Goal: Transaction & Acquisition: Purchase product/service

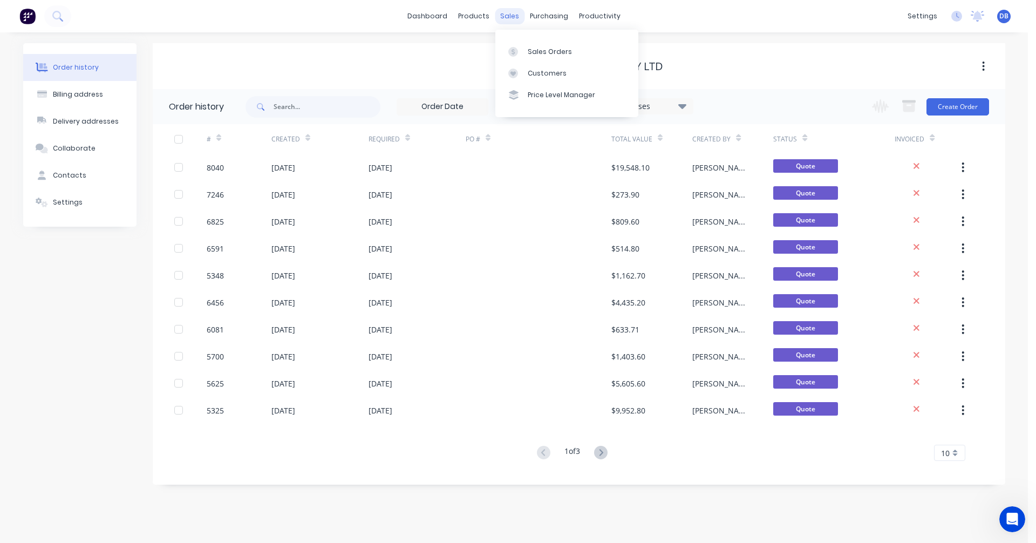
click at [510, 16] on div "sales" at bounding box center [510, 16] width 30 height 16
click at [528, 47] on div "Sales Orders" at bounding box center [550, 52] width 44 height 10
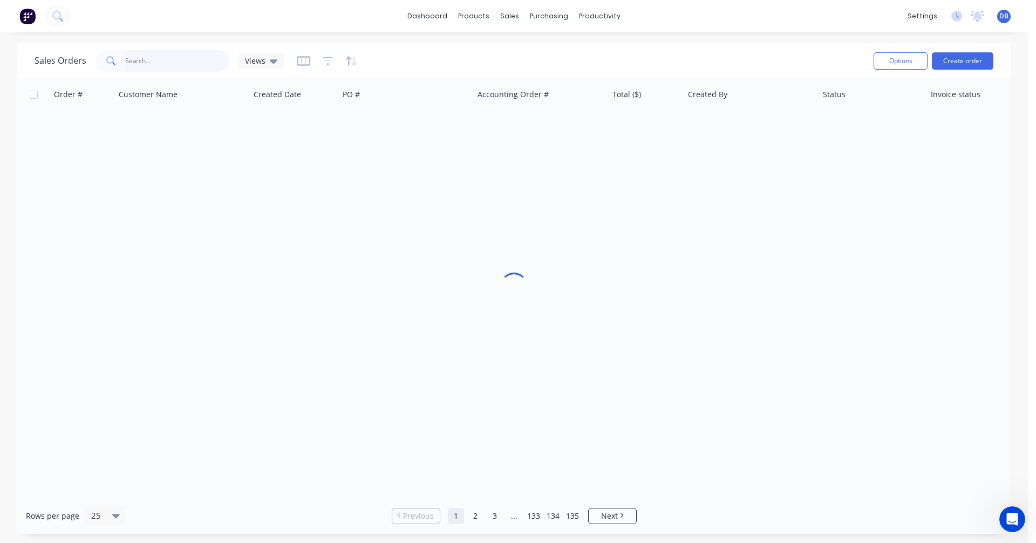
click at [160, 59] on input "text" at bounding box center [177, 61] width 105 height 22
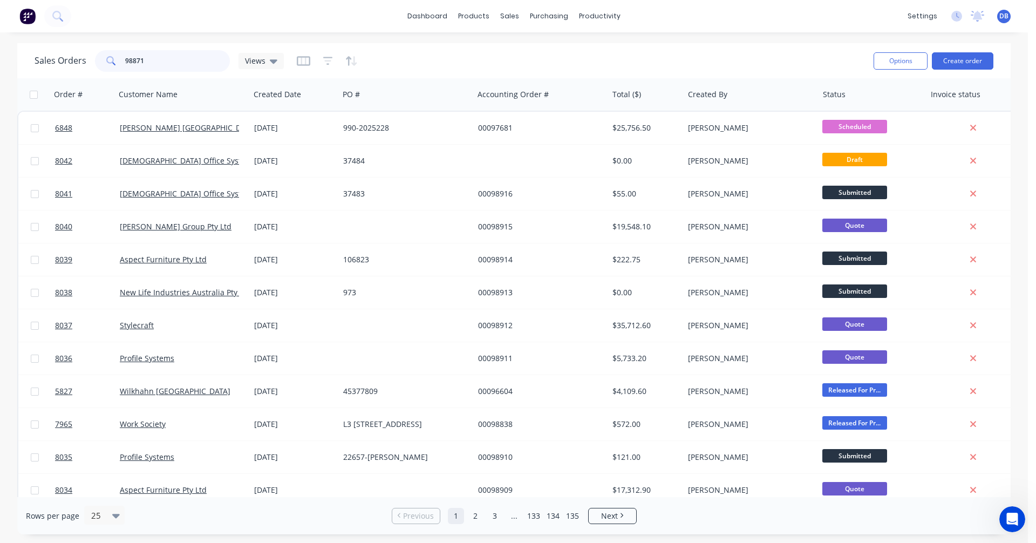
type input "98871"
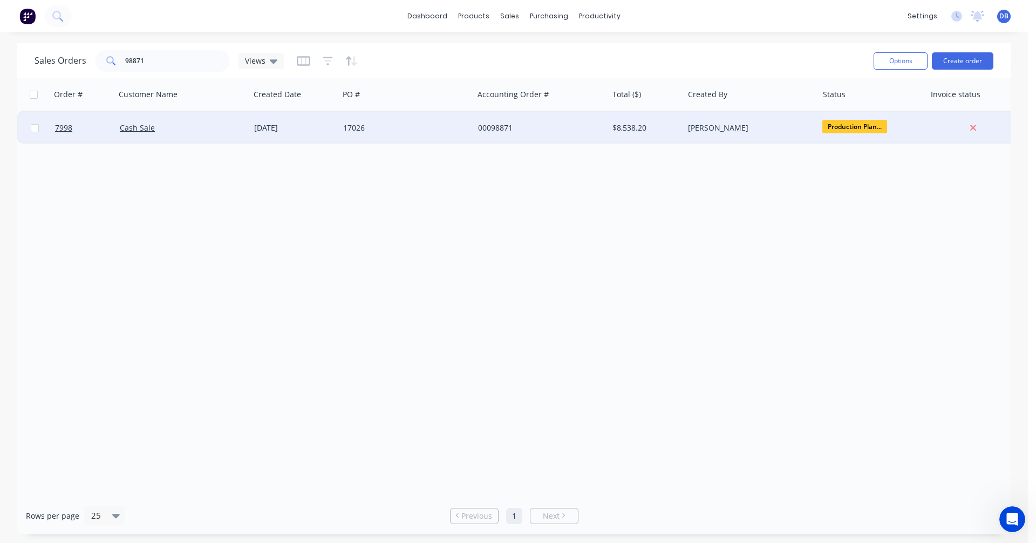
click at [359, 127] on div "17026" at bounding box center [403, 127] width 120 height 11
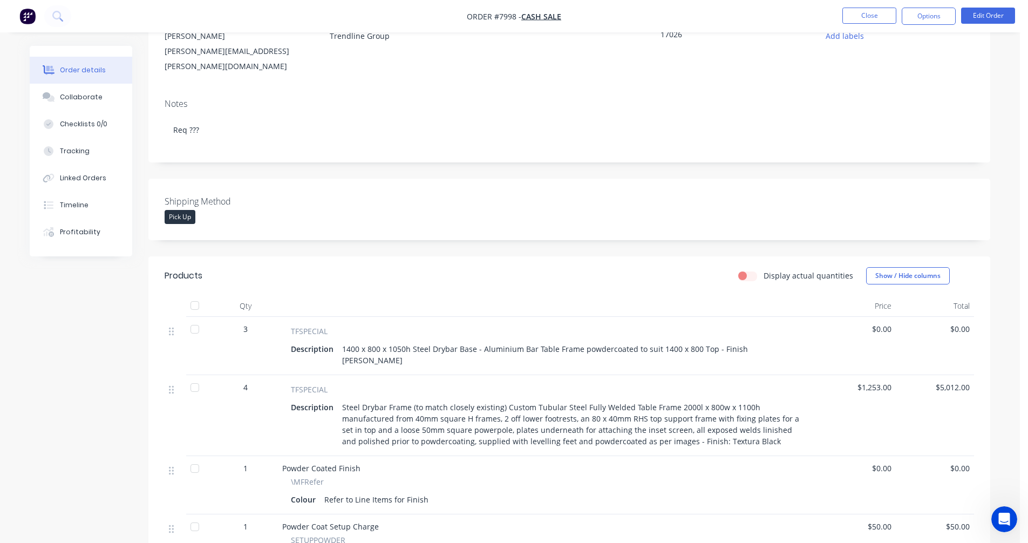
scroll to position [162, 0]
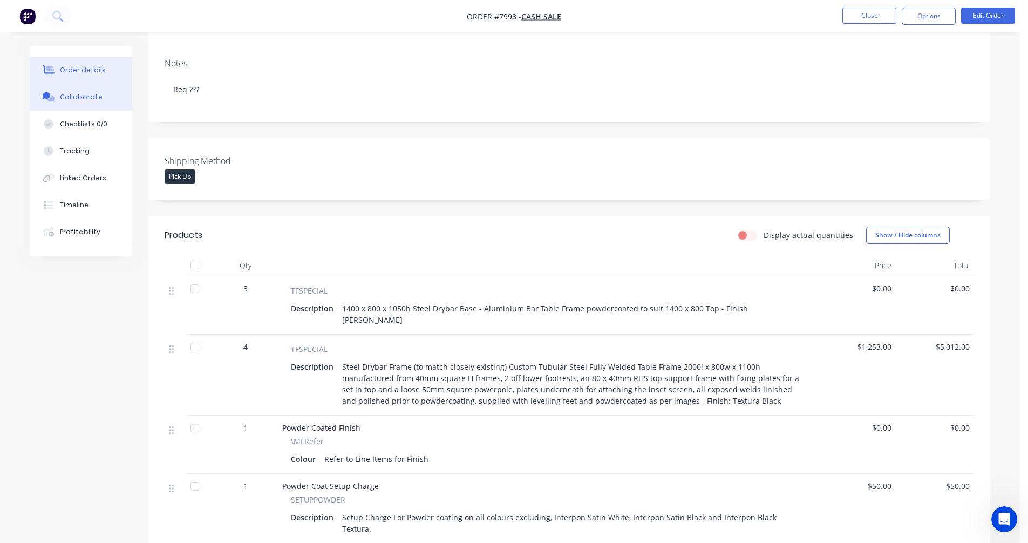
click at [77, 100] on div "Collaborate" at bounding box center [81, 97] width 43 height 10
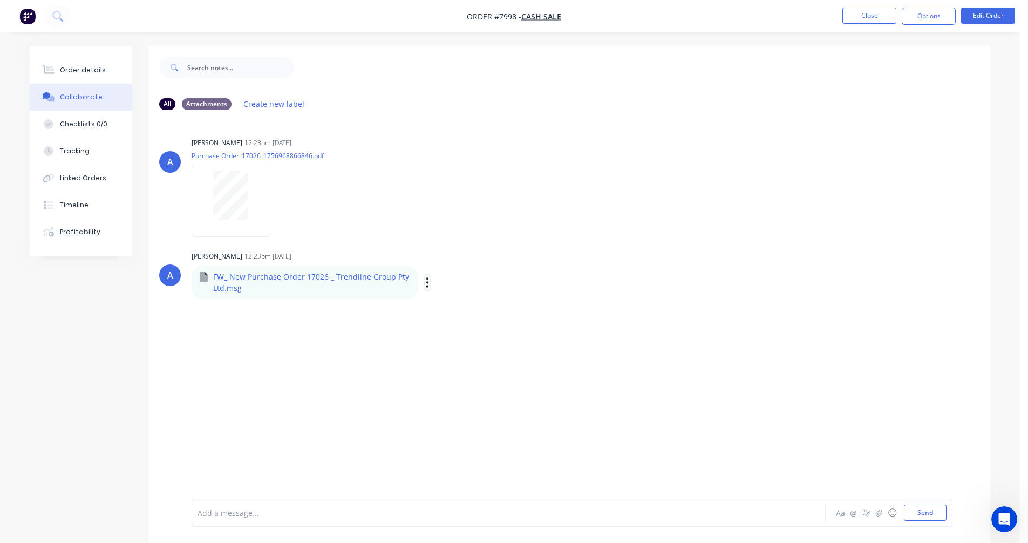
click at [426, 283] on icon "button" at bounding box center [427, 282] width 2 height 10
click at [462, 306] on button "Download" at bounding box center [498, 311] width 121 height 24
click at [63, 69] on div "Order details" at bounding box center [83, 70] width 46 height 10
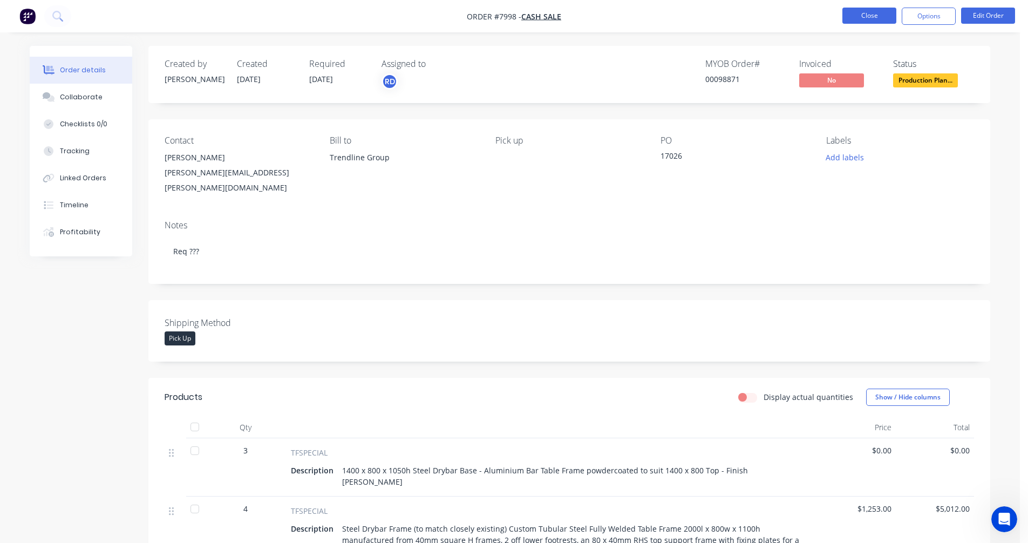
click at [874, 12] on button "Close" at bounding box center [869, 16] width 54 height 16
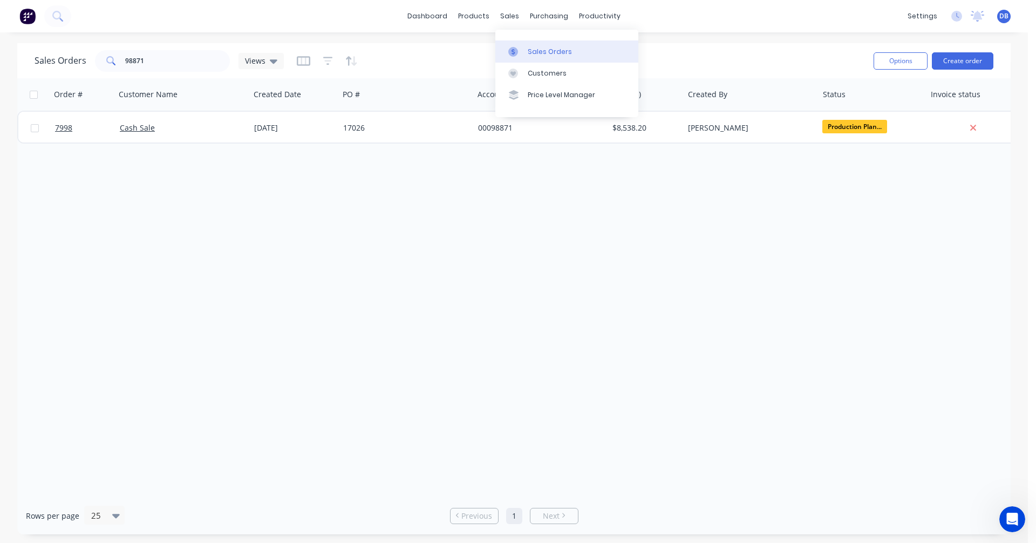
click at [534, 48] on div "Sales Orders" at bounding box center [550, 52] width 44 height 10
click at [540, 49] on div "Sales Orders" at bounding box center [550, 52] width 44 height 10
drag, startPoint x: 180, startPoint y: 56, endPoint x: 90, endPoint y: 67, distance: 90.9
click at [93, 67] on div "Sales Orders 98871 Views" at bounding box center [159, 61] width 249 height 22
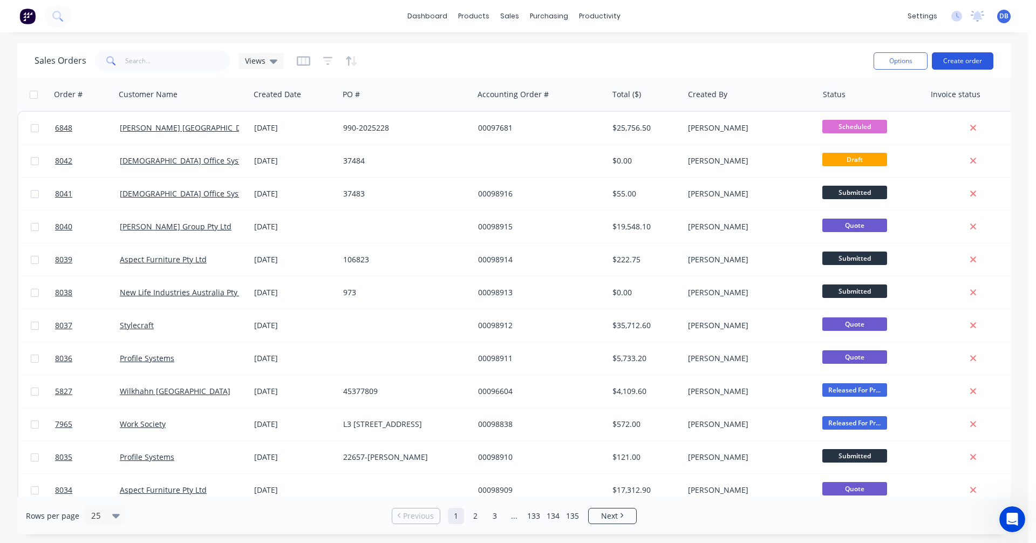
click at [958, 59] on button "Create order" at bounding box center [963, 60] width 62 height 17
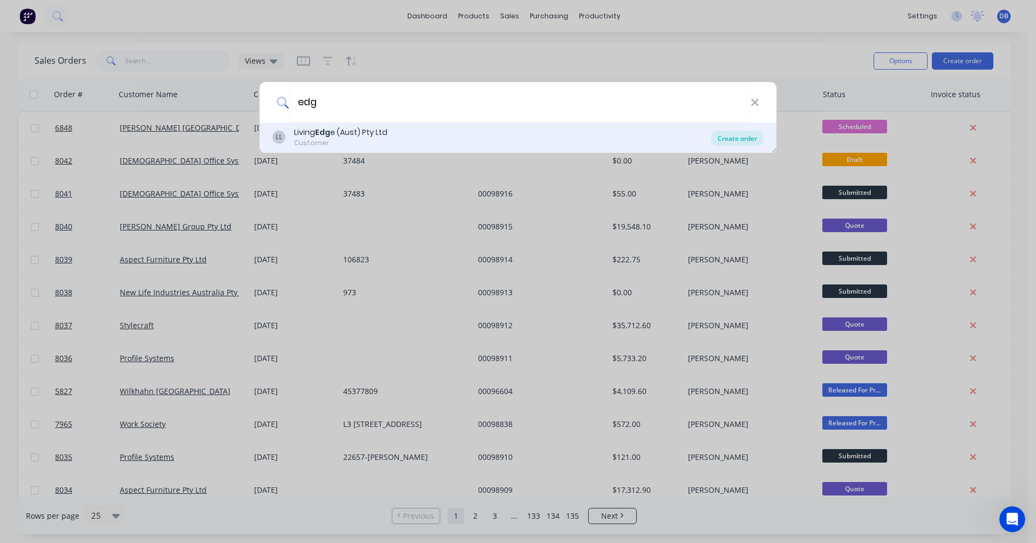
type input "edg"
click at [739, 135] on div "Create order" at bounding box center [737, 138] width 52 height 15
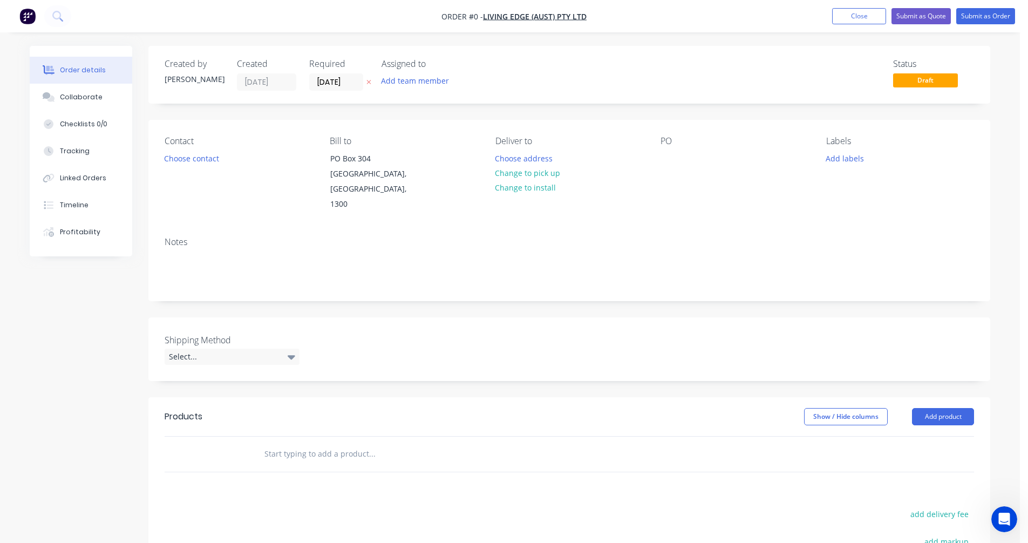
click at [273, 443] on input "text" at bounding box center [372, 454] width 216 height 22
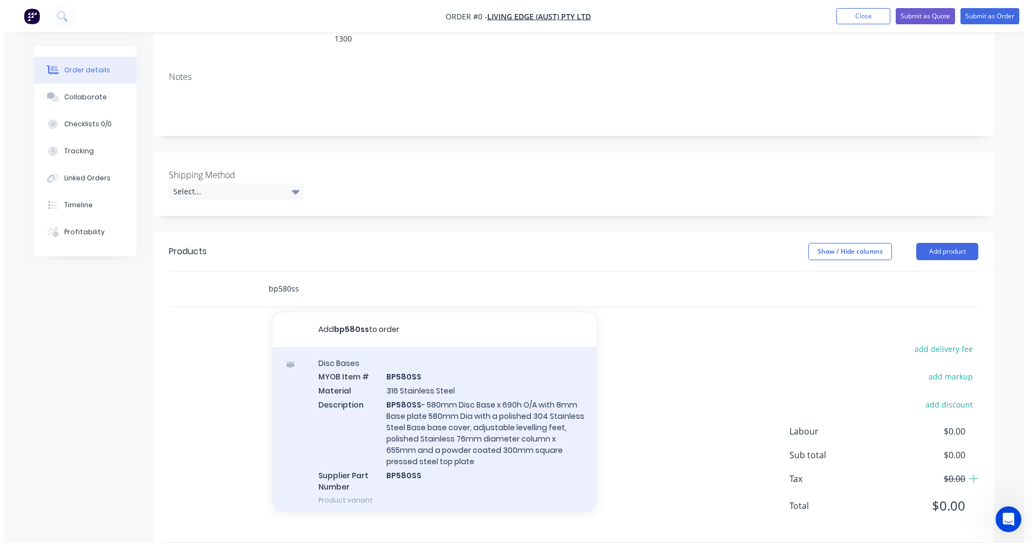
scroll to position [166, 0]
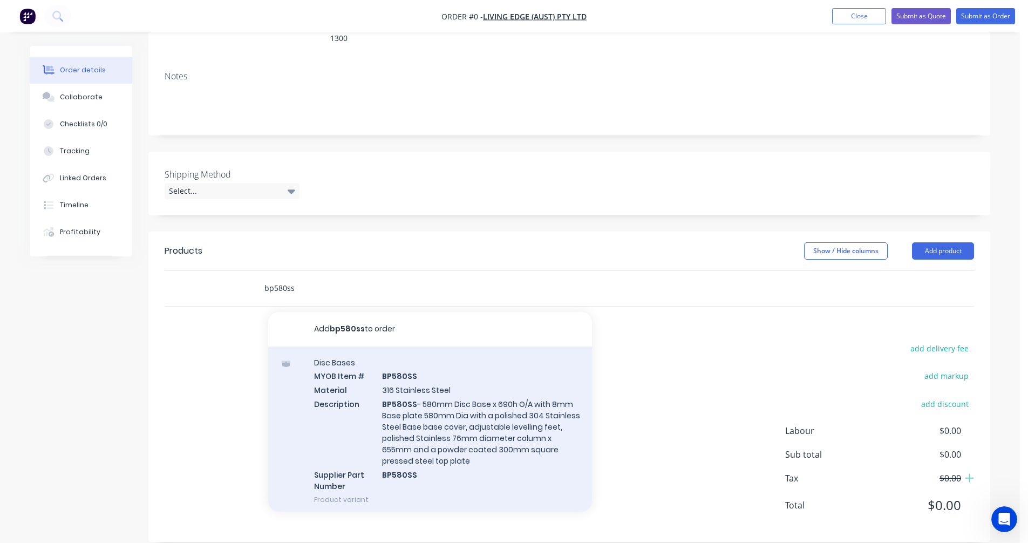
type input "bp580ss"
click at [434, 417] on div "Disc Bases MYOB Item # BP580SS Material 316 Stainless Steel Description BP580SS…" at bounding box center [430, 430] width 324 height 169
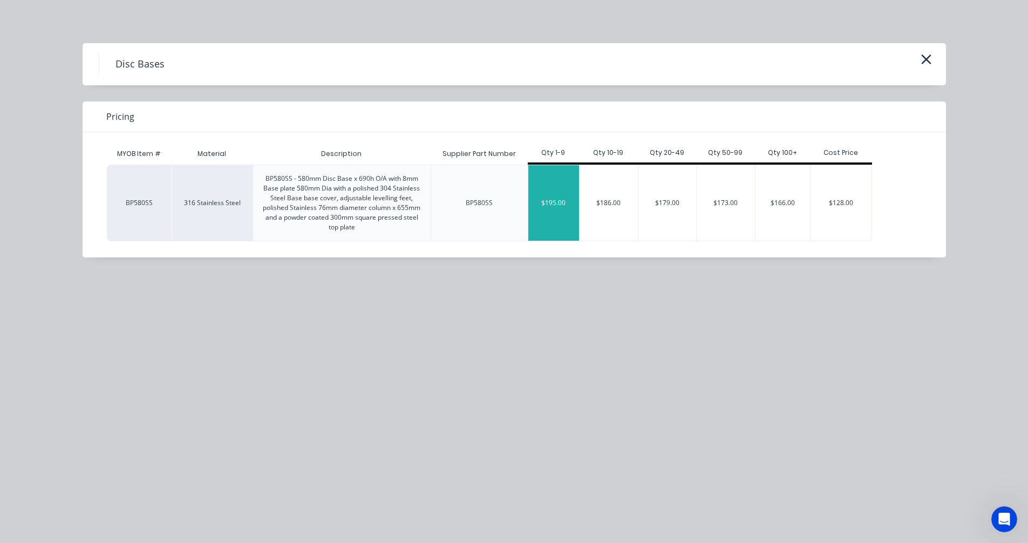
click at [563, 209] on div "$195.00" at bounding box center [553, 203] width 51 height 76
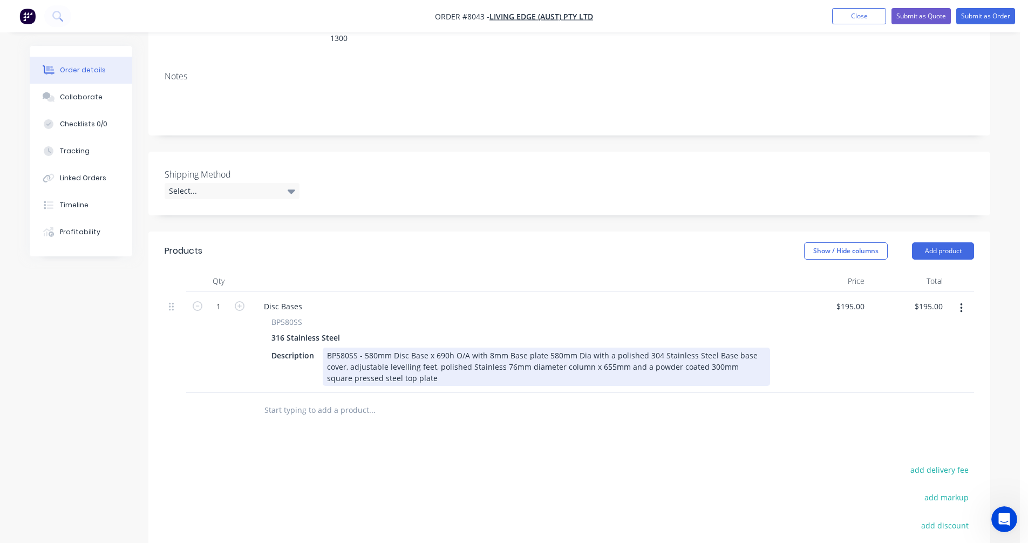
click at [350, 347] on div "BP580SS - 580mm Disc Base x 690h O/A with 8mm Base plate 580mm Dia with a polis…" at bounding box center [546, 366] width 447 height 38
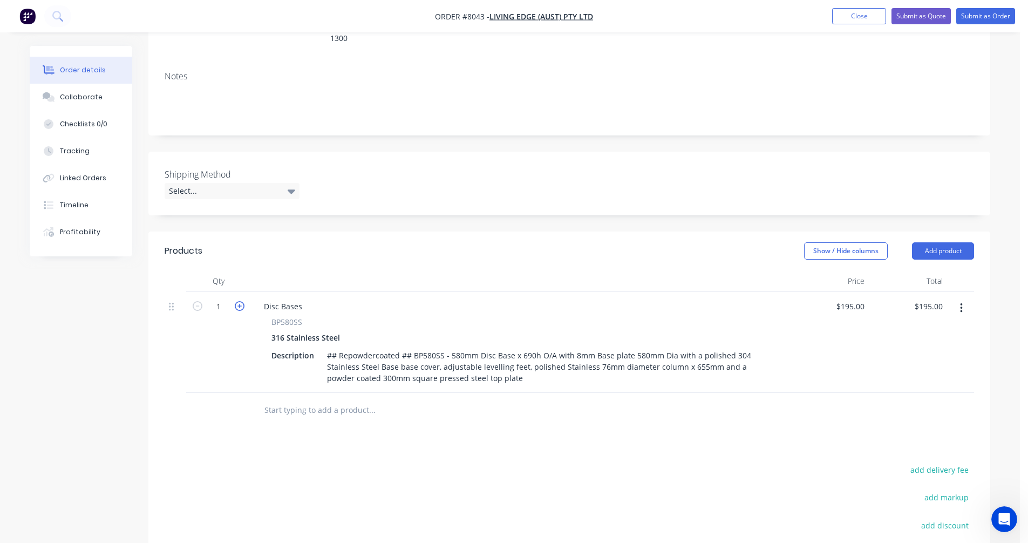
click at [240, 301] on icon "button" at bounding box center [240, 306] width 10 height 10
type input "2"
type input "$390.00"
click at [288, 298] on div "Disc Bases" at bounding box center [283, 306] width 56 height 16
drag, startPoint x: 290, startPoint y: 291, endPoint x: 251, endPoint y: 291, distance: 39.4
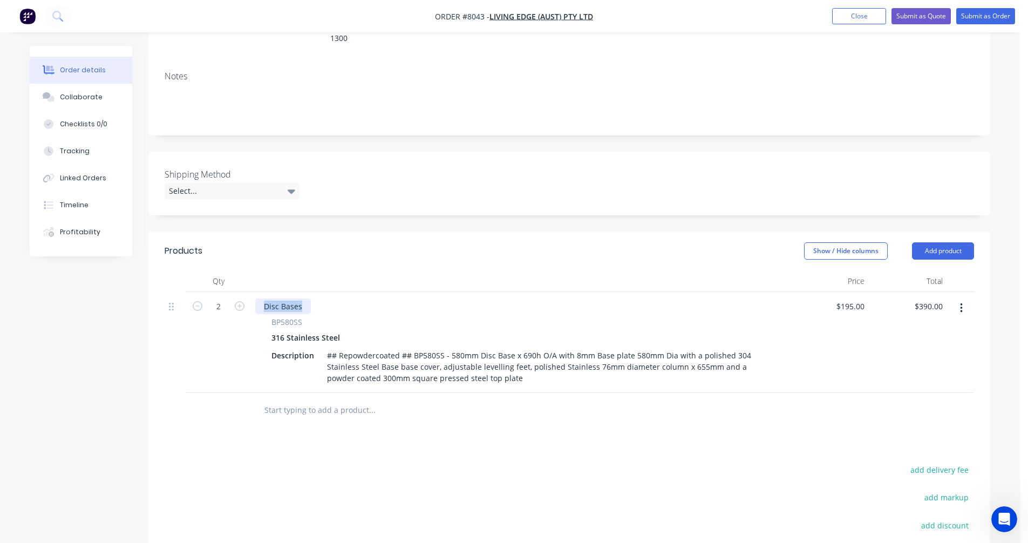
click at [251, 292] on div "Disc Bases BP580SS 316 Stainless Steel Description ## Repowdercoated ## BP580SS…" at bounding box center [521, 342] width 540 height 101
type input "$248.40"
type input "$496.80"
click at [274, 399] on input "text" at bounding box center [372, 410] width 216 height 22
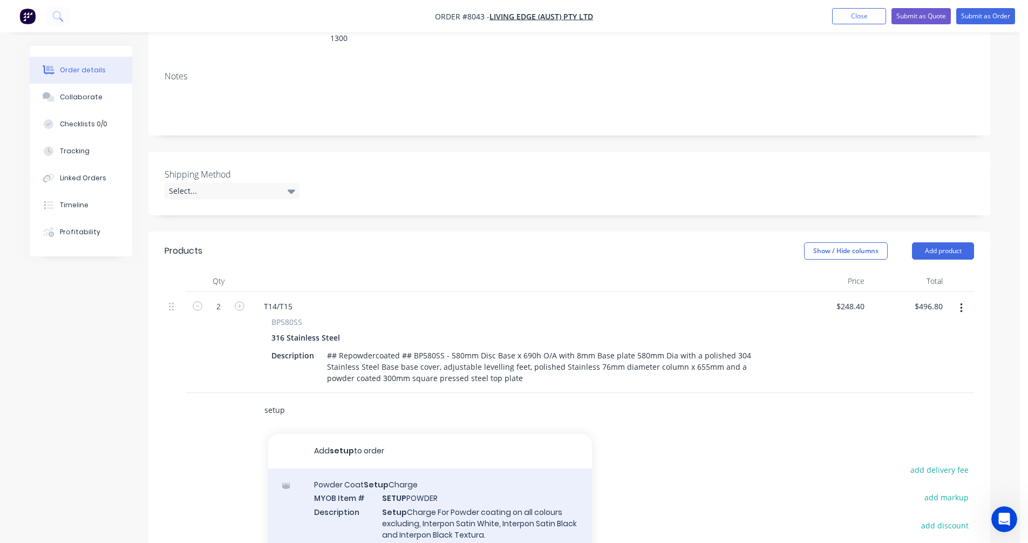
type input "setup"
click at [432, 487] on div "Powder Coat Setup Charge MYOB Item # SETUP POWDER Description Setup Charge For …" at bounding box center [430, 515] width 324 height 95
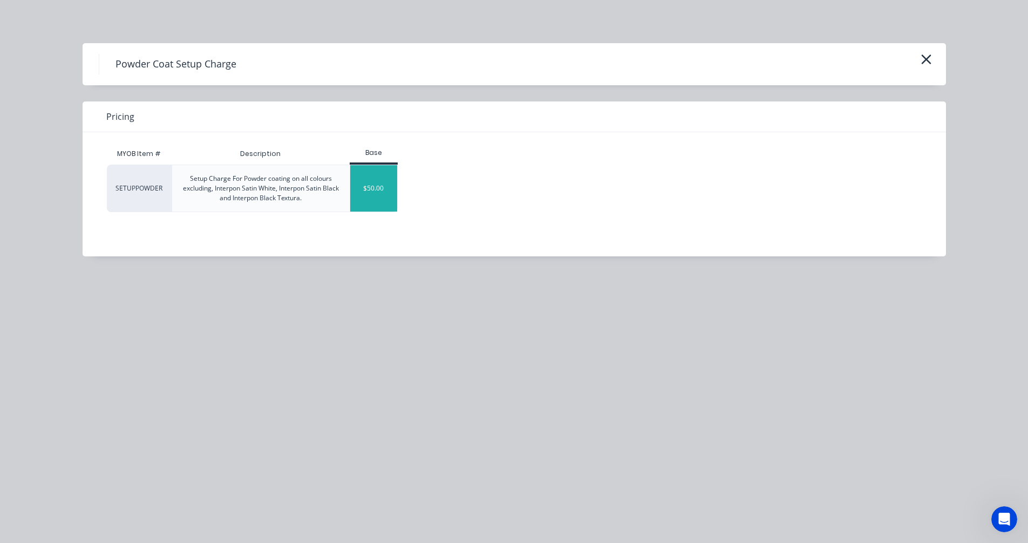
click at [368, 193] on div "$50.00" at bounding box center [373, 188] width 47 height 46
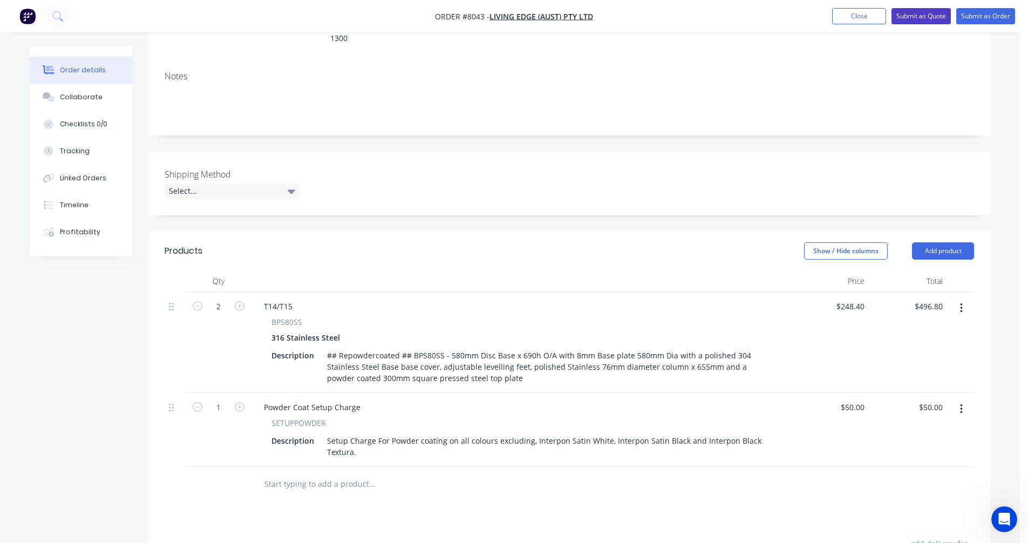
click at [914, 13] on button "Submit as Quote" at bounding box center [920, 16] width 59 height 16
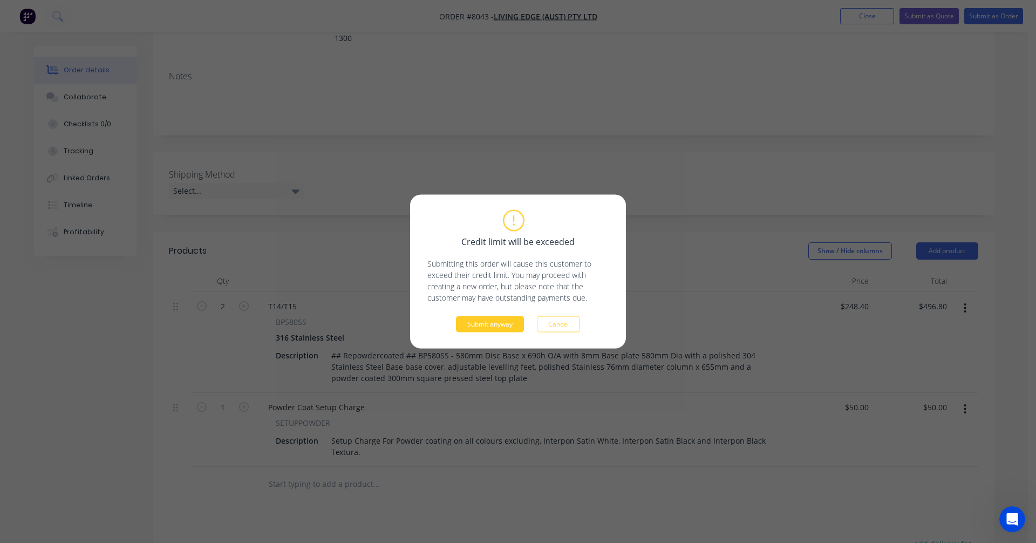
click at [500, 324] on button "Submit anyway" at bounding box center [490, 324] width 68 height 16
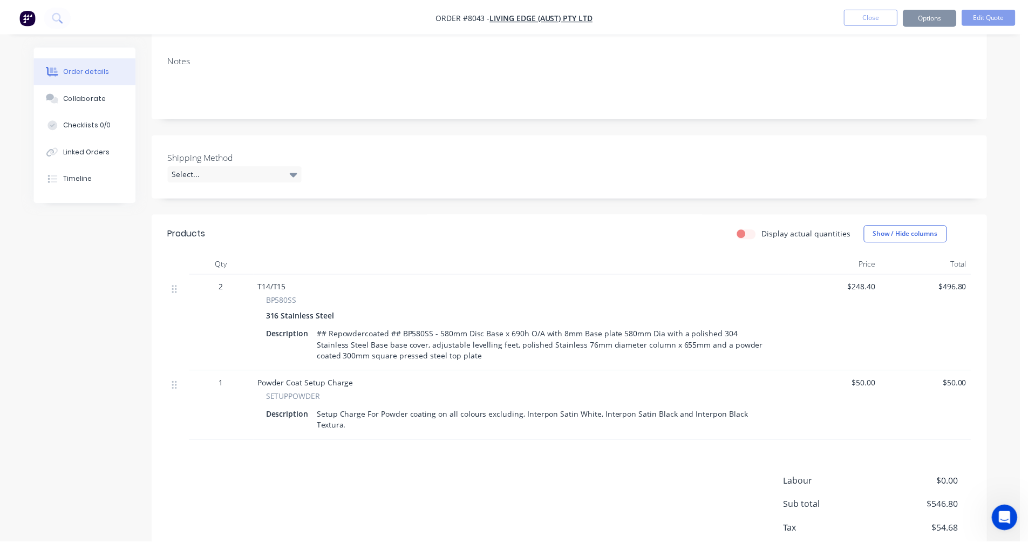
scroll to position [165, 0]
click at [923, 12] on button "Options" at bounding box center [929, 16] width 54 height 17
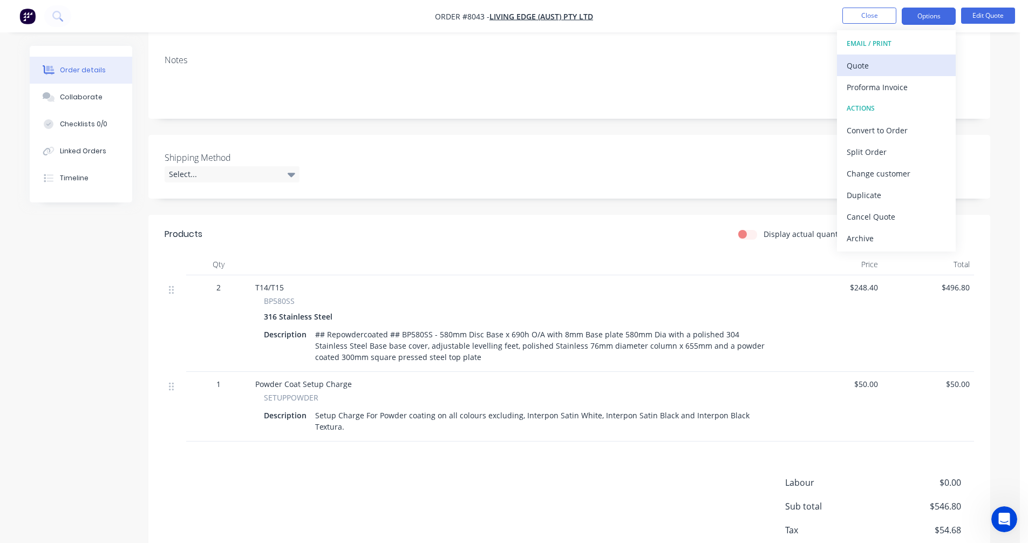
click at [860, 71] on div "Quote" at bounding box center [895, 66] width 99 height 16
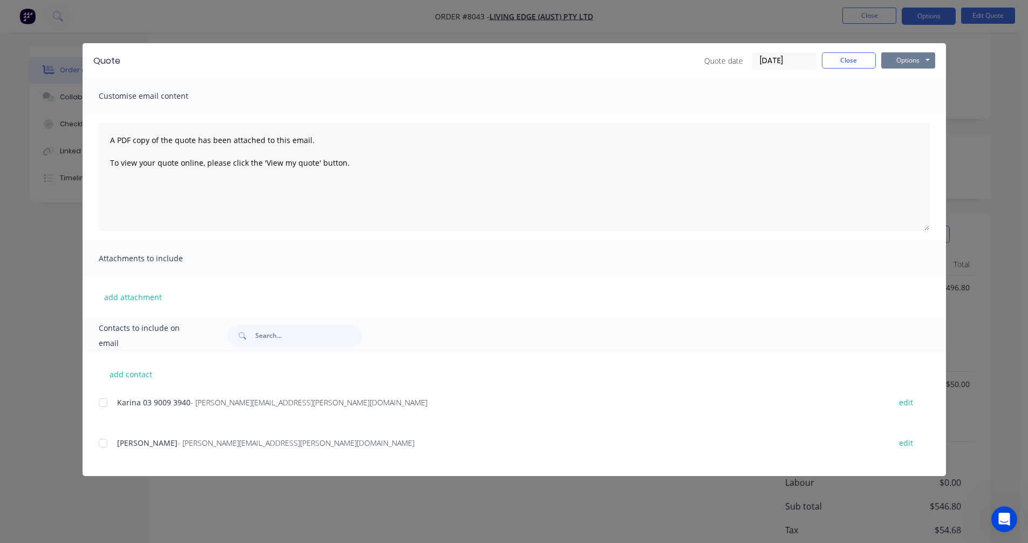
click at [901, 59] on button "Options" at bounding box center [908, 60] width 54 height 16
click at [906, 72] on button "Preview" at bounding box center [915, 80] width 69 height 18
click at [840, 64] on button "Close" at bounding box center [849, 60] width 54 height 16
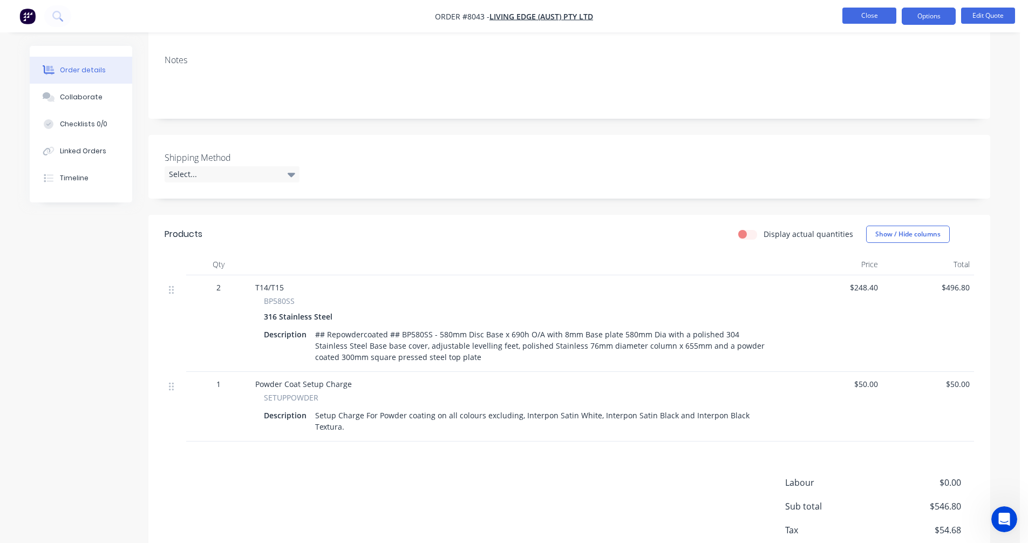
click at [870, 12] on button "Close" at bounding box center [869, 16] width 54 height 16
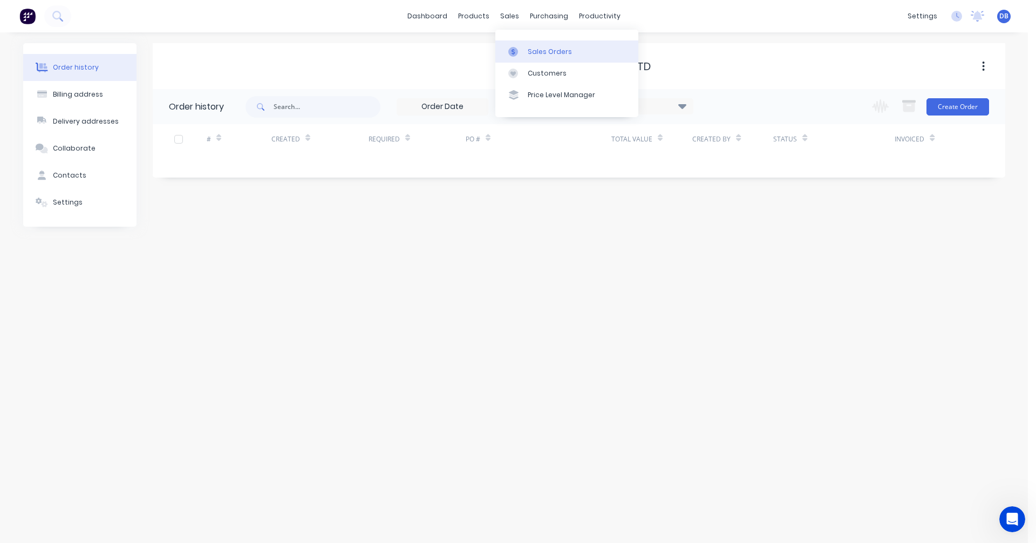
click at [539, 52] on div "Sales Orders" at bounding box center [550, 52] width 44 height 10
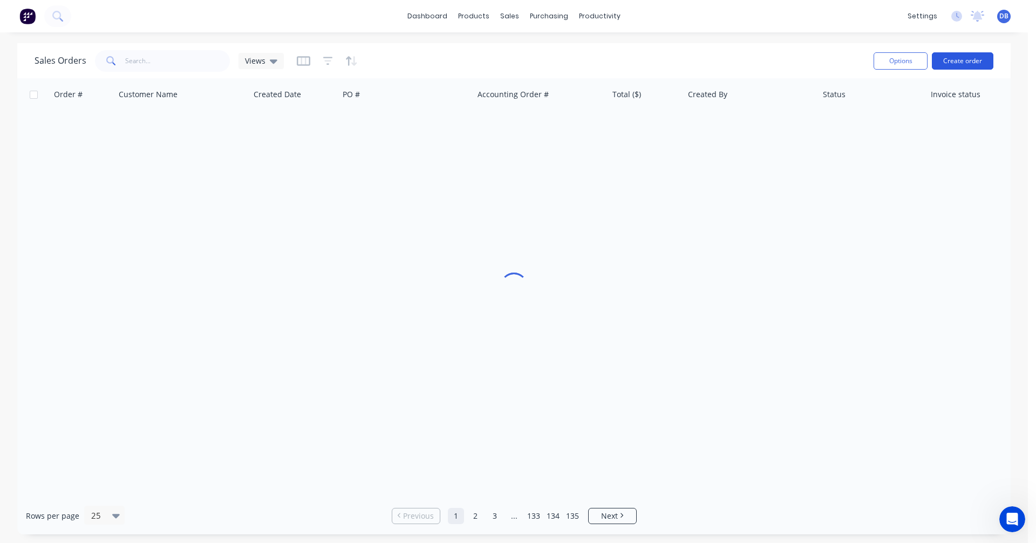
click at [966, 60] on button "Create order" at bounding box center [963, 60] width 62 height 17
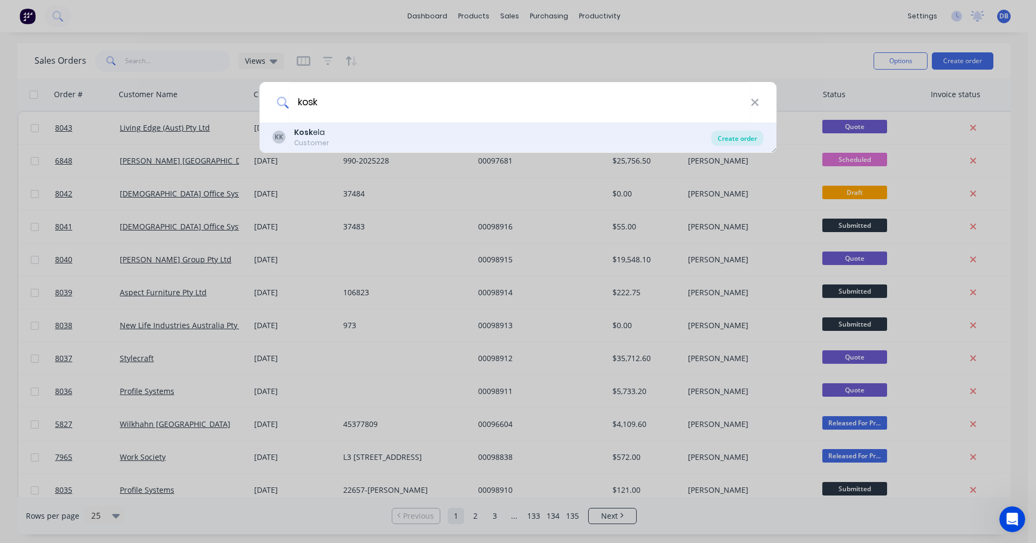
type input "kosk"
click at [753, 136] on div "Create order" at bounding box center [737, 138] width 52 height 15
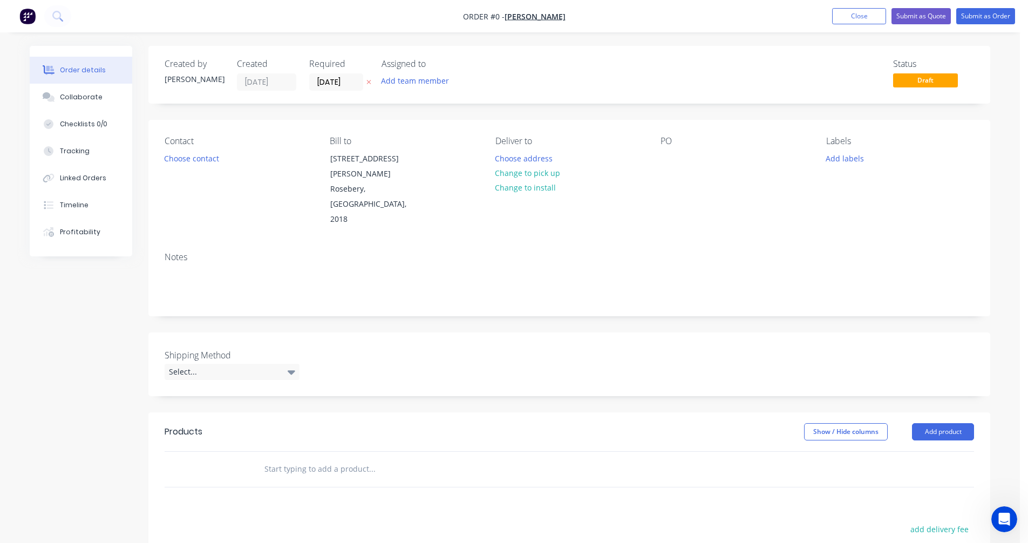
click at [296, 458] on input "text" at bounding box center [372, 469] width 216 height 22
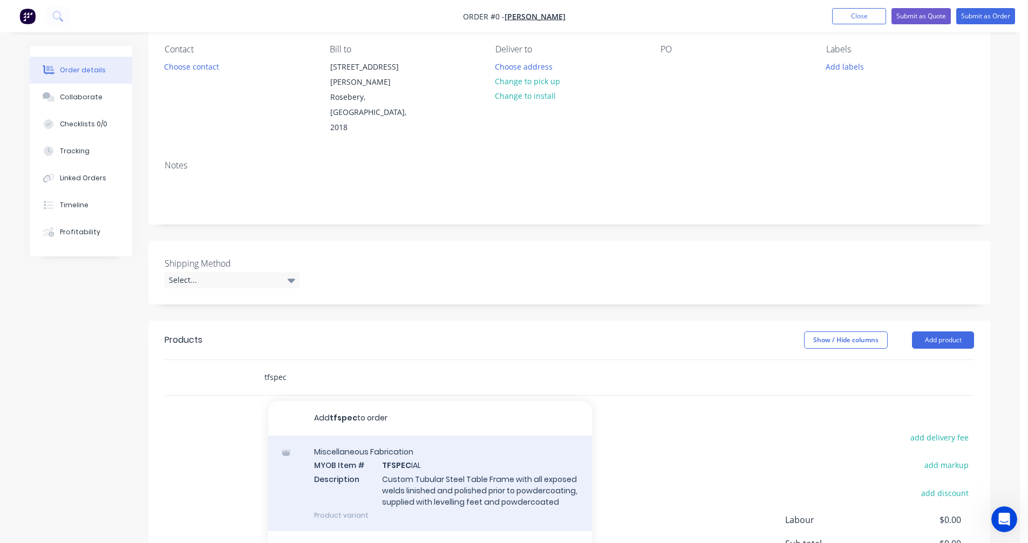
scroll to position [108, 0]
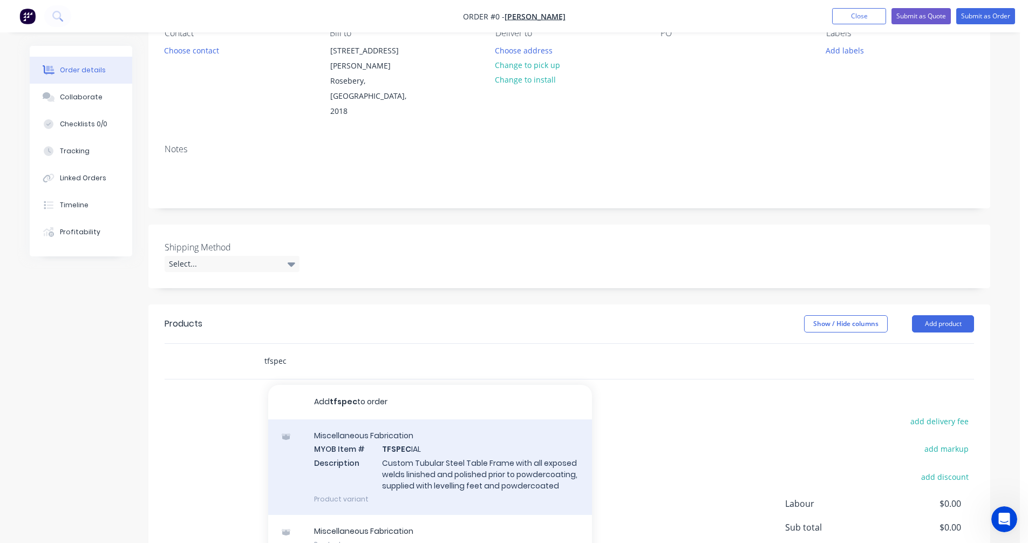
type input "tfspec"
click at [425, 442] on div "Miscellaneous Fabrication MYOB Item # TFSPEC IAL Description Custom Tubular Ste…" at bounding box center [430, 466] width 324 height 95
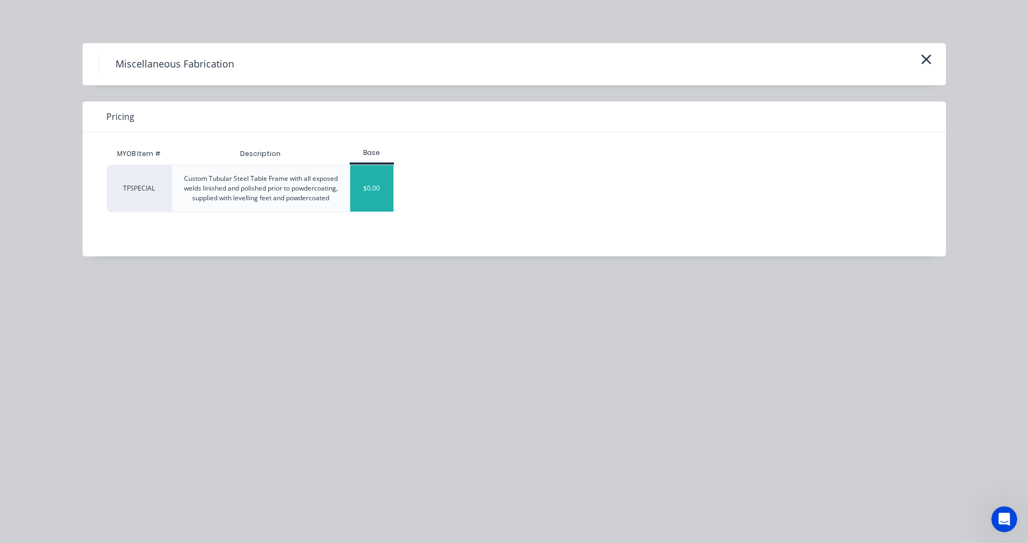
click at [367, 189] on div "$0.00" at bounding box center [372, 188] width 44 height 46
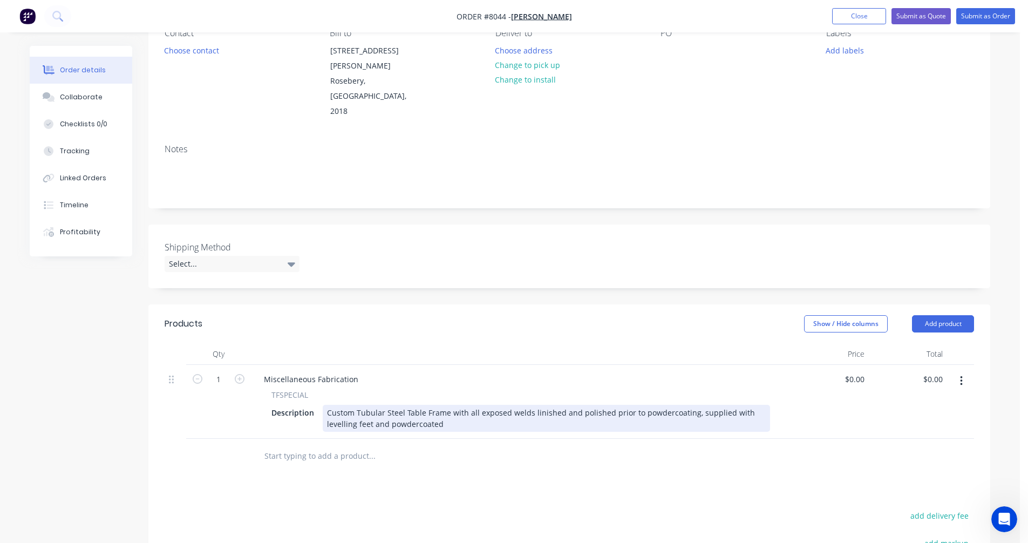
click at [371, 405] on div "Custom Tubular Steel Table Frame with all exposed welds linished and polished p…" at bounding box center [546, 418] width 447 height 27
click at [379, 405] on div "Custom Tubular Steel Table Frame with all exposed welds linished and polished p…" at bounding box center [546, 418] width 447 height 27
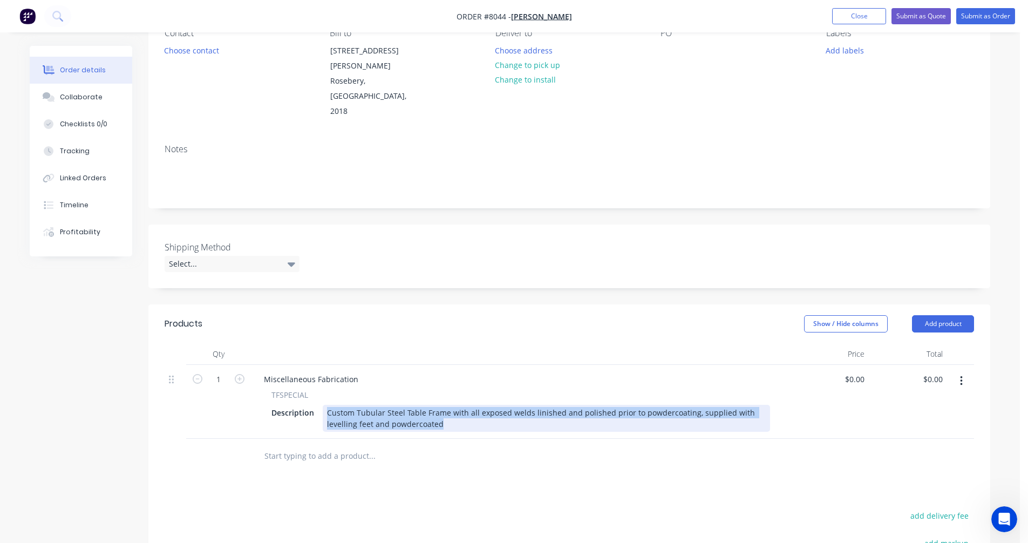
drag, startPoint x: 456, startPoint y: 393, endPoint x: 315, endPoint y: 373, distance: 142.2
click at [315, 389] on div "TFSPECIAL Description Custom Tubular Steel Table Frame with all exposed welds l…" at bounding box center [520, 410] width 531 height 43
paste div
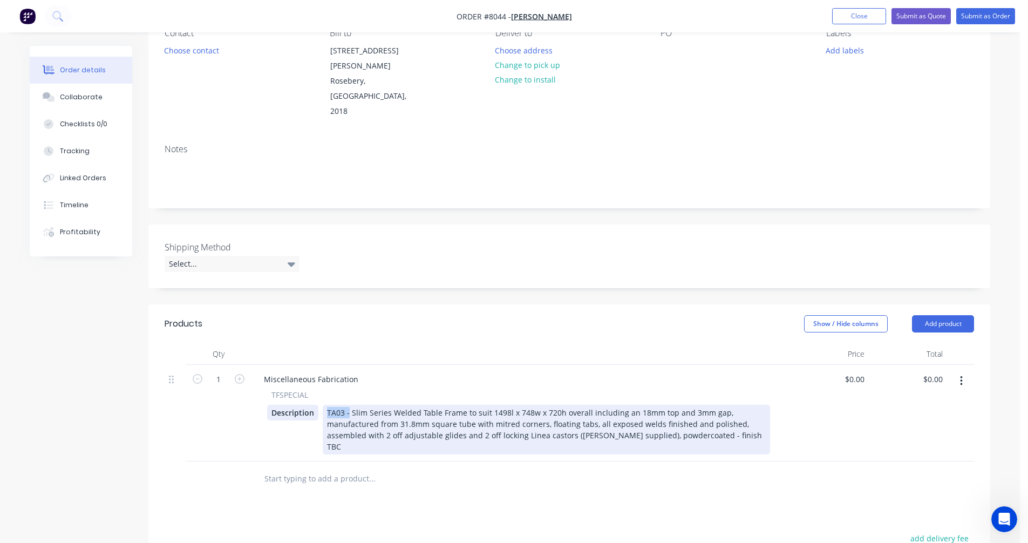
drag, startPoint x: 349, startPoint y: 382, endPoint x: 316, endPoint y: 383, distance: 32.9
click at [316, 405] on div "Description TA03 - Slim Series Welded Table Frame to suit 1498l x 748w x 720h o…" at bounding box center [518, 430] width 503 height 50
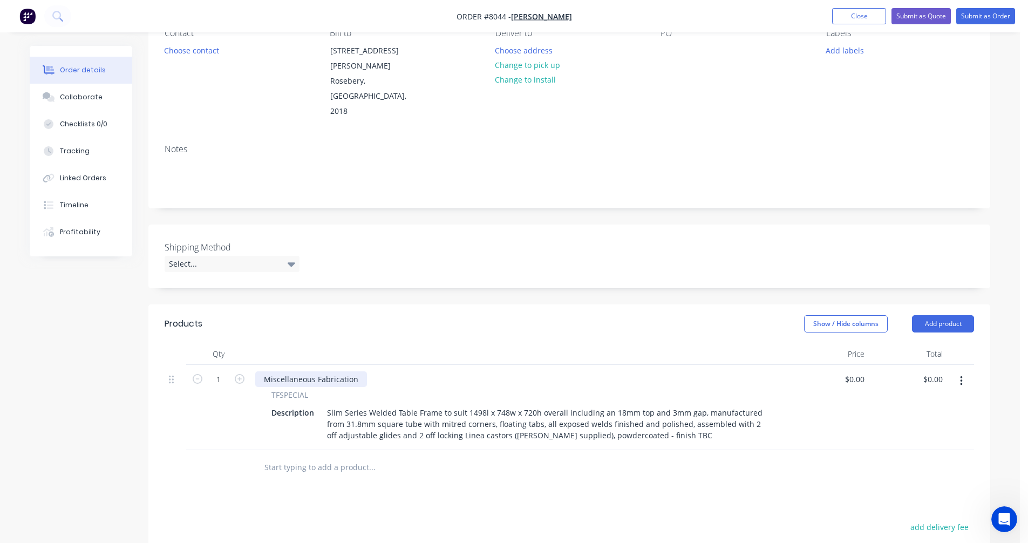
click at [329, 371] on div "Miscellaneous Fabrication" at bounding box center [311, 379] width 112 height 16
click at [224, 371] on input "1" at bounding box center [218, 379] width 28 height 16
type input "14"
type input "$0.00"
click at [324, 371] on div "Miscellaneous Fabrication" at bounding box center [311, 379] width 112 height 16
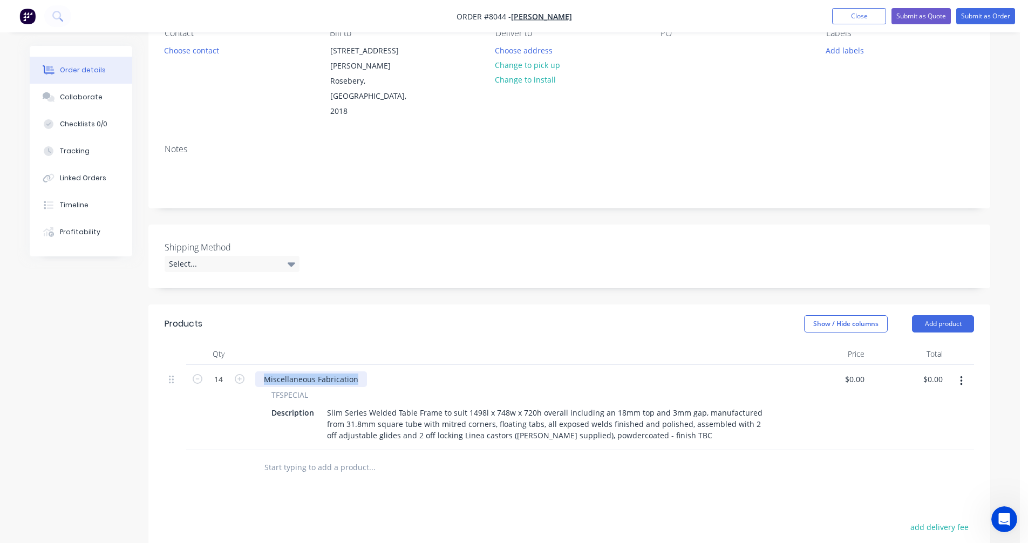
drag, startPoint x: 355, startPoint y: 351, endPoint x: 254, endPoint y: 350, distance: 101.4
click at [254, 365] on div "Miscellaneous Fabrication TFSPECIAL Description Slim Series Welded Table Frame …" at bounding box center [521, 407] width 540 height 85
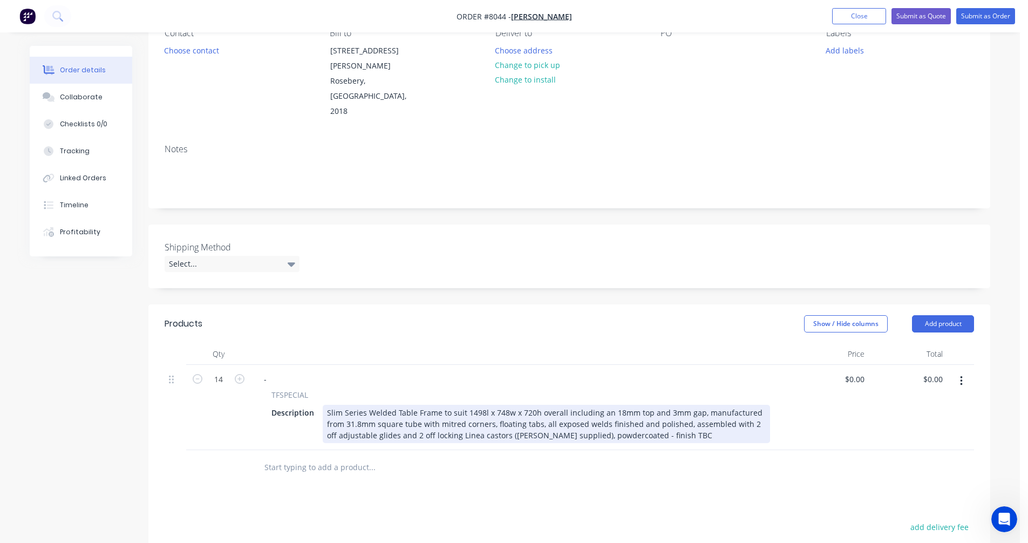
click at [543, 405] on div "Slim Series Welded Table Frame to suit 1498l x 748w x 720h overall including an…" at bounding box center [546, 424] width 447 height 38
click at [581, 405] on div "Slim Series Welded Table Frame to suit 1498l x 748w x 720h overall including an…" at bounding box center [546, 424] width 447 height 38
type input "$388.40"
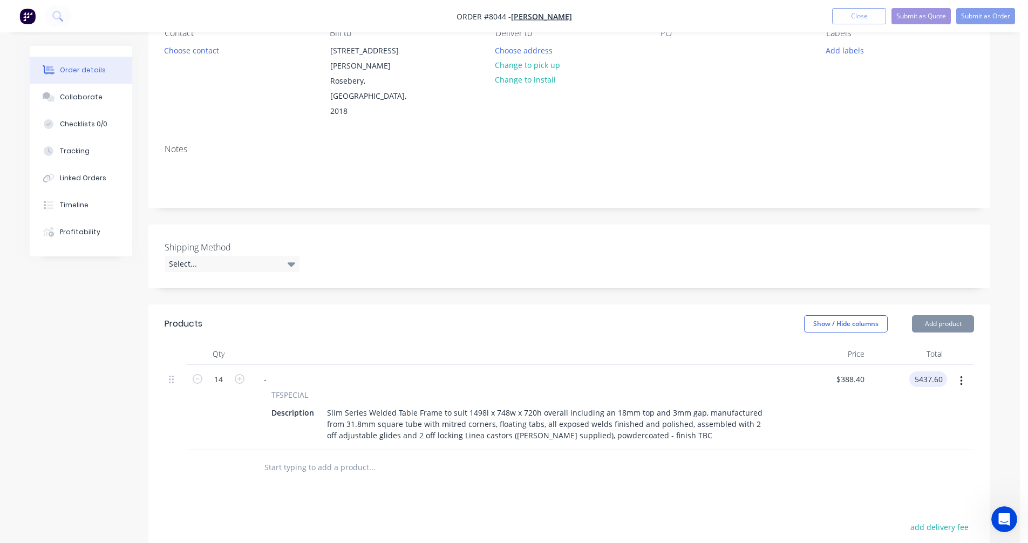
type input "$5,437.60"
click at [962, 375] on icon "button" at bounding box center [961, 381] width 3 height 12
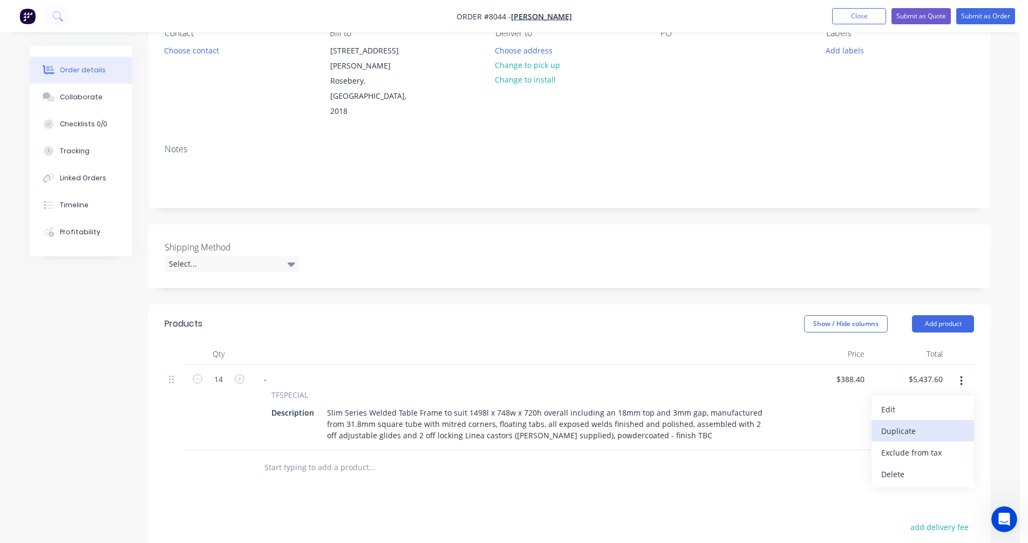
click at [923, 423] on div "Duplicate" at bounding box center [922, 431] width 83 height 16
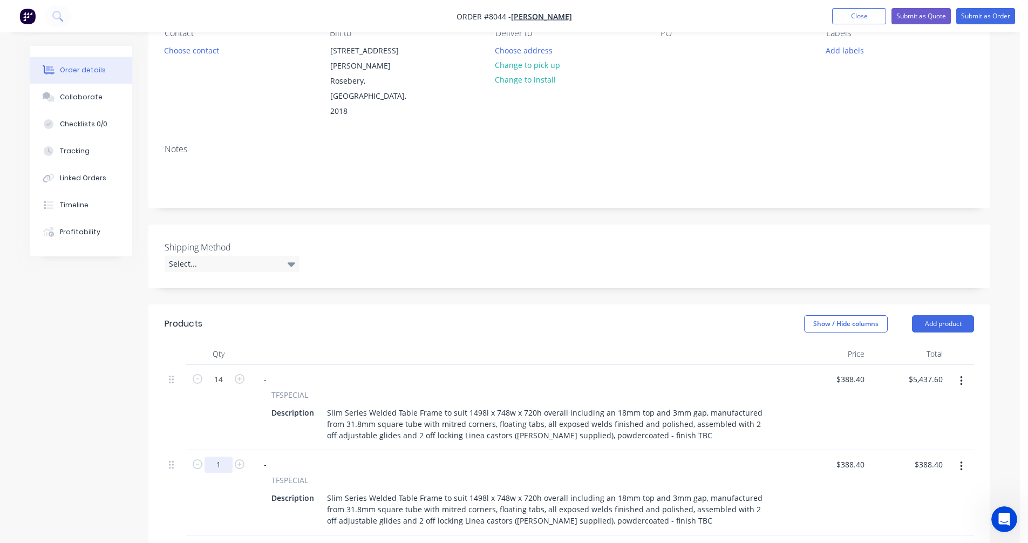
click at [223, 456] on input "1" at bounding box center [218, 464] width 28 height 16
type input "72"
type input "$27,964.80"
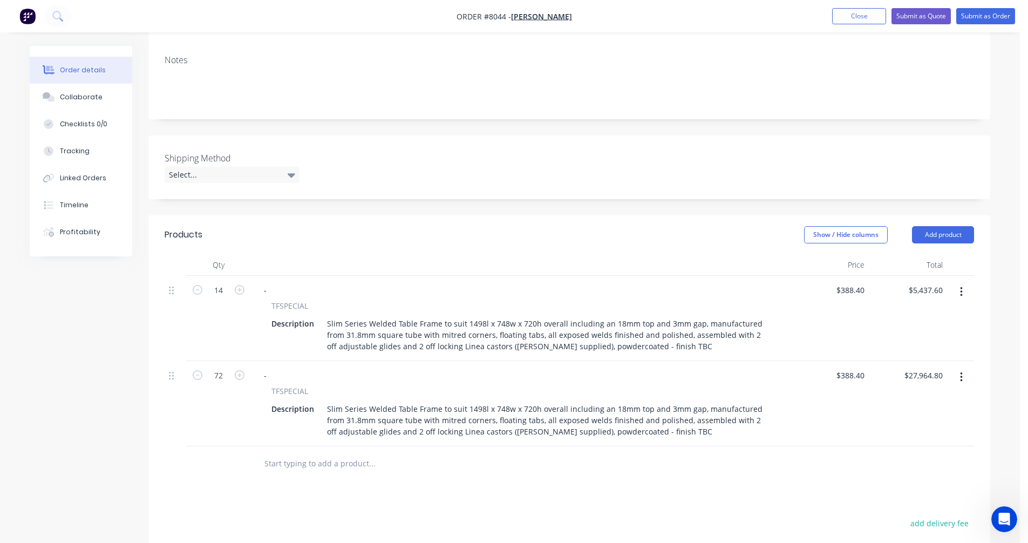
scroll to position [216, 0]
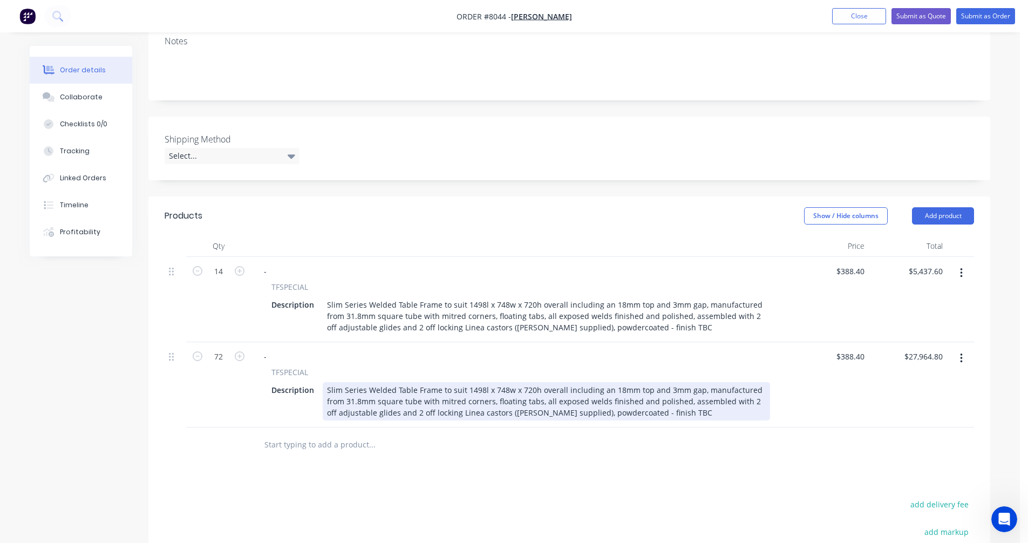
click at [527, 382] on div "Slim Series Welded Table Frame to suit 1498l x 748w x 720h overall including an…" at bounding box center [546, 401] width 447 height 38
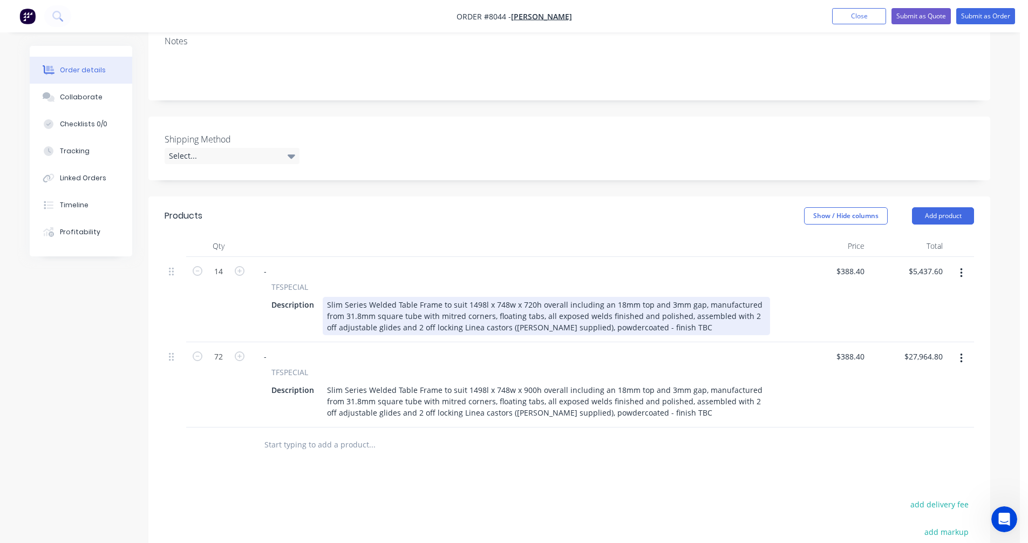
click at [663, 297] on div "Slim Series Welded Table Frame to suit 1498l x 748w x 720h overall including an…" at bounding box center [546, 316] width 447 height 38
type input "$396.00"
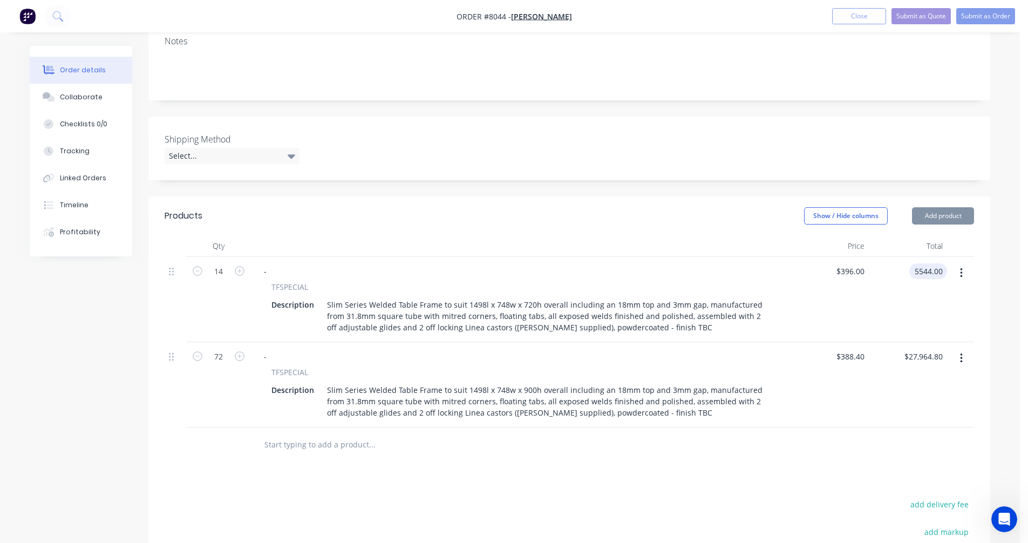
type input "$5,544.00"
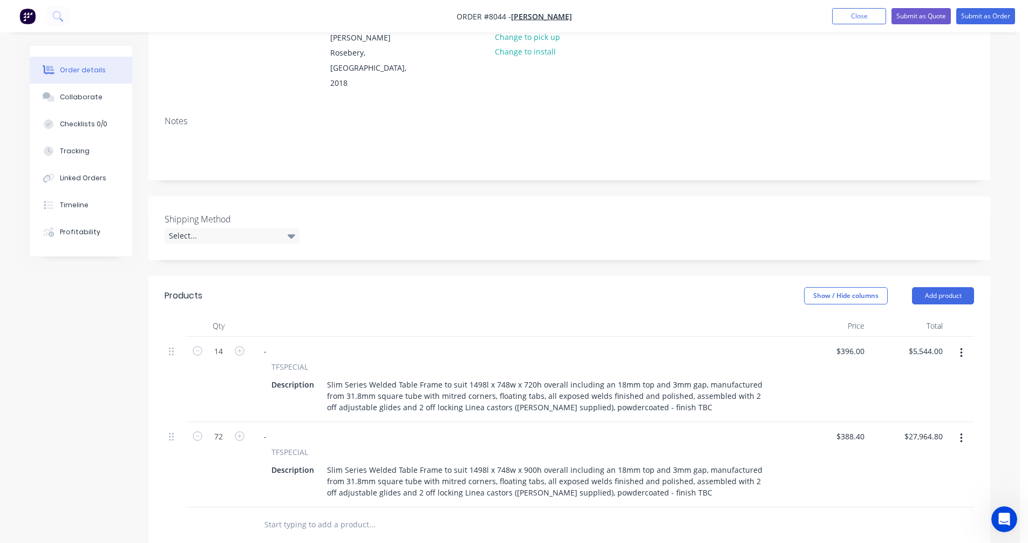
scroll to position [162, 0]
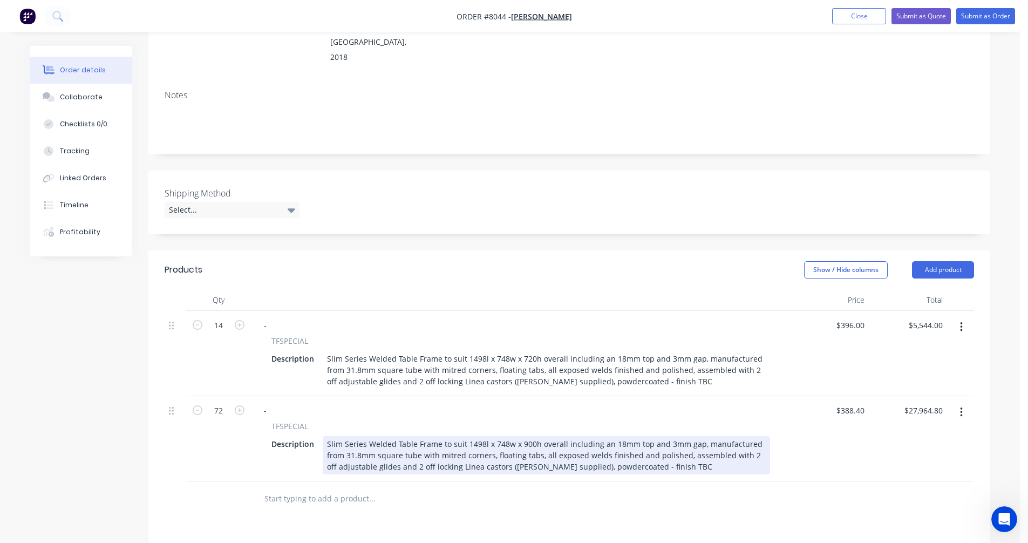
click at [593, 436] on div "Slim Series Welded Table Frame to suit 1498l x 748w x 900h overall including an…" at bounding box center [546, 455] width 447 height 38
type input "$413.00"
type input "$29,736.00"
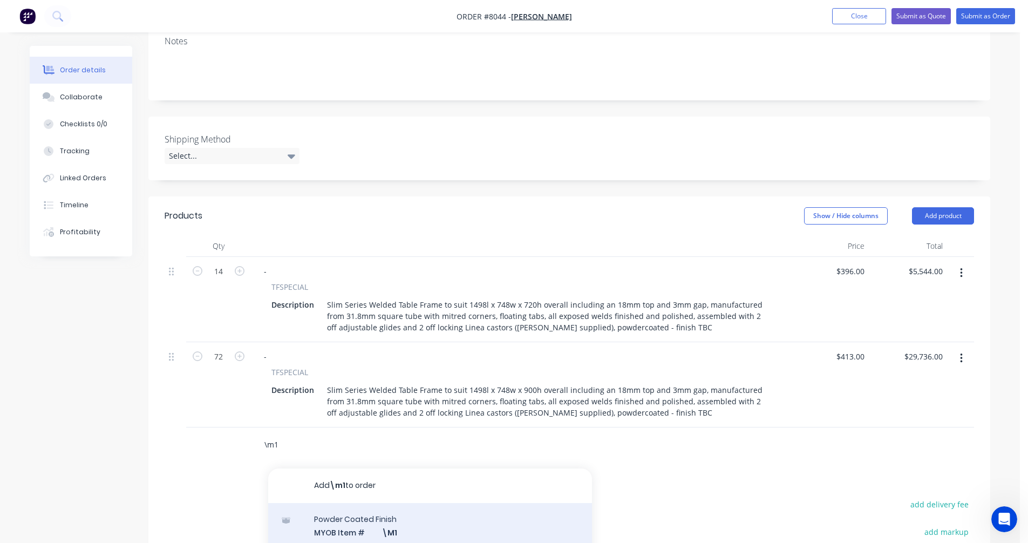
scroll to position [357, 0]
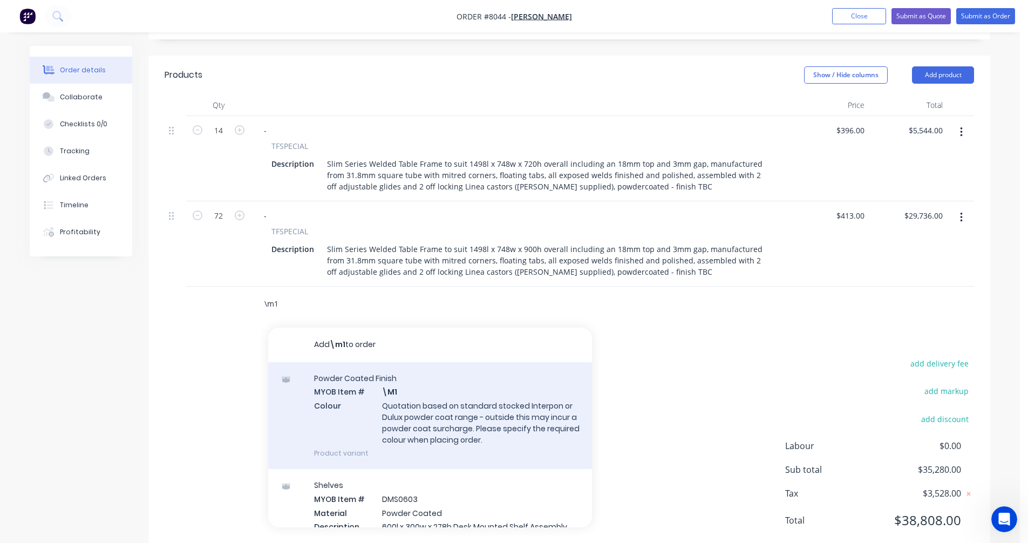
type input "\m1"
click at [455, 385] on div "Powder Coated Finish MYOB Item # \M1 Colour Quotation based on standard stocked…" at bounding box center [430, 415] width 324 height 107
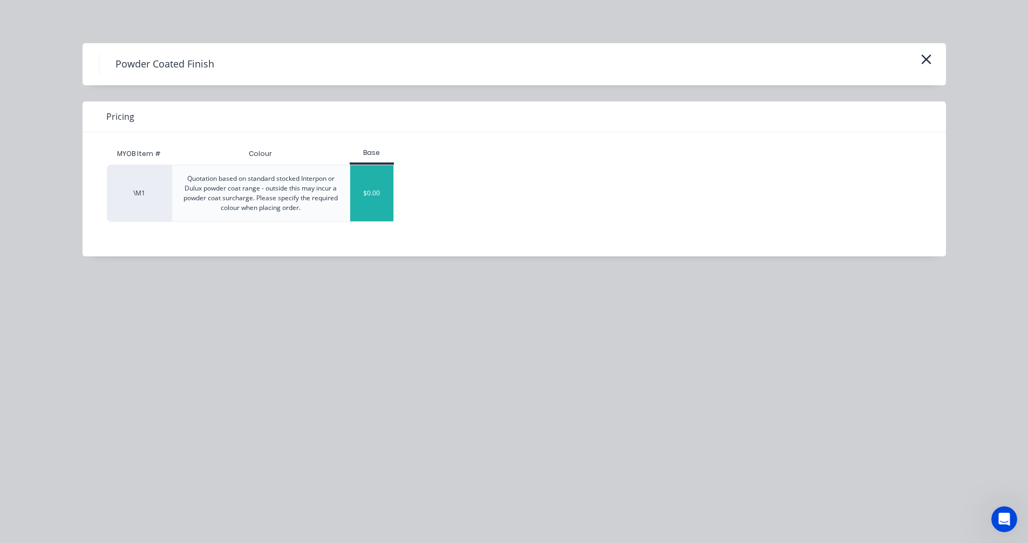
click at [372, 195] on div "$0.00" at bounding box center [372, 193] width 44 height 56
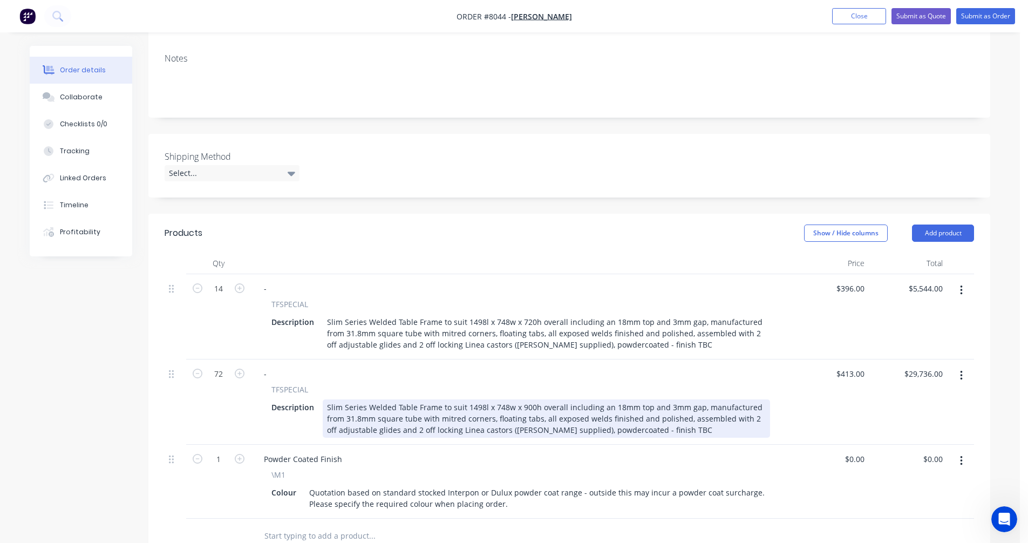
scroll to position [195, 0]
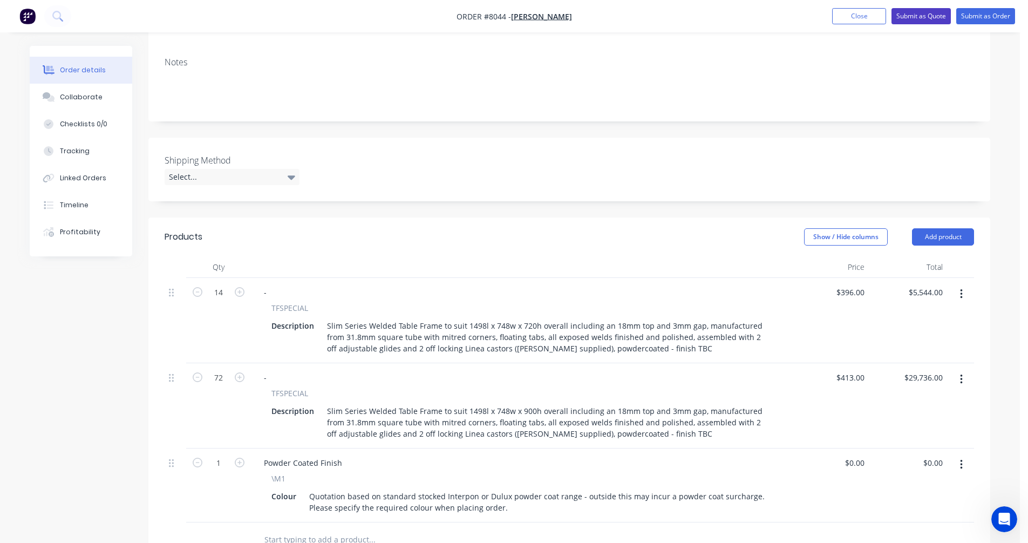
click at [924, 19] on button "Submit as Quote" at bounding box center [920, 16] width 59 height 16
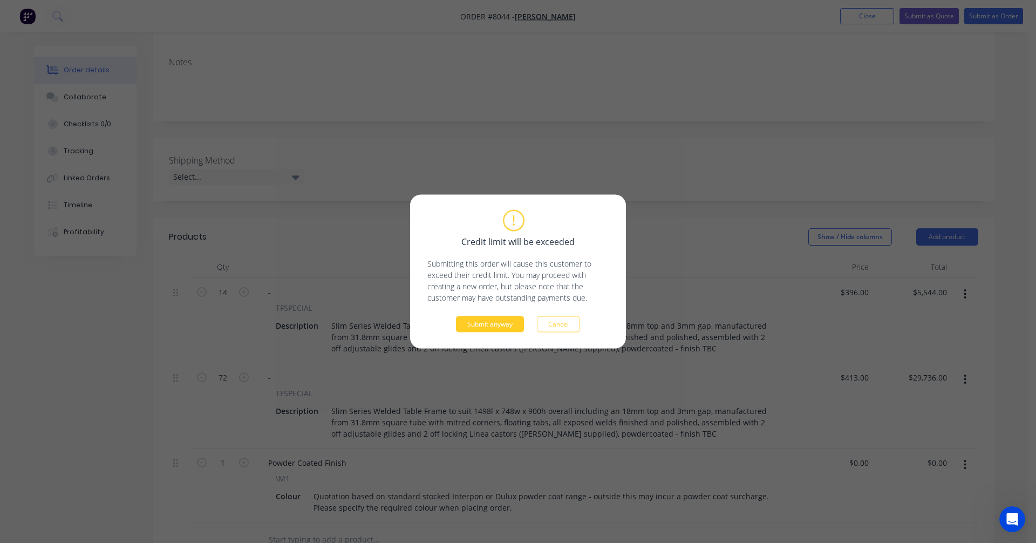
click at [485, 324] on button "Submit anyway" at bounding box center [490, 324] width 68 height 16
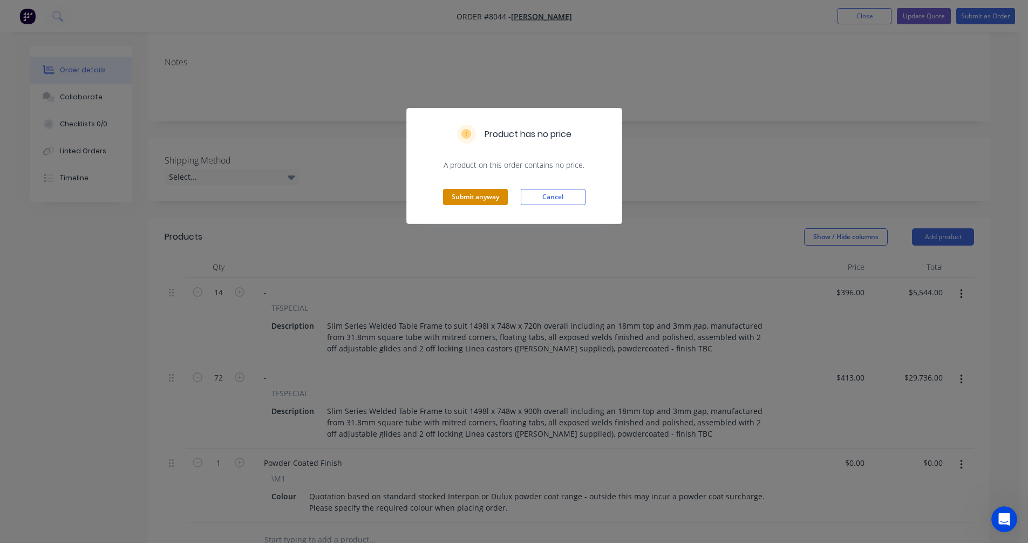
click at [467, 196] on button "Submit anyway" at bounding box center [475, 197] width 65 height 16
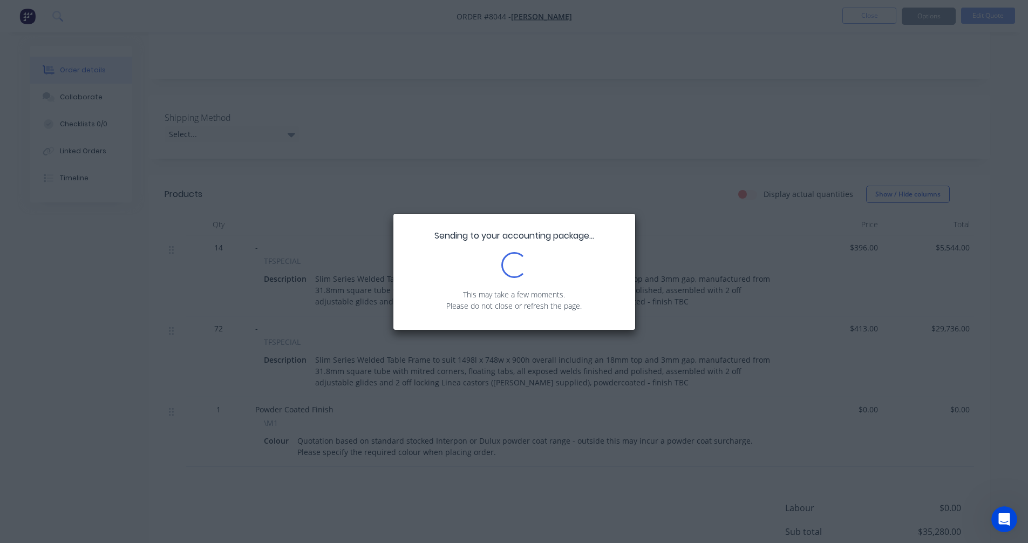
scroll to position [0, 0]
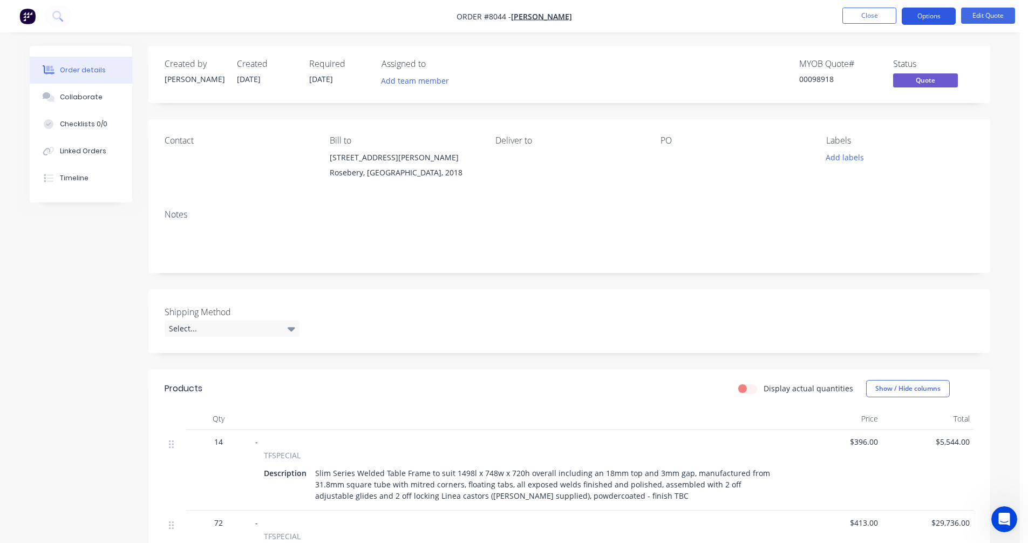
click at [932, 15] on button "Options" at bounding box center [929, 16] width 54 height 17
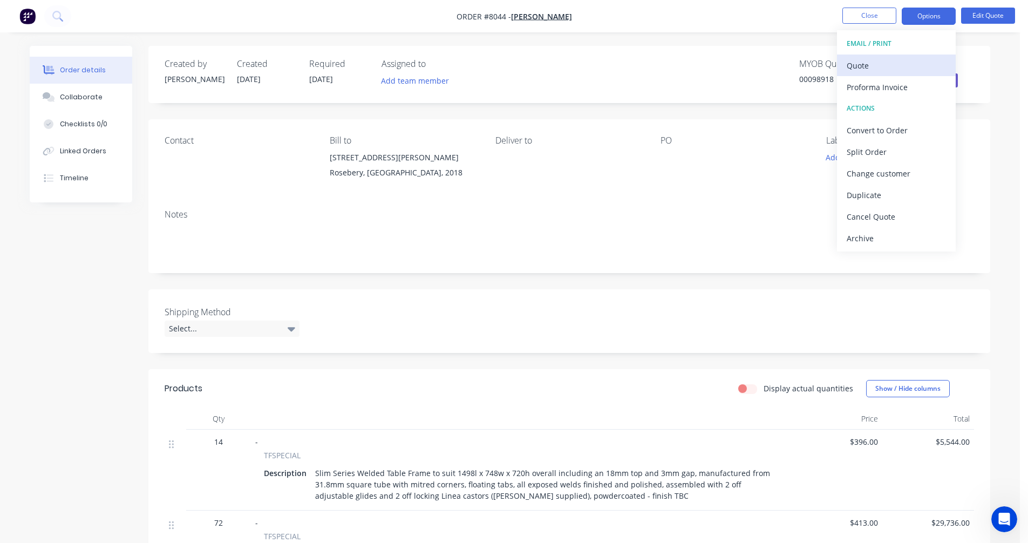
click at [874, 67] on div "Quote" at bounding box center [895, 66] width 99 height 16
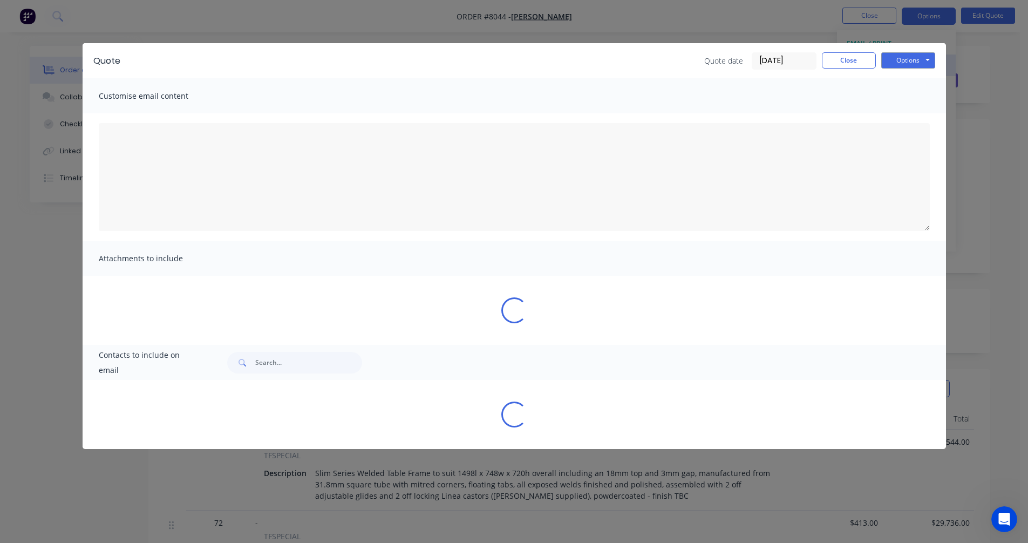
type textarea "A PDF copy of the quote has been attached to this email. To view your quote onl…"
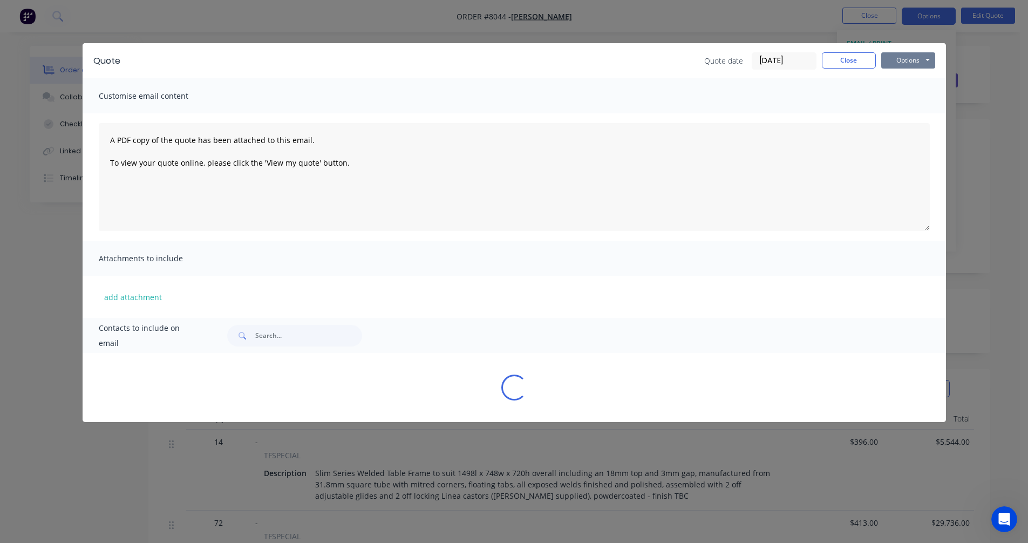
click at [911, 60] on button "Options" at bounding box center [908, 60] width 54 height 16
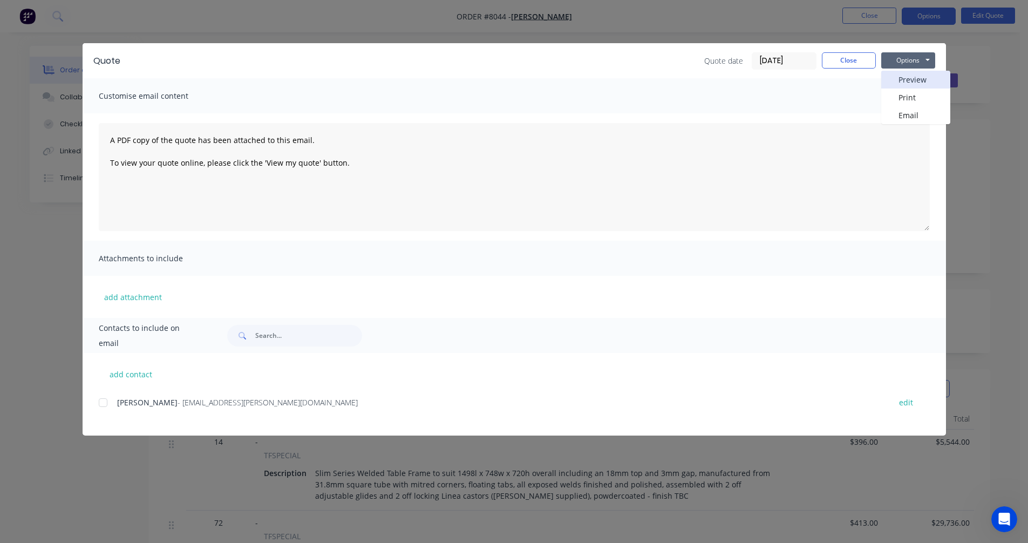
click at [923, 78] on button "Preview" at bounding box center [915, 80] width 69 height 18
click at [937, 109] on div "Customise email content" at bounding box center [514, 95] width 863 height 35
click at [837, 58] on button "Close" at bounding box center [849, 60] width 54 height 16
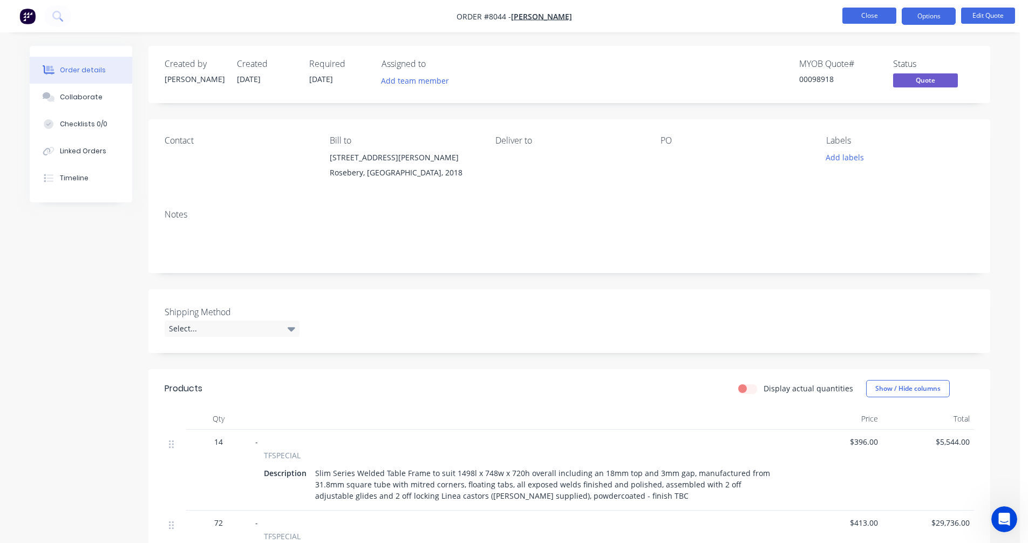
click at [867, 13] on button "Close" at bounding box center [869, 16] width 54 height 16
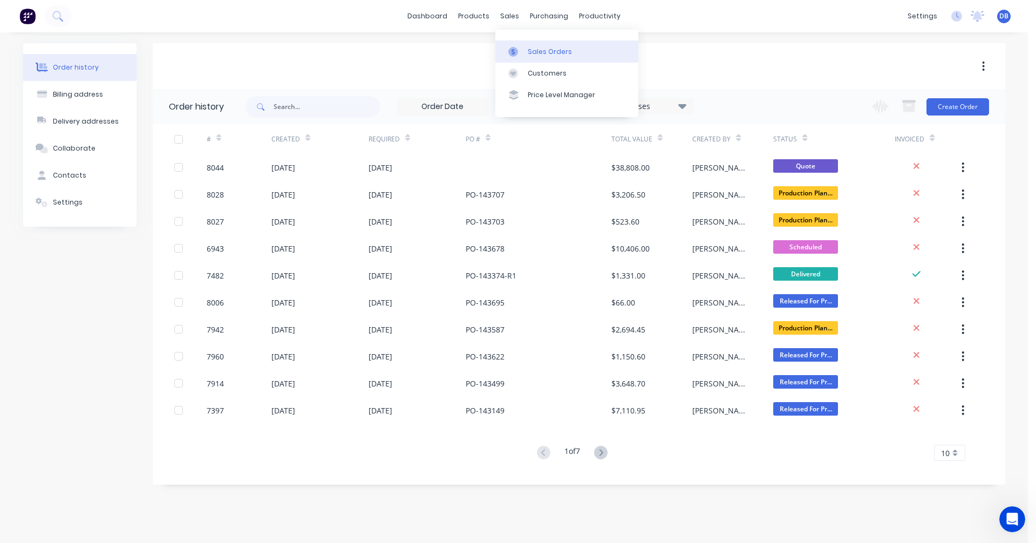
click at [521, 47] on div at bounding box center [516, 52] width 16 height 10
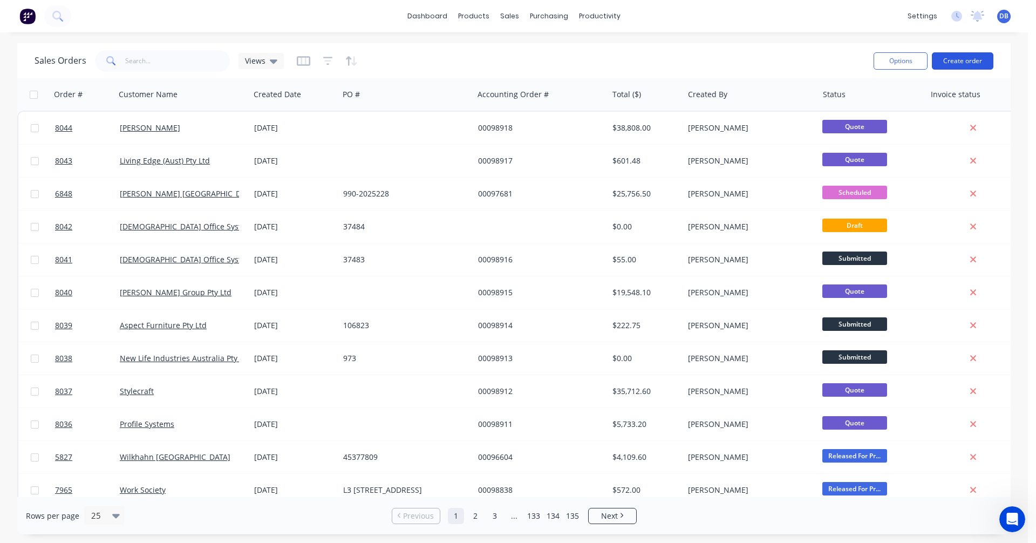
click at [958, 56] on button "Create order" at bounding box center [963, 60] width 62 height 17
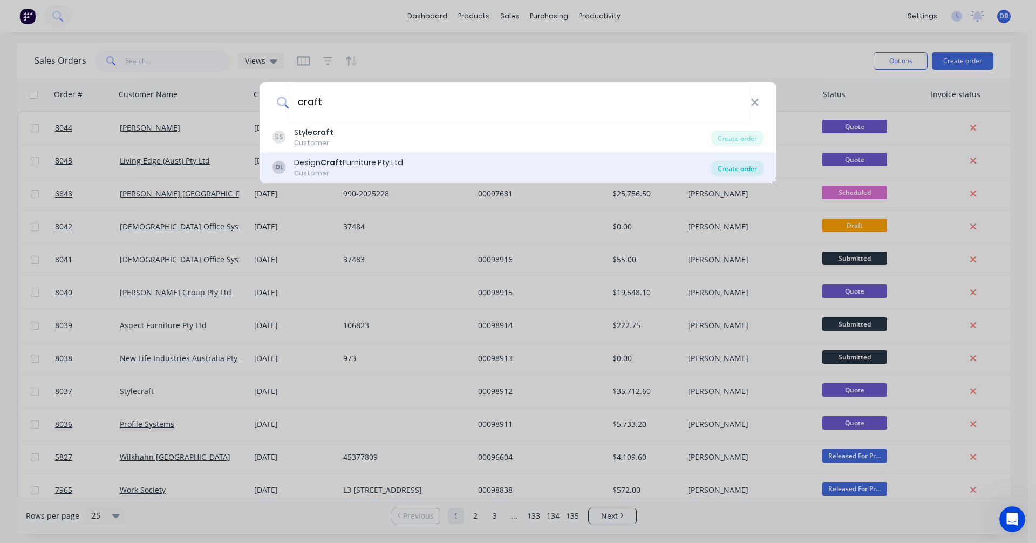
type input "craft"
click at [728, 166] on div "Create order" at bounding box center [737, 168] width 52 height 15
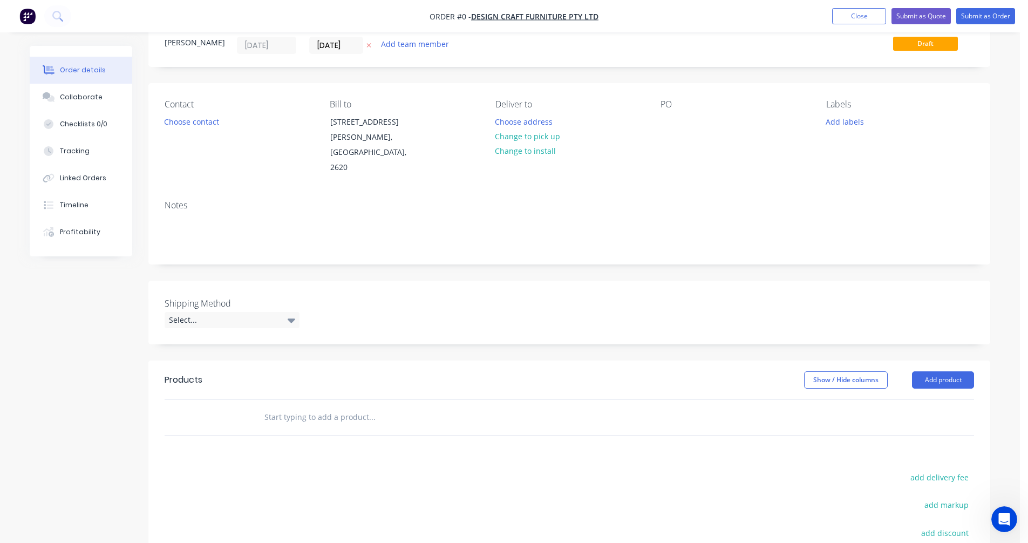
scroll to position [108, 0]
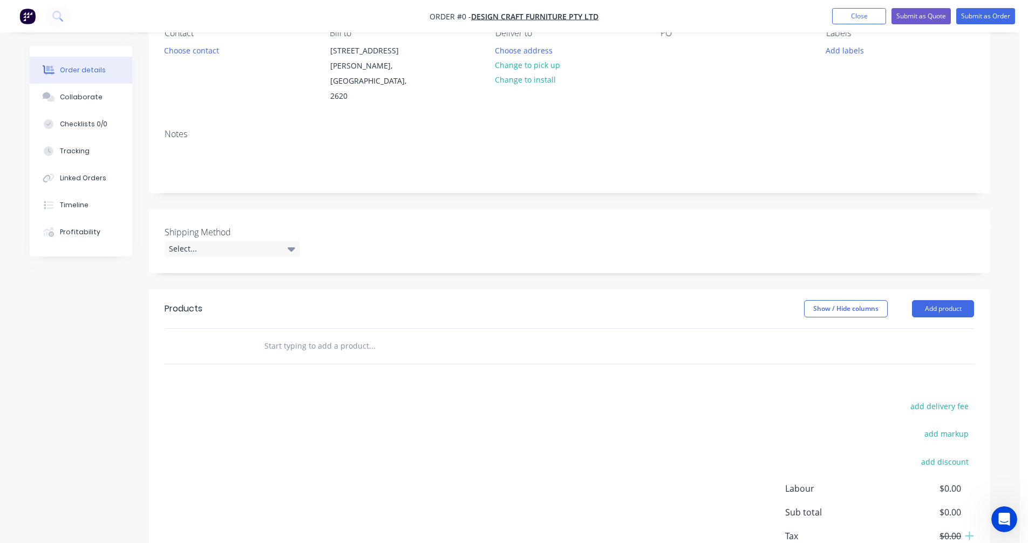
click at [286, 335] on input "text" at bounding box center [372, 346] width 216 height 22
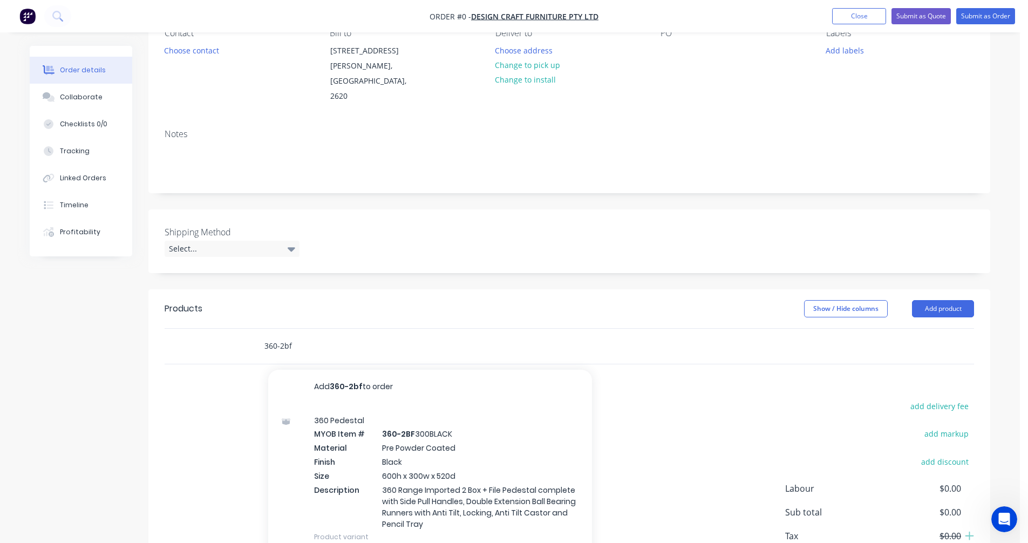
type input "360-2bf"
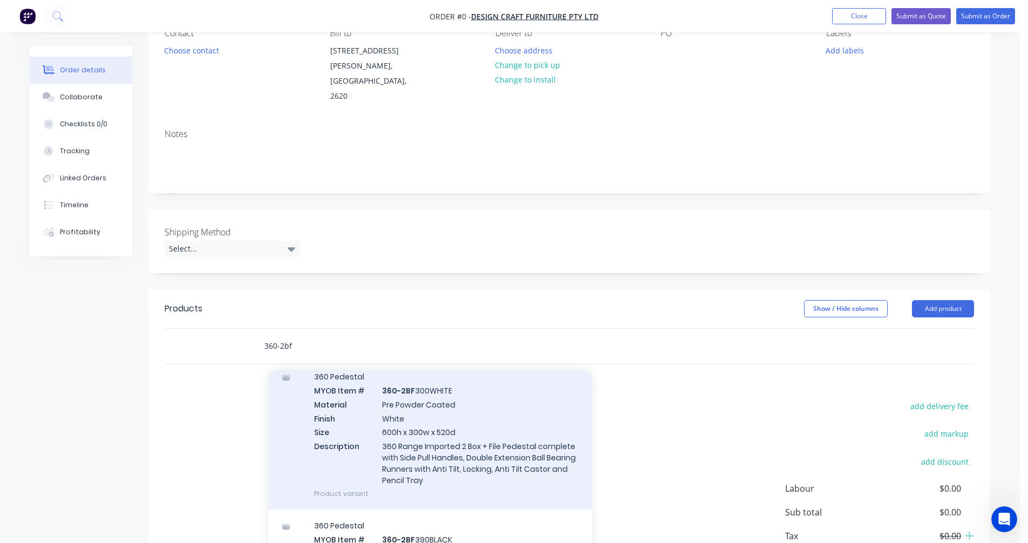
scroll to position [378, 0]
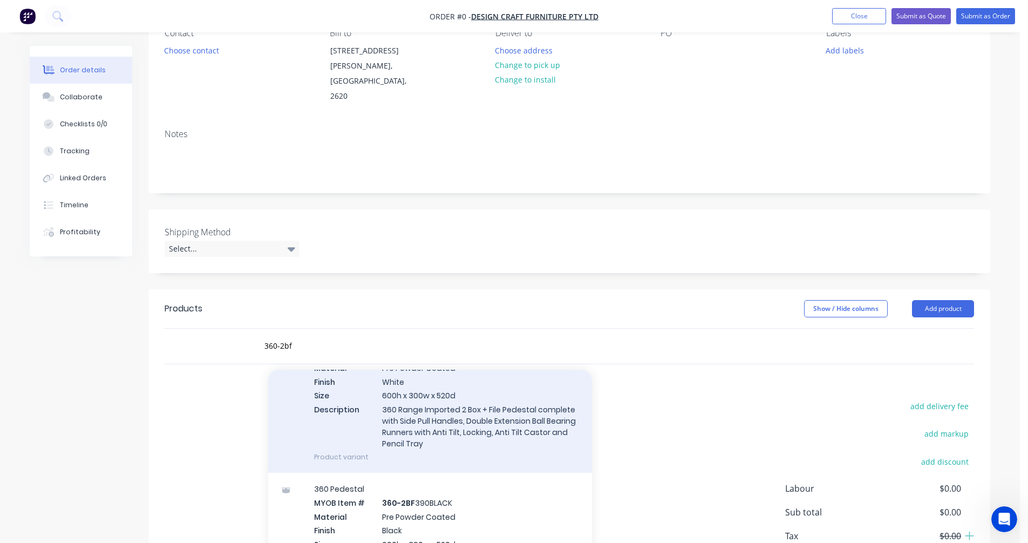
click at [425, 405] on div "360 Pedestal MYOB Item # 360-2BF 300WHITE Material Pre Powder Coated Finish Whi…" at bounding box center [430, 398] width 324 height 149
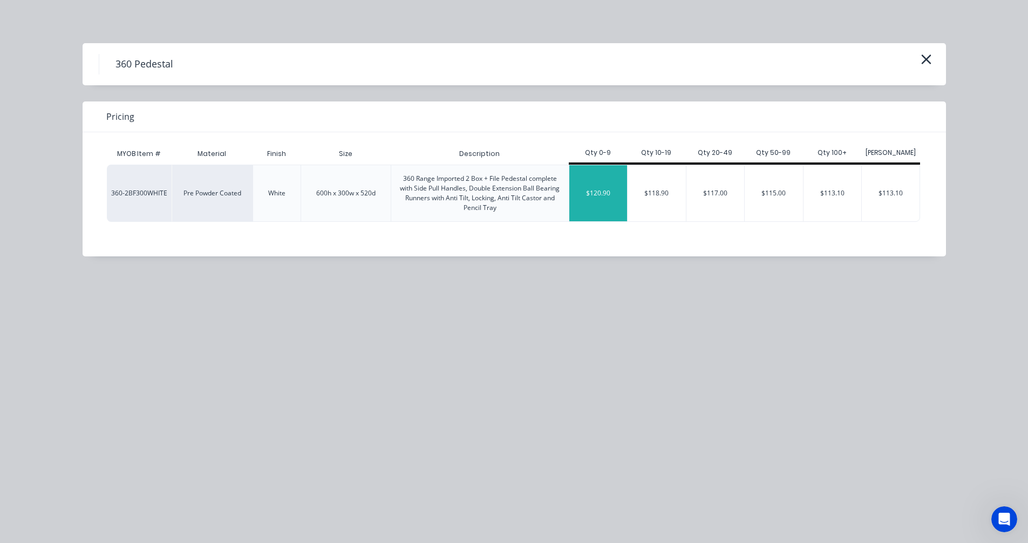
click at [603, 199] on div "$120.90" at bounding box center [598, 193] width 58 height 56
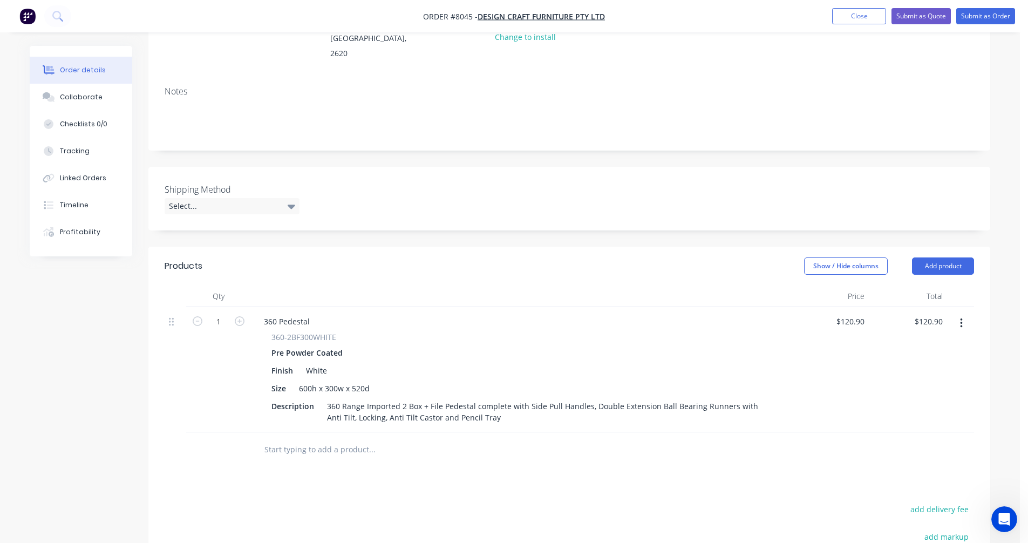
scroll to position [216, 0]
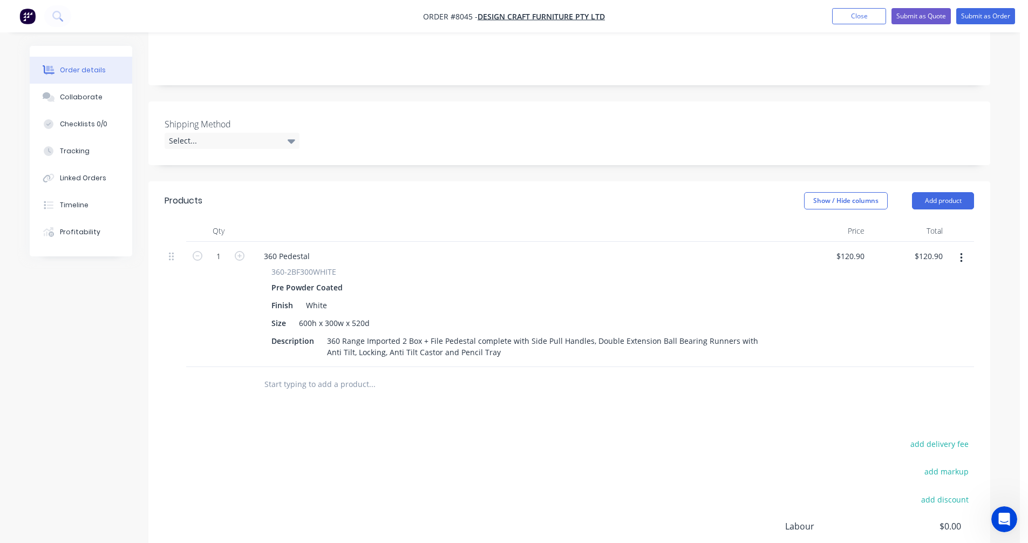
click at [319, 373] on input "text" at bounding box center [372, 384] width 216 height 22
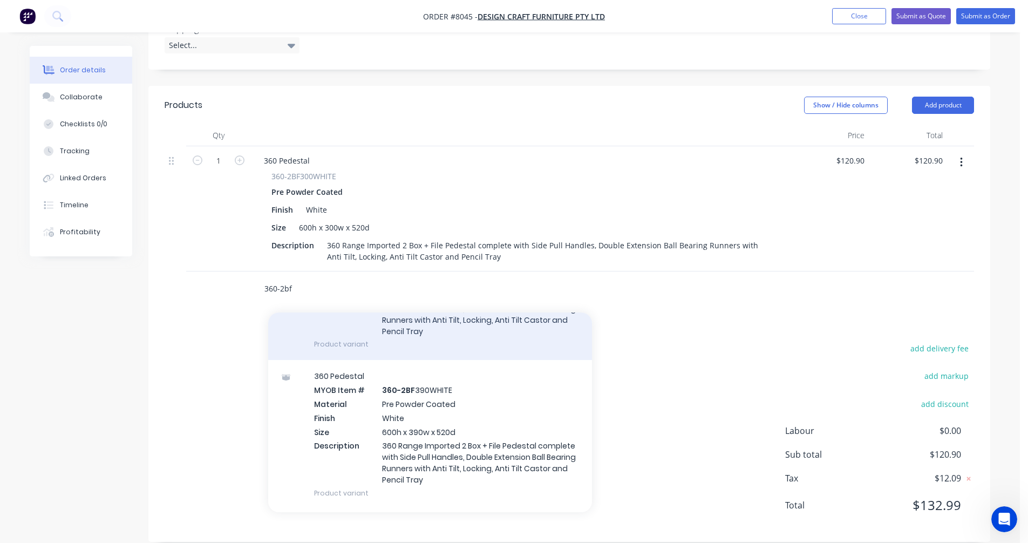
scroll to position [755, 0]
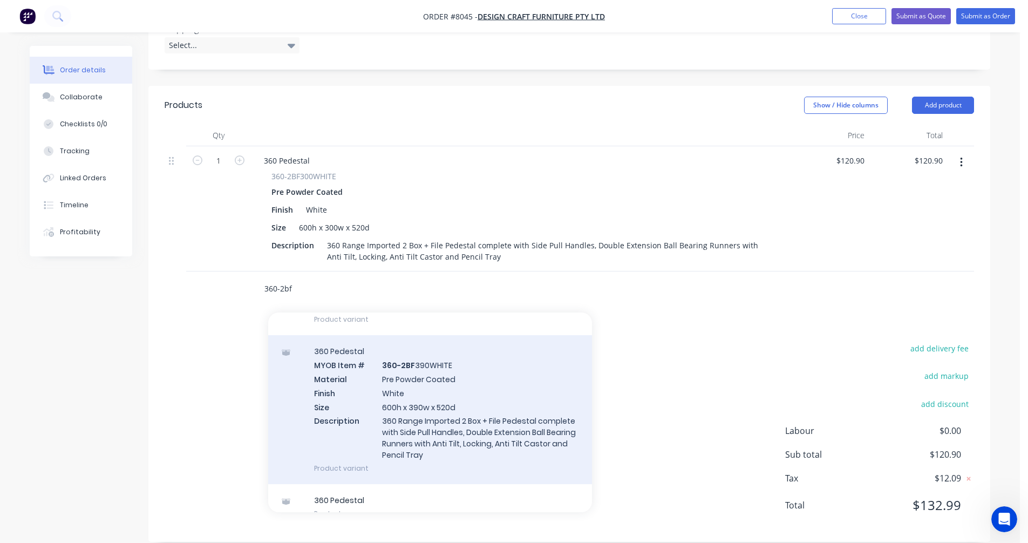
type input "360-2bf"
click at [433, 415] on div "360 Pedestal MYOB Item # 360-2BF 390WHITE Material Pre Powder Coated Finish Whi…" at bounding box center [430, 409] width 324 height 149
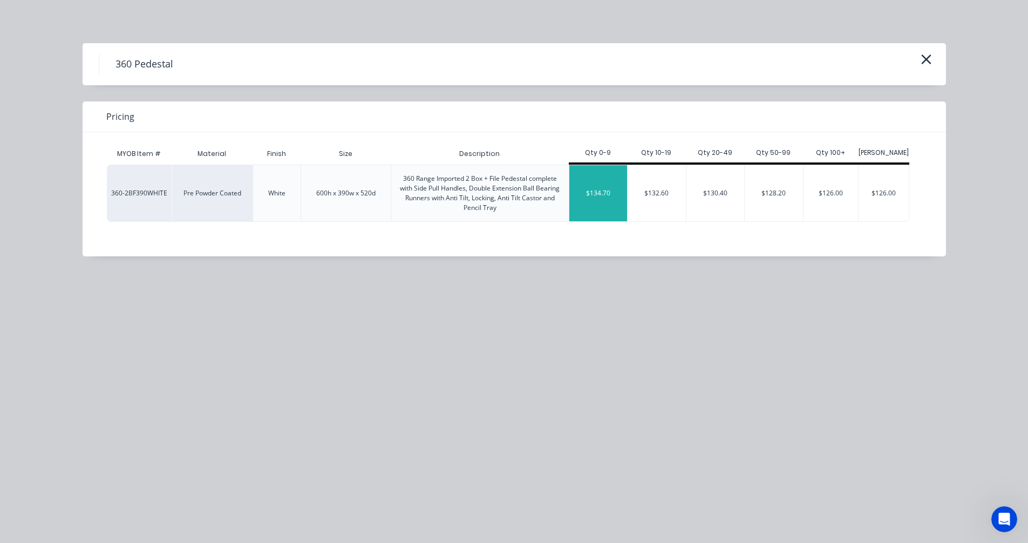
click at [593, 196] on div "$134.70" at bounding box center [598, 193] width 58 height 56
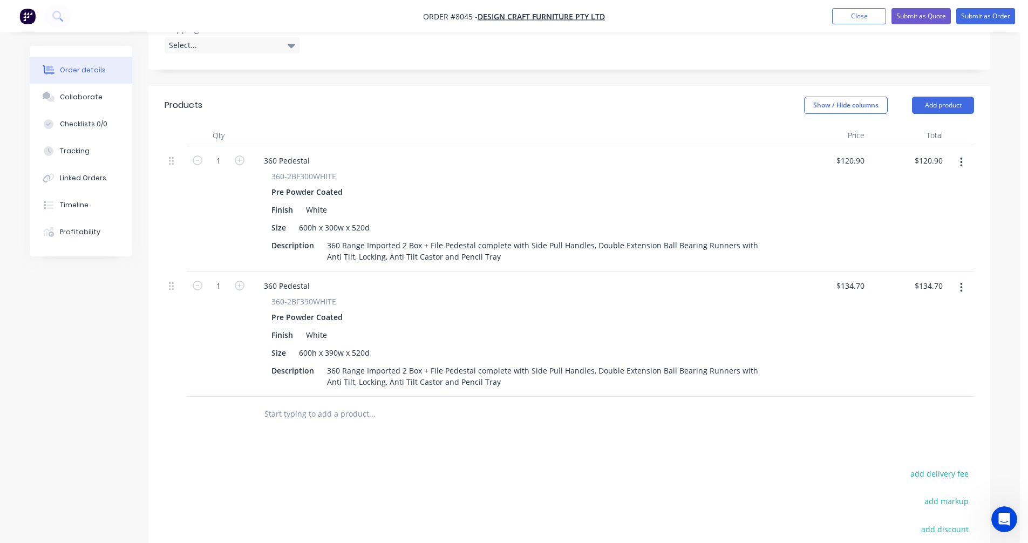
click at [295, 170] on span "360-2BF300WHITE" at bounding box center [303, 175] width 65 height 11
drag, startPoint x: 312, startPoint y: 145, endPoint x: 243, endPoint y: 144, distance: 68.5
click at [243, 146] on div "1 360 Pedestal 360-2BF300WHITE Pre Powder Coated Finish White Size 600h x 300w …" at bounding box center [569, 208] width 809 height 125
click at [291, 278] on div "360 Pedestal" at bounding box center [286, 286] width 63 height 16
click at [296, 278] on div "360 Pedestal" at bounding box center [286, 286] width 63 height 16
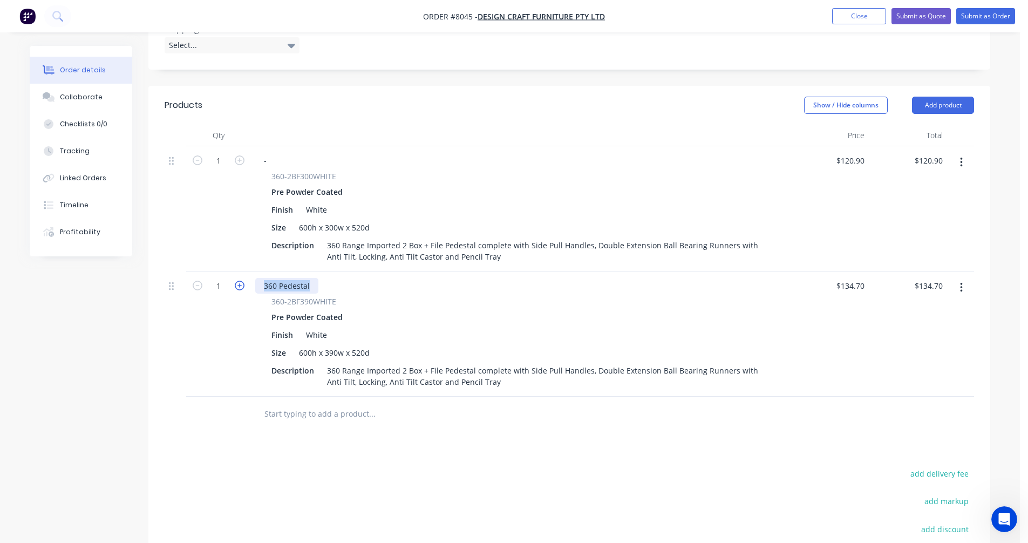
drag, startPoint x: 315, startPoint y: 269, endPoint x: 237, endPoint y: 270, distance: 78.2
click at [237, 271] on div "1 360 Pedestal 360-2BF390WHITE Pre Powder Coated Finish White Size 600h x 390w …" at bounding box center [569, 333] width 809 height 125
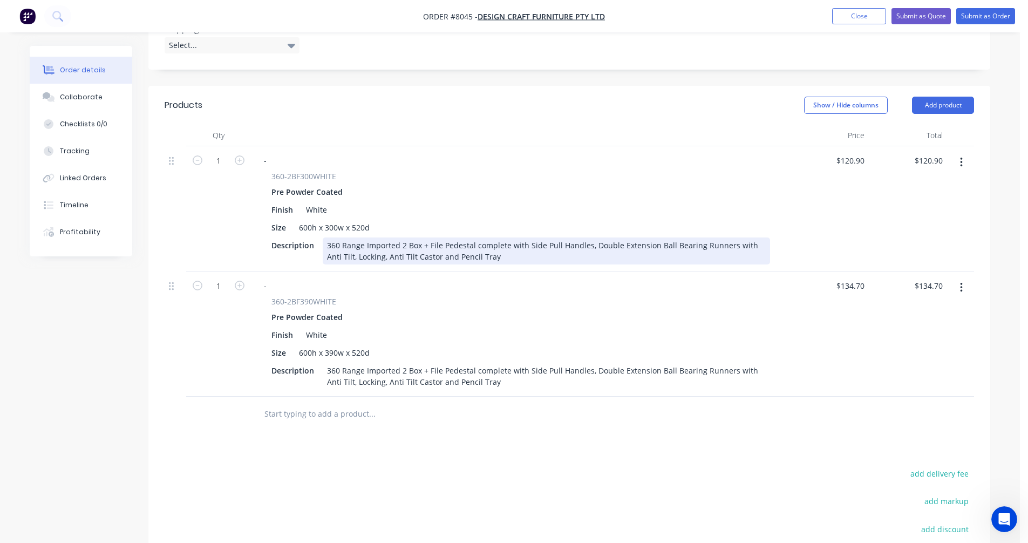
click at [631, 237] on div "360 Range Imported 2 Box + File Pedestal complete with Side Pull Handles, Doubl…" at bounding box center [546, 250] width 447 height 27
type input "$135.40"
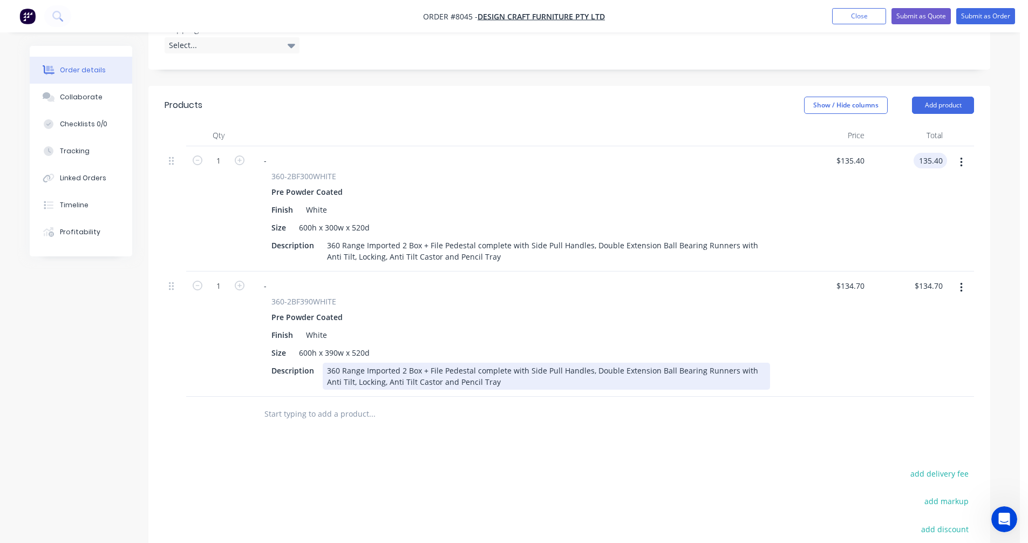
type input "$135.40"
click at [501, 363] on div "360 Range Imported 2 Box + File Pedestal complete with Side Pull Handles, Doubl…" at bounding box center [546, 376] width 447 height 27
click at [502, 363] on div "360 Range Imported 2 Box + File Pedestal complete with Side Pull Handles, Doubl…" at bounding box center [546, 376] width 447 height 27
type input "$150.90"
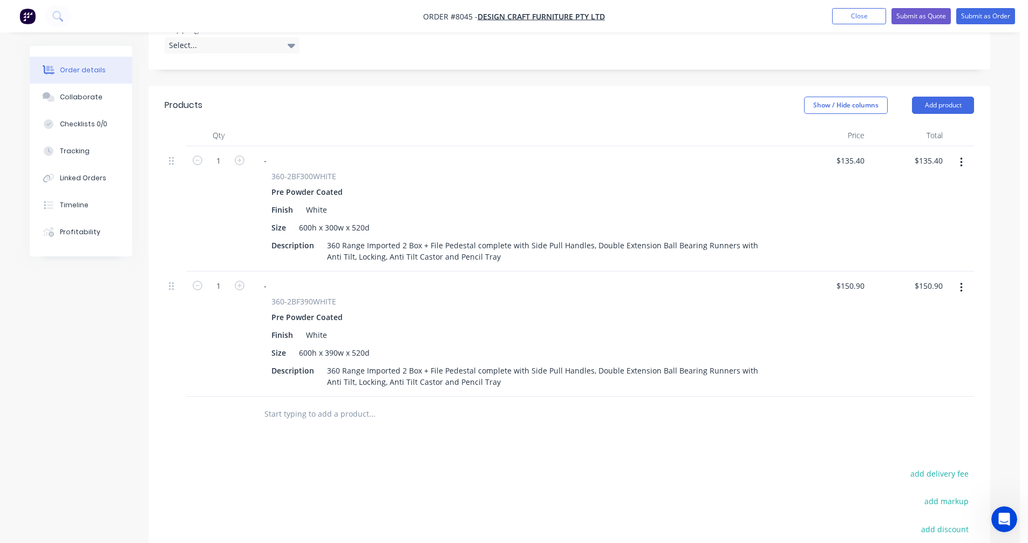
drag, startPoint x: 289, startPoint y: 401, endPoint x: 295, endPoint y: 400, distance: 6.0
click at [289, 403] on input "text" at bounding box center [372, 414] width 216 height 22
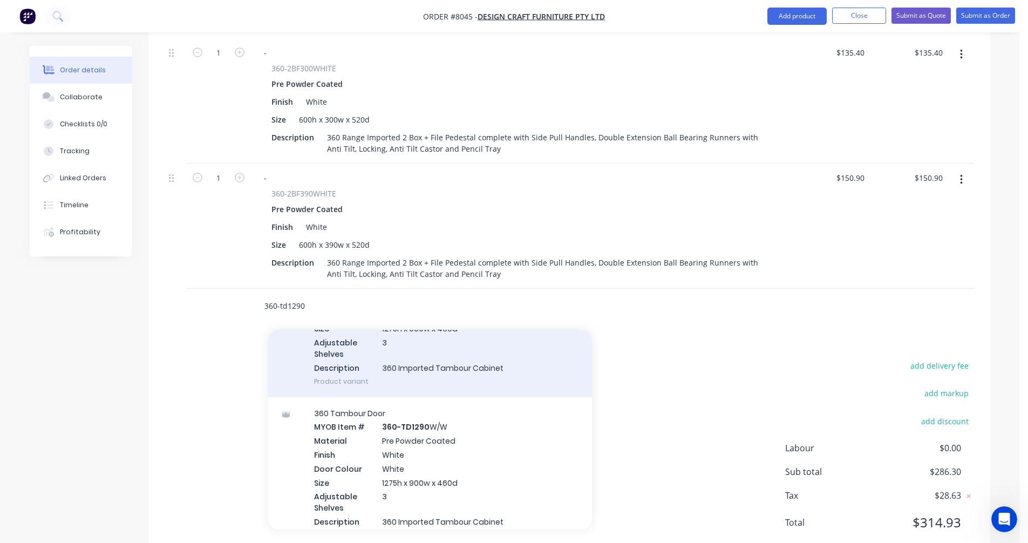
scroll to position [432, 0]
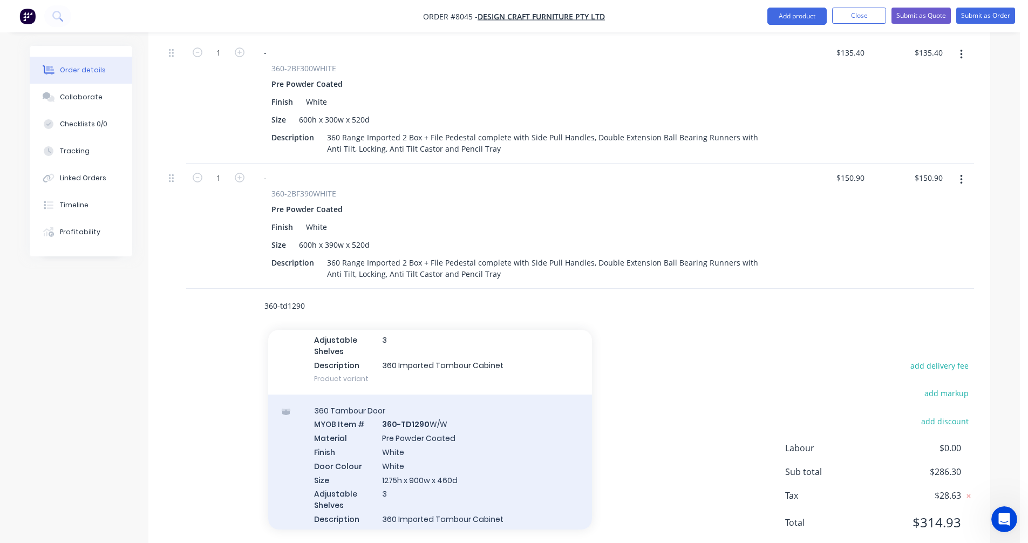
type input "360-td1290"
click at [425, 453] on div "360 Tambour Door MYOB Item # 360-TD1290 W/W Material Pre Powder Coated Finish W…" at bounding box center [430, 471] width 324 height 154
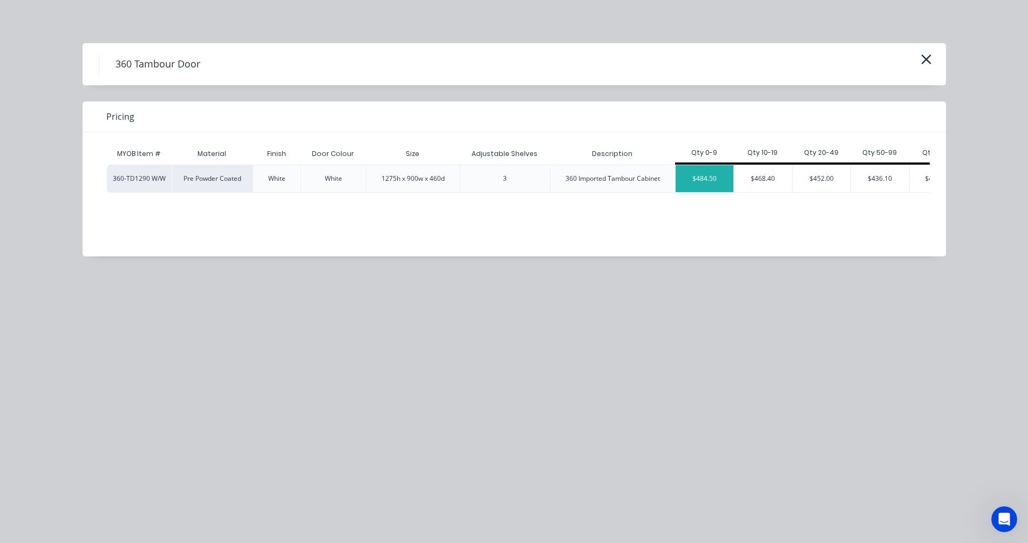
click at [712, 181] on div "$484.50" at bounding box center [704, 178] width 58 height 27
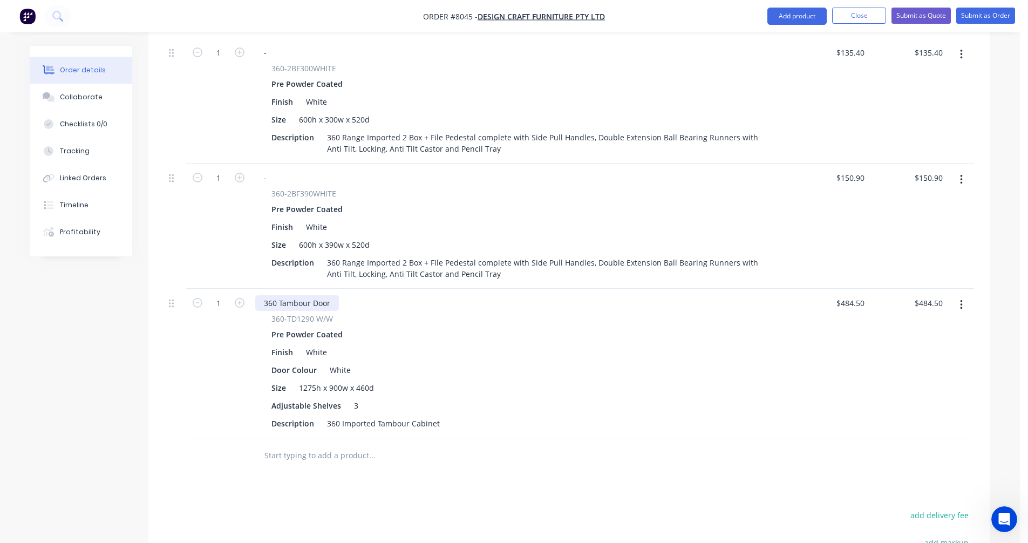
click at [320, 295] on div "360 Tambour Door" at bounding box center [297, 303] width 84 height 16
type input "6"
type input "$542.60"
click at [292, 295] on div "360 Tambour Door" at bounding box center [297, 303] width 84 height 16
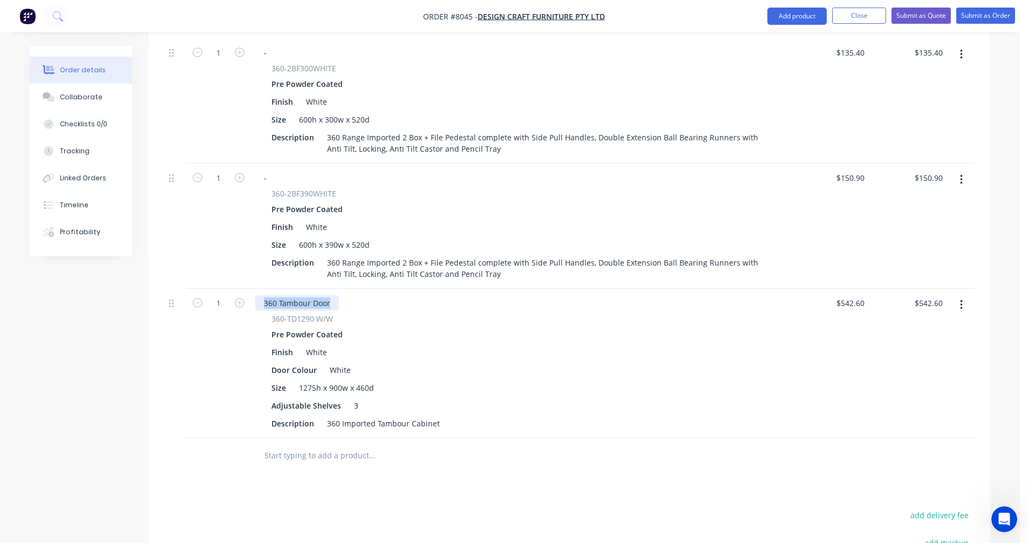
drag, startPoint x: 332, startPoint y: 289, endPoint x: 261, endPoint y: 288, distance: 70.7
click at [261, 295] on div "360 Tambour Door" at bounding box center [297, 303] width 84 height 16
click at [290, 445] on input "text" at bounding box center [372, 456] width 216 height 22
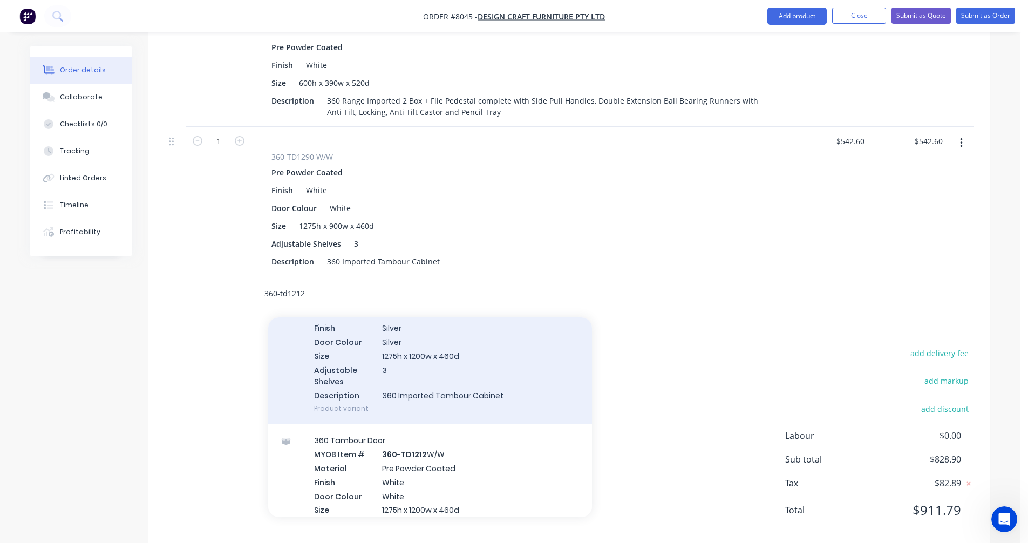
scroll to position [270, 0]
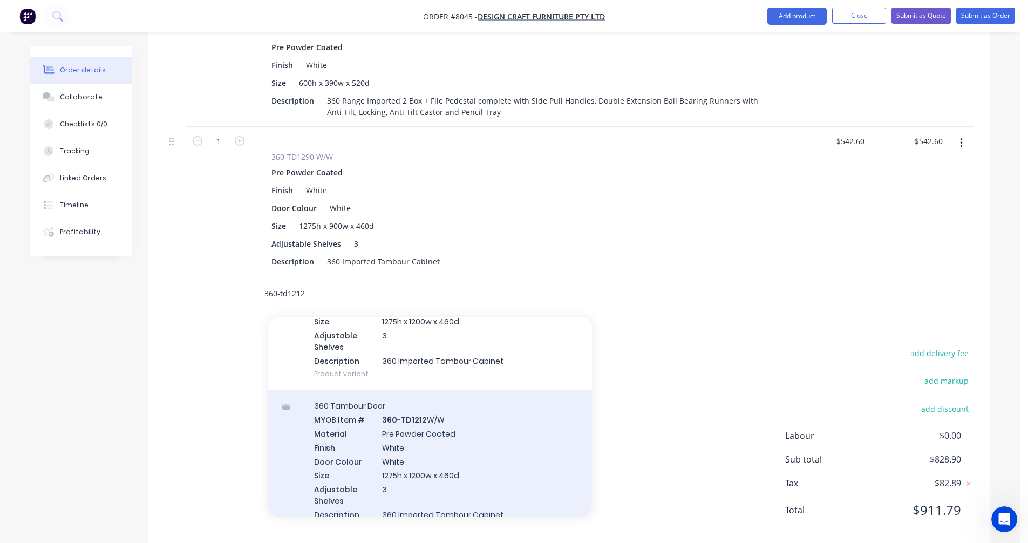
type input "360-td1212"
click at [425, 431] on div "360 Tambour Door MYOB Item # 360-TD1212 W/W Material Pre Powder Coated Finish W…" at bounding box center [430, 467] width 324 height 154
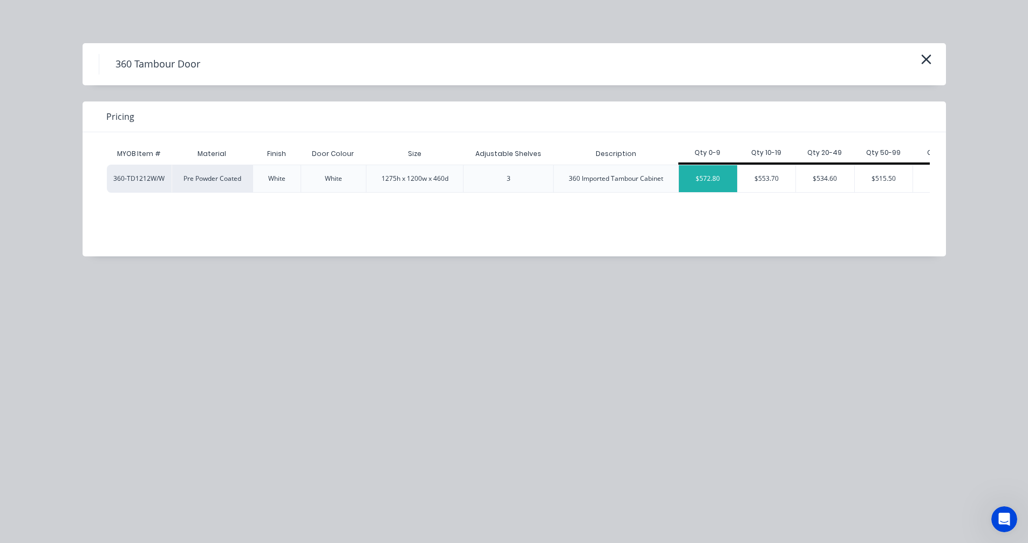
click at [715, 185] on div "$572.80" at bounding box center [708, 178] width 58 height 27
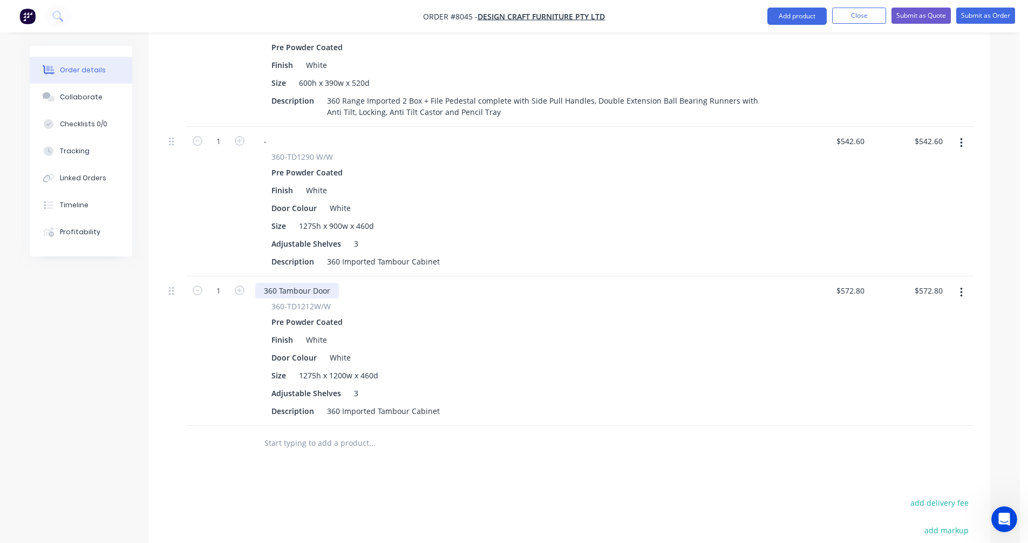
click at [316, 283] on div "360 Tambour Door" at bounding box center [297, 291] width 84 height 16
click at [306, 283] on div "360 Tambour Door" at bounding box center [297, 291] width 84 height 16
drag, startPoint x: 332, startPoint y: 275, endPoint x: 261, endPoint y: 275, distance: 71.2
click at [261, 283] on div "360 Tambour Door" at bounding box center [297, 291] width 84 height 16
type input "$572.80"
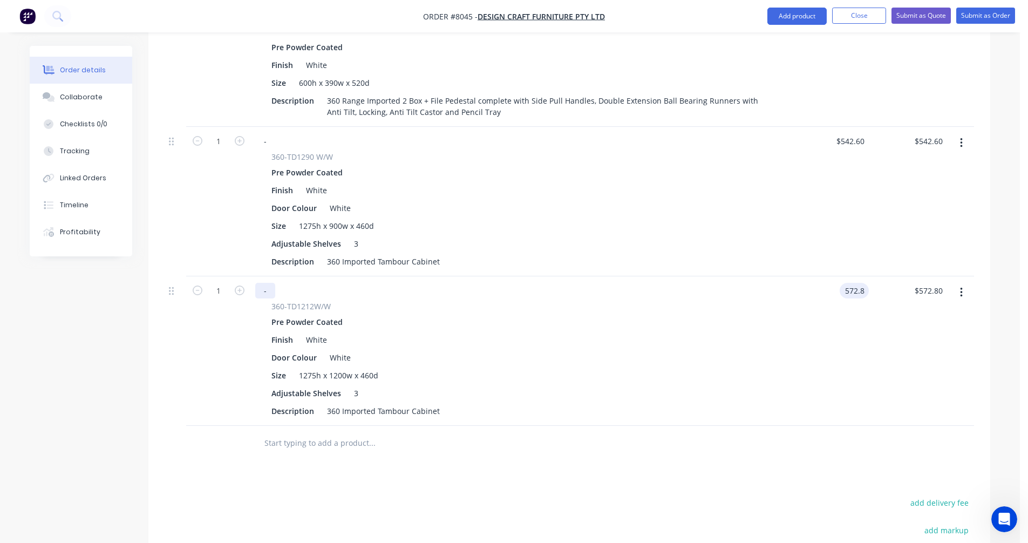
type input "572.80"
type input "572.8"
type input "$572.80"
click at [846, 283] on input "572.8" at bounding box center [851, 291] width 33 height 16
type input "641.5"
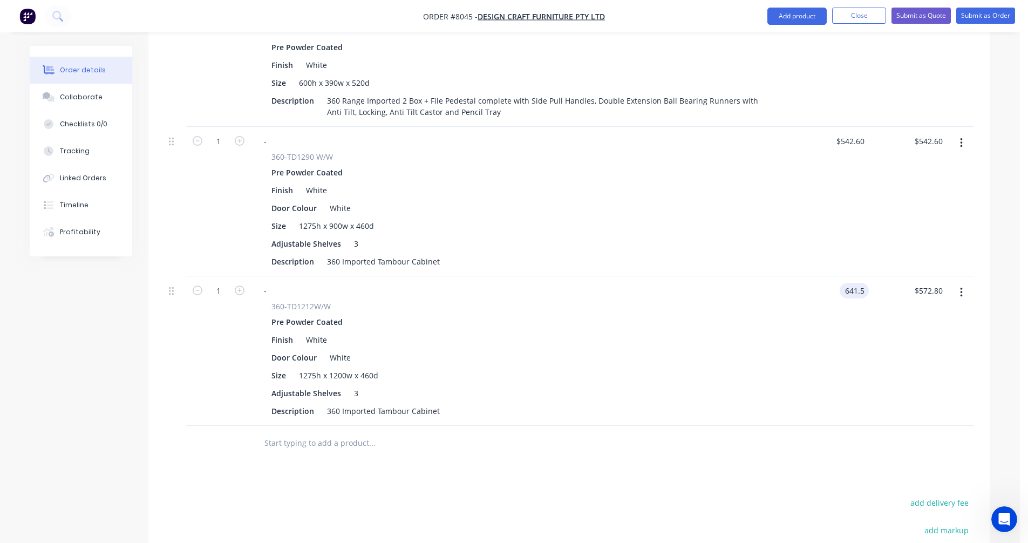
type input "572.80"
type input "$641.50"
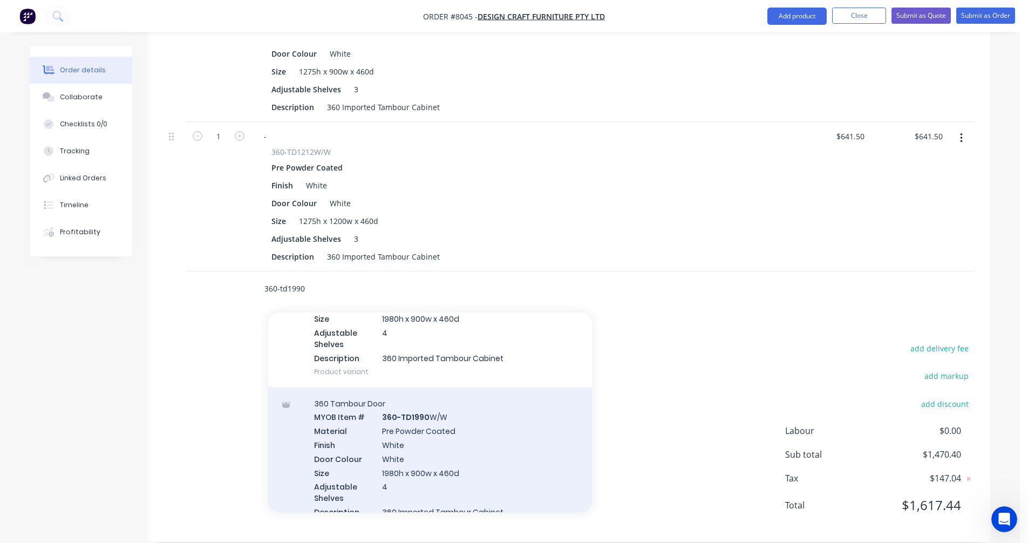
scroll to position [432, 0]
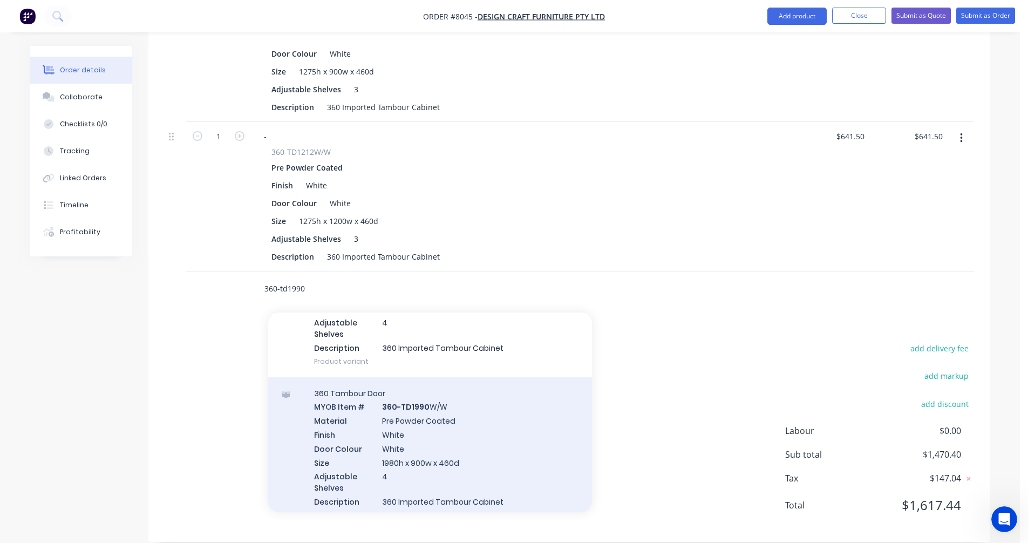
type input "360-td1990"
click at [431, 418] on div "360 Tambour Door MYOB Item # 360-TD1990 W/W Material Pre Powder Coated Finish W…" at bounding box center [430, 454] width 324 height 154
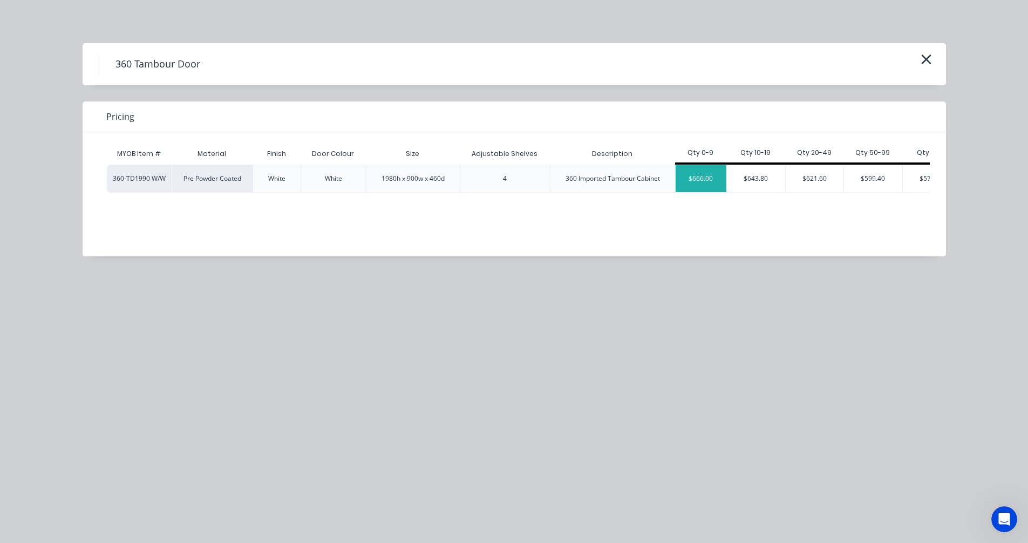
click at [702, 183] on div "$666.00" at bounding box center [700, 178] width 51 height 27
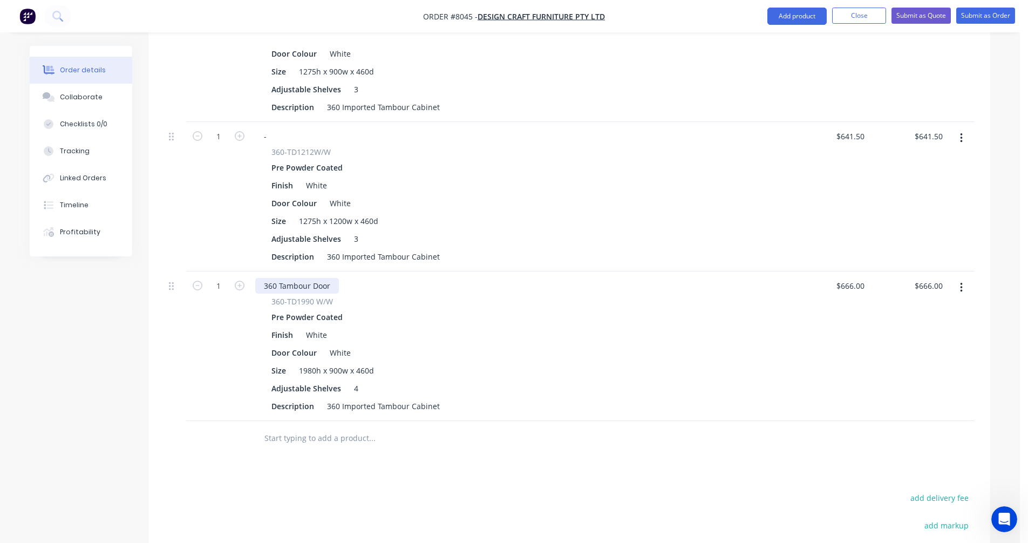
click at [315, 278] on div "360 Tambour Door" at bounding box center [297, 286] width 84 height 16
click at [295, 278] on div "360 Tambour Door" at bounding box center [297, 286] width 84 height 16
drag, startPoint x: 333, startPoint y: 269, endPoint x: 256, endPoint y: 278, distance: 77.7
click at [256, 278] on div "360 Tambour Door" at bounding box center [297, 286] width 84 height 16
click at [414, 398] on div "360 Imported Tambour Cabinet" at bounding box center [383, 406] width 121 height 16
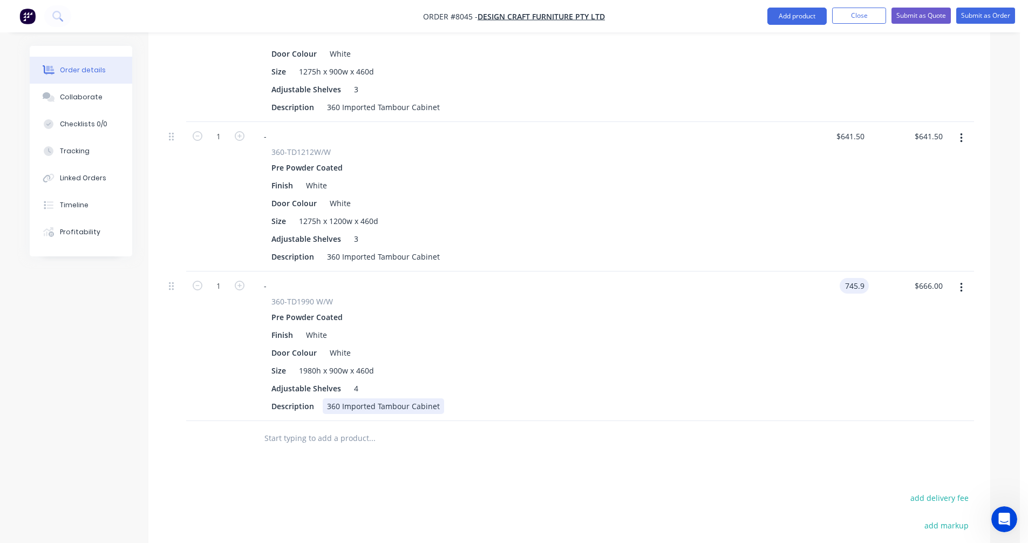
type input "$745.90"
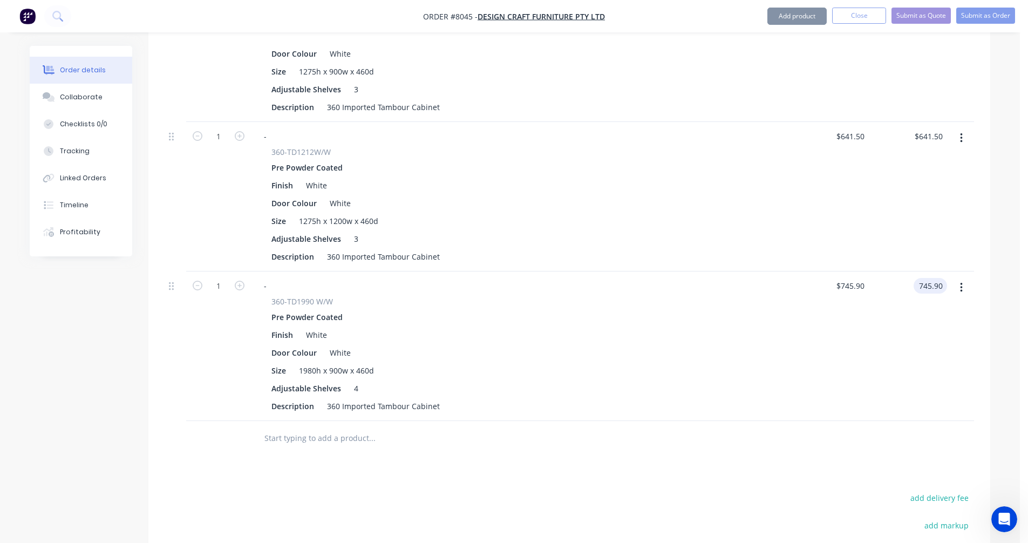
type input "$745.90"
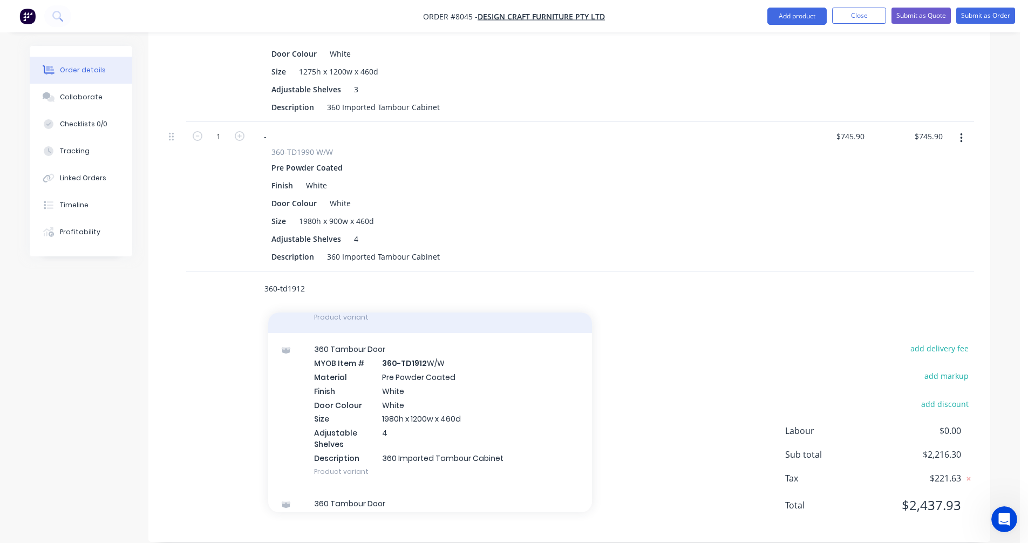
scroll to position [324, 0]
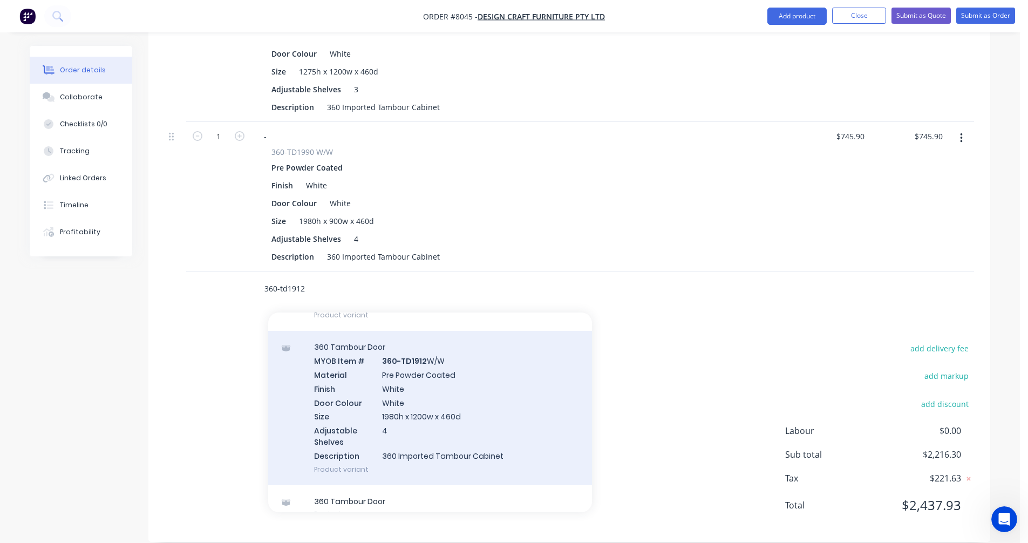
type input "360-td1912"
click at [428, 400] on div "360 Tambour Door MYOB Item # 360-TD1912 W/W Material Pre Powder Coated Finish W…" at bounding box center [430, 408] width 324 height 154
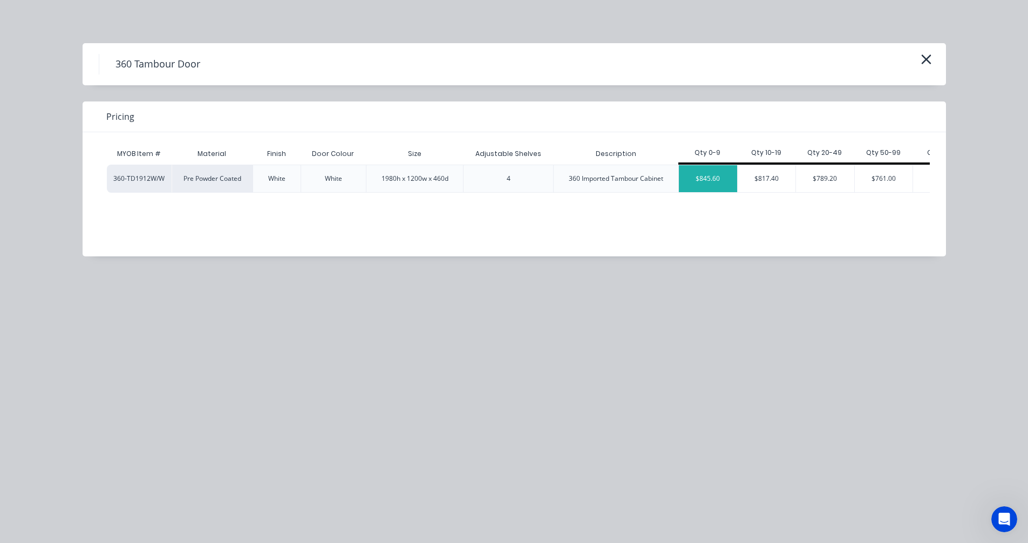
click at [702, 183] on div "$845.60" at bounding box center [708, 178] width 58 height 27
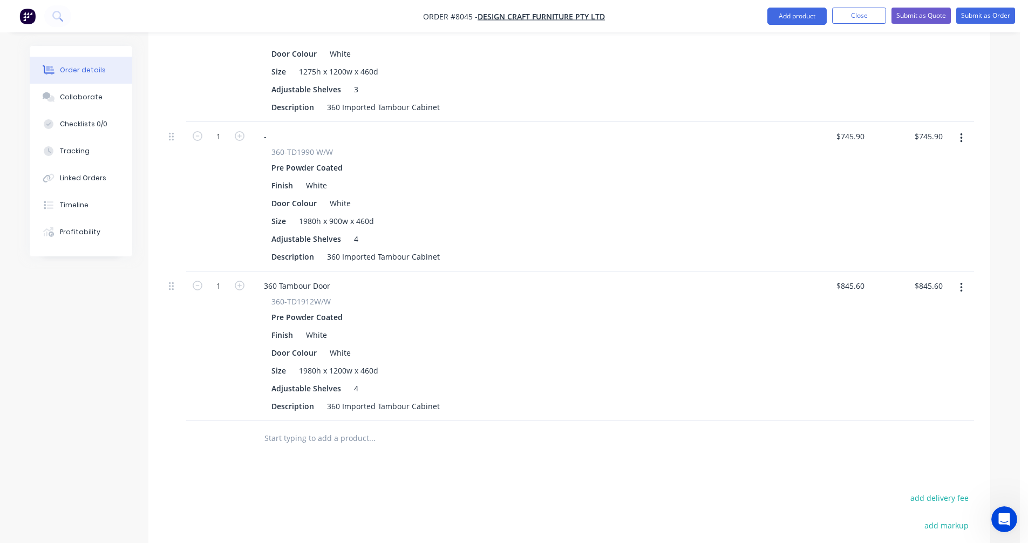
click at [250, 271] on div "1" at bounding box center [218, 345] width 65 height 149
click at [300, 278] on div "360 Tambour Door" at bounding box center [297, 286] width 84 height 16
drag, startPoint x: 332, startPoint y: 270, endPoint x: 249, endPoint y: 271, distance: 83.1
click at [249, 271] on div "1 360 Tambour Door 360-TD1912W/W Pre Powder Coated Finish White Door Colour Whi…" at bounding box center [569, 345] width 809 height 149
click at [424, 398] on div "360 Imported Tambour Cabinet" at bounding box center [383, 406] width 121 height 16
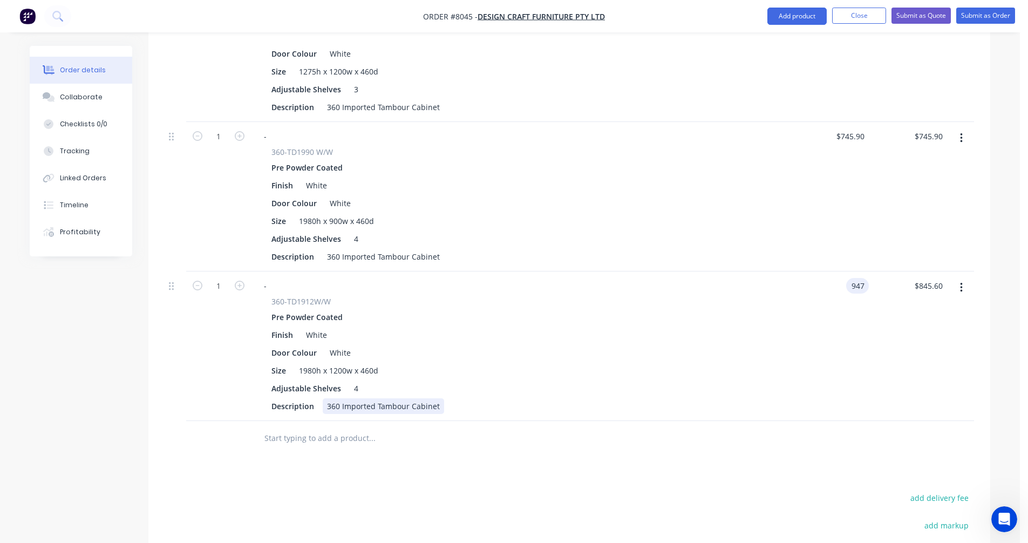
type input "$947.00"
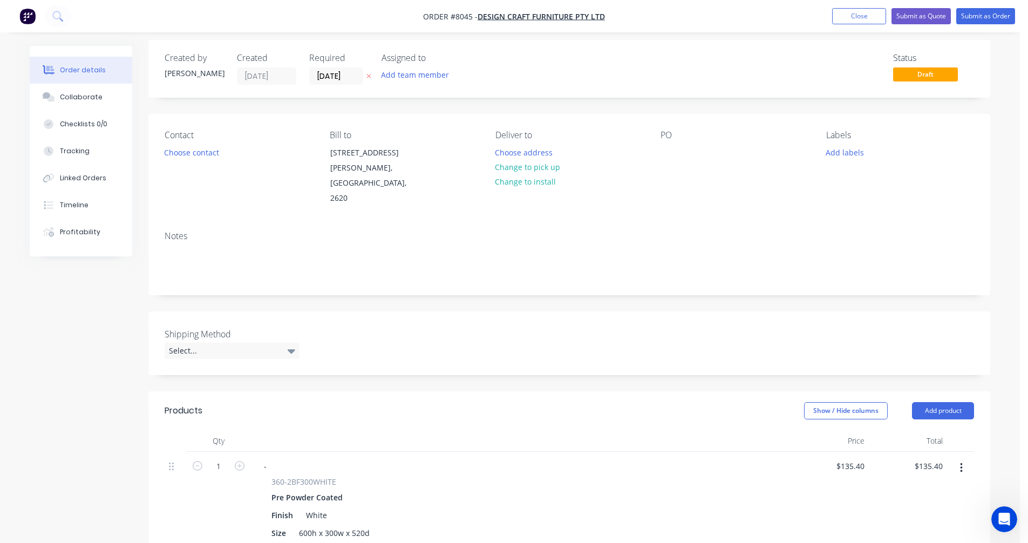
scroll to position [0, 0]
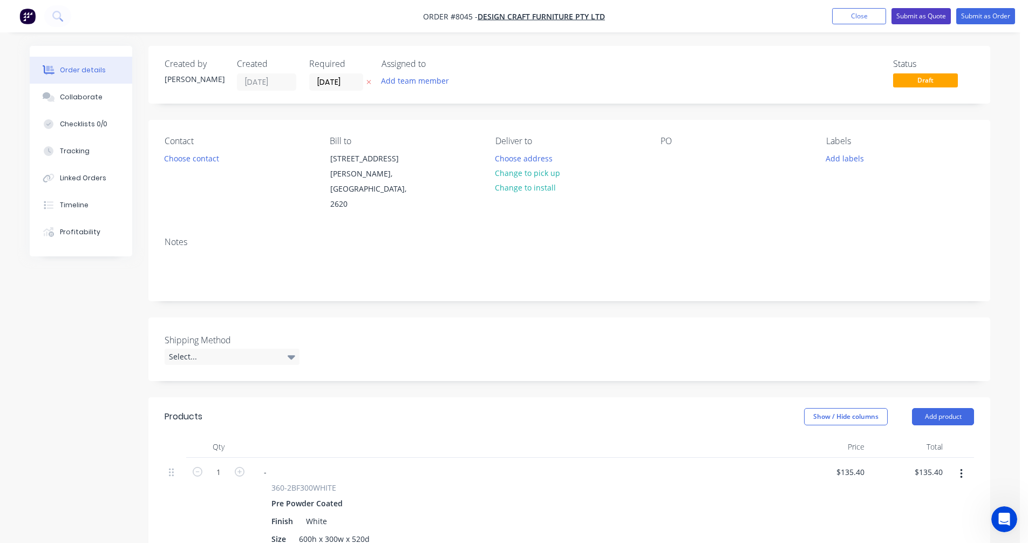
click at [929, 16] on button "Submit as Quote" at bounding box center [920, 16] width 59 height 16
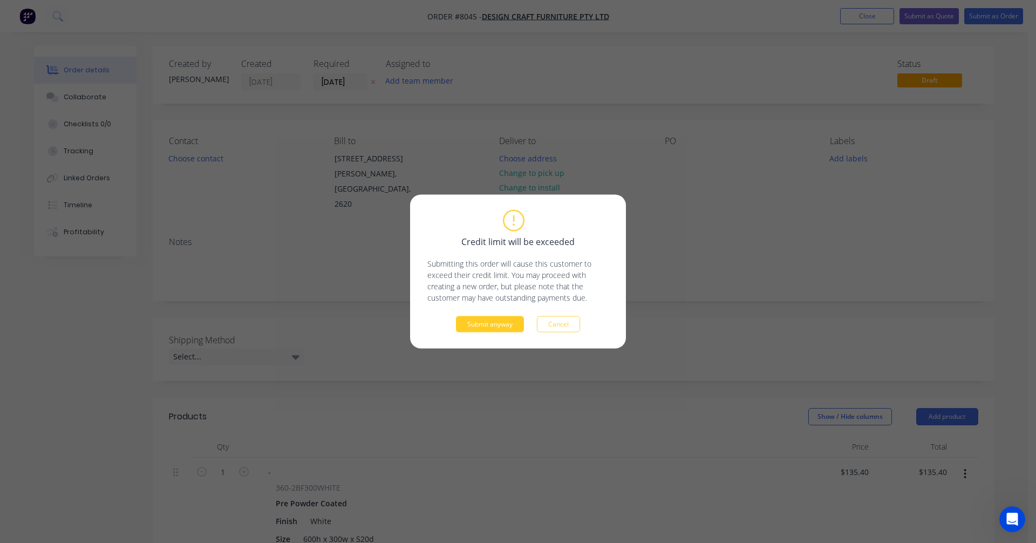
click at [502, 319] on button "Submit anyway" at bounding box center [490, 324] width 68 height 16
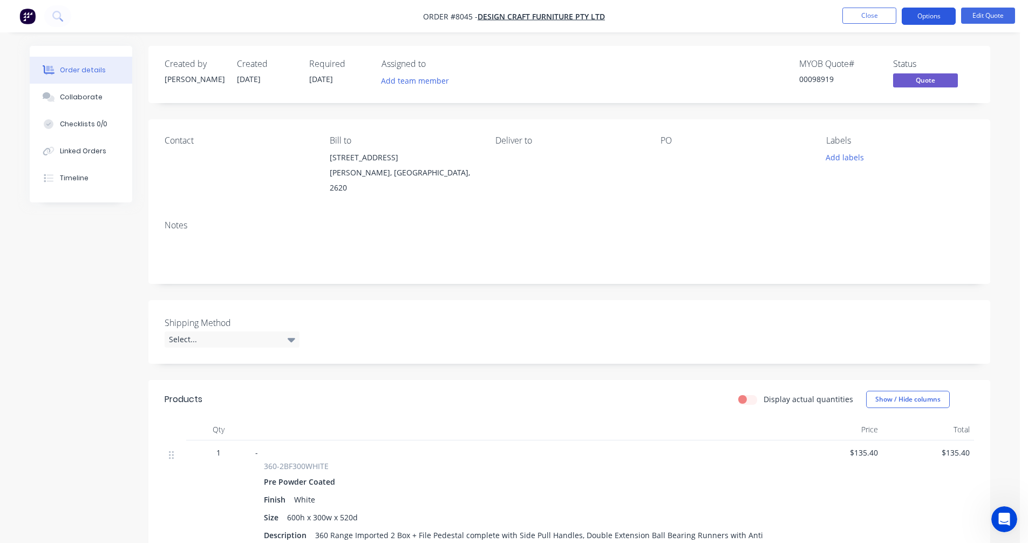
click at [928, 16] on button "Options" at bounding box center [929, 16] width 54 height 17
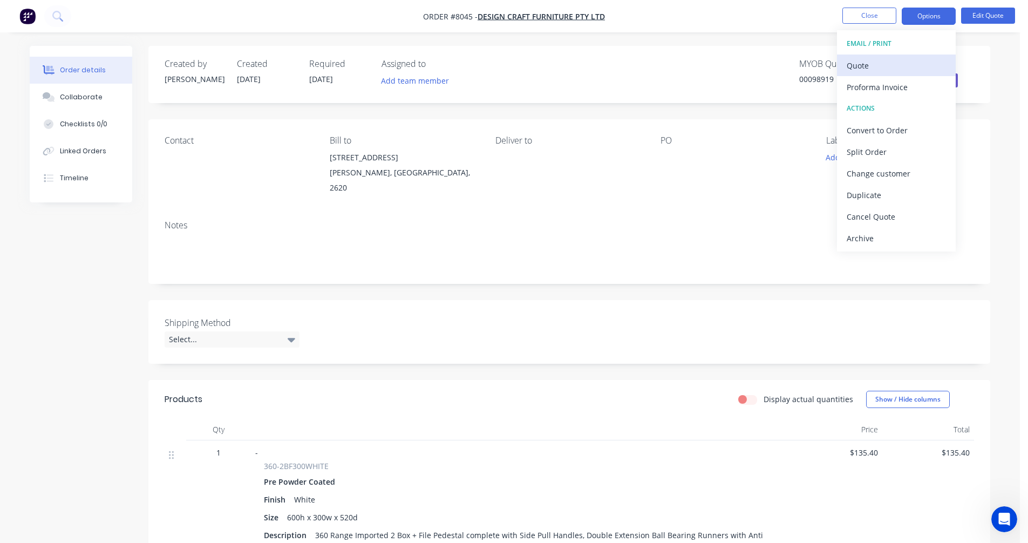
click at [863, 64] on div "Quote" at bounding box center [895, 66] width 99 height 16
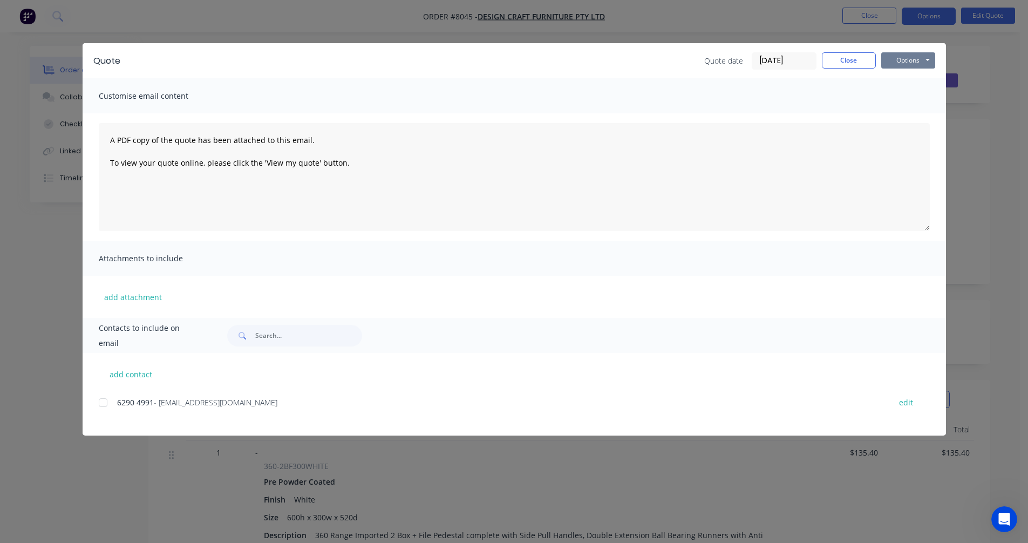
click at [914, 58] on button "Options" at bounding box center [908, 60] width 54 height 16
click at [915, 79] on button "Preview" at bounding box center [915, 80] width 69 height 18
click at [935, 103] on div "Customise email content" at bounding box center [514, 95] width 863 height 35
click at [857, 60] on button "Close" at bounding box center [849, 60] width 54 height 16
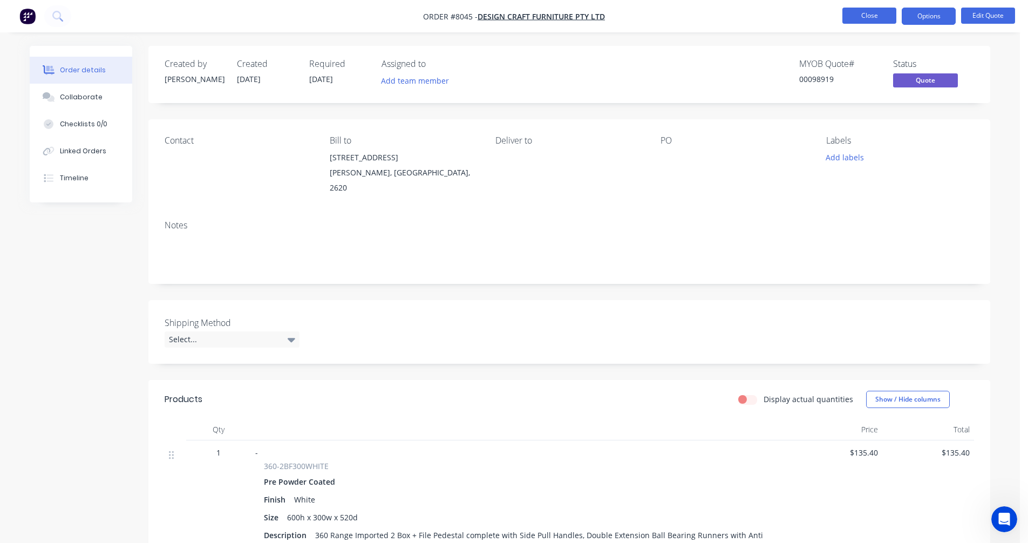
click at [873, 16] on button "Close" at bounding box center [869, 16] width 54 height 16
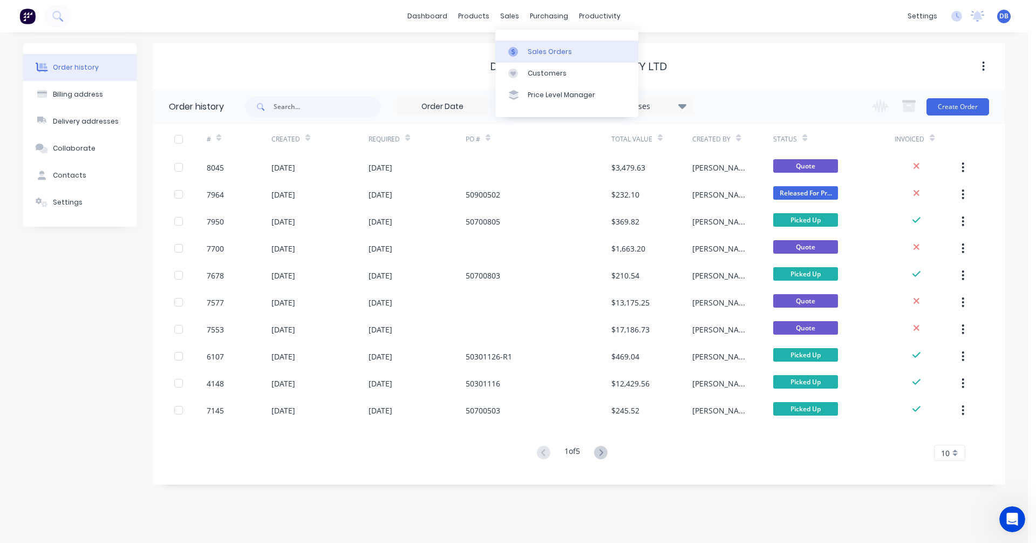
click at [524, 49] on link "Sales Orders" at bounding box center [566, 51] width 143 height 22
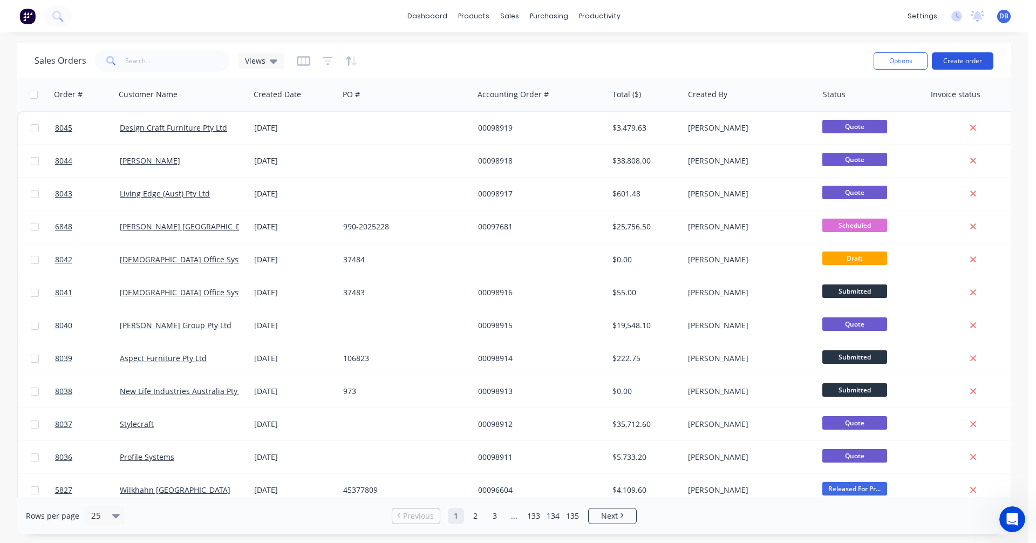
click at [958, 60] on button "Create order" at bounding box center [963, 60] width 62 height 17
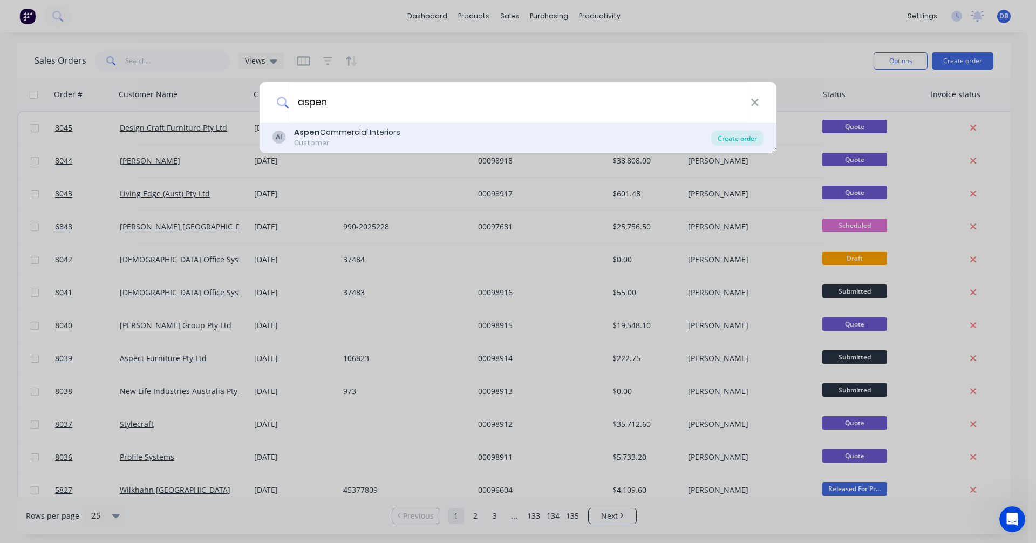
type input "aspen"
click at [734, 143] on div "Create order" at bounding box center [737, 138] width 52 height 15
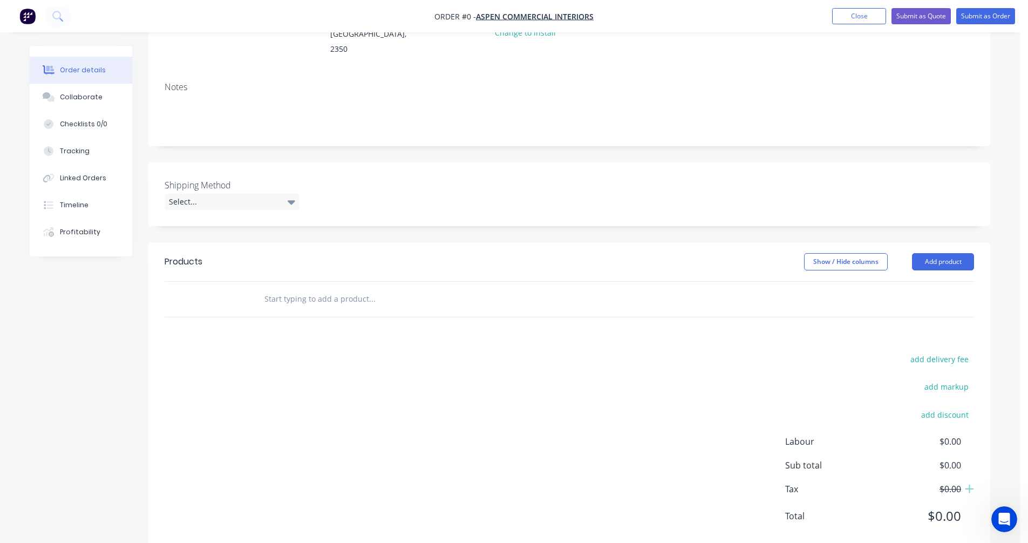
scroll to position [166, 0]
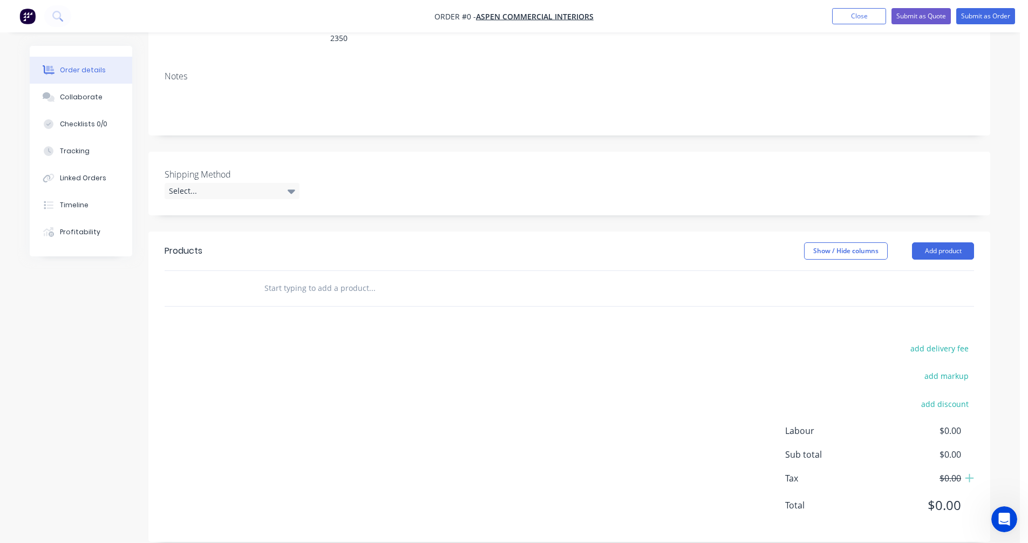
click at [305, 277] on input "text" at bounding box center [372, 288] width 216 height 22
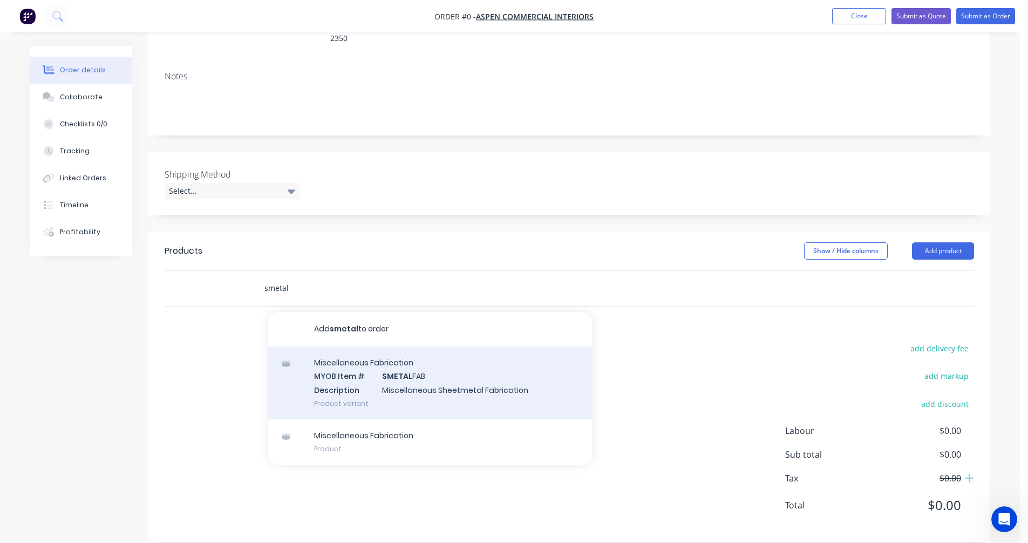
type input "smetal"
click at [413, 362] on div "Miscellaneous Fabrication MYOB Item # SMETAL FAB Description Miscellaneous Shee…" at bounding box center [430, 382] width 324 height 73
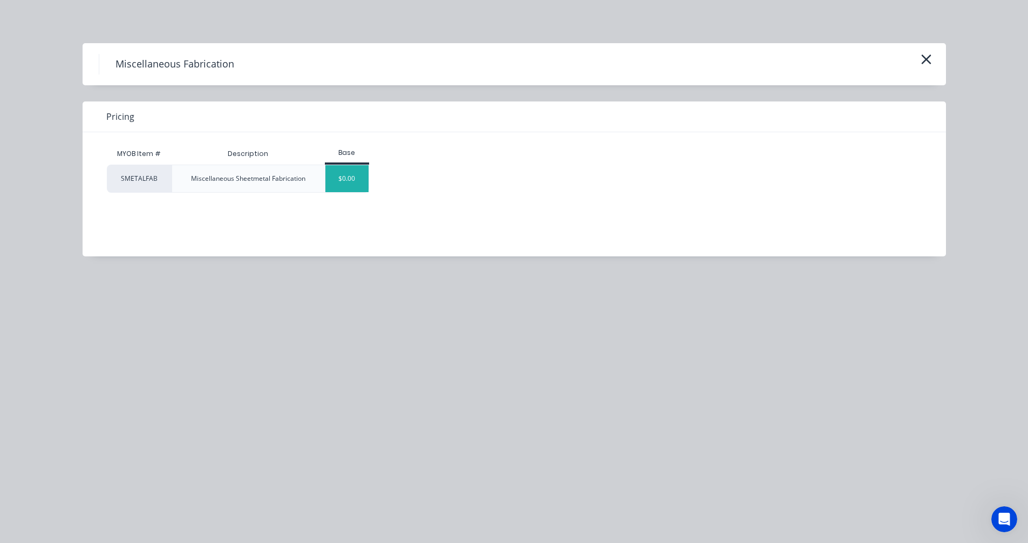
click at [339, 185] on div "$0.00" at bounding box center [347, 178] width 44 height 27
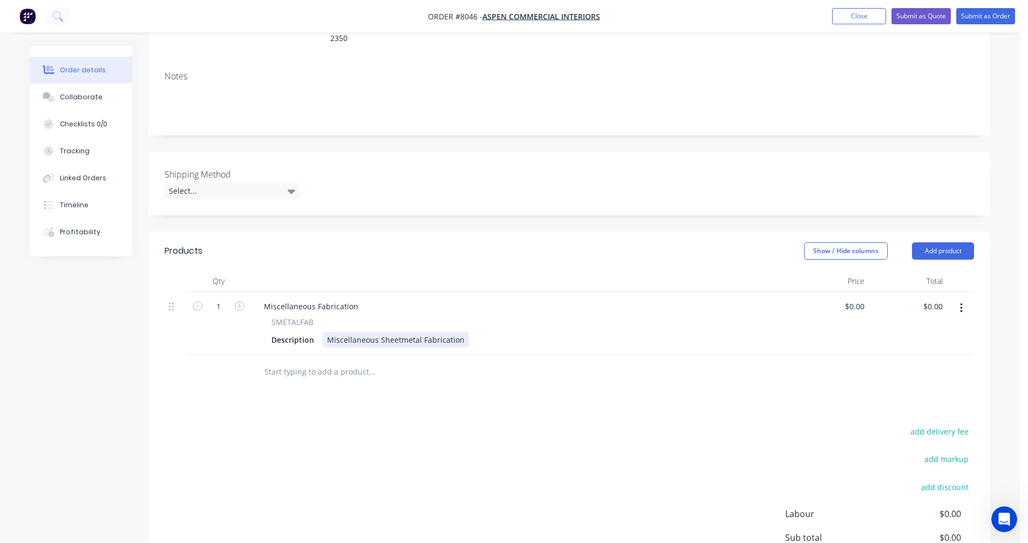
click at [361, 332] on div "Miscellaneous Sheetmetal Fabrication" at bounding box center [396, 340] width 146 height 16
click at [372, 332] on div "Miscellaneous Sheetmetal Fabrication" at bounding box center [396, 340] width 146 height 16
drag, startPoint x: 462, startPoint y: 327, endPoint x: 320, endPoint y: 326, distance: 142.4
click at [320, 332] on div "Description Miscellaneous Sheetmetal Fabrication" at bounding box center [518, 340] width 503 height 16
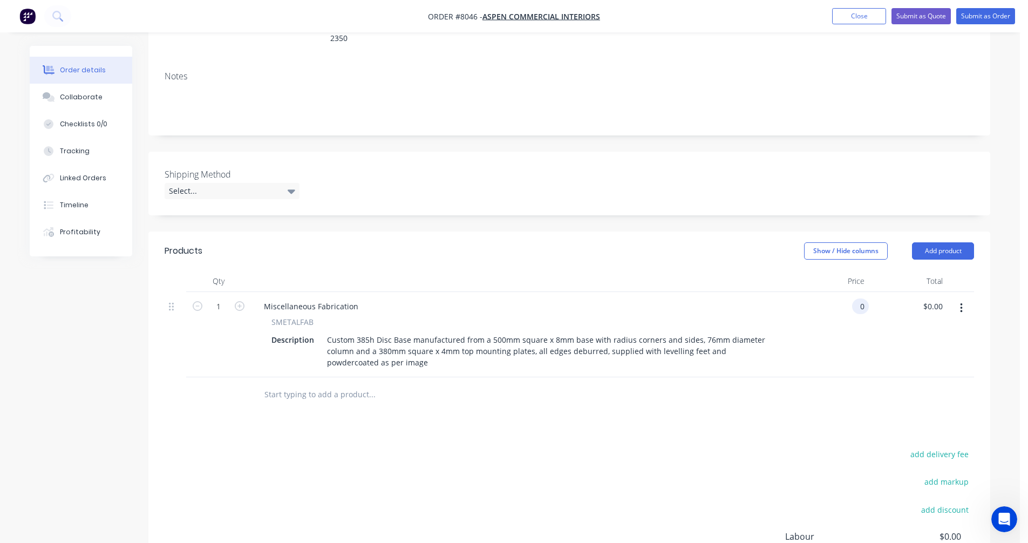
type input "$0.00"
click at [310, 384] on input "text" at bounding box center [372, 395] width 216 height 22
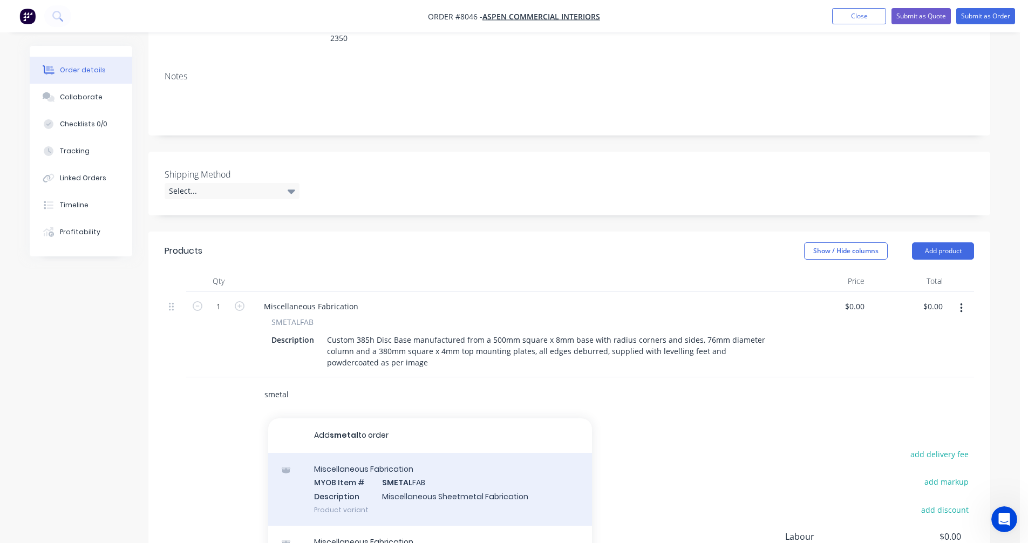
type input "smetal"
click at [408, 460] on div "Miscellaneous Fabrication MYOB Item # SMETAL FAB Description Miscellaneous Shee…" at bounding box center [430, 489] width 324 height 73
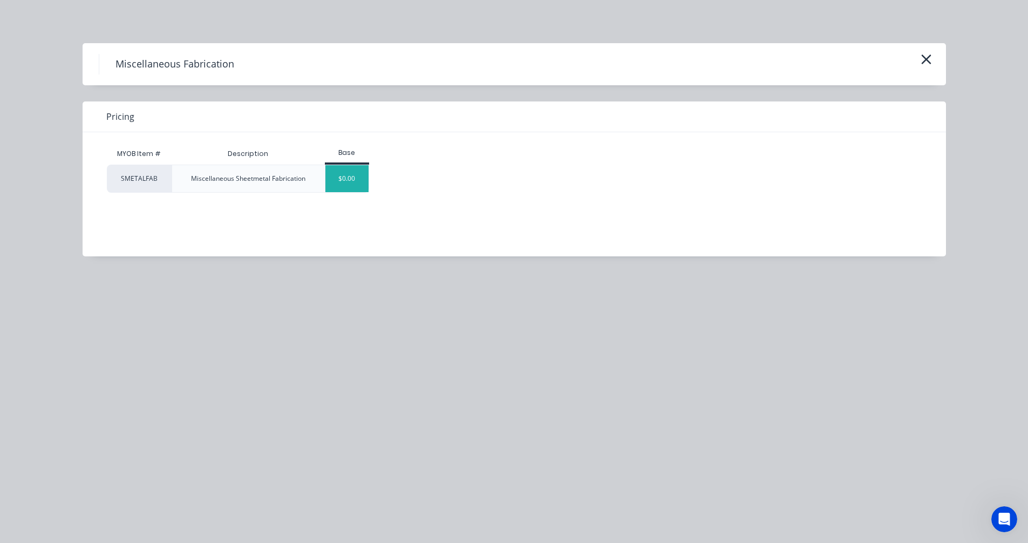
click at [338, 180] on div "$0.00" at bounding box center [347, 178] width 44 height 27
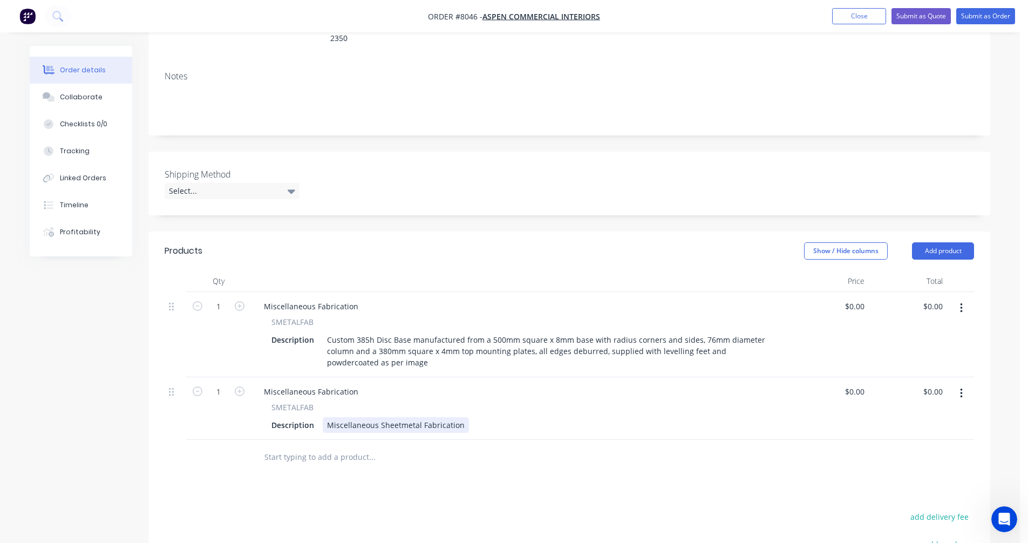
click at [366, 417] on div "Miscellaneous Sheetmetal Fabrication" at bounding box center [396, 425] width 146 height 16
click at [379, 417] on div "Miscellaneous Sheetmetal Fabrication" at bounding box center [396, 425] width 146 height 16
drag, startPoint x: 461, startPoint y: 409, endPoint x: 314, endPoint y: 415, distance: 146.9
click at [314, 417] on div "Description Miscellaneous Sheetmetal Fabrication" at bounding box center [518, 425] width 503 height 16
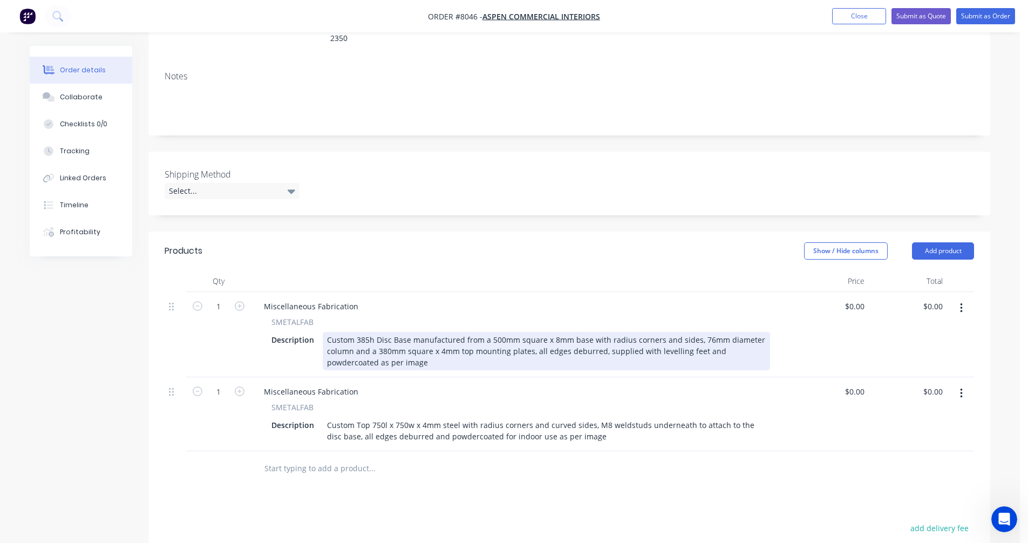
click at [763, 334] on div "Custom 385h Disc Base manufactured from a 500mm square x 8mm base with radius c…" at bounding box center [546, 351] width 447 height 38
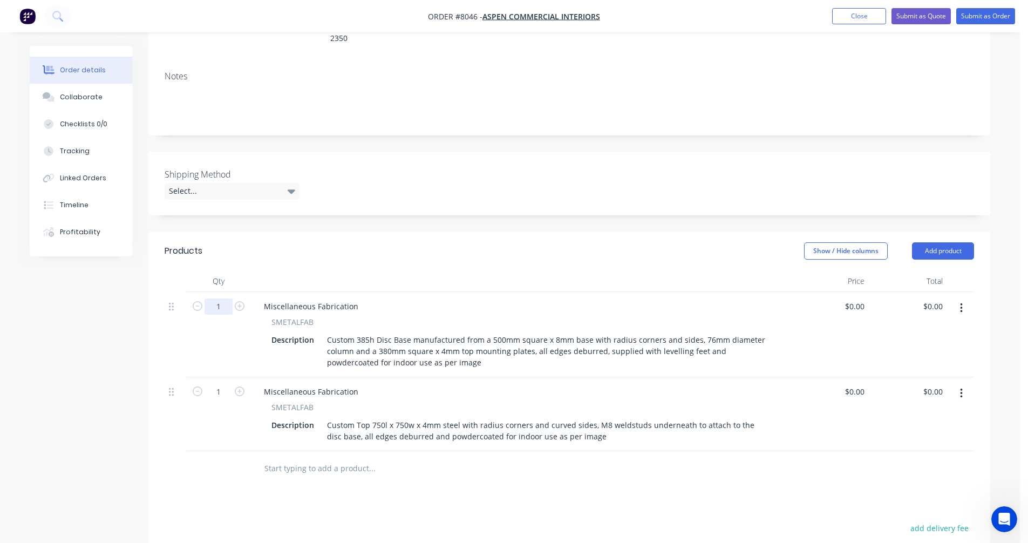
click at [224, 298] on input "1" at bounding box center [218, 306] width 28 height 16
type input "24"
click at [226, 384] on input "1" at bounding box center [218, 392] width 28 height 16
type input "24"
type input "$0.00"
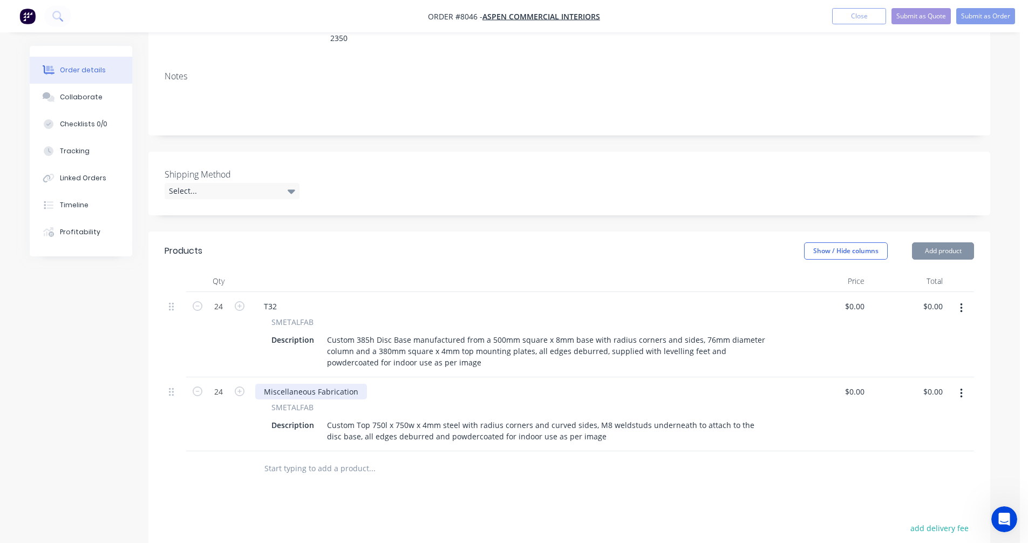
click at [261, 384] on div "Miscellaneous Fabrication" at bounding box center [311, 392] width 112 height 16
click at [297, 384] on div "Miscellaneous Fabrication" at bounding box center [311, 392] width 112 height 16
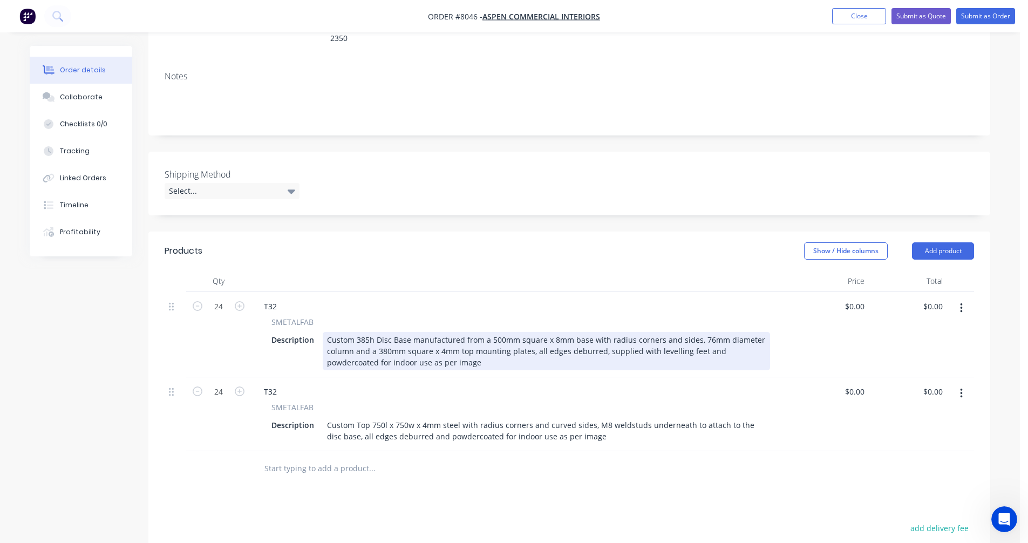
click at [502, 336] on div "Custom 385h Disc Base manufactured from a 500mm square x 8mm base with radius c…" at bounding box center [546, 351] width 447 height 38
type input "$230.00"
type input "$5,520.00"
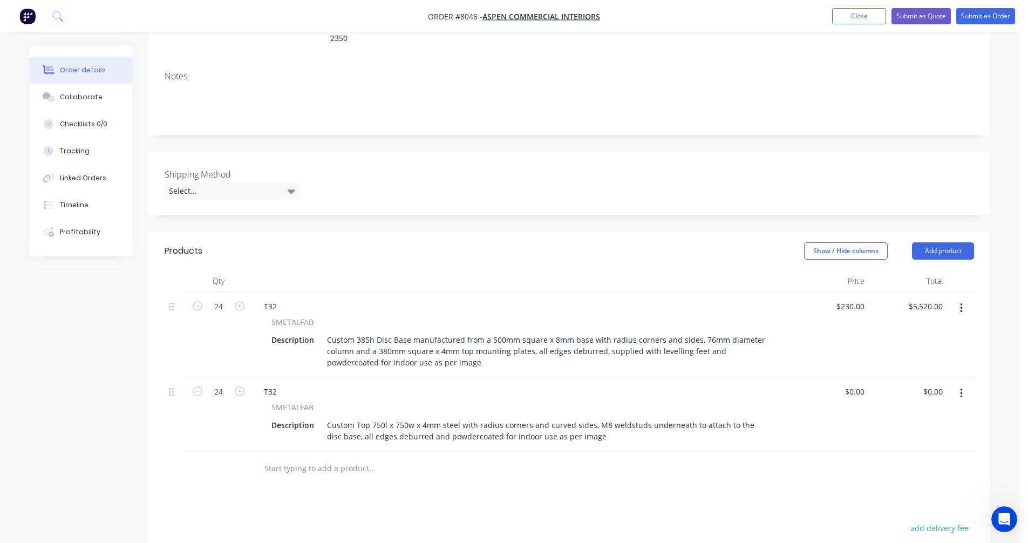
click at [961, 303] on icon "button" at bounding box center [961, 308] width 2 height 10
click at [905, 350] on div "Duplicate" at bounding box center [922, 358] width 83 height 16
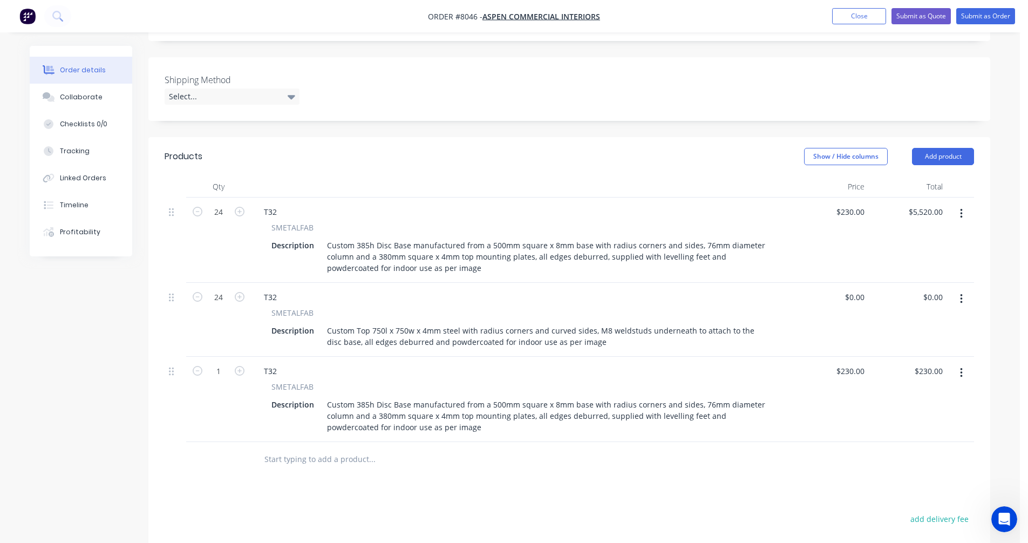
scroll to position [274, 0]
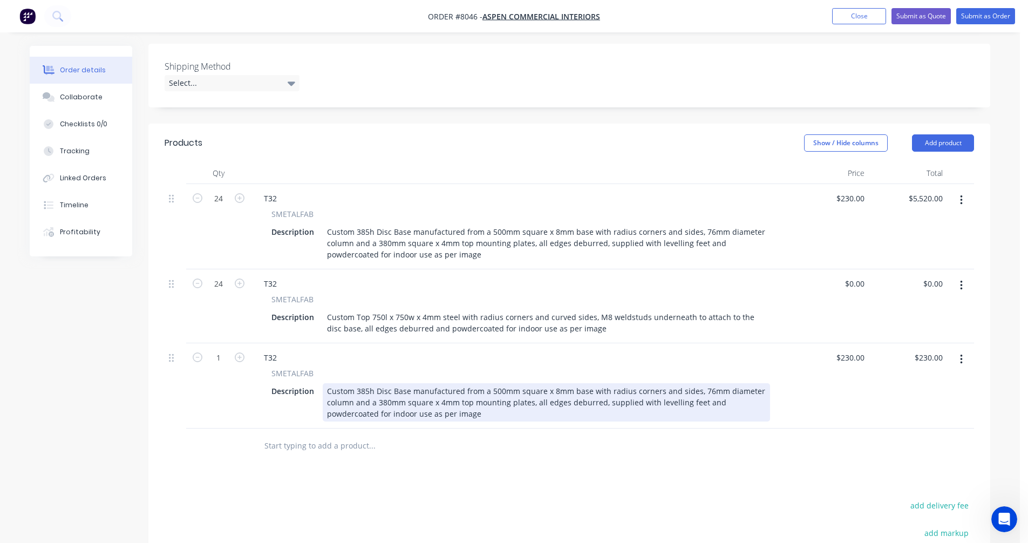
click at [370, 383] on div "Custom 385h Disc Base manufactured from a 500mm square x 8mm base with radius c…" at bounding box center [546, 402] width 447 height 38
drag, startPoint x: 384, startPoint y: 386, endPoint x: 397, endPoint y: 386, distance: 12.4
click at [385, 386] on div "Custom 450h Disc Base manufactured from a 350mm square x 8mm base with radius c…" at bounding box center [546, 402] width 447 height 38
type input "$230.00"
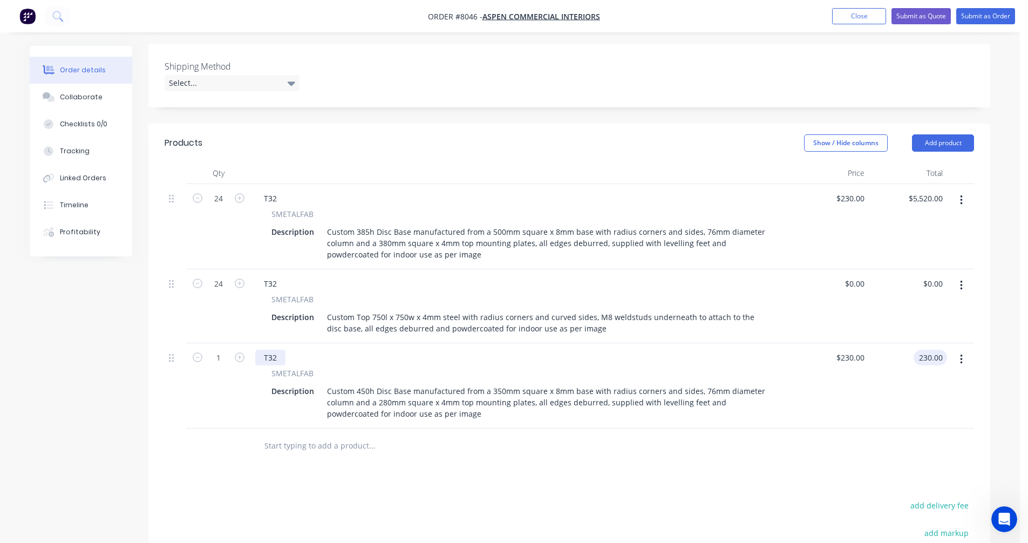
type input "$230.00"
click at [277, 350] on div "T32" at bounding box center [270, 358] width 30 height 16
click at [275, 350] on div "T32" at bounding box center [270, 358] width 30 height 16
click at [224, 350] on input "1" at bounding box center [218, 358] width 28 height 16
type input "10"
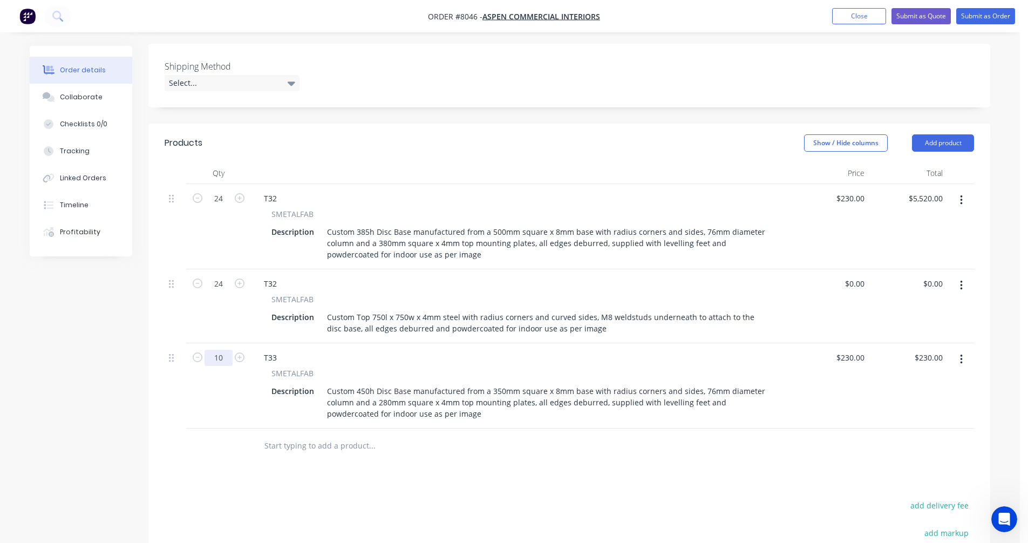
type input "$2,300.00"
click at [960, 279] on icon "button" at bounding box center [961, 285] width 3 height 12
click at [909, 327] on div "Duplicate" at bounding box center [922, 335] width 83 height 16
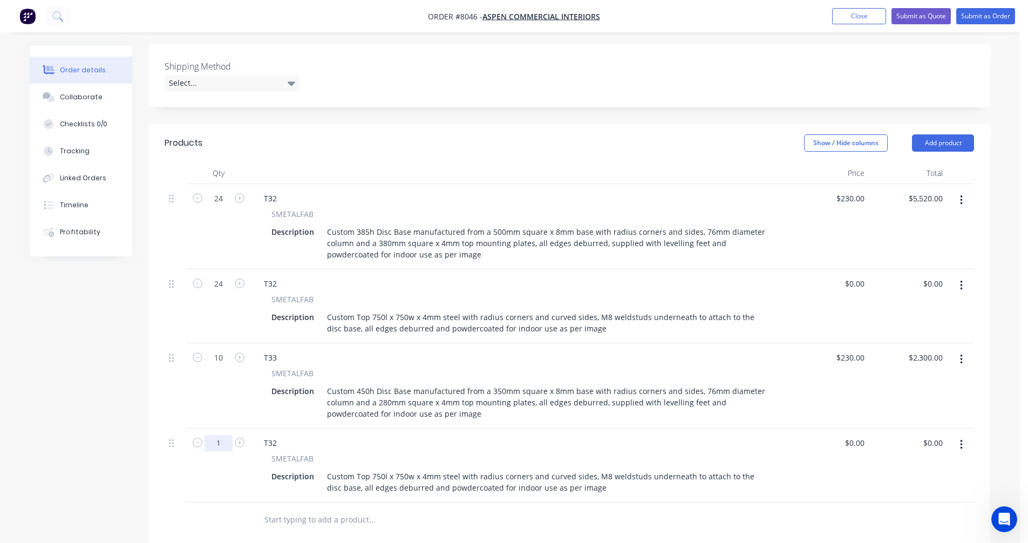
click at [220, 435] on input "1" at bounding box center [218, 443] width 28 height 16
type input "10"
type input "$0.00"
click at [277, 435] on div "T32" at bounding box center [270, 443] width 30 height 16
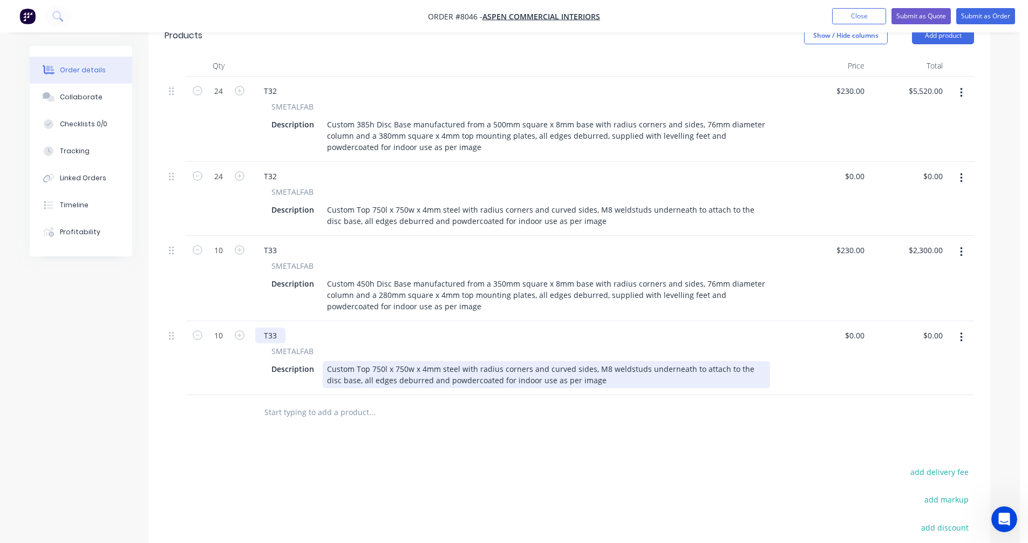
scroll to position [381, 0]
click at [372, 360] on div "Custom Top 750l x 750w x 4mm steel with radius corners and curved sides, M8 wel…" at bounding box center [546, 373] width 447 height 27
click at [373, 360] on div "Custom Top 750l x 750w x 4mm steel with radius corners and curved sides, M8 wel…" at bounding box center [546, 373] width 447 height 27
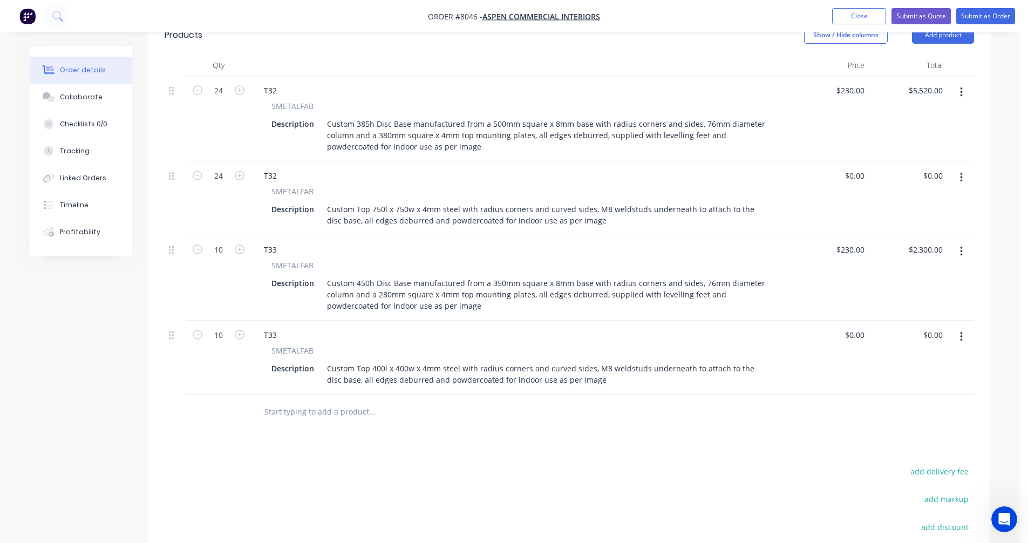
click at [284, 401] on input "text" at bounding box center [372, 412] width 216 height 22
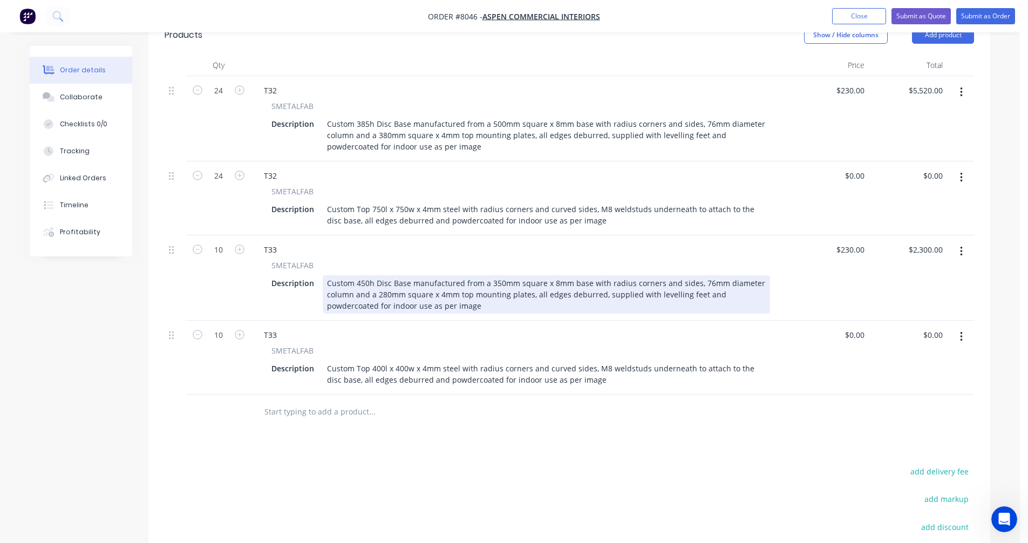
click at [552, 275] on div "Custom 450h Disc Base manufactured from a 350mm square x 8mm base with radius c…" at bounding box center [546, 294] width 447 height 38
type input "$182.00"
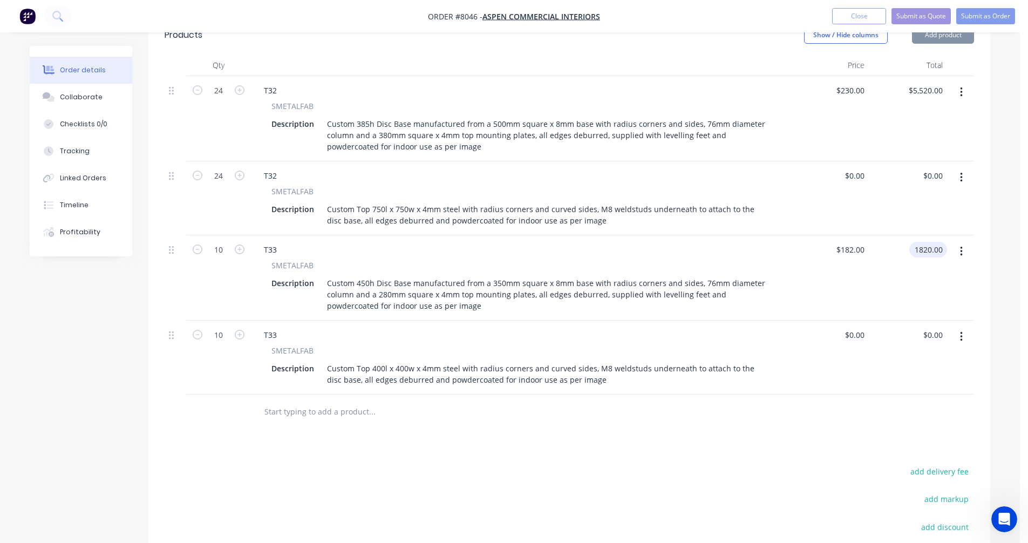
type input "$1,820.00"
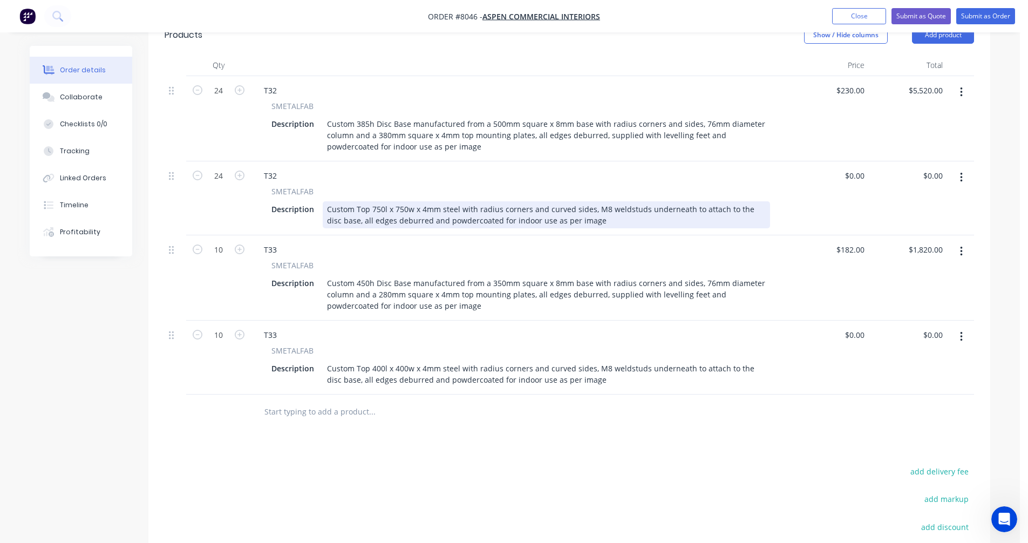
click at [541, 201] on div "Custom Top 750l x 750w x 4mm steel with radius corners and curved sides, M8 wel…" at bounding box center [546, 214] width 447 height 27
type input "$159.00"
type input "$3,816.00"
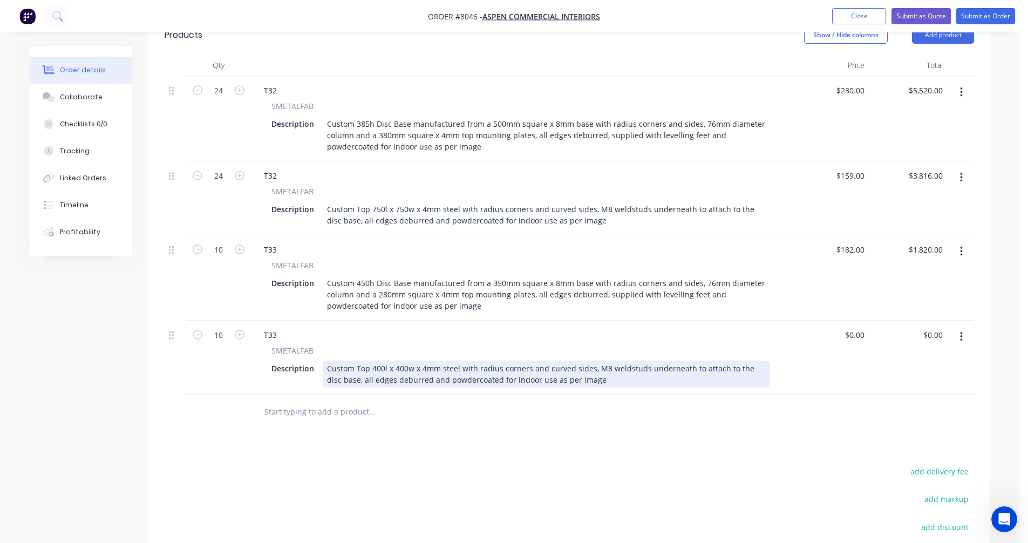
click at [512, 361] on div "Custom Top 400l x 400w x 4mm steel with radius corners and curved sides, M8 wel…" at bounding box center [546, 373] width 447 height 27
click at [515, 360] on div "Custom Top 400l x 400w x 4mm steel with radius corners and curved sides, M8 wel…" at bounding box center [546, 373] width 447 height 27
type input "$94.00"
type input "$940.00"
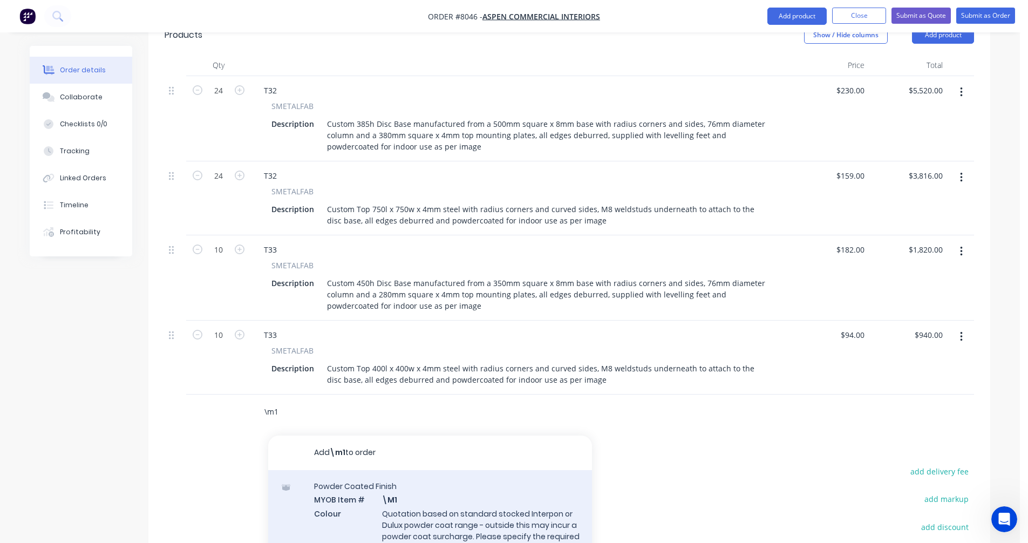
scroll to position [435, 0]
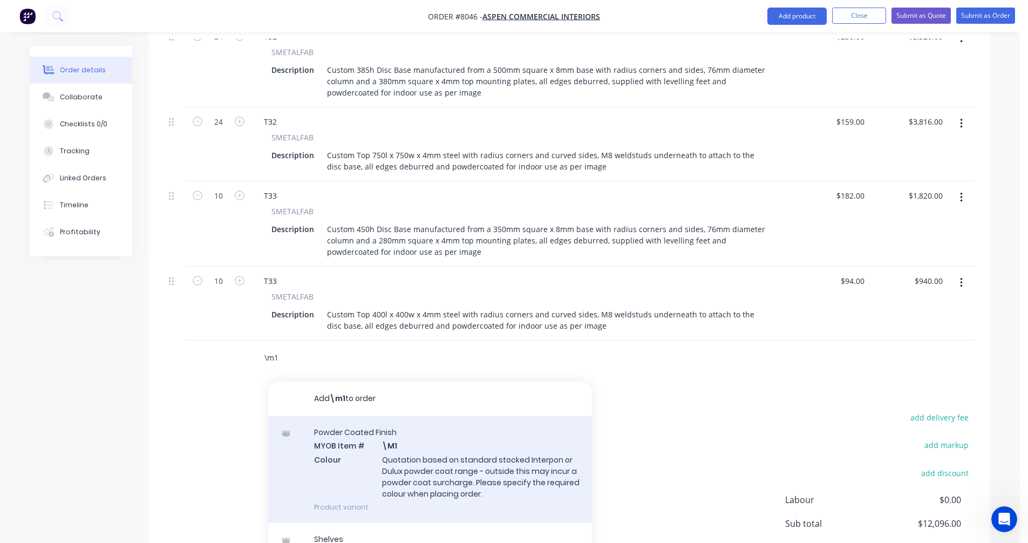
type input "\m1"
click at [435, 456] on div "Powder Coated Finish MYOB Item # \M1 Colour Quotation based on standard stocked…" at bounding box center [430, 469] width 324 height 107
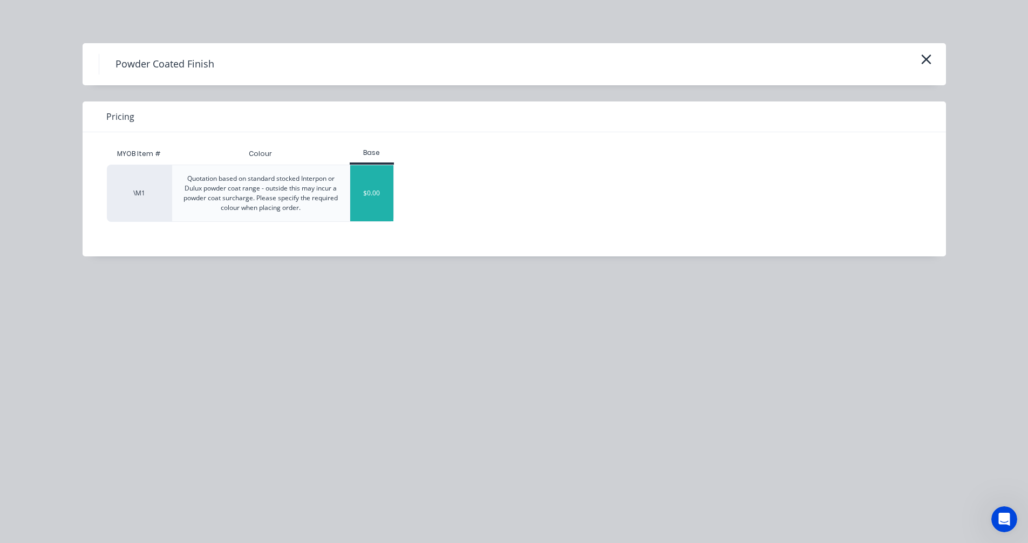
click at [369, 185] on div "$0.00" at bounding box center [372, 193] width 44 height 56
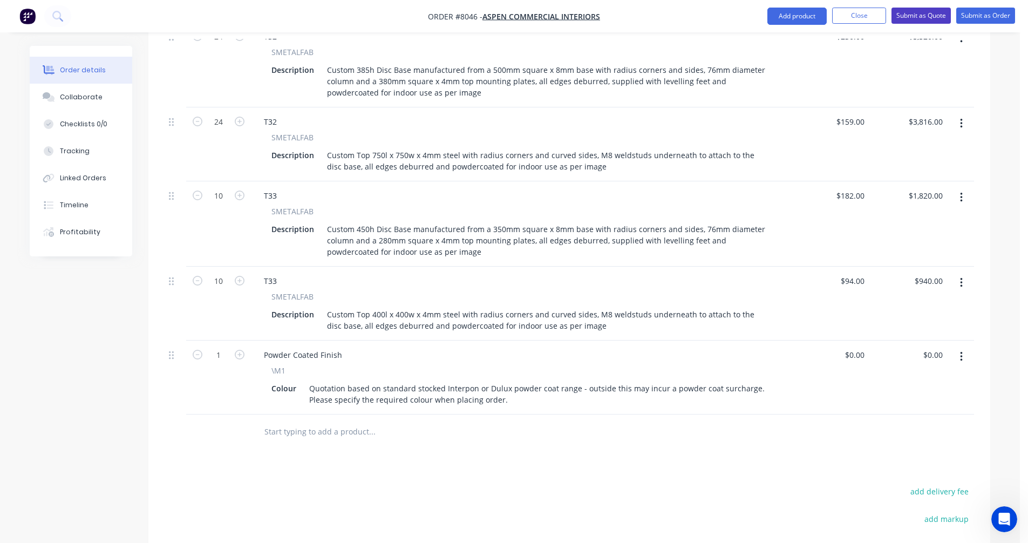
click at [924, 11] on button "Submit as Quote" at bounding box center [920, 16] width 59 height 16
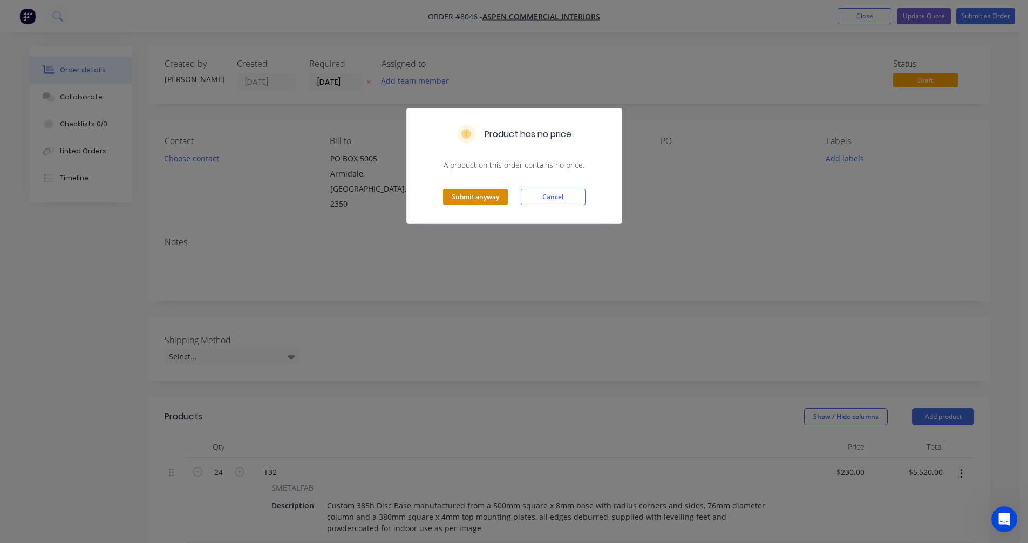
click at [467, 199] on button "Submit anyway" at bounding box center [475, 197] width 65 height 16
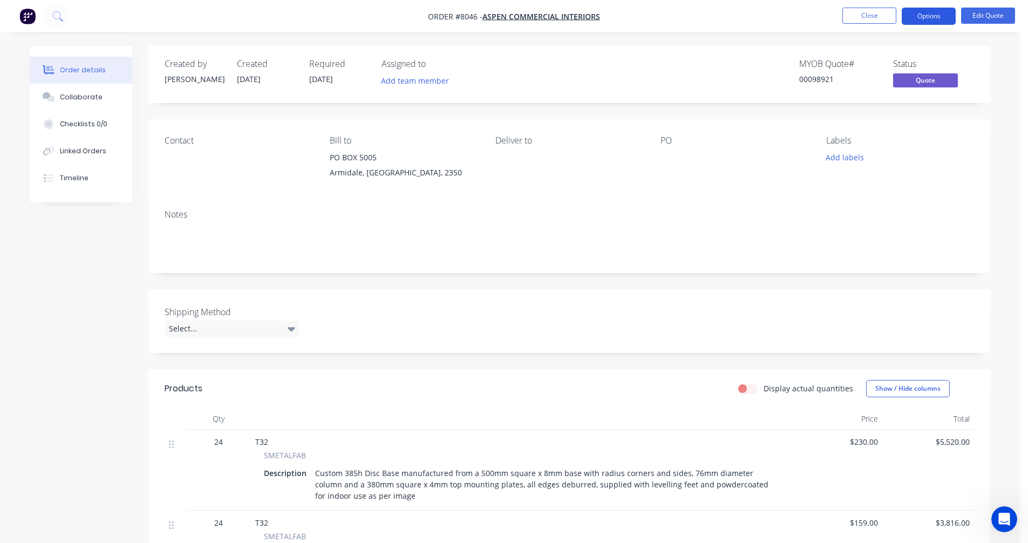
click at [931, 15] on button "Options" at bounding box center [929, 16] width 54 height 17
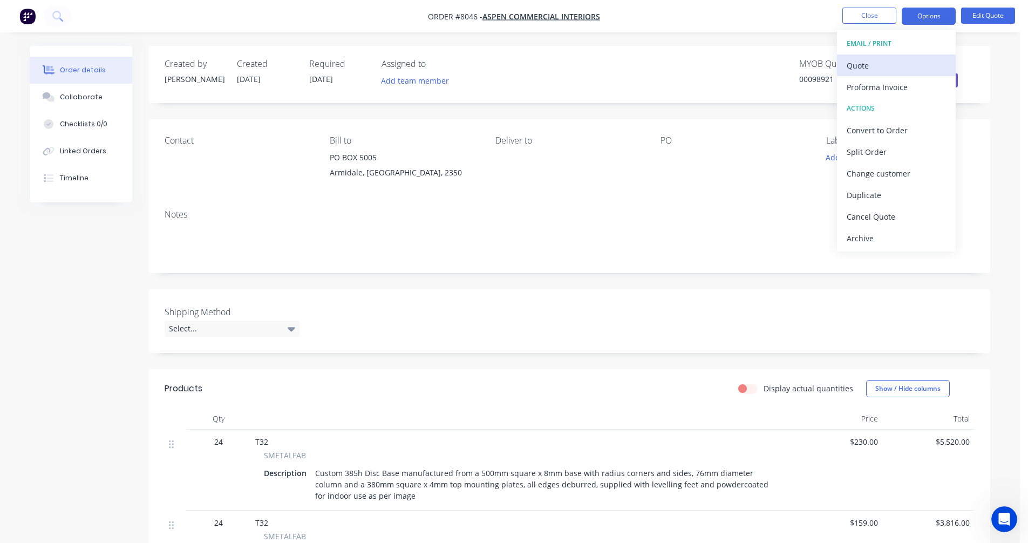
click at [885, 58] on div "Quote" at bounding box center [895, 66] width 99 height 16
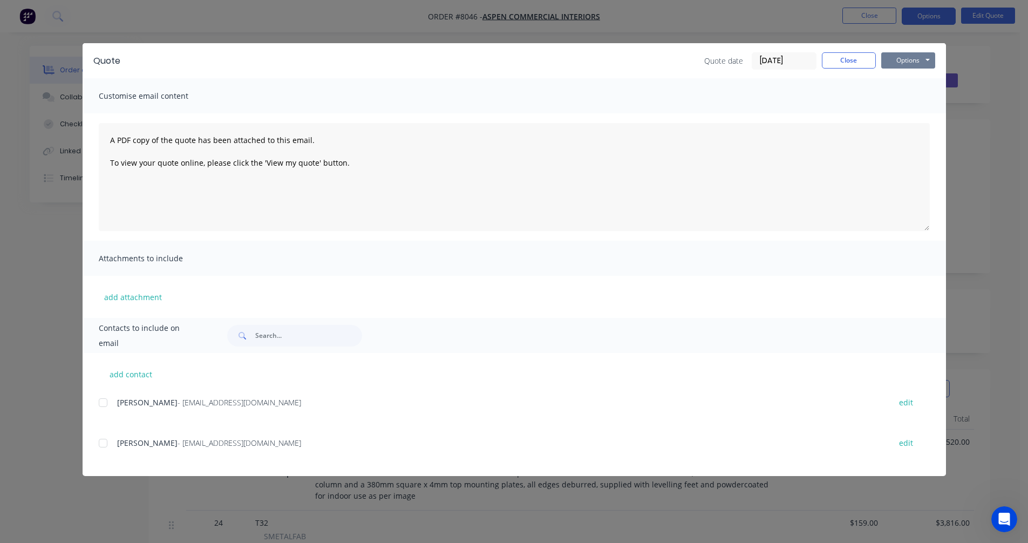
click at [908, 58] on button "Options" at bounding box center [908, 60] width 54 height 16
click at [921, 78] on button "Preview" at bounding box center [915, 80] width 69 height 18
click at [859, 58] on button "Close" at bounding box center [849, 60] width 54 height 16
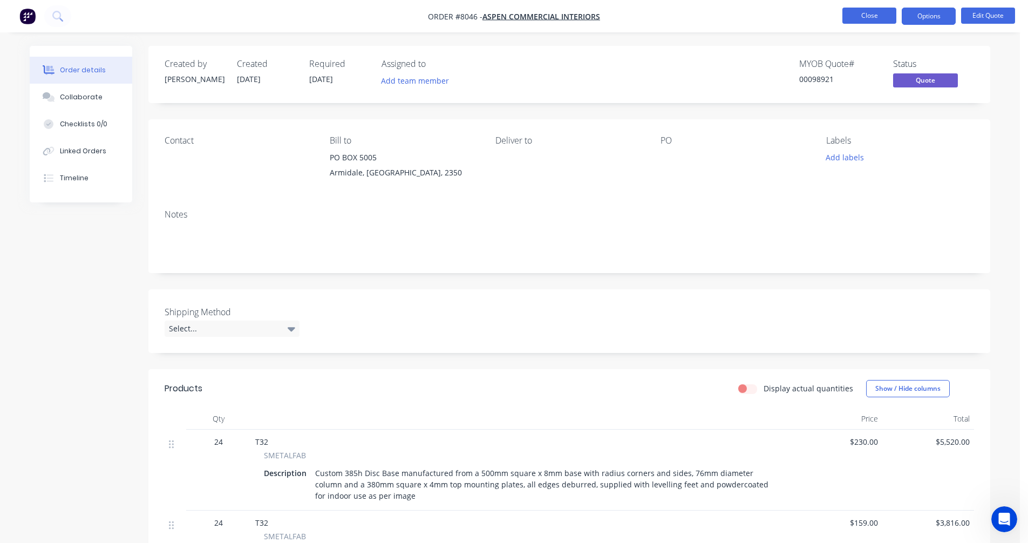
click at [869, 13] on button "Close" at bounding box center [869, 16] width 54 height 16
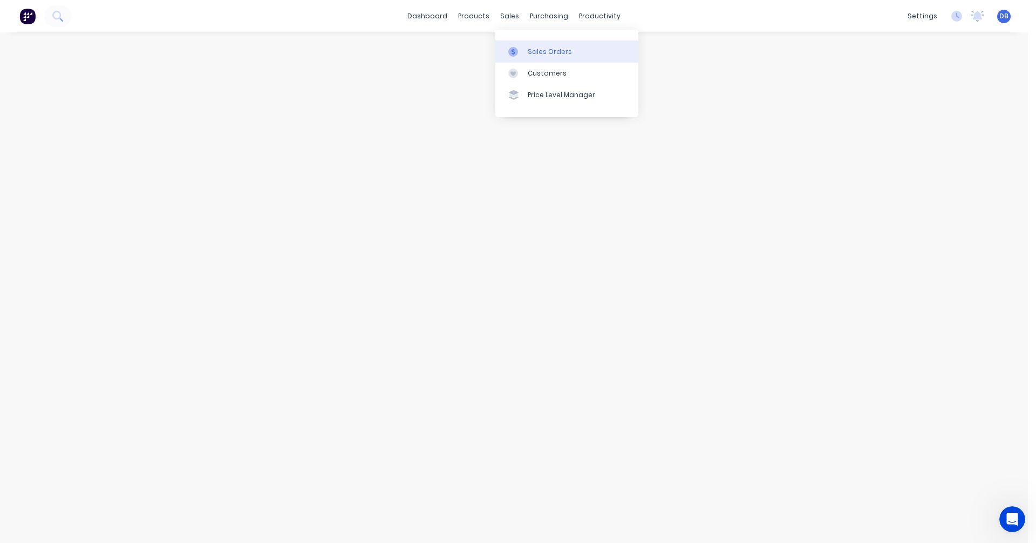
click at [535, 53] on div "Sales Orders" at bounding box center [550, 52] width 44 height 10
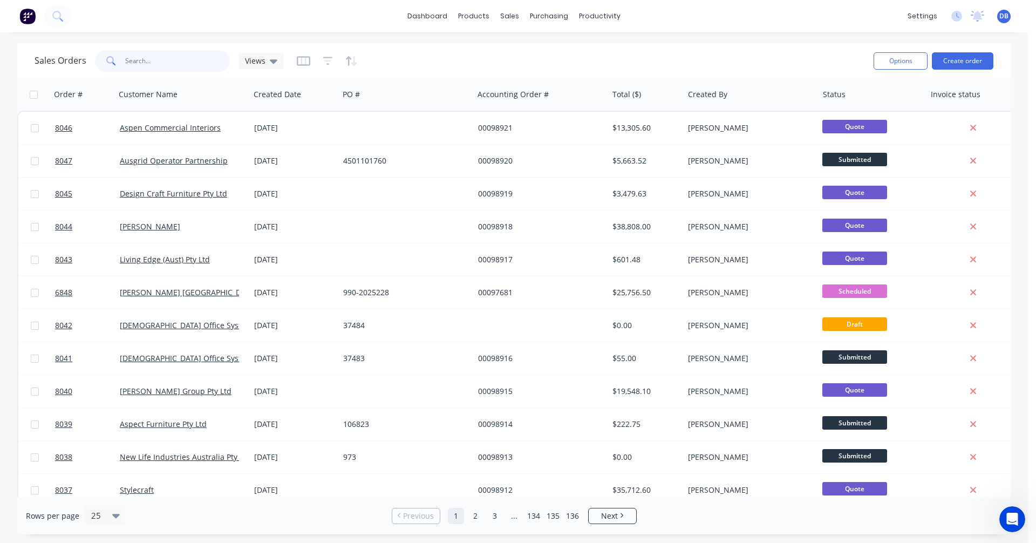
click at [136, 57] on input "text" at bounding box center [177, 61] width 105 height 22
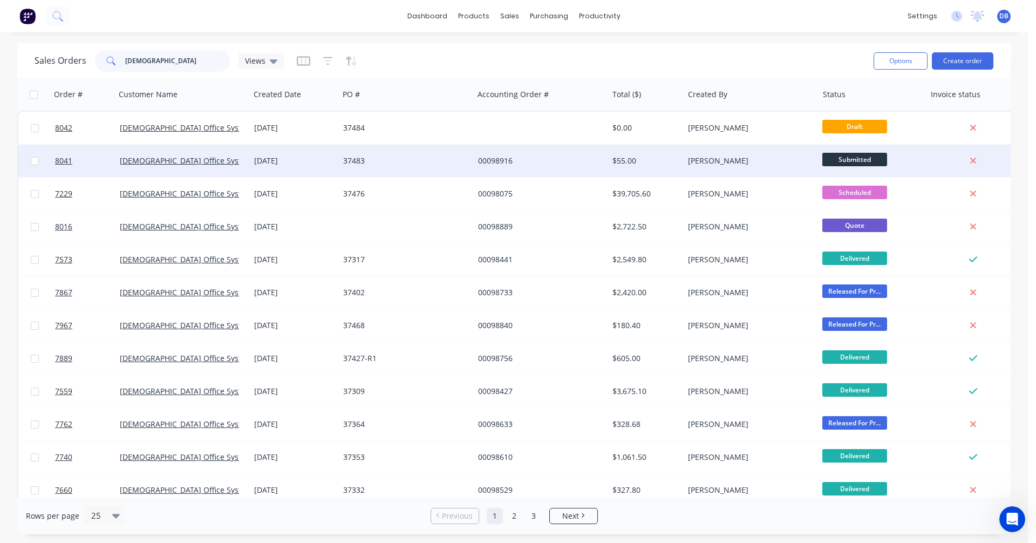
type input "[DEMOGRAPHIC_DATA]"
click at [491, 155] on div "00098916" at bounding box center [538, 160] width 120 height 11
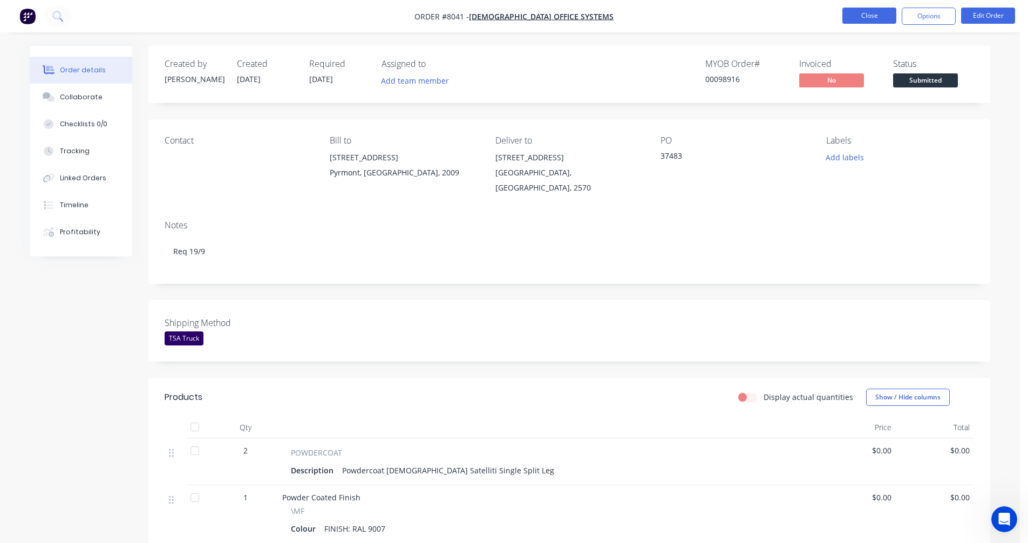
click at [863, 10] on button "Close" at bounding box center [869, 16] width 54 height 16
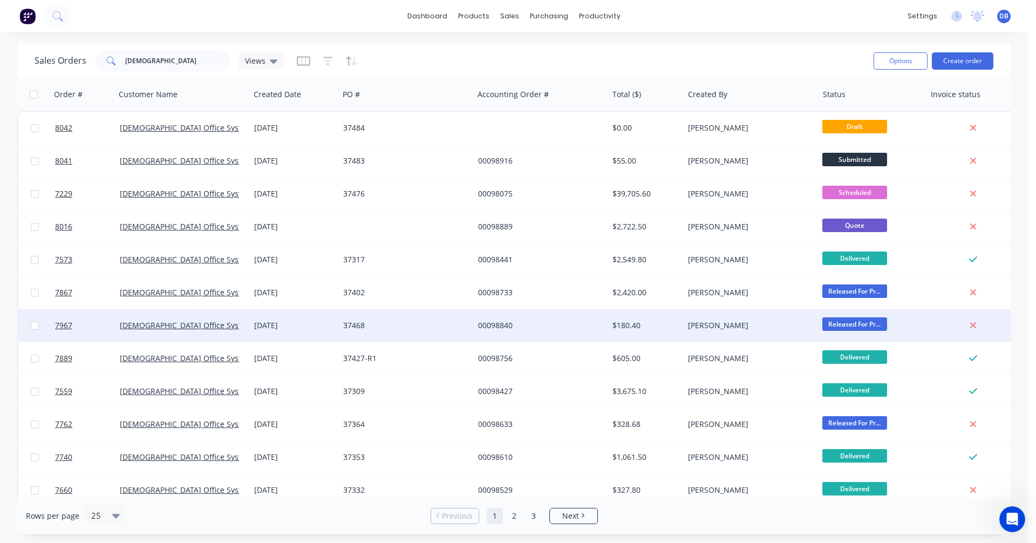
click at [497, 325] on div "00098840" at bounding box center [538, 325] width 120 height 11
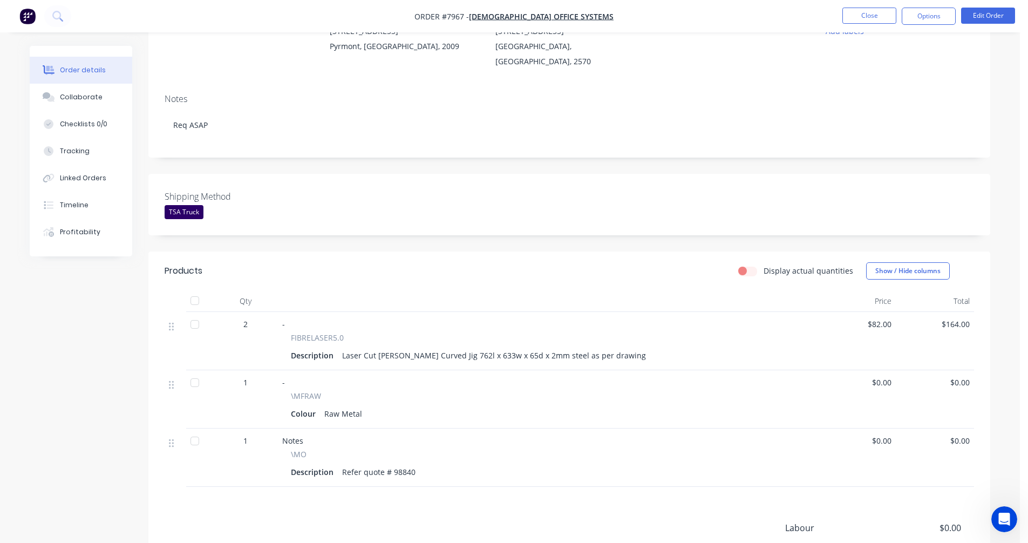
scroll to position [162, 0]
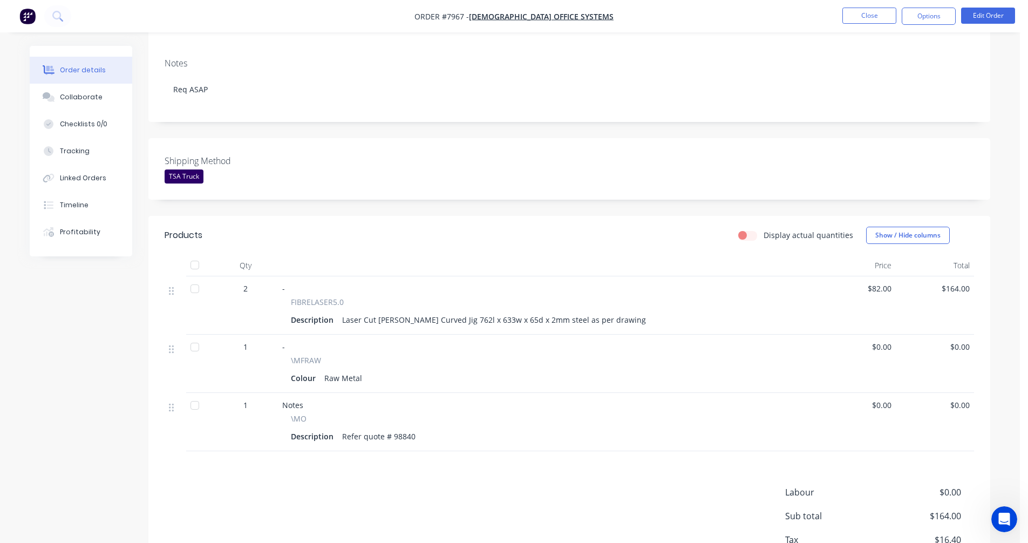
click at [191, 169] on div "TSA Truck" at bounding box center [184, 176] width 39 height 14
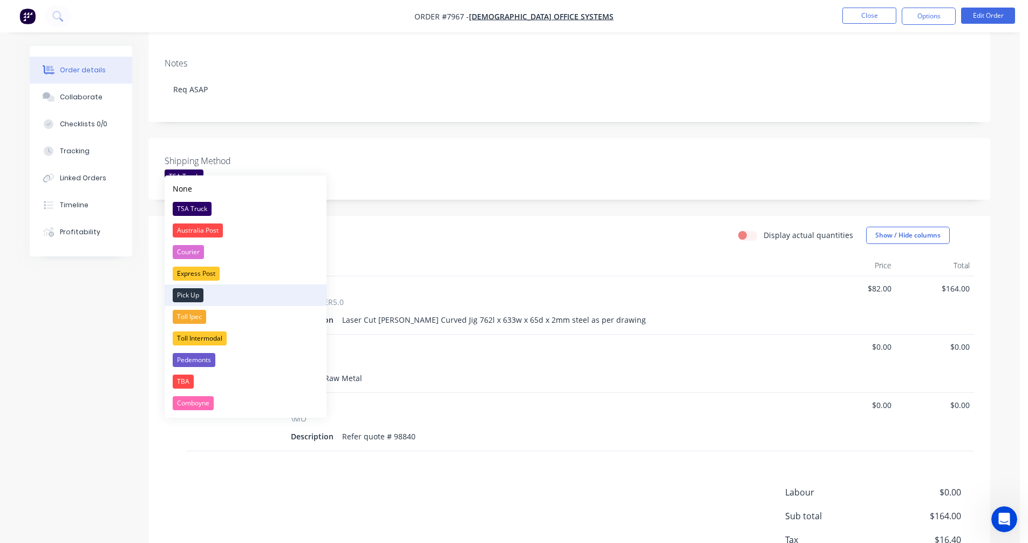
click at [186, 293] on div "Pick Up" at bounding box center [188, 295] width 31 height 14
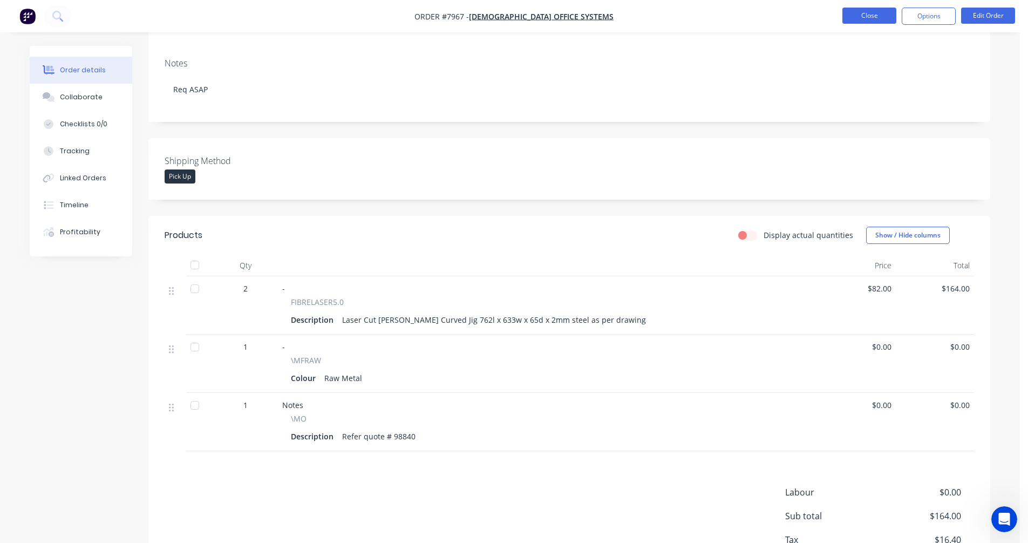
click at [876, 19] on button "Close" at bounding box center [869, 16] width 54 height 16
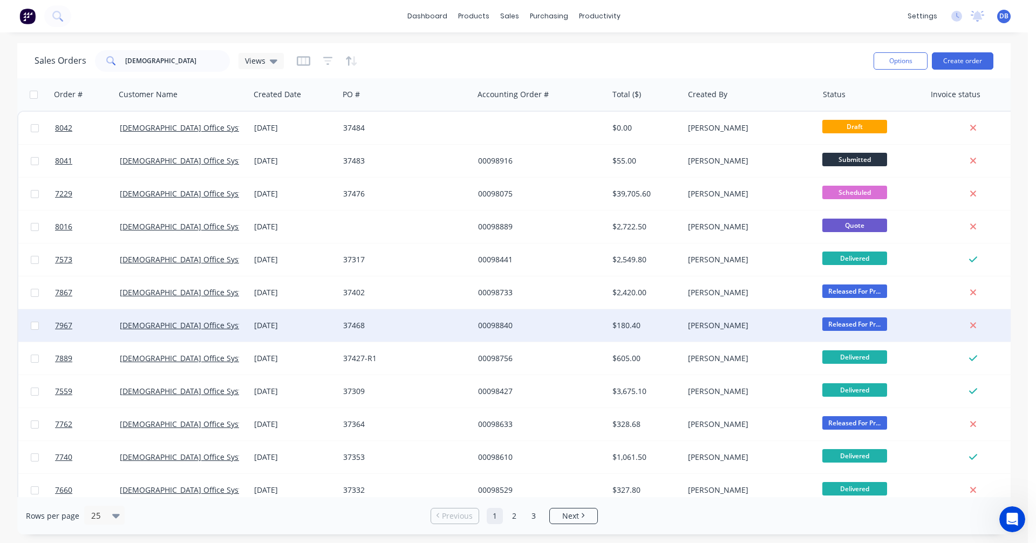
click at [503, 323] on div "00098840" at bounding box center [538, 325] width 120 height 11
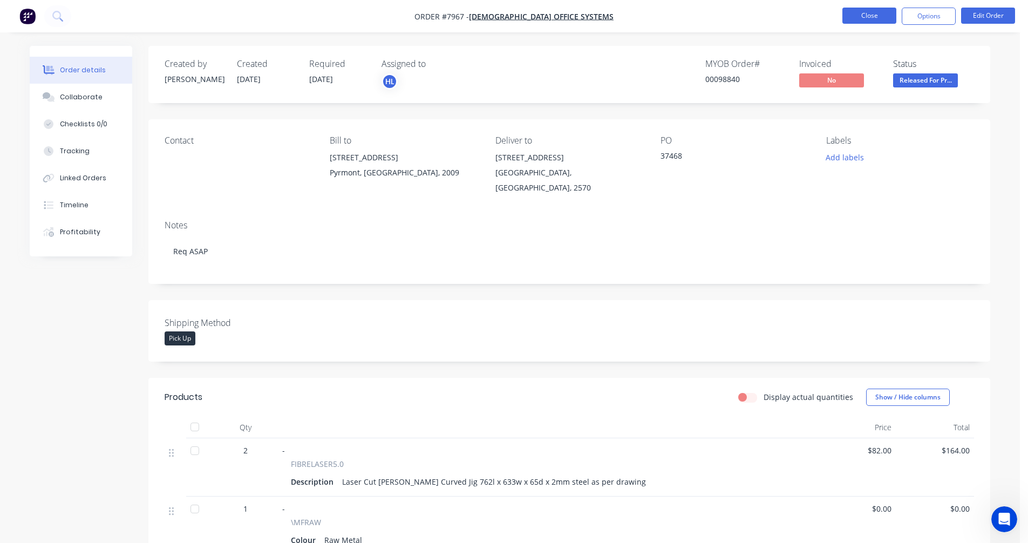
click at [867, 13] on button "Close" at bounding box center [869, 16] width 54 height 16
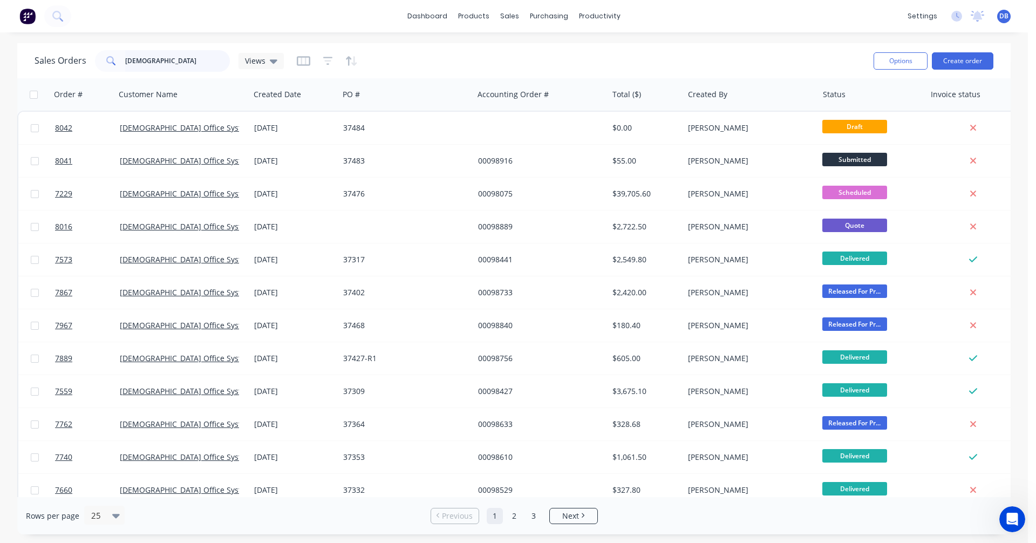
drag, startPoint x: 151, startPoint y: 60, endPoint x: 104, endPoint y: 61, distance: 46.9
click at [105, 61] on div "[DEMOGRAPHIC_DATA]" at bounding box center [162, 61] width 135 height 22
type input "profile"
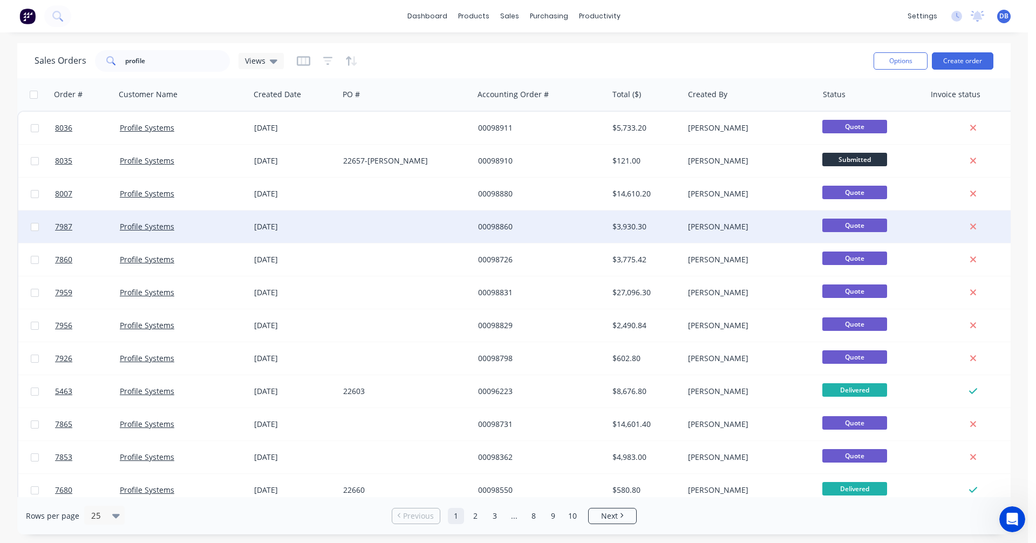
click at [502, 224] on div "00098860" at bounding box center [538, 226] width 120 height 11
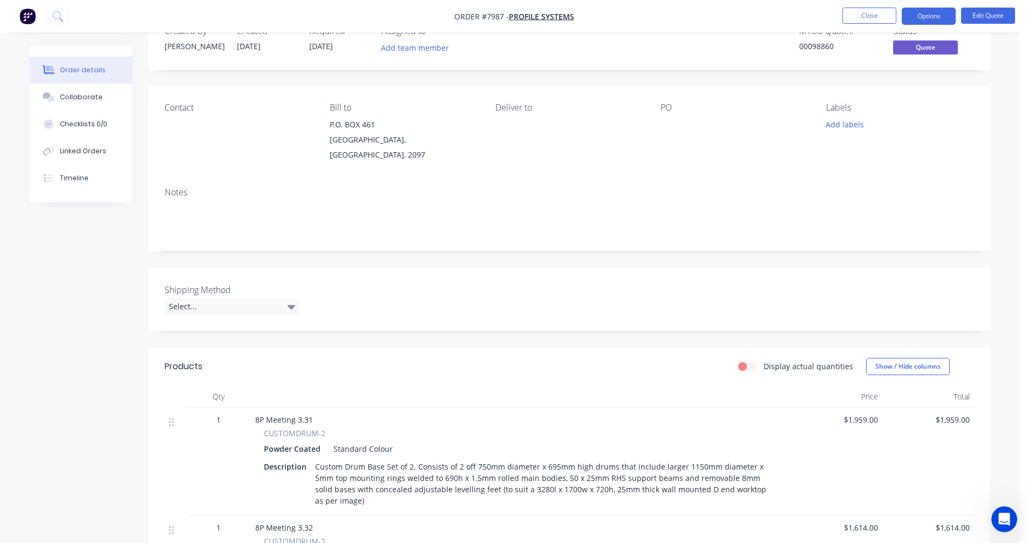
scroll to position [162, 0]
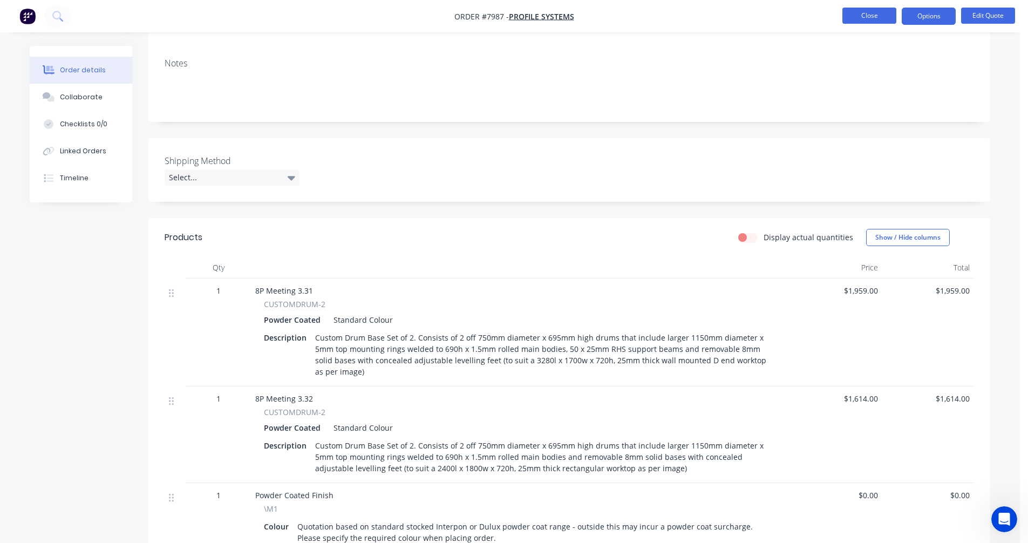
click at [861, 16] on button "Close" at bounding box center [869, 16] width 54 height 16
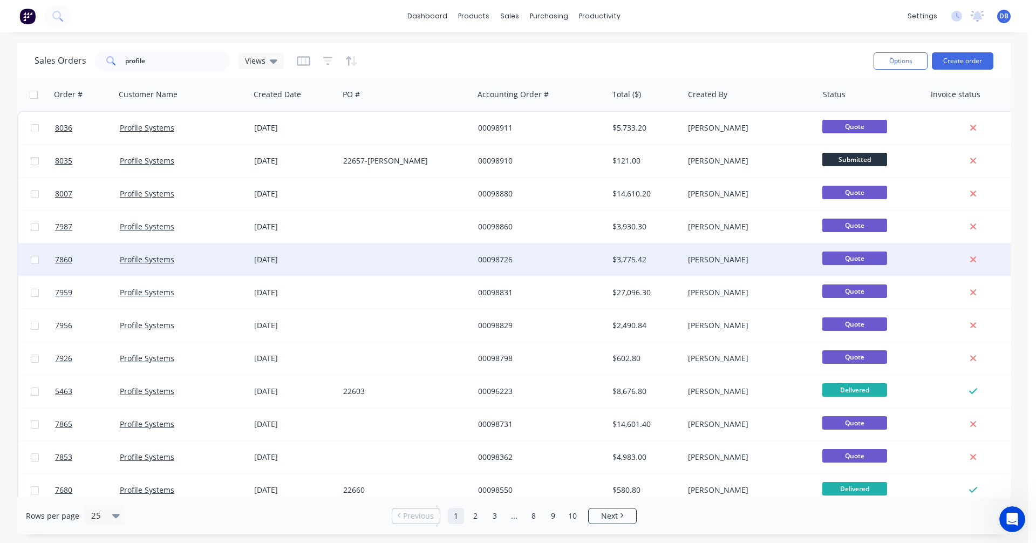
click at [493, 264] on div "00098726" at bounding box center [538, 259] width 120 height 11
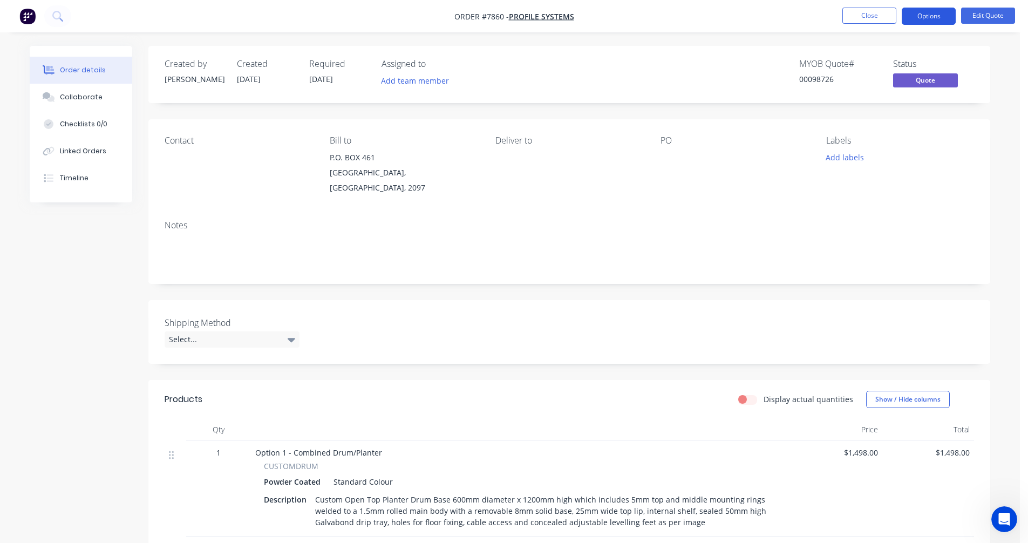
click at [933, 15] on button "Options" at bounding box center [929, 16] width 54 height 17
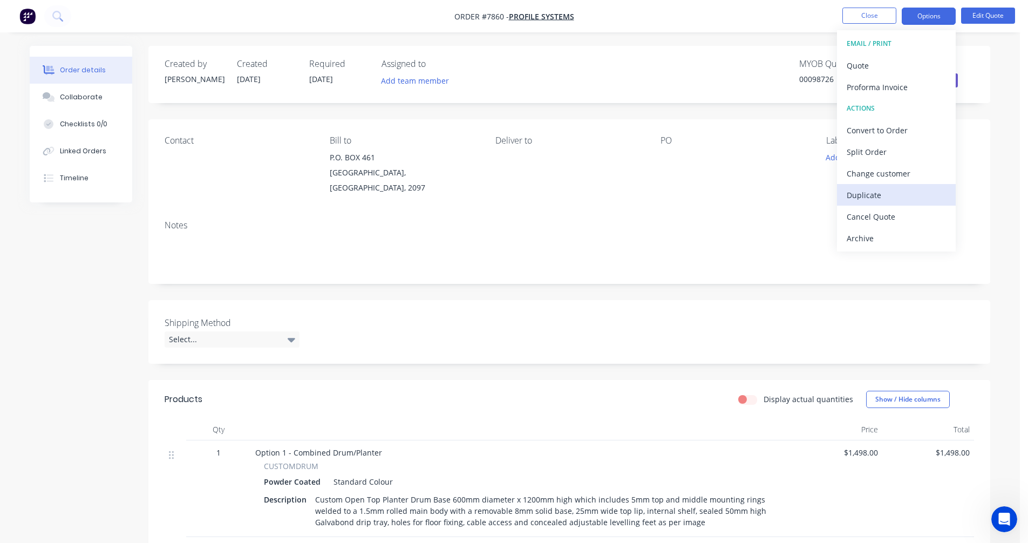
click at [871, 195] on div "Duplicate" at bounding box center [895, 195] width 99 height 16
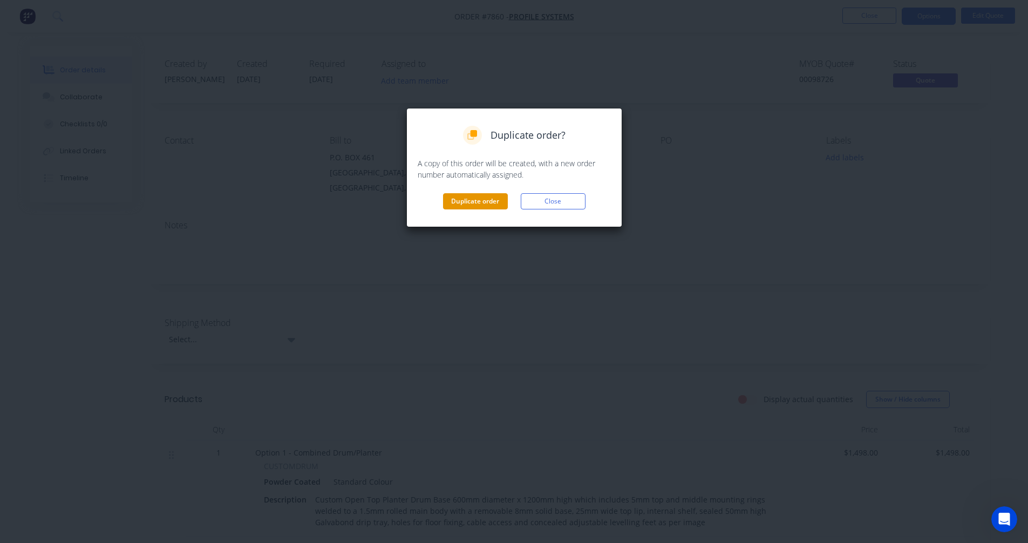
click at [488, 202] on button "Duplicate order" at bounding box center [475, 201] width 65 height 16
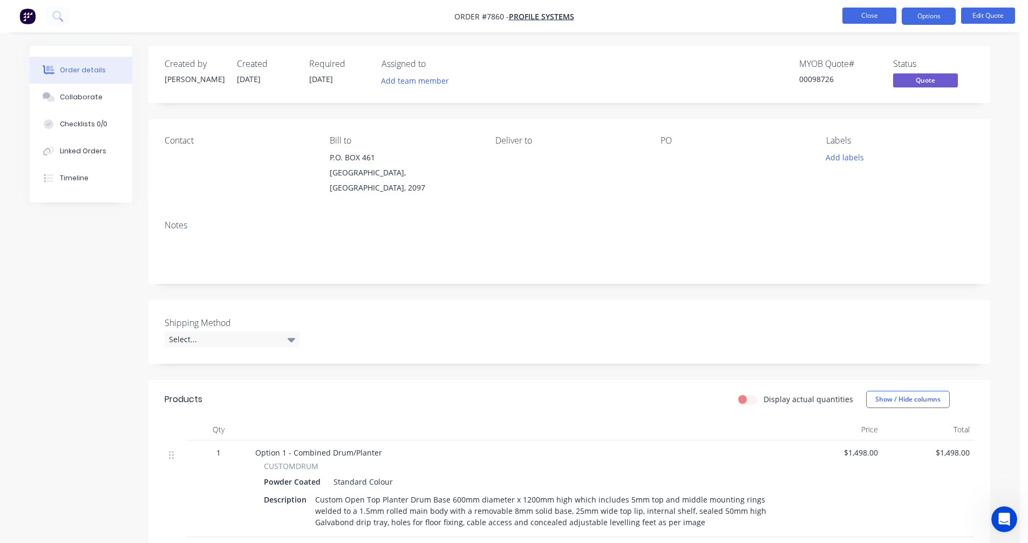
click at [878, 13] on button "Close" at bounding box center [869, 16] width 54 height 16
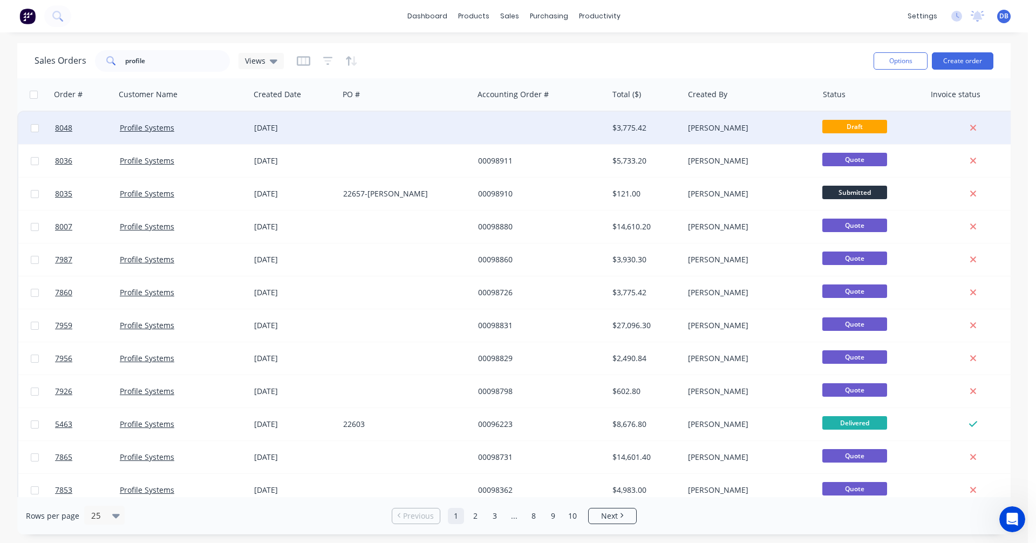
click at [271, 129] on div "[DATE]" at bounding box center [294, 127] width 80 height 11
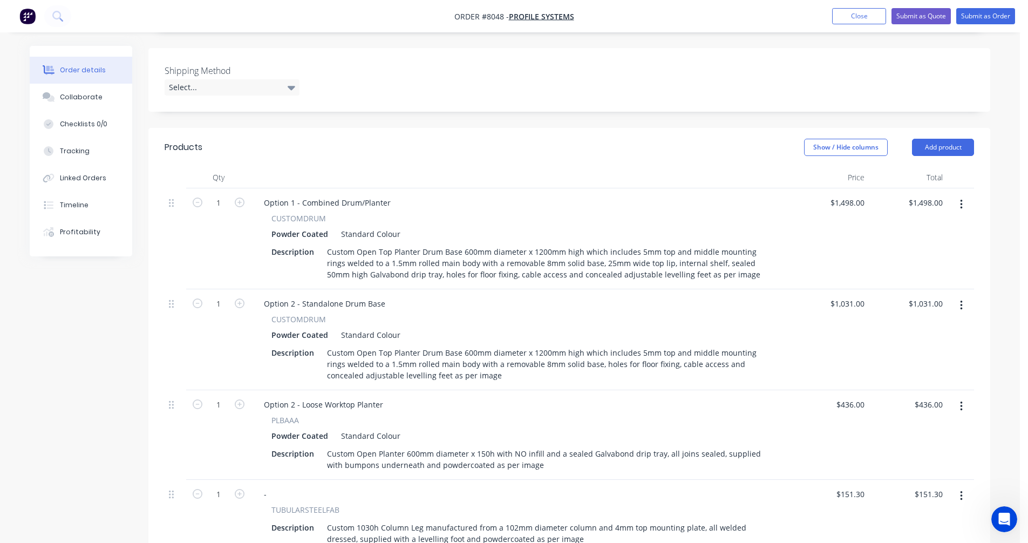
scroll to position [270, 0]
click at [960, 199] on icon "button" at bounding box center [961, 204] width 2 height 10
click at [897, 289] on div "Delete" at bounding box center [922, 297] width 83 height 16
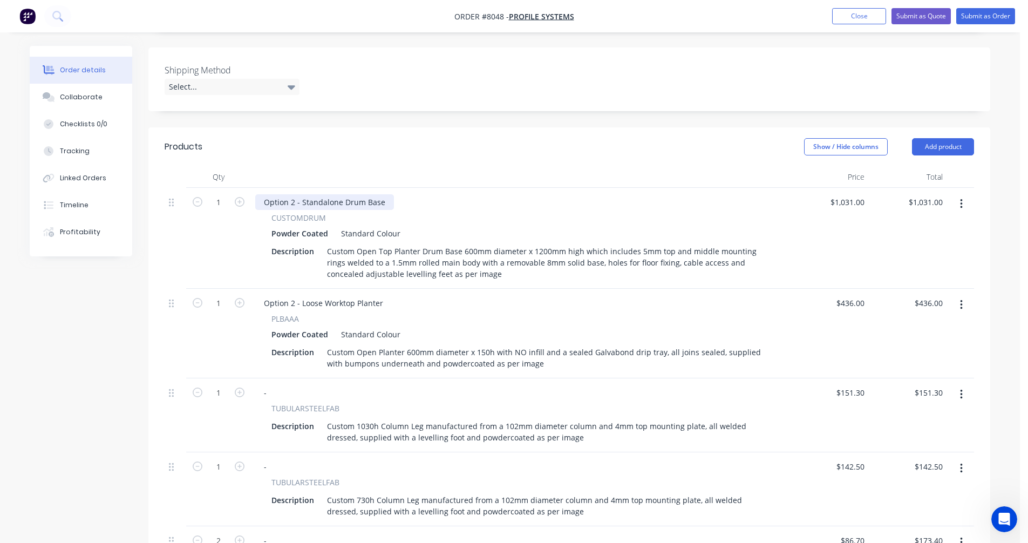
click at [312, 194] on div "Option 2 - Standalone Drum Base" at bounding box center [324, 202] width 139 height 16
drag, startPoint x: 384, startPoint y: 186, endPoint x: 264, endPoint y: 189, distance: 119.8
click at [264, 194] on div "Option 2 - Standalone Drum Base" at bounding box center [324, 202] width 139 height 16
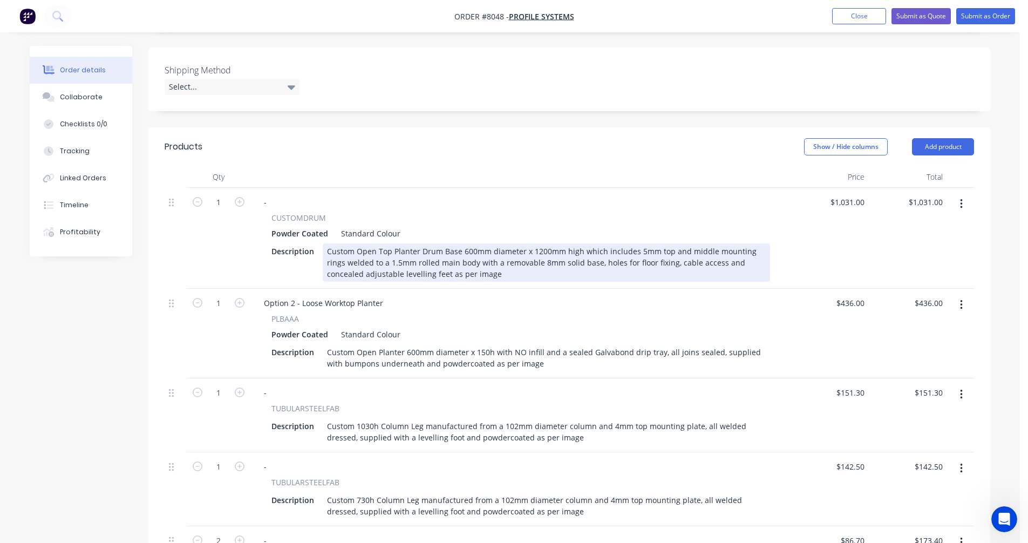
click at [538, 243] on div "Custom Open Top Planter Drum Base 600mm diameter x 1200mm high which includes 5…" at bounding box center [546, 262] width 447 height 38
click at [547, 243] on div "Custom Open Top Planter Drum Base 600mm diameter x 1200mm high which includes 5…" at bounding box center [546, 262] width 447 height 38
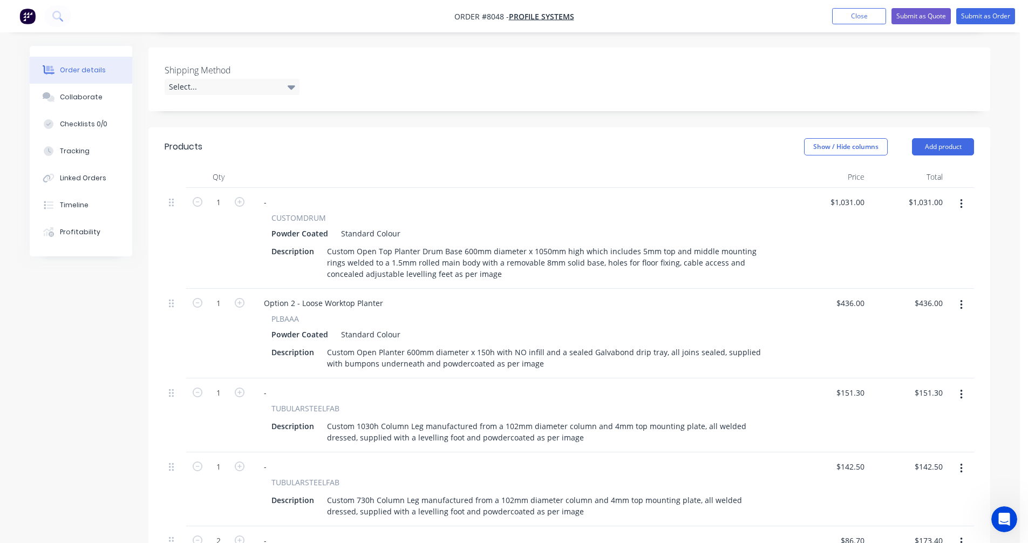
click at [967, 295] on button "button" at bounding box center [960, 304] width 25 height 19
click at [903, 390] on div "Delete" at bounding box center [922, 398] width 83 height 16
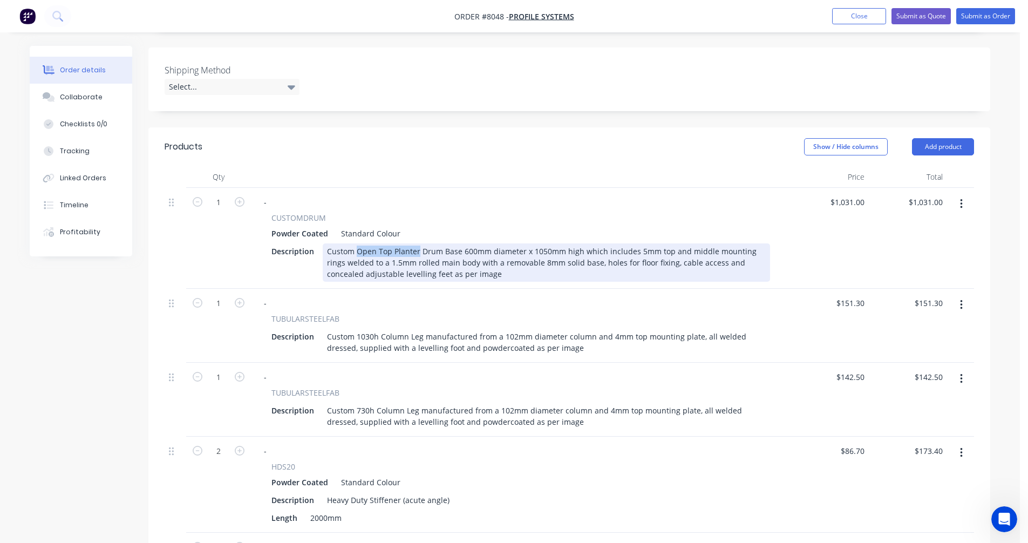
drag, startPoint x: 418, startPoint y: 236, endPoint x: 356, endPoint y: 236, distance: 61.5
click at [356, 243] on div "Custom Open Top Planter Drum Base 600mm diameter x 1050mm high which includes 5…" at bounding box center [546, 262] width 447 height 38
click at [482, 243] on div "Custom Drum Base 600mm diameter x 1050mm high which includes 5mm top and middle…" at bounding box center [546, 262] width 447 height 38
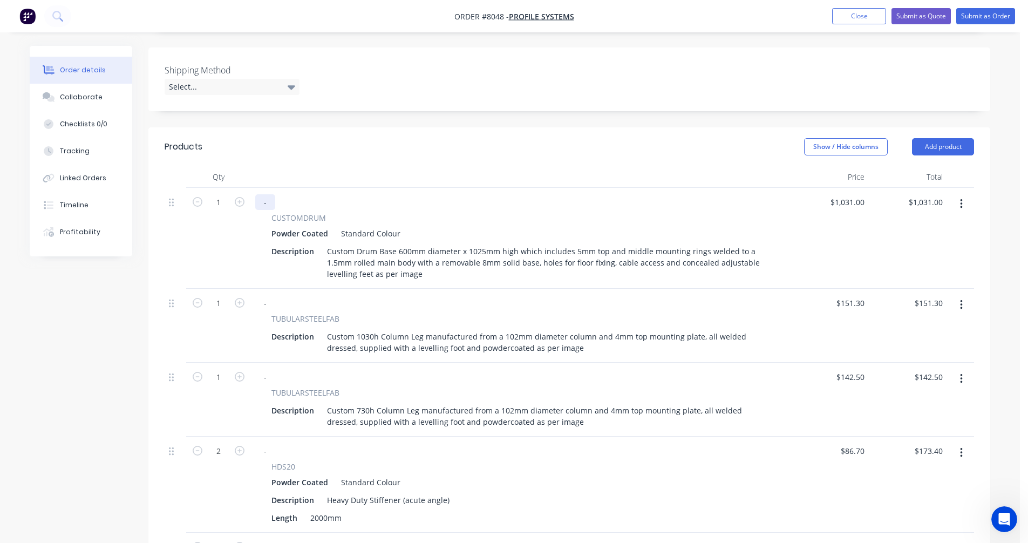
click at [271, 194] on div "-" at bounding box center [265, 202] width 20 height 16
click at [271, 295] on div "-" at bounding box center [265, 303] width 20 height 16
drag, startPoint x: 266, startPoint y: 285, endPoint x: 272, endPoint y: 284, distance: 6.6
click at [270, 295] on div "-" at bounding box center [265, 303] width 20 height 16
click at [267, 369] on div "-" at bounding box center [265, 377] width 20 height 16
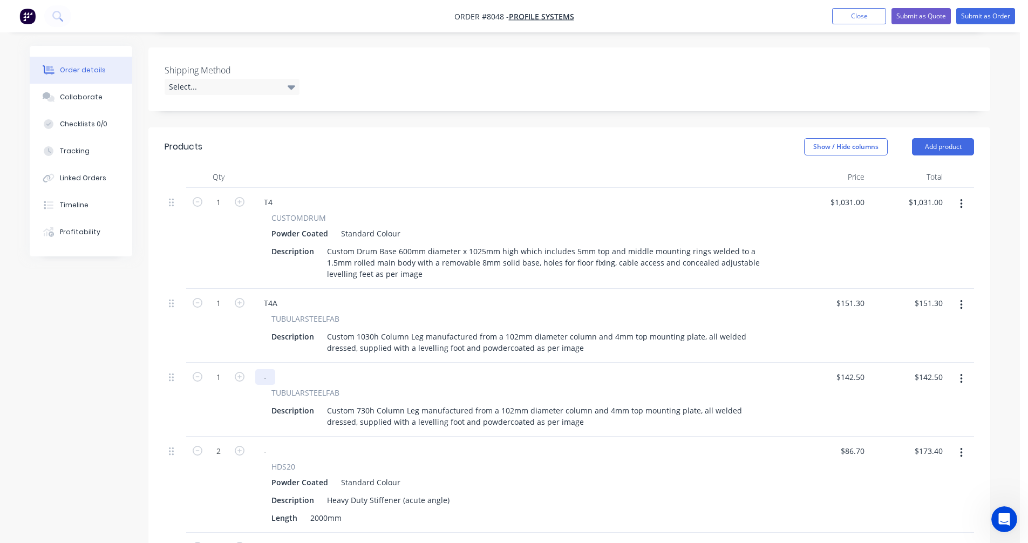
click at [267, 369] on div "-" at bounding box center [265, 377] width 20 height 16
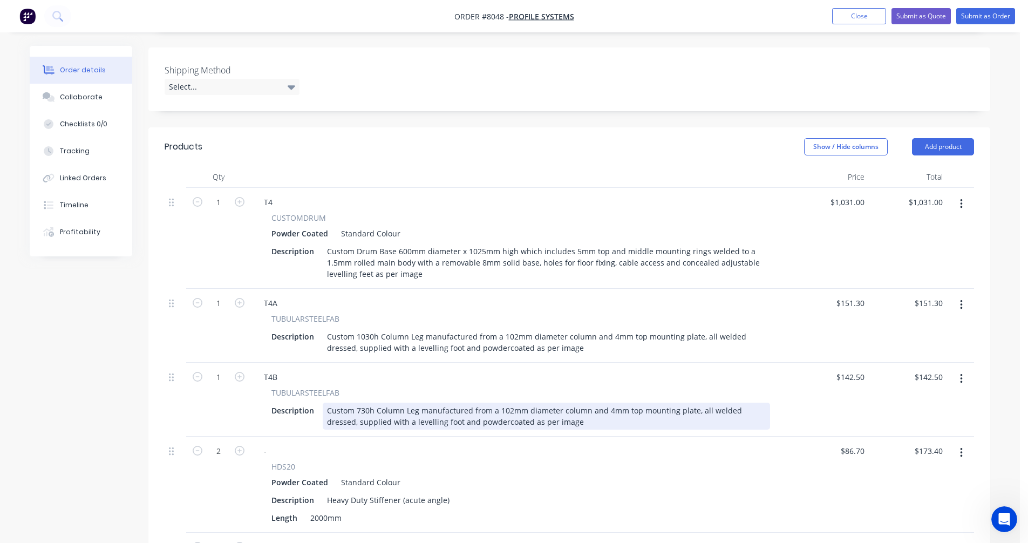
click at [474, 402] on div "Custom 730h Column Leg manufactured from a 102mm diameter column and 4mm top mo…" at bounding box center [546, 415] width 447 height 27
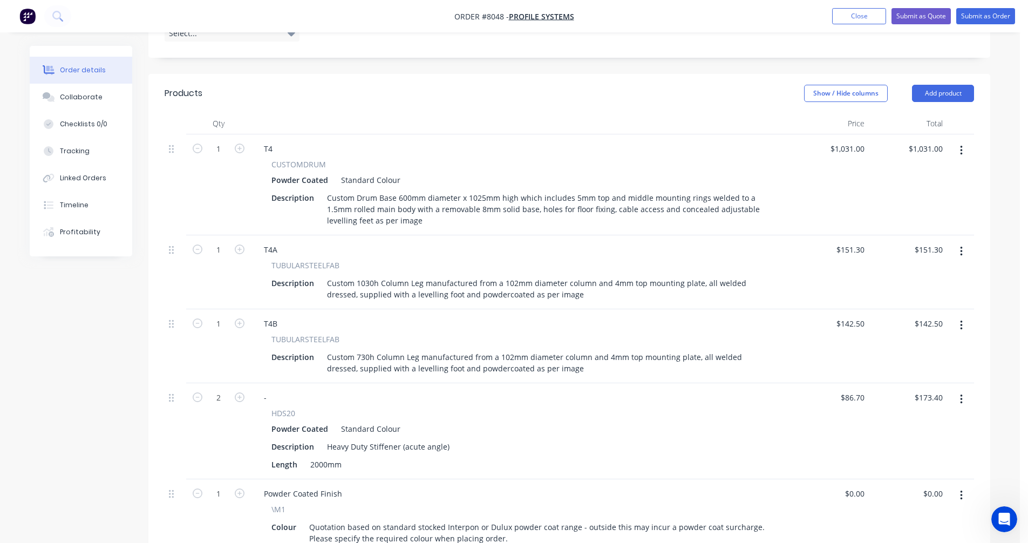
scroll to position [324, 0]
click at [960, 393] on icon "button" at bounding box center [961, 399] width 3 height 12
click at [897, 419] on div "Edit" at bounding box center [922, 427] width 83 height 16
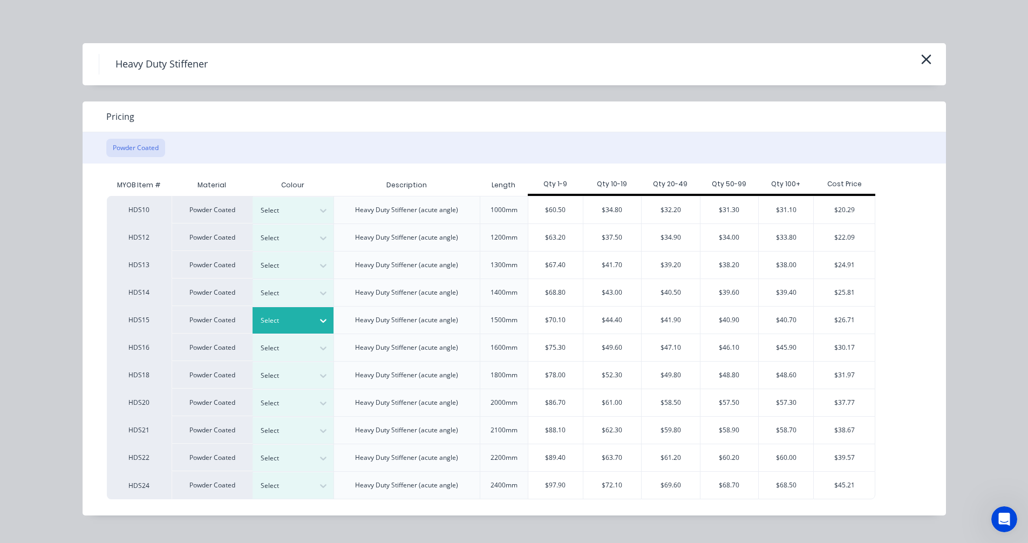
click at [322, 318] on icon at bounding box center [323, 320] width 11 height 11
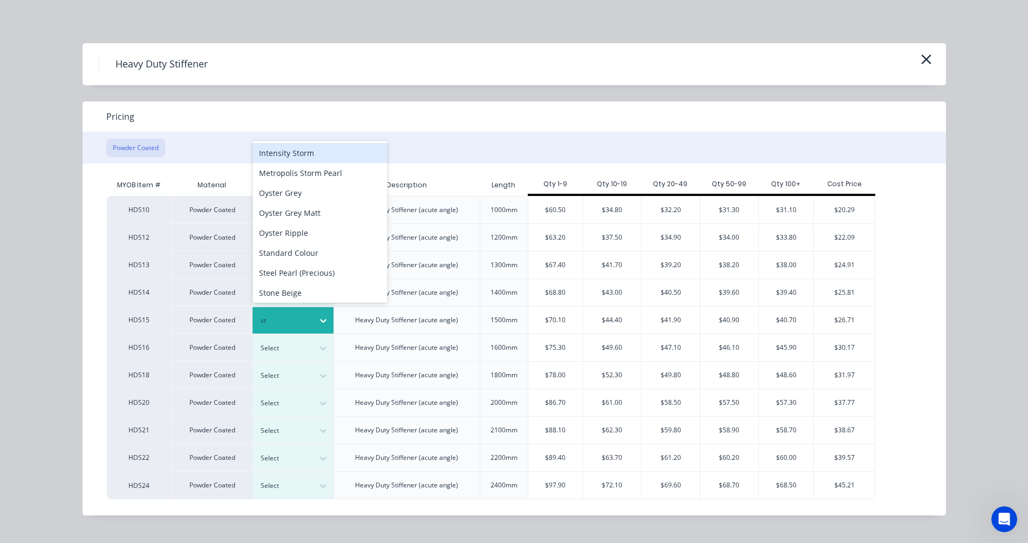
type input "sta"
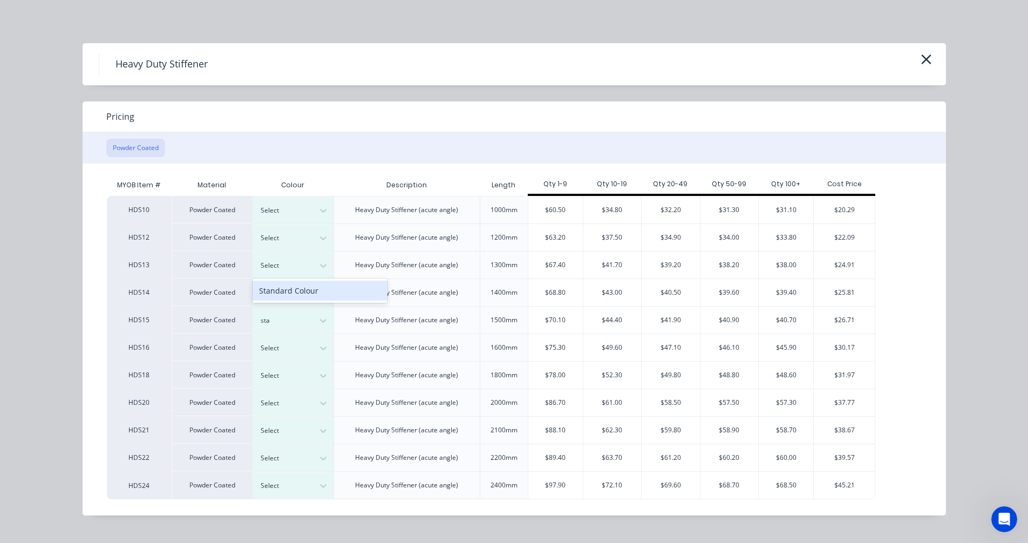
click at [303, 293] on div "Standard Colour" at bounding box center [319, 291] width 135 height 20
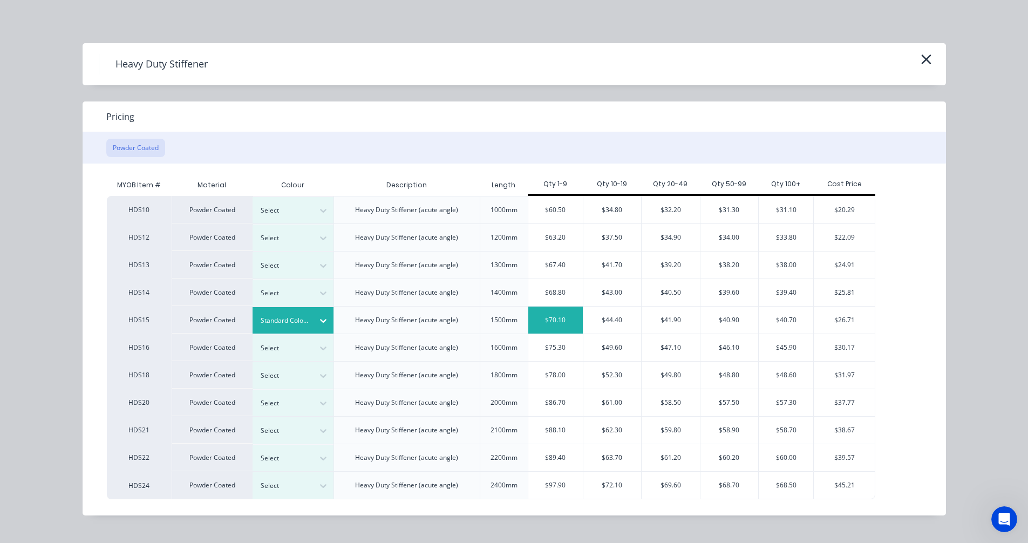
click at [566, 320] on div "$70.10" at bounding box center [555, 319] width 54 height 27
type input "$70.10"
type input "$140.20"
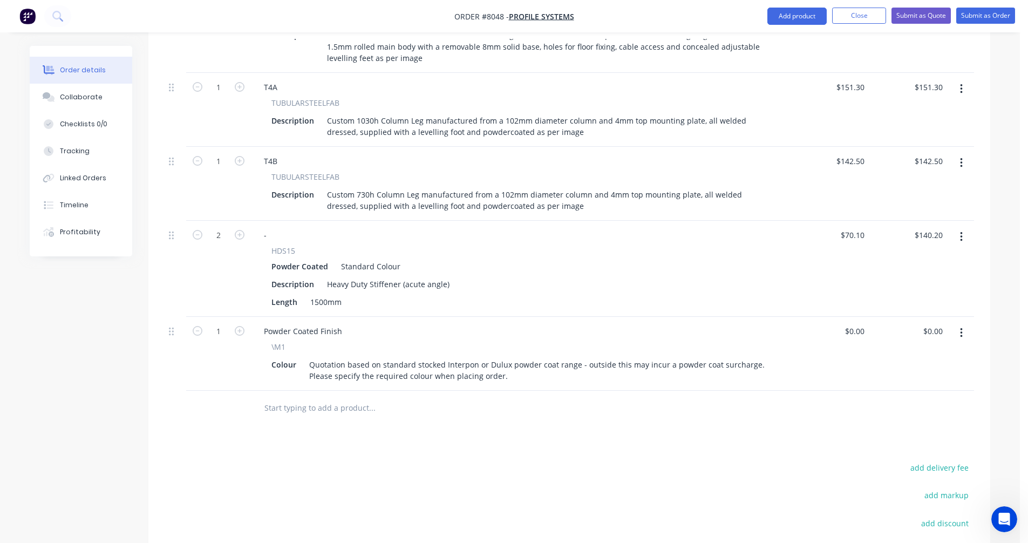
scroll to position [432, 0]
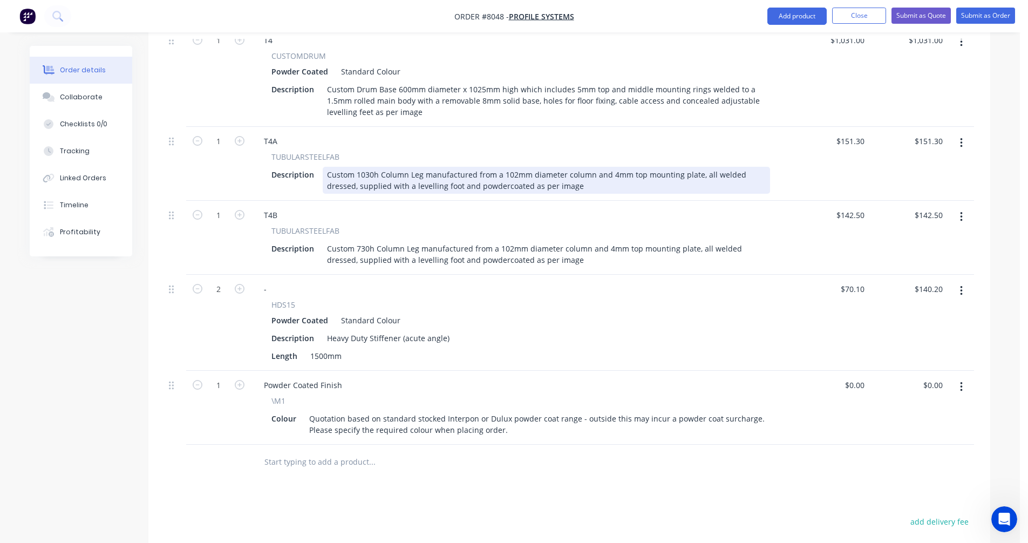
click at [371, 167] on div "Custom 1030h Column Leg manufactured from a 102mm diameter column and 4mm top m…" at bounding box center [546, 180] width 447 height 27
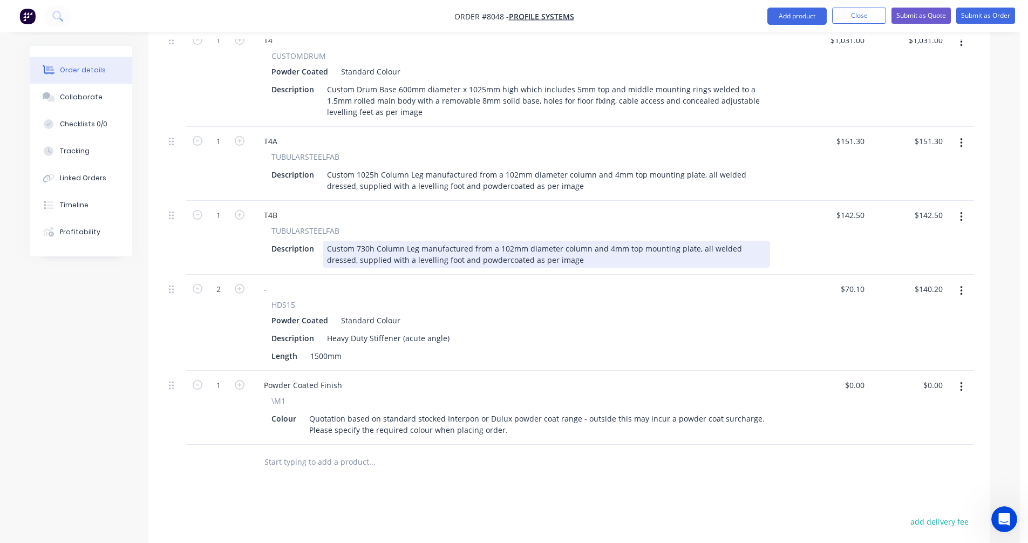
click at [367, 241] on div "Custom 730h Column Leg manufactured from a 102mm diameter column and 4mm top mo…" at bounding box center [546, 254] width 447 height 27
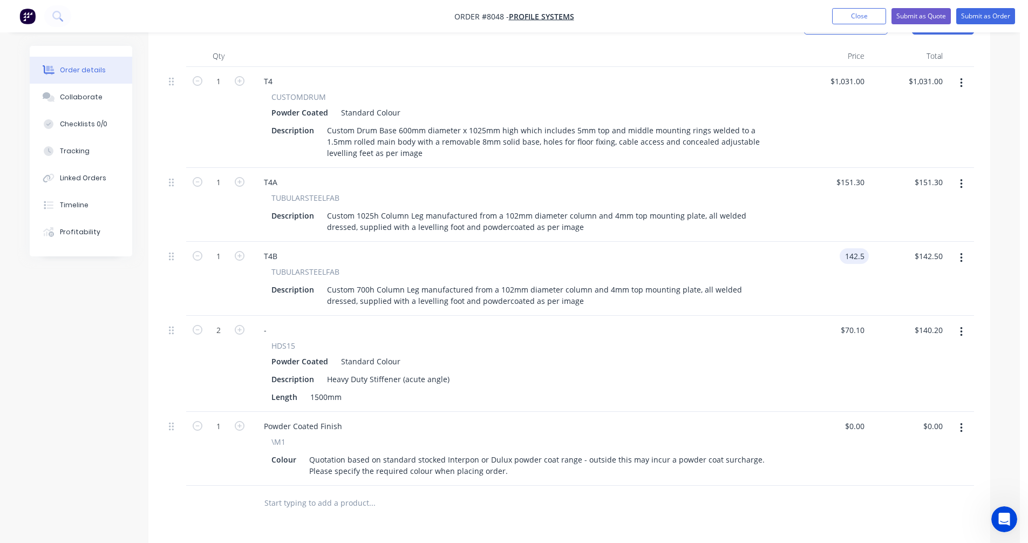
scroll to position [324, 0]
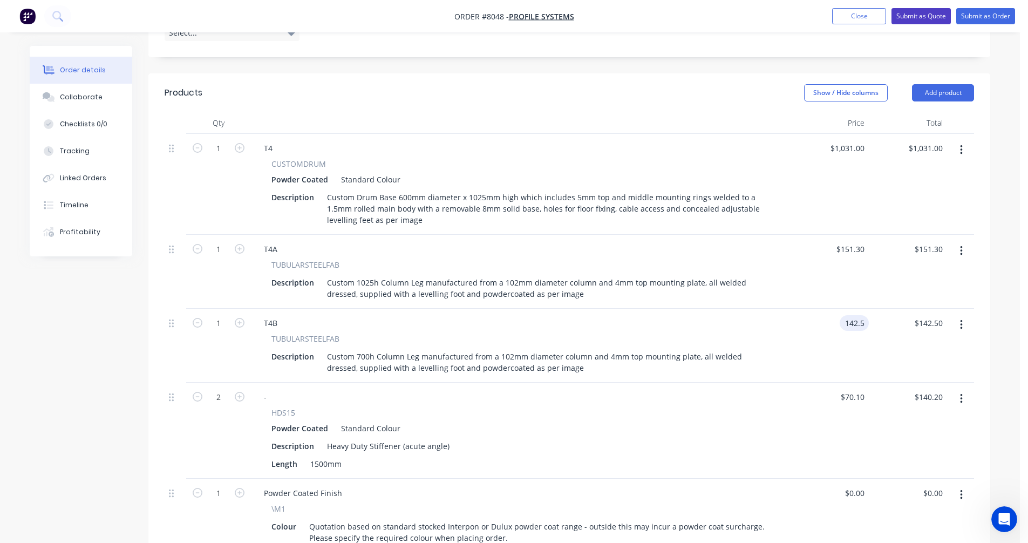
type input "$142.50"
click at [930, 13] on button "Submit as Quote" at bounding box center [920, 16] width 59 height 16
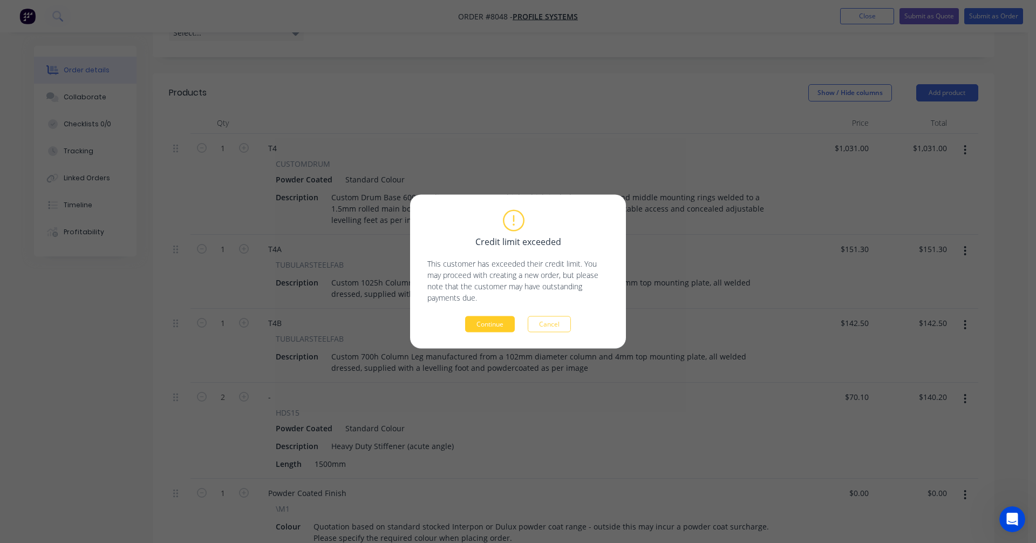
click at [496, 322] on button "Continue" at bounding box center [490, 324] width 50 height 16
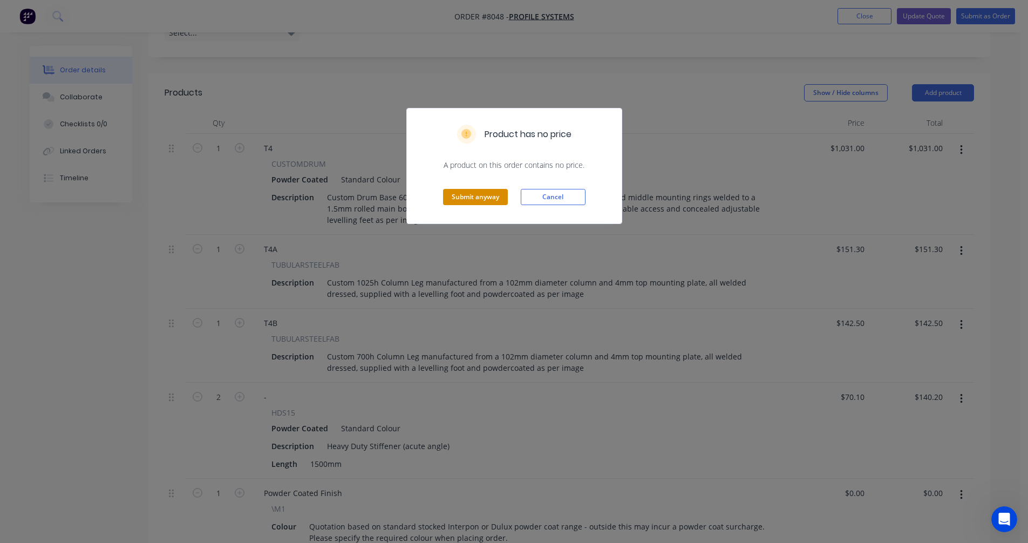
click at [477, 199] on button "Submit anyway" at bounding box center [475, 197] width 65 height 16
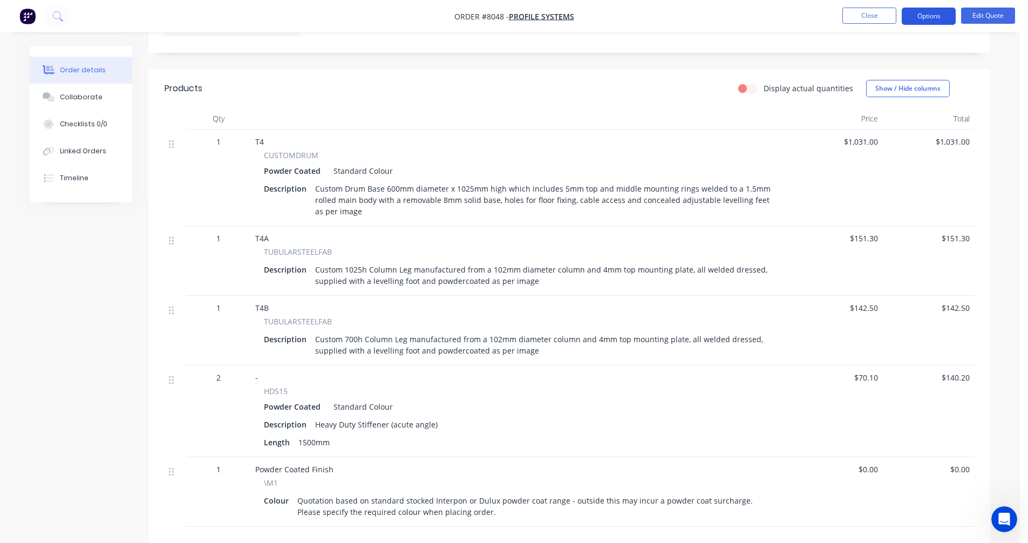
click at [932, 15] on button "Options" at bounding box center [929, 16] width 54 height 17
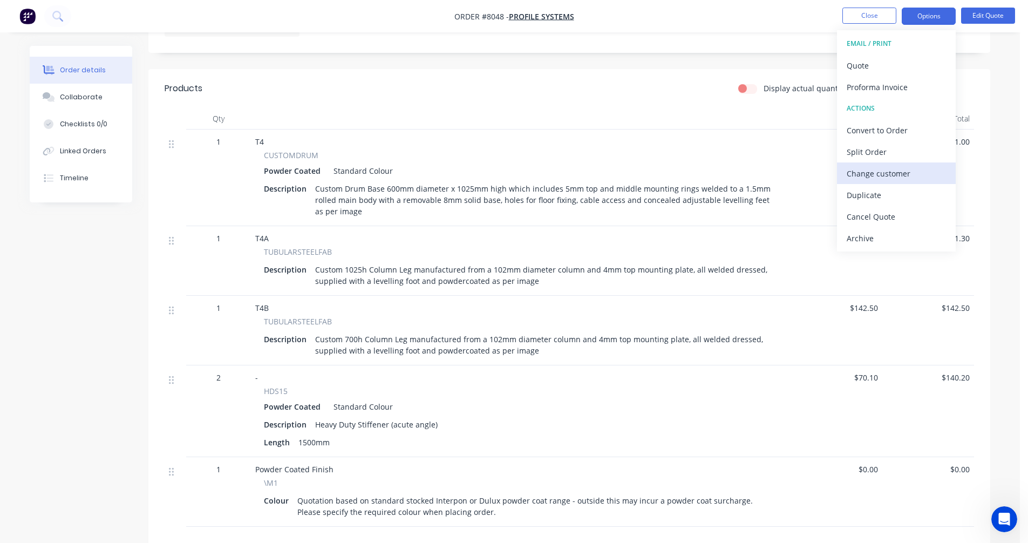
click at [880, 169] on div "Change customer" at bounding box center [895, 174] width 99 height 16
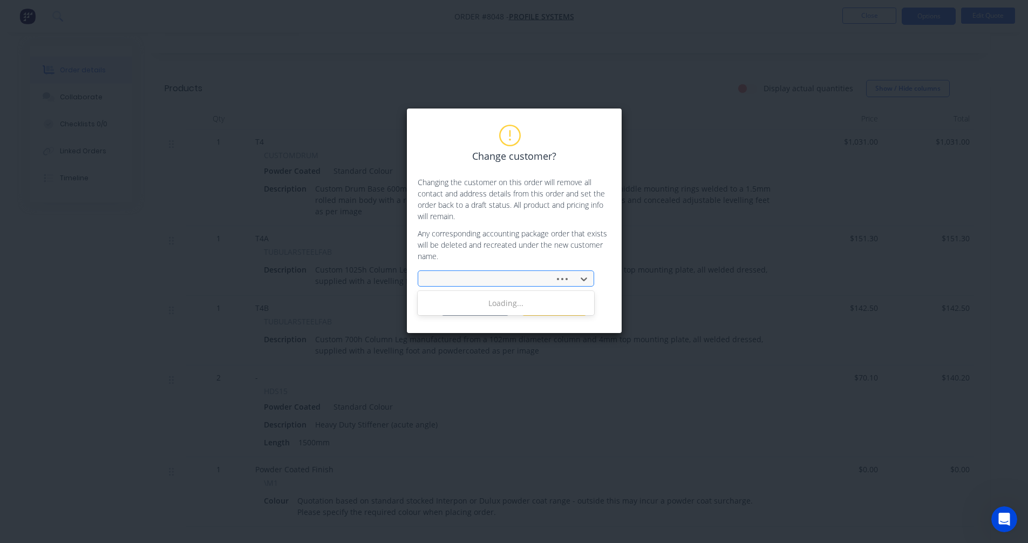
click at [476, 274] on div at bounding box center [488, 278] width 122 height 13
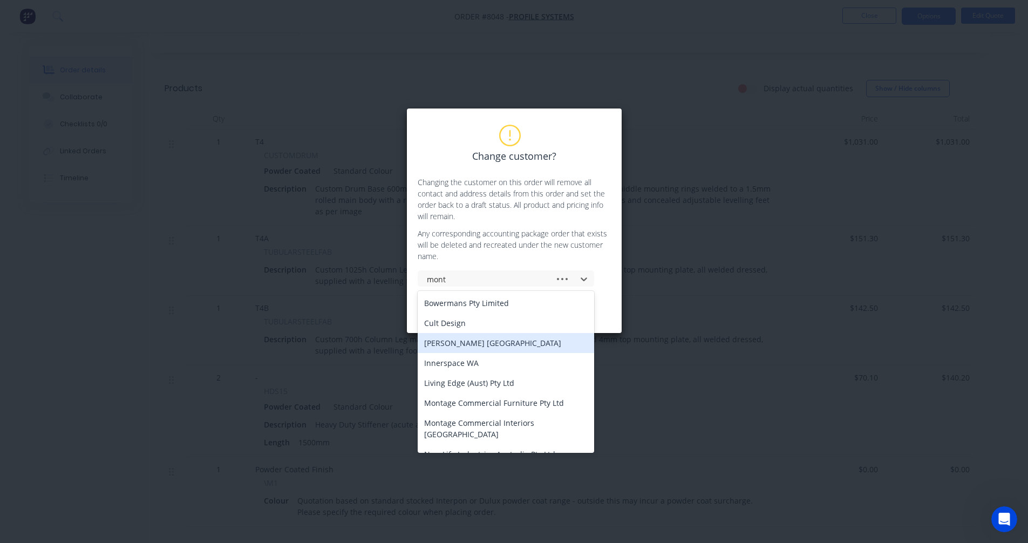
type input "monta"
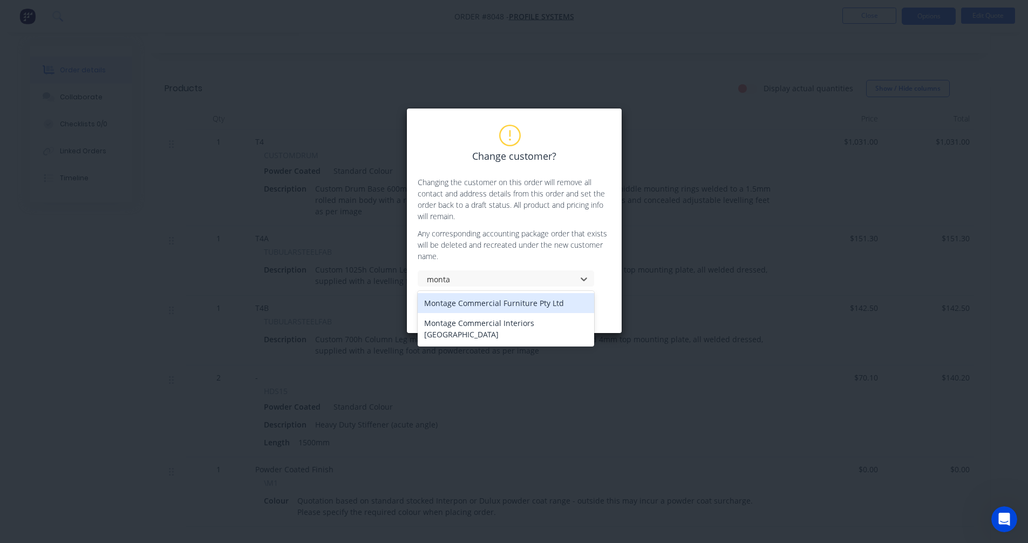
click at [495, 305] on div "Montage Commercial Furniture Pty Ltd" at bounding box center [506, 303] width 176 height 20
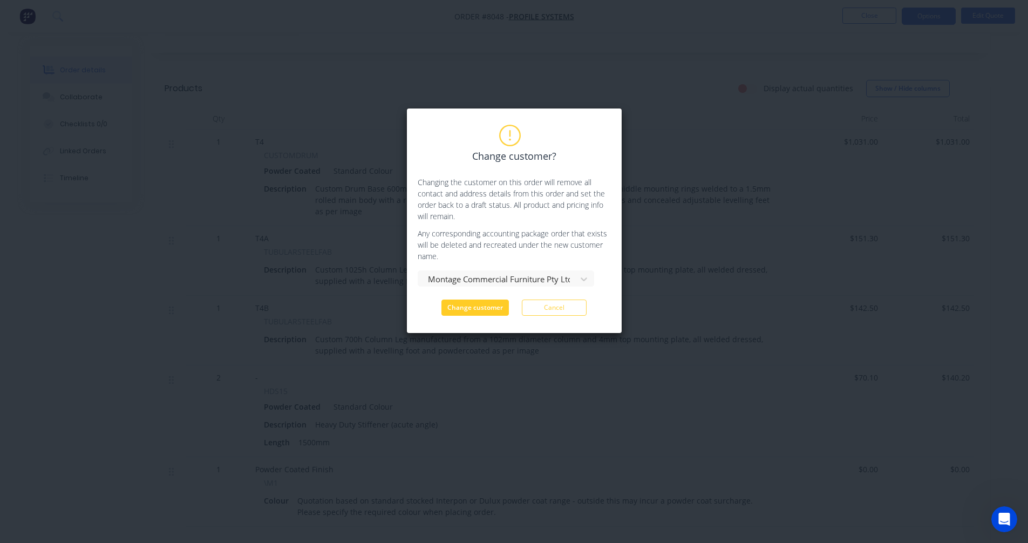
click at [476, 310] on button "Change customer" at bounding box center [474, 307] width 67 height 16
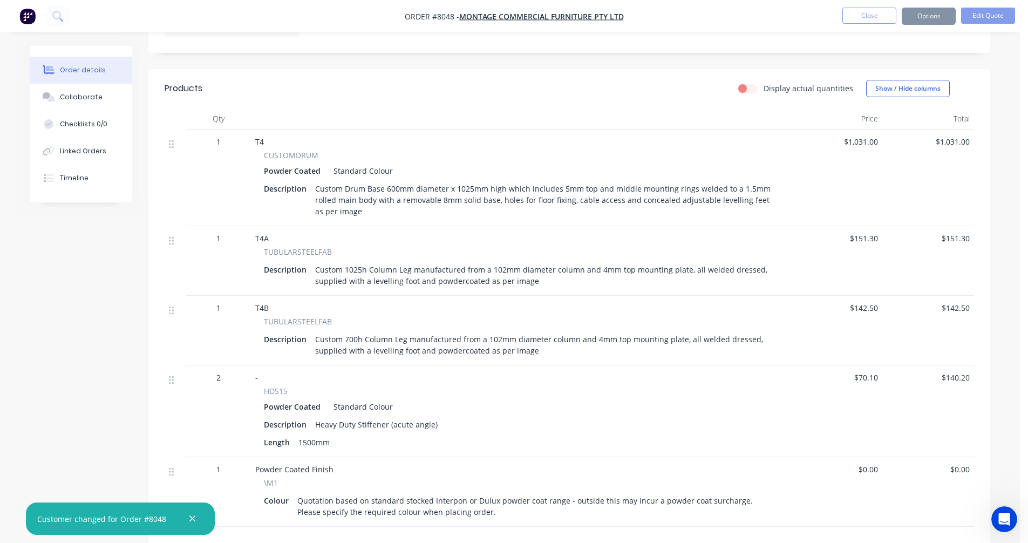
scroll to position [324, 0]
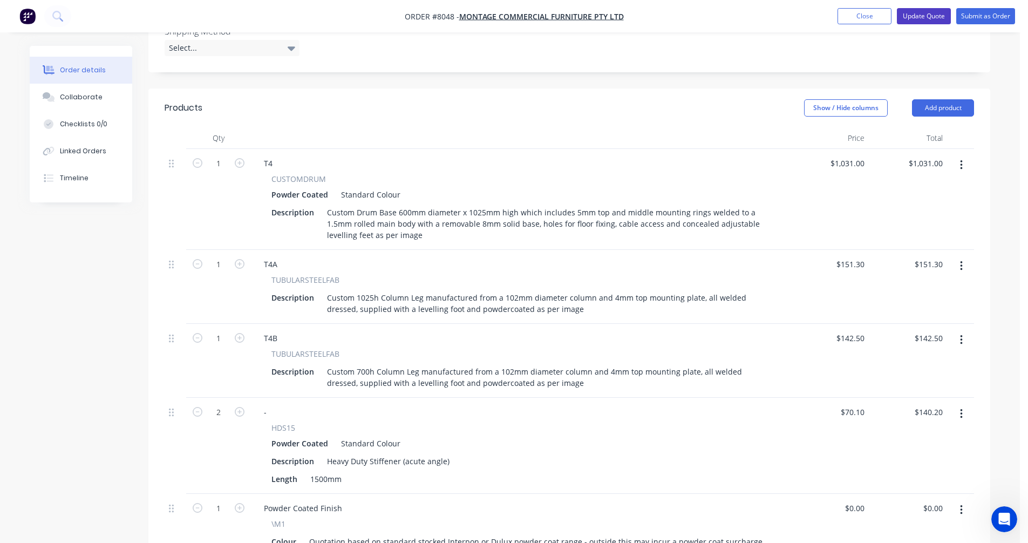
click at [924, 15] on button "Update Quote" at bounding box center [924, 16] width 54 height 16
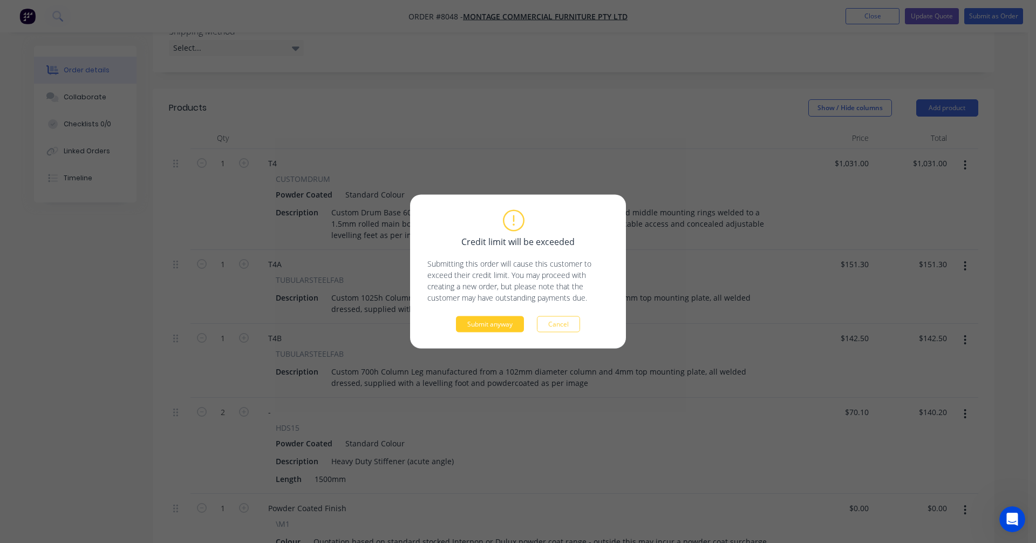
click at [482, 323] on button "Submit anyway" at bounding box center [490, 324] width 68 height 16
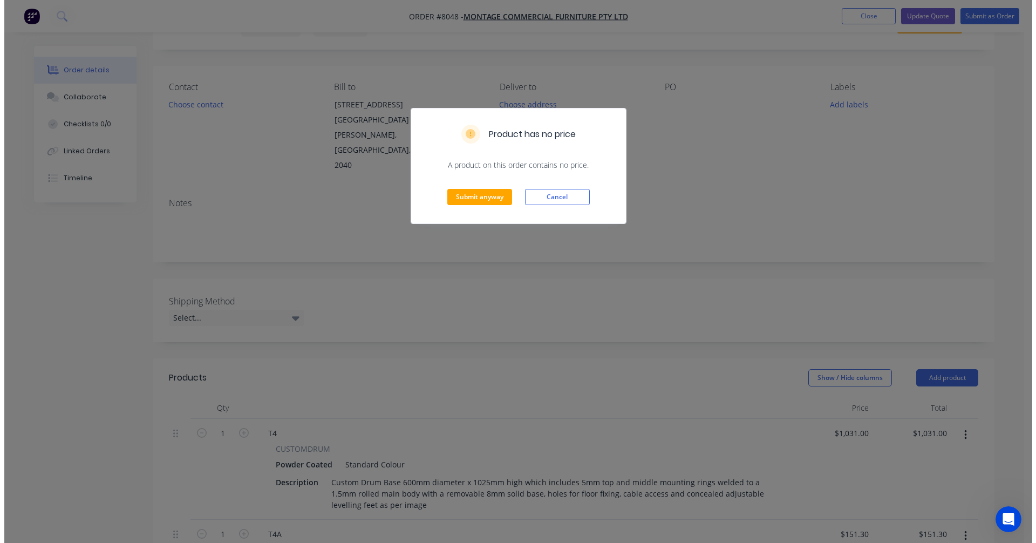
scroll to position [0, 0]
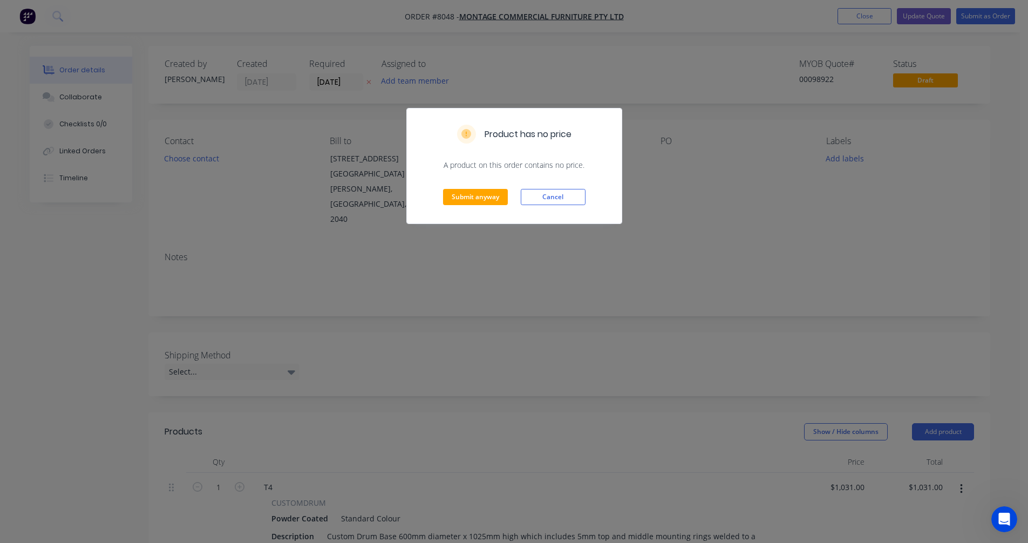
click at [471, 207] on div "Submit anyway Cancel" at bounding box center [514, 196] width 215 height 53
click at [474, 197] on button "Submit anyway" at bounding box center [475, 197] width 65 height 16
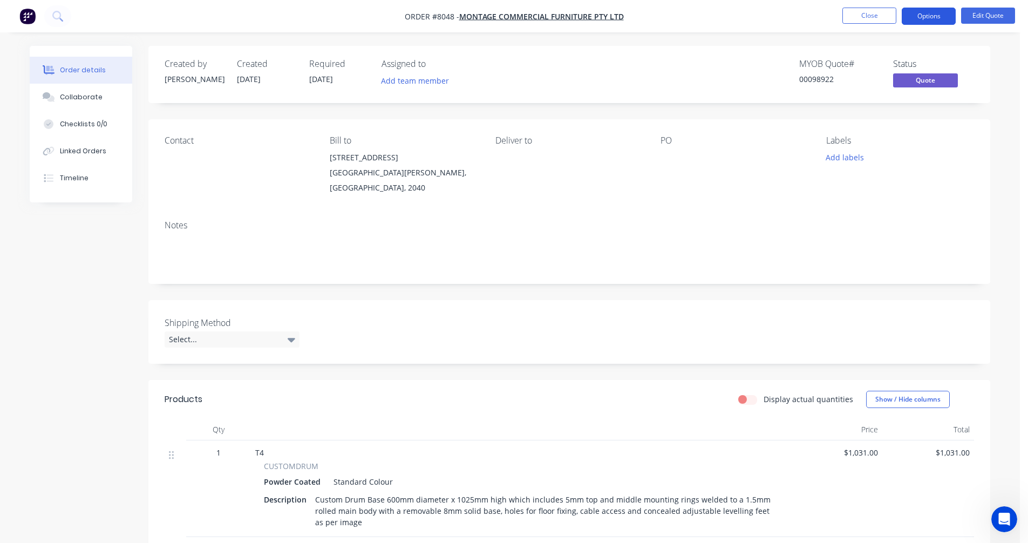
click at [931, 11] on button "Options" at bounding box center [929, 16] width 54 height 17
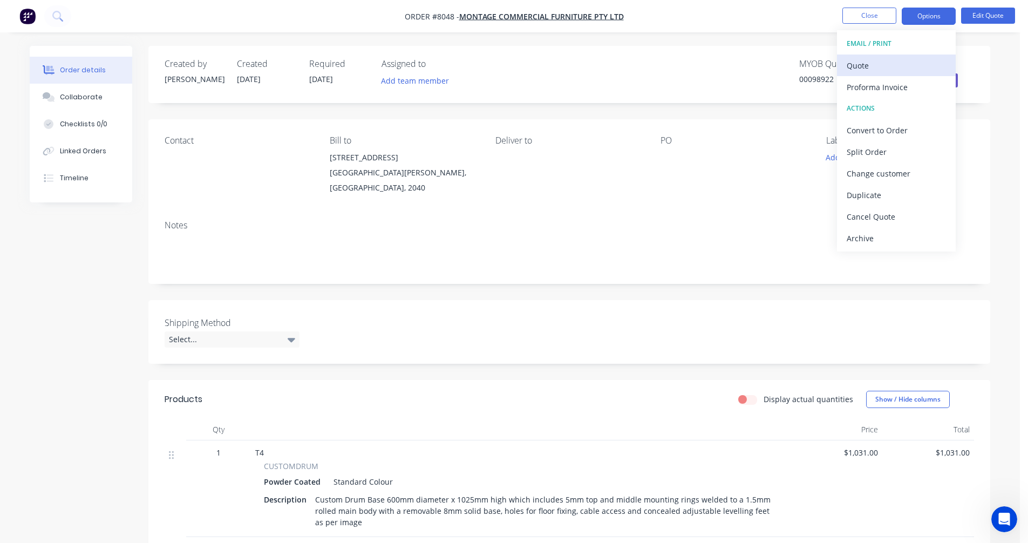
click at [875, 68] on div "Quote" at bounding box center [895, 66] width 99 height 16
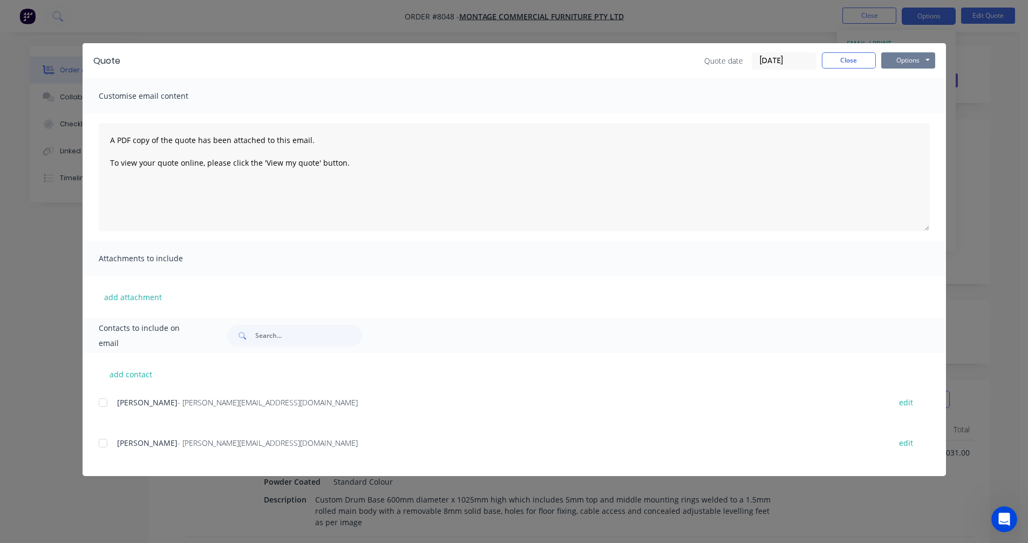
click at [900, 58] on button "Options" at bounding box center [908, 60] width 54 height 16
click at [907, 80] on button "Preview" at bounding box center [915, 80] width 69 height 18
click at [848, 58] on button "Close" at bounding box center [849, 60] width 54 height 16
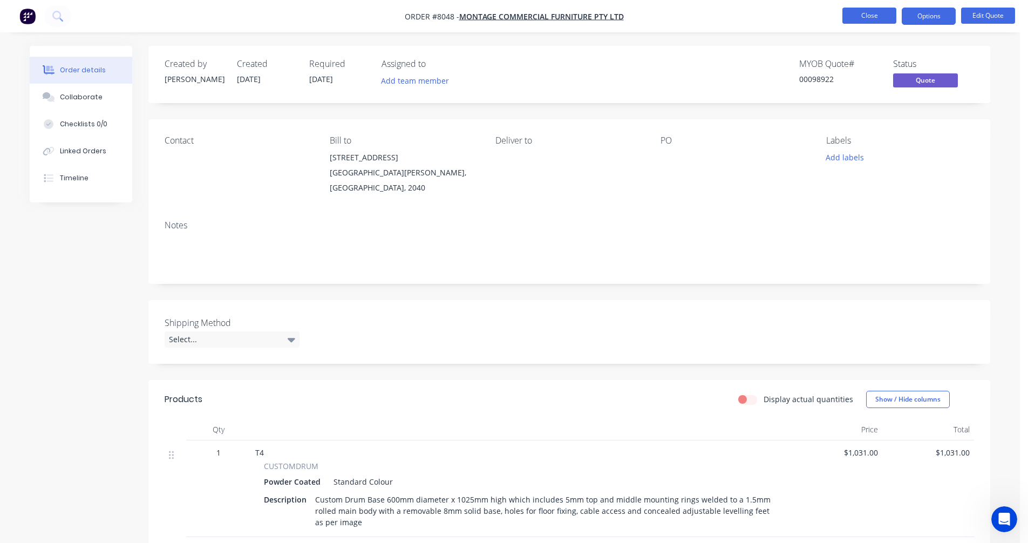
click at [865, 19] on button "Close" at bounding box center [869, 16] width 54 height 16
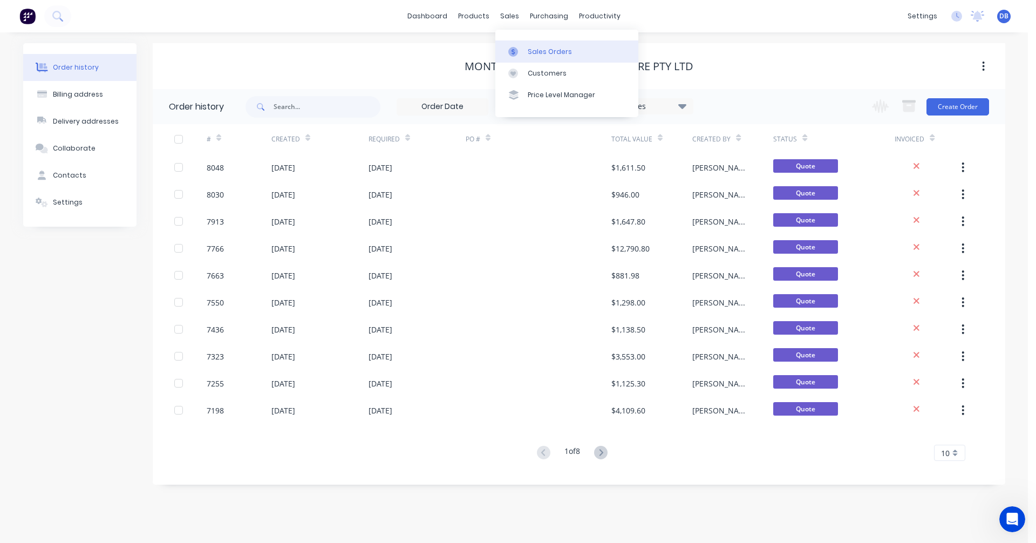
click at [541, 53] on div "Sales Orders" at bounding box center [550, 52] width 44 height 10
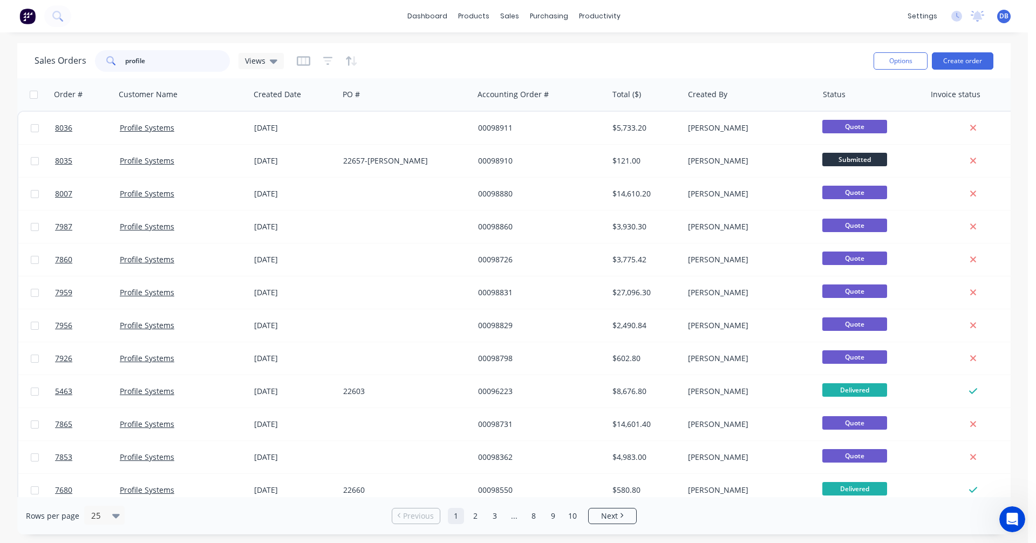
drag, startPoint x: 166, startPoint y: 57, endPoint x: 99, endPoint y: 59, distance: 67.5
click at [99, 59] on div "profile" at bounding box center [162, 61] width 135 height 22
type input "98539"
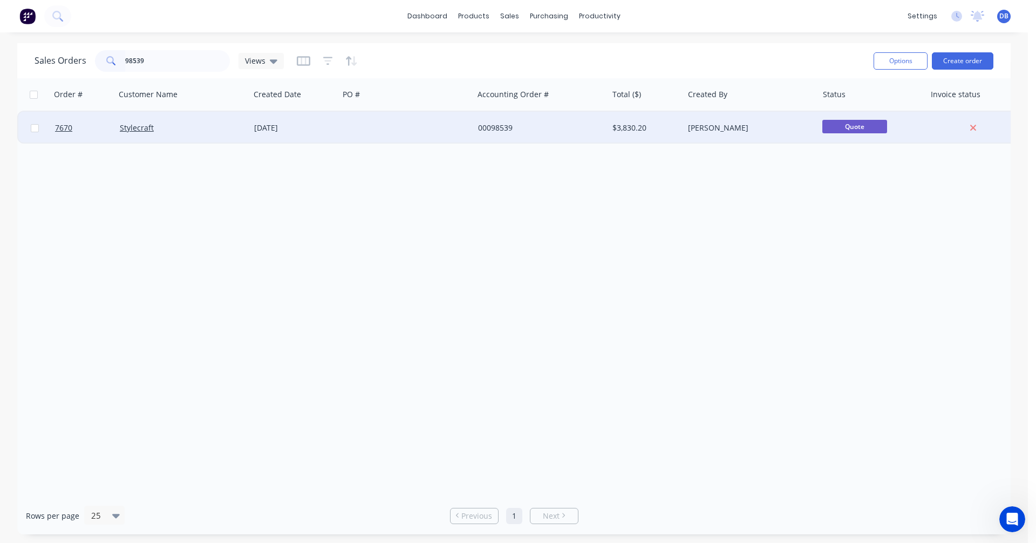
click at [280, 129] on div "[DATE]" at bounding box center [294, 127] width 80 height 11
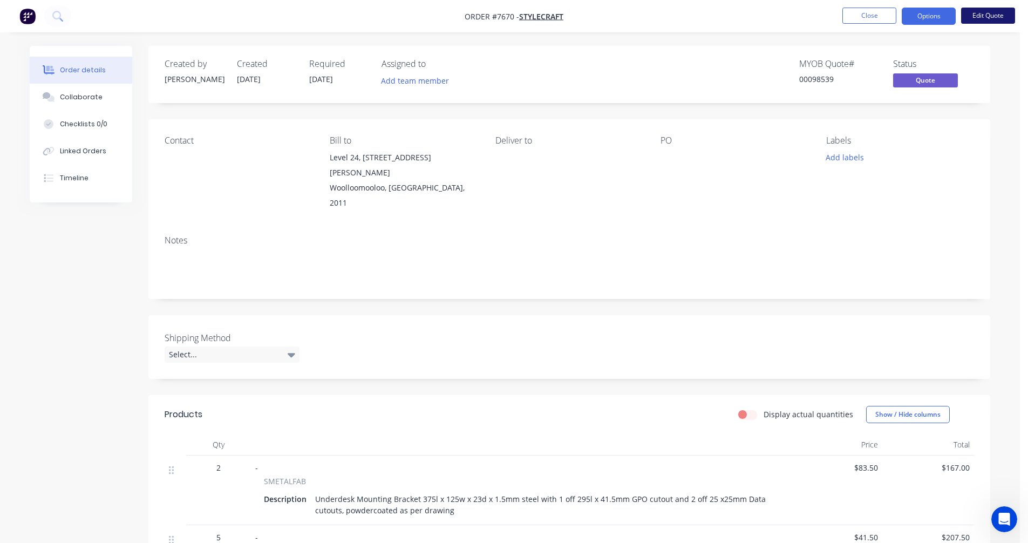
click at [1000, 21] on button "Edit Quote" at bounding box center [988, 16] width 54 height 16
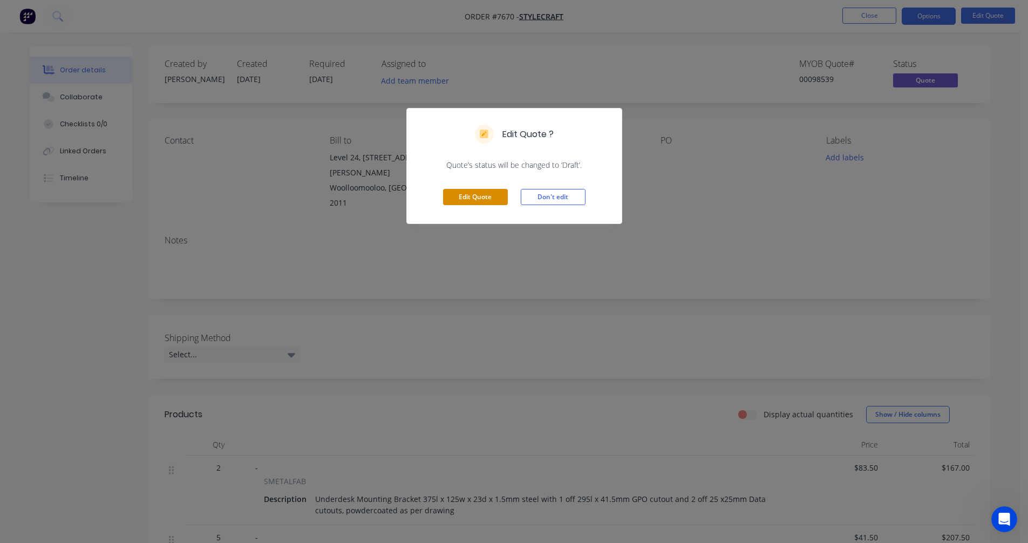
click at [468, 194] on button "Edit Quote" at bounding box center [475, 197] width 65 height 16
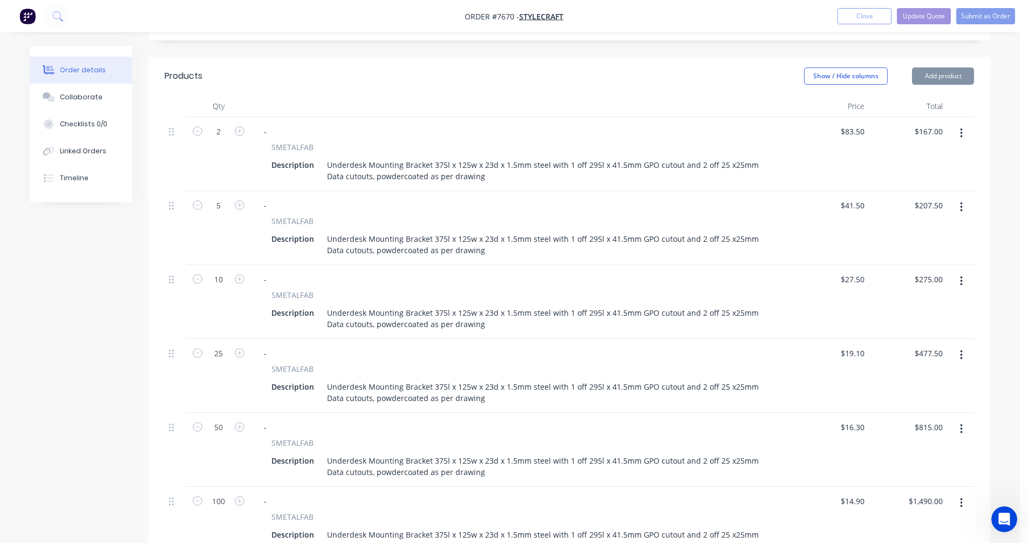
scroll to position [378, 0]
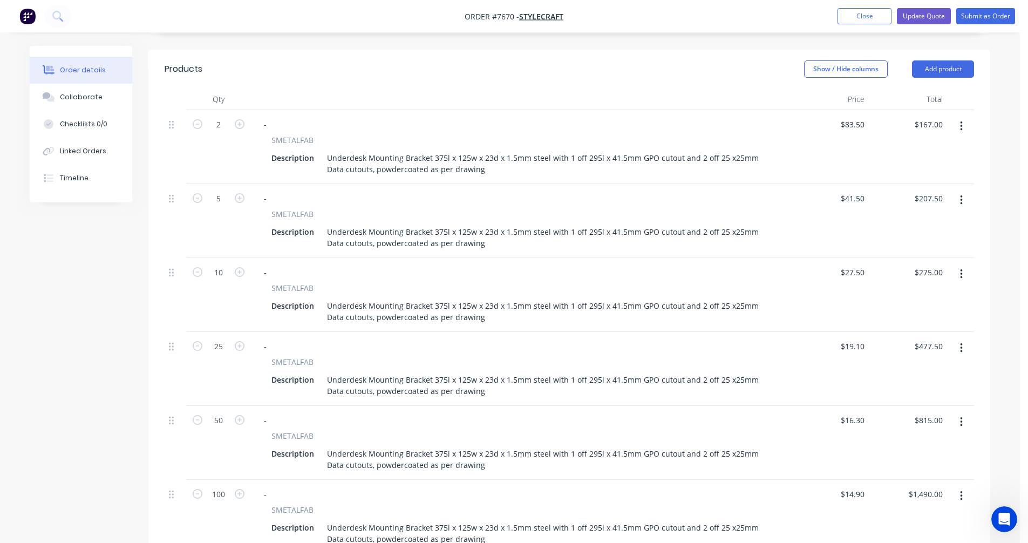
click at [962, 117] on button "button" at bounding box center [960, 126] width 25 height 19
click at [907, 168] on div "Duplicate" at bounding box center [922, 176] width 83 height 16
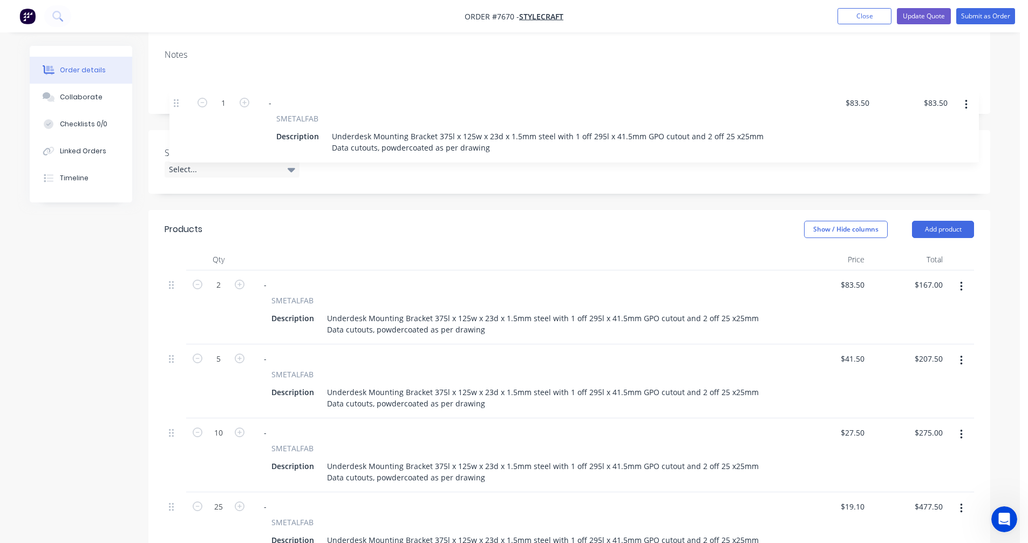
scroll to position [213, 0]
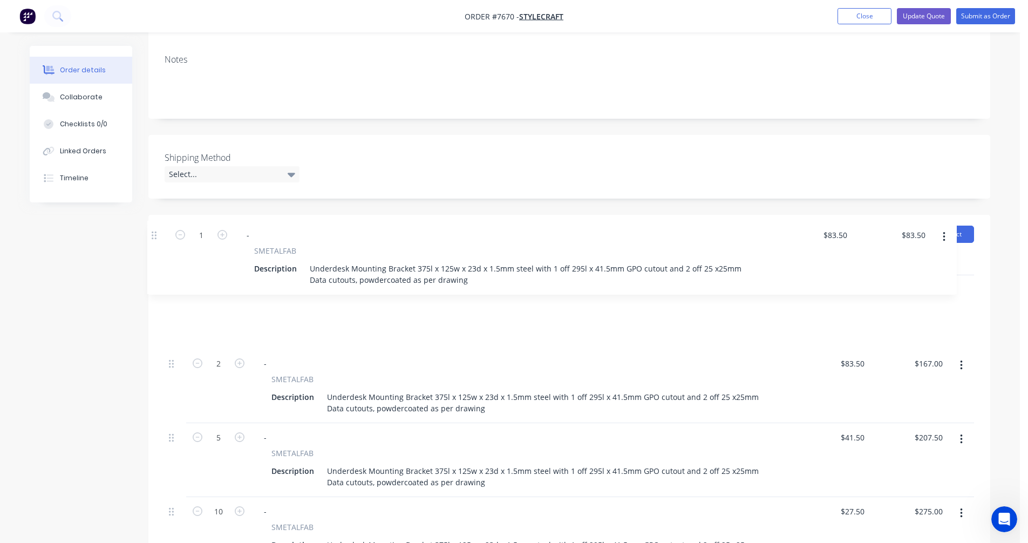
drag, startPoint x: 169, startPoint y: 349, endPoint x: 154, endPoint y: 231, distance: 118.0
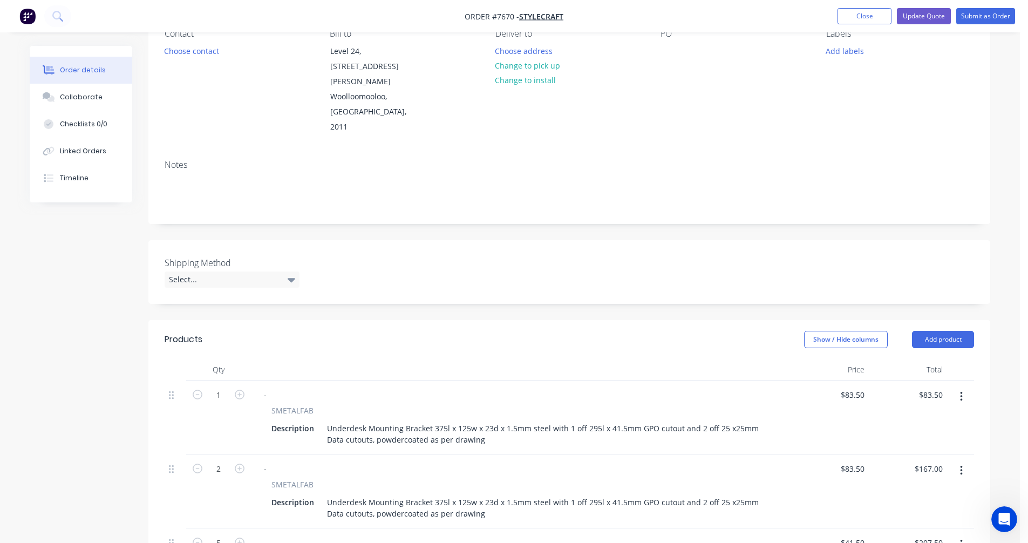
scroll to position [108, 0]
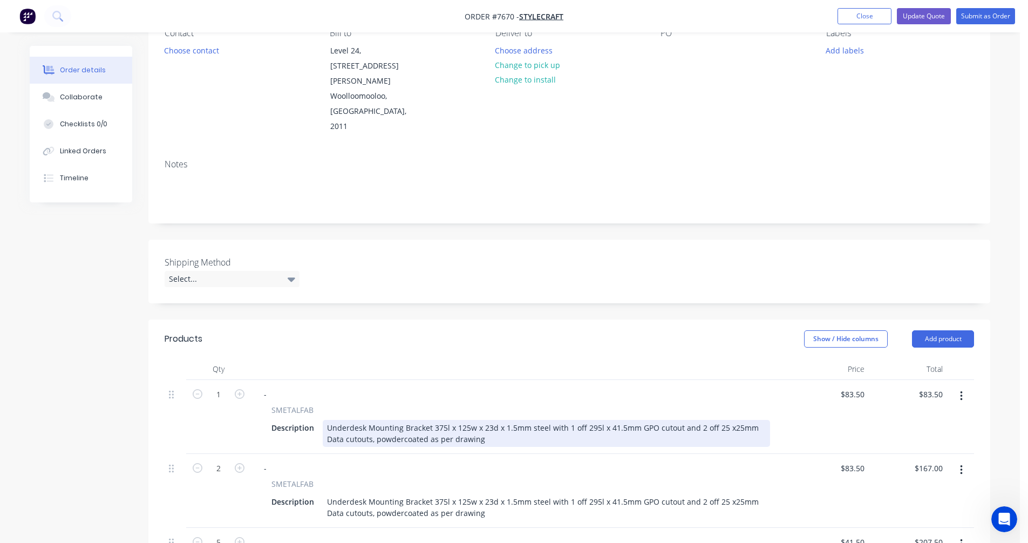
click at [634, 420] on div "Underdesk Mounting Bracket 375l x 125w x 23d x 1.5mm steel with 1 off 295l x 41…" at bounding box center [546, 433] width 447 height 27
click at [660, 420] on div "Underdesk Mounting Bracket 375l x 125w x 23d x 1.5mm steel with 1 off 295l x 41…" at bounding box center [546, 433] width 447 height 27
type input "$158.00"
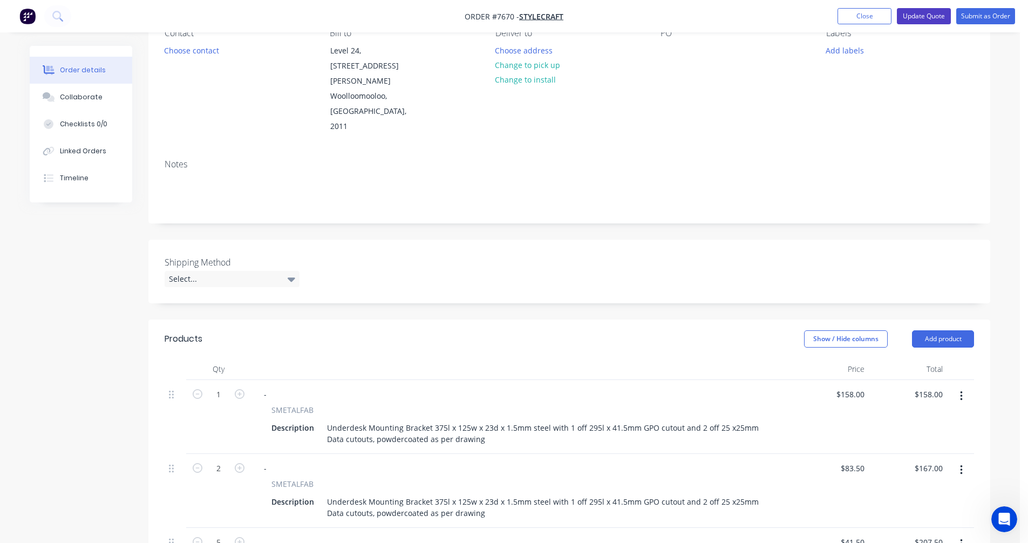
click at [923, 17] on button "Update Quote" at bounding box center [924, 16] width 54 height 16
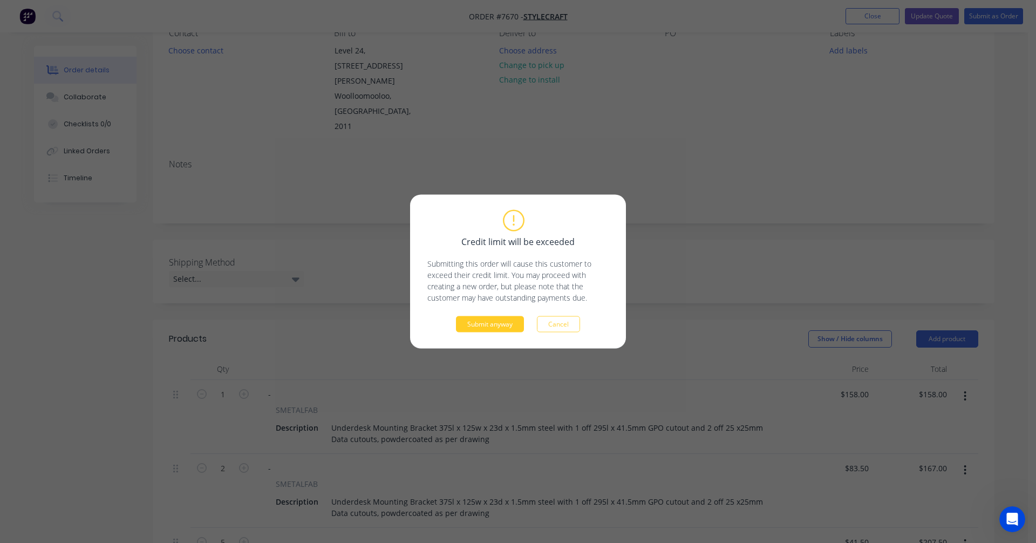
click at [477, 325] on button "Submit anyway" at bounding box center [490, 324] width 68 height 16
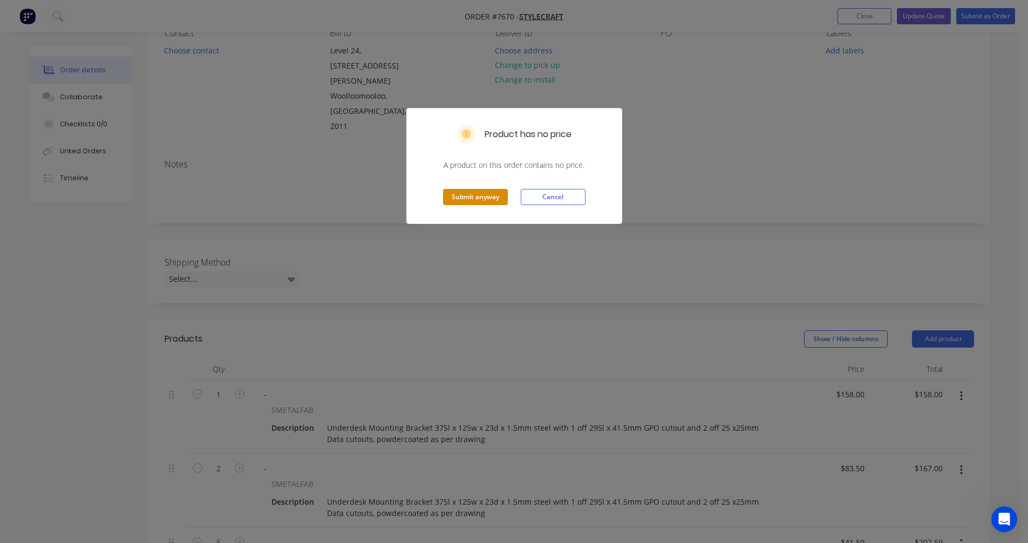
click at [488, 194] on button "Submit anyway" at bounding box center [475, 197] width 65 height 16
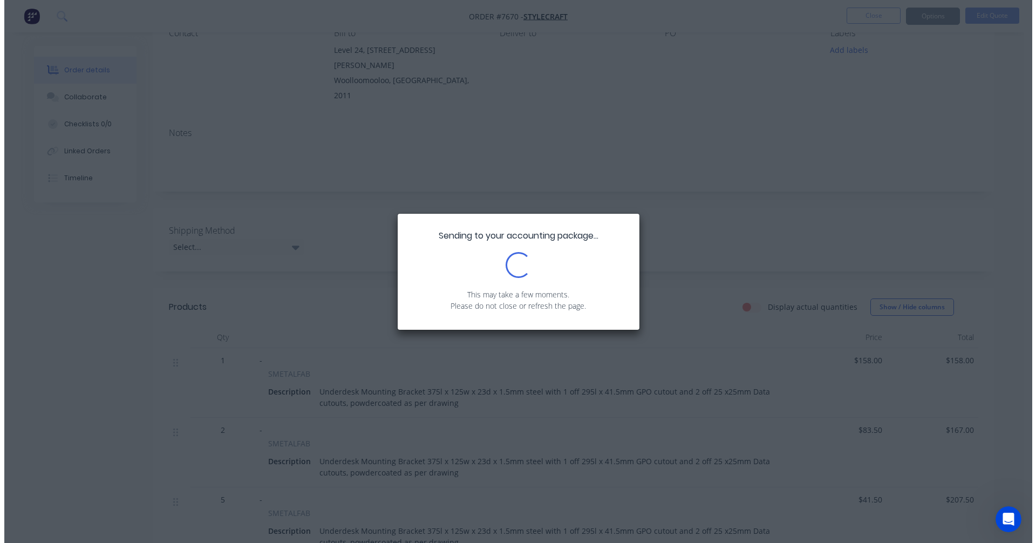
scroll to position [0, 0]
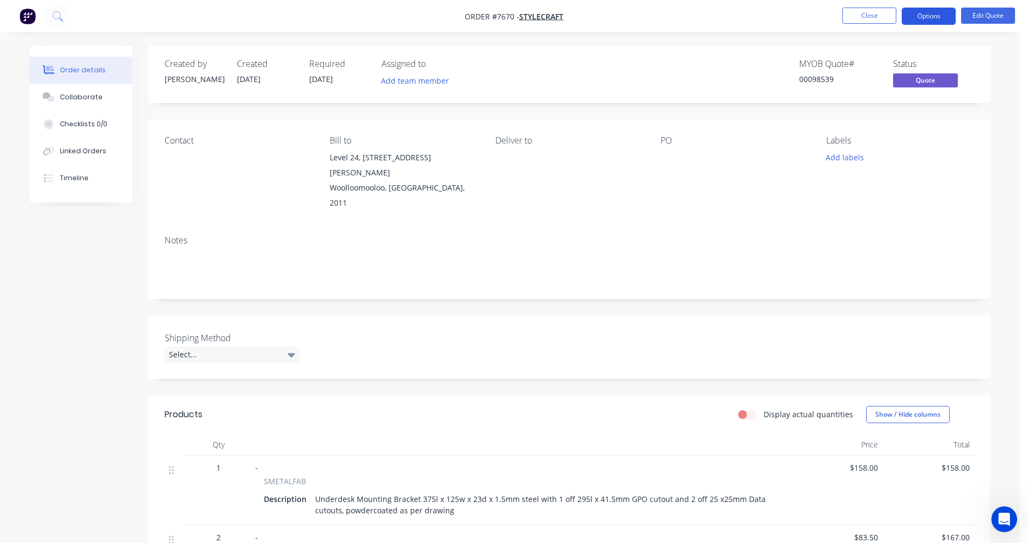
click at [931, 19] on button "Options" at bounding box center [929, 16] width 54 height 17
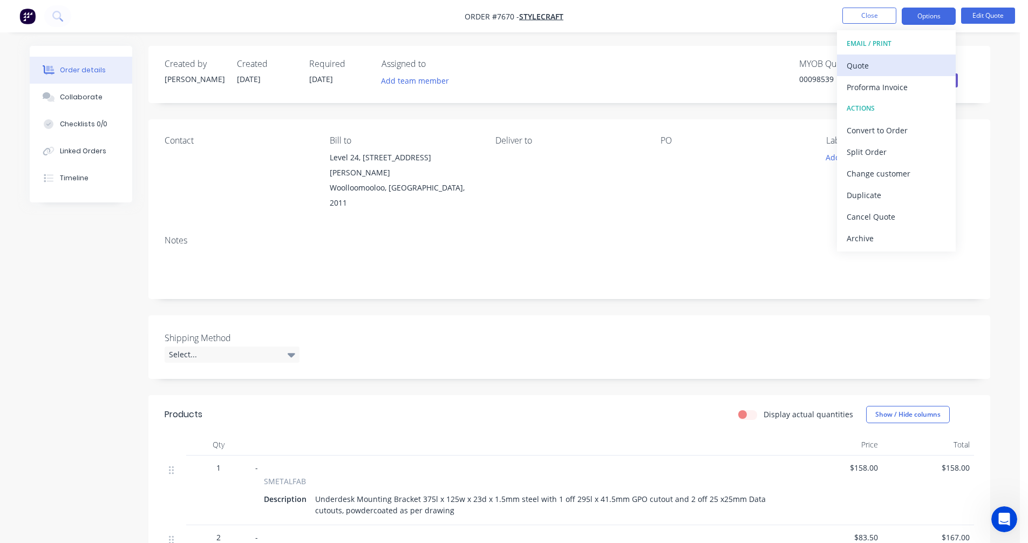
click at [876, 69] on div "Quote" at bounding box center [895, 66] width 99 height 16
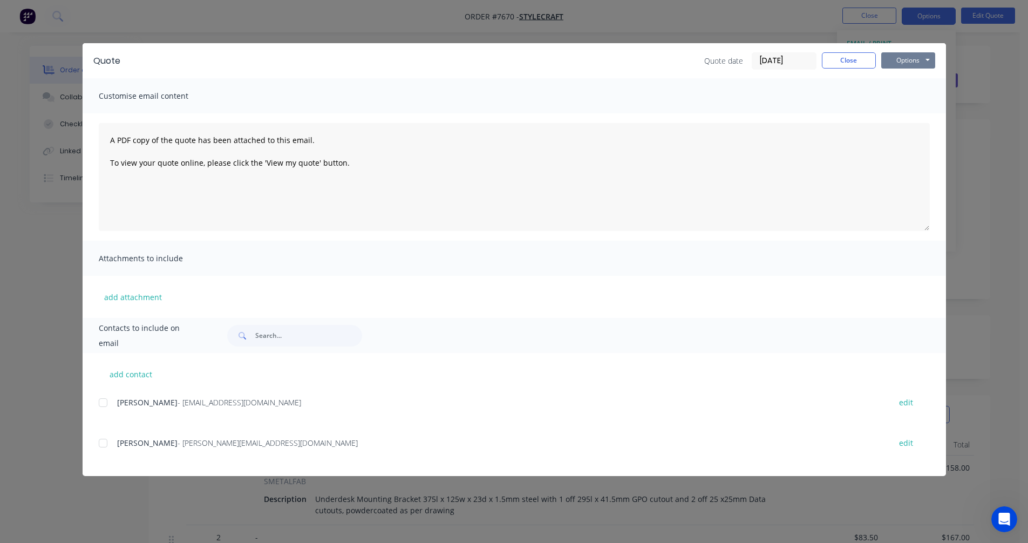
click at [915, 59] on button "Options" at bounding box center [908, 60] width 54 height 16
click at [918, 77] on button "Preview" at bounding box center [915, 80] width 69 height 18
click at [847, 64] on button "Close" at bounding box center [849, 60] width 54 height 16
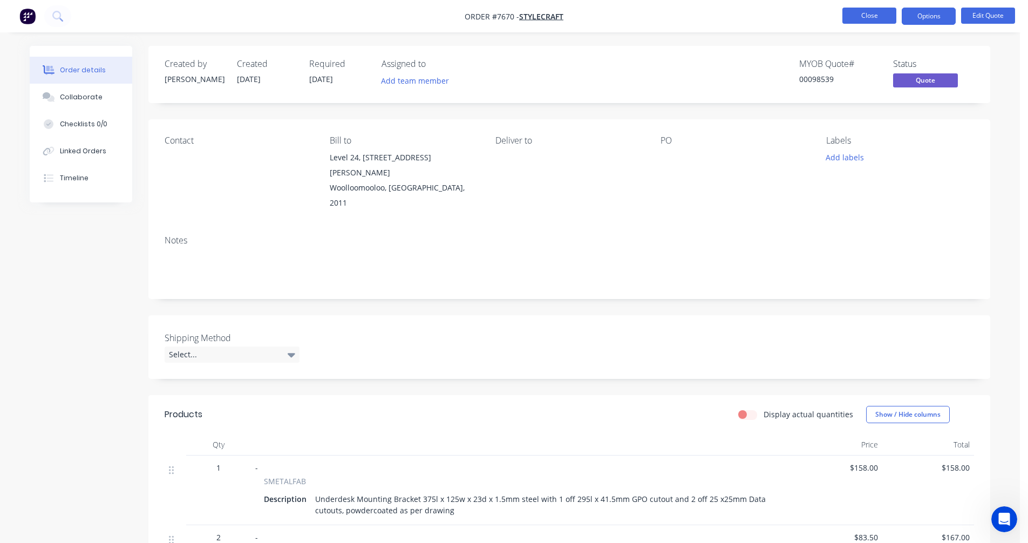
click at [866, 21] on button "Close" at bounding box center [869, 16] width 54 height 16
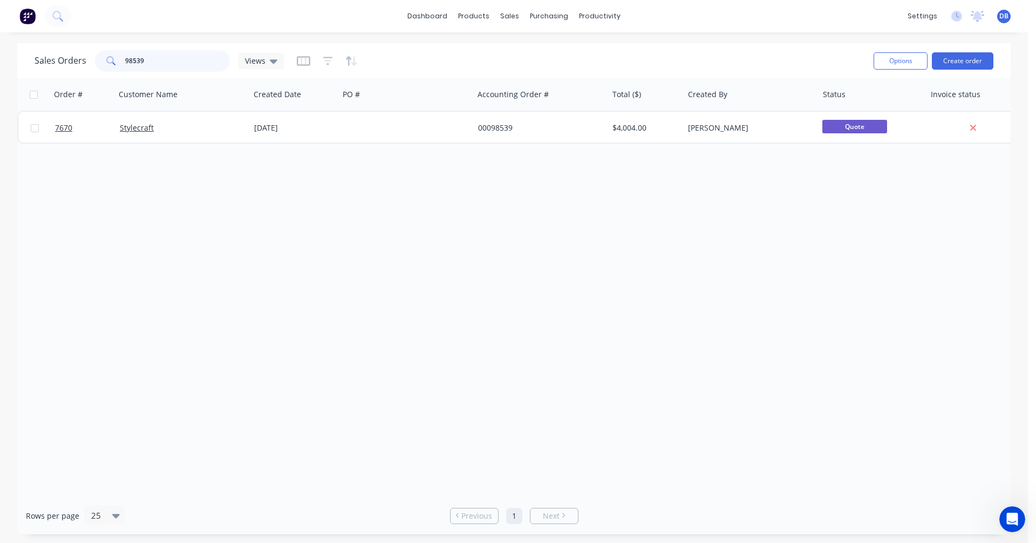
drag, startPoint x: 152, startPoint y: 57, endPoint x: 88, endPoint y: 61, distance: 64.3
click at [89, 61] on div "Sales Orders 98539 Views" at bounding box center [159, 61] width 249 height 22
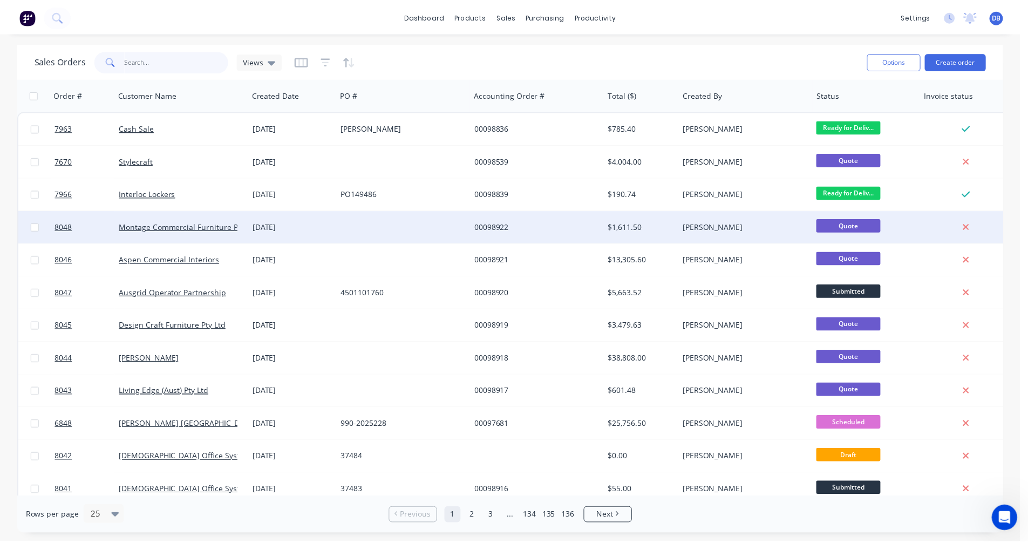
scroll to position [54, 0]
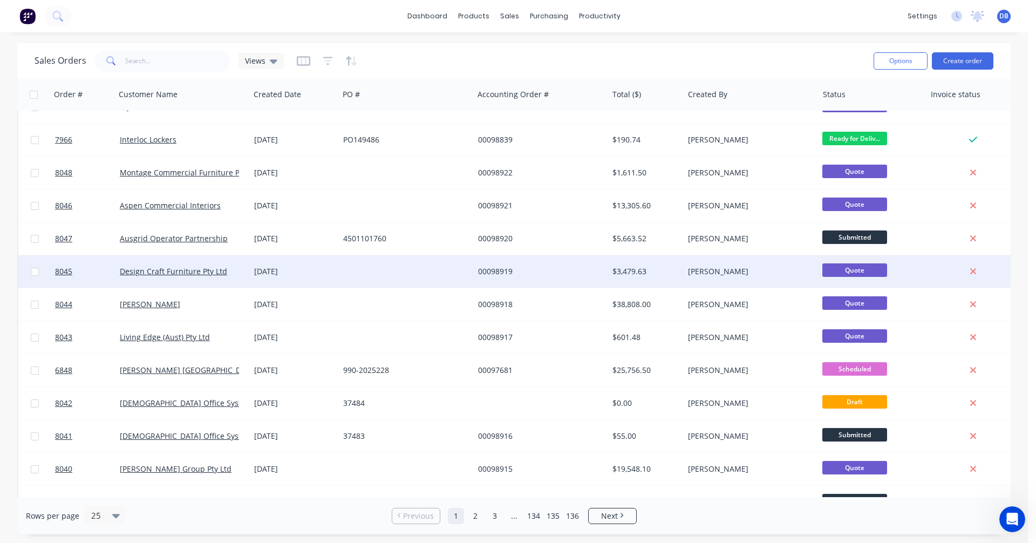
click at [500, 270] on div "00098919" at bounding box center [538, 271] width 120 height 11
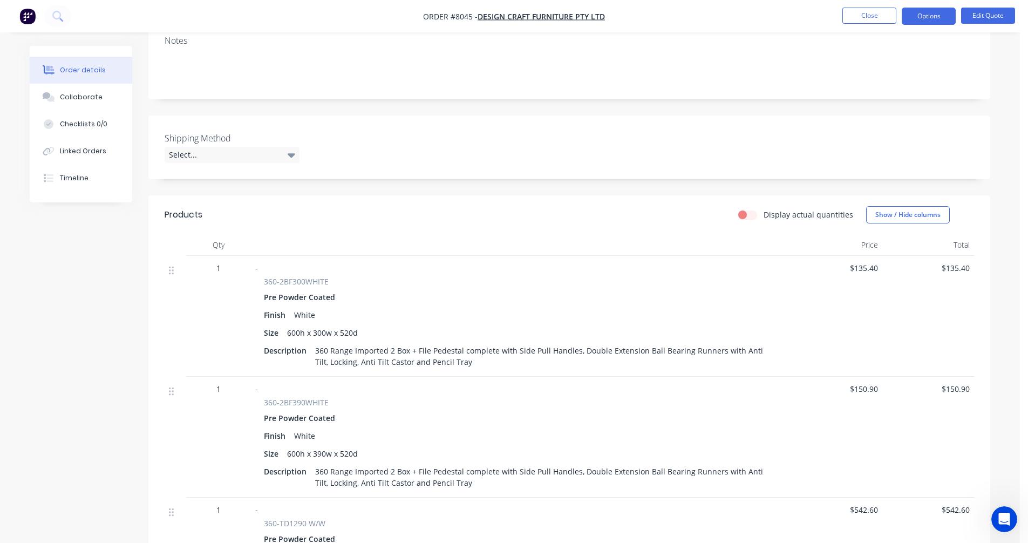
scroll to position [216, 0]
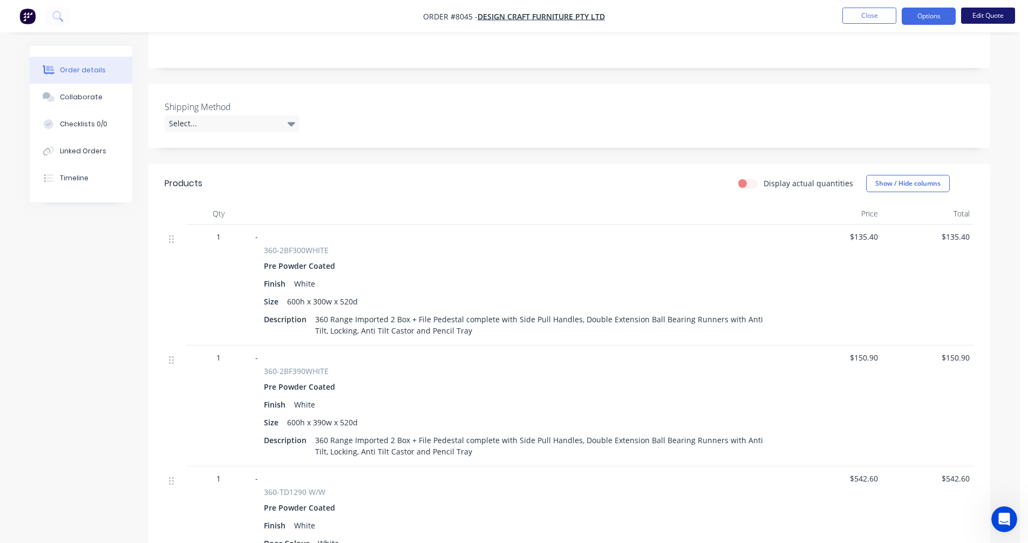
click at [985, 17] on button "Edit Quote" at bounding box center [988, 16] width 54 height 16
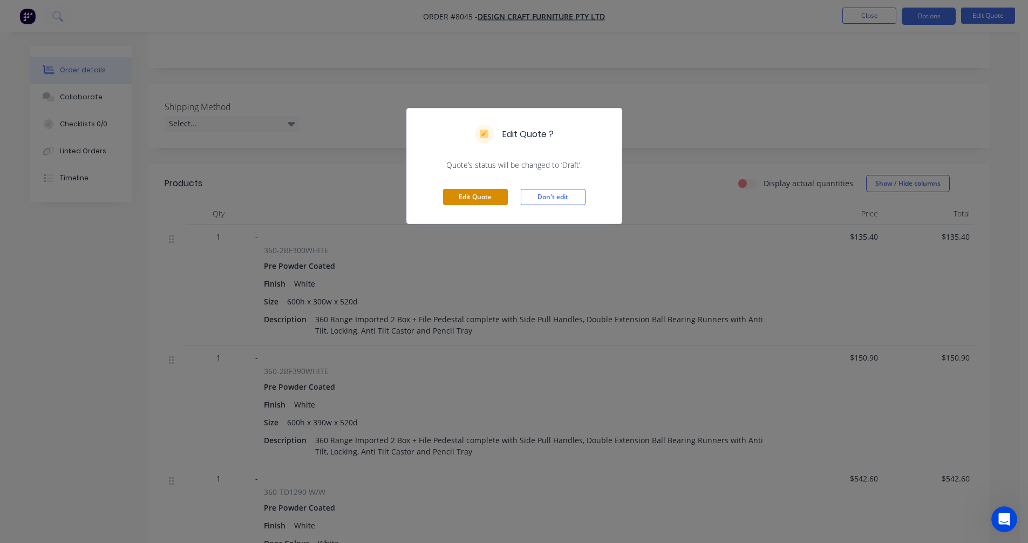
click at [480, 199] on button "Edit Quote" at bounding box center [475, 197] width 65 height 16
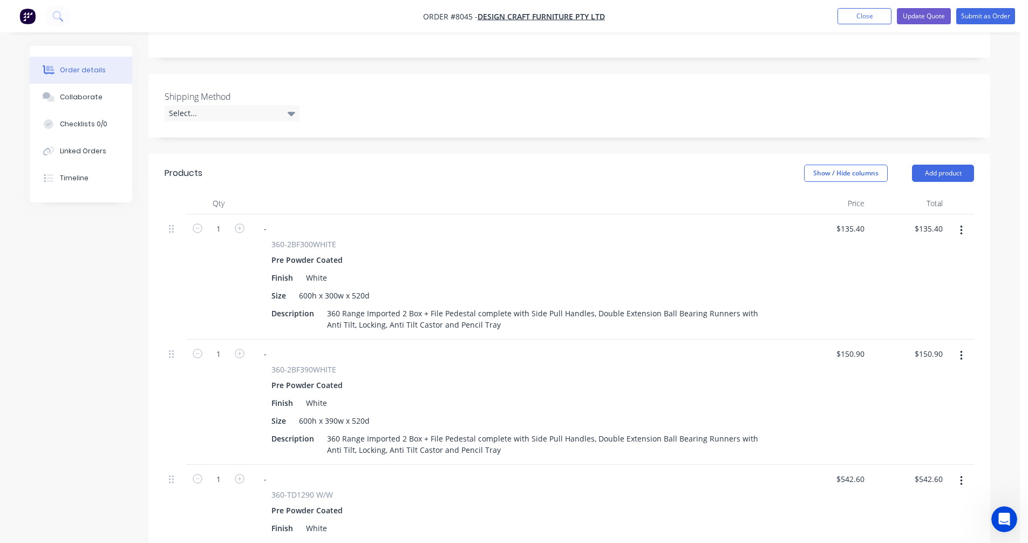
scroll to position [270, 0]
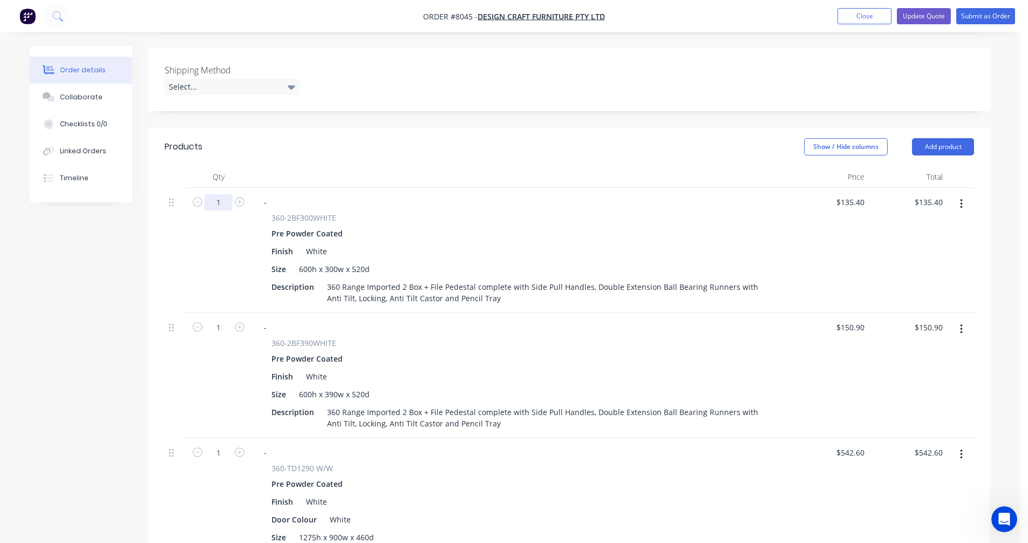
click at [223, 194] on input "1" at bounding box center [218, 202] width 28 height 16
type input "50"
type input "$6,770.00"
click at [222, 319] on input "1" at bounding box center [218, 327] width 28 height 16
type input "50"
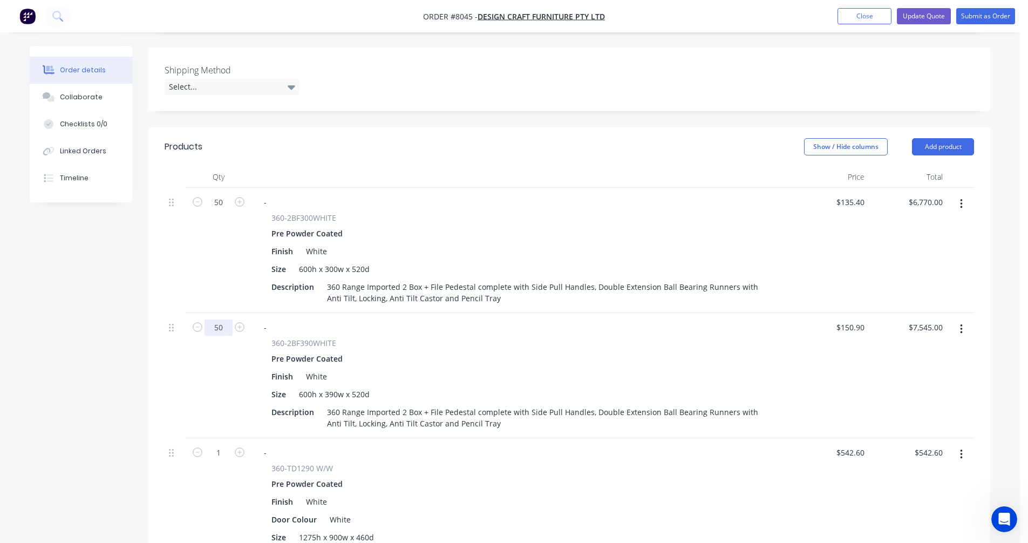
type input "$7,545.00"
click at [224, 445] on input "1" at bounding box center [218, 453] width 28 height 16
type input "50"
type input "$27,130.00"
click at [960, 198] on icon "button" at bounding box center [961, 204] width 3 height 12
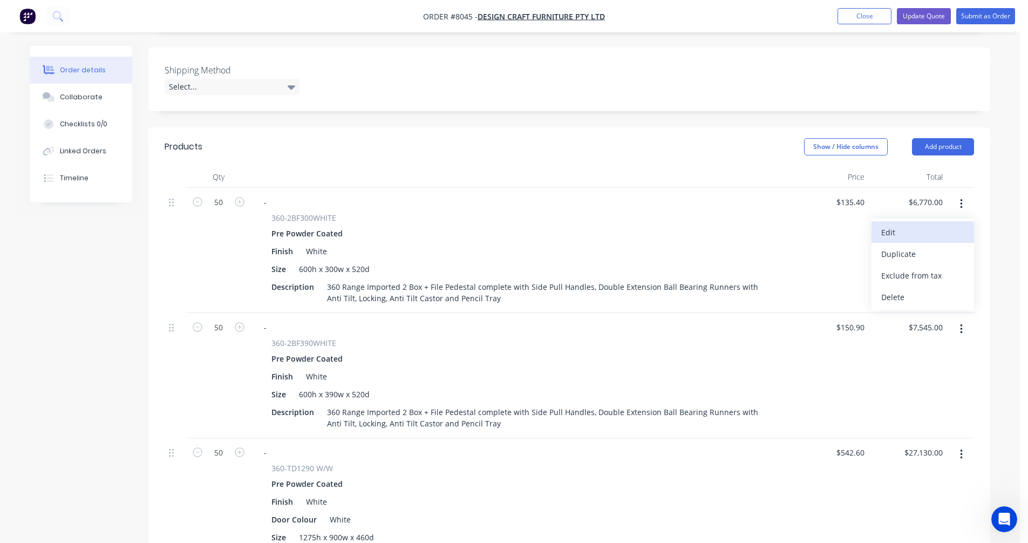
click at [899, 224] on div "Edit" at bounding box center [922, 232] width 83 height 16
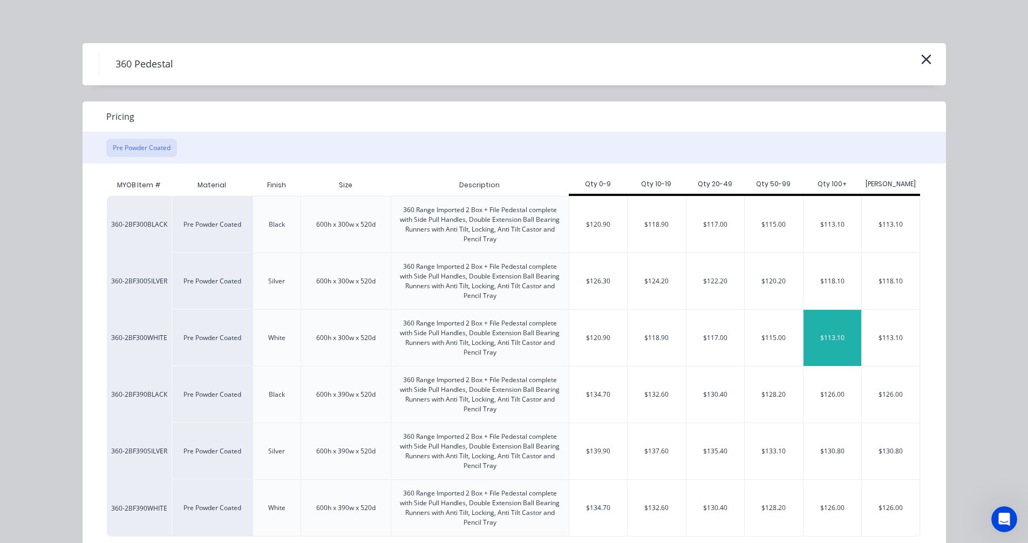
click at [828, 344] on div "$113.10" at bounding box center [832, 338] width 58 height 56
type input "$113.10"
type input "$5,655.00"
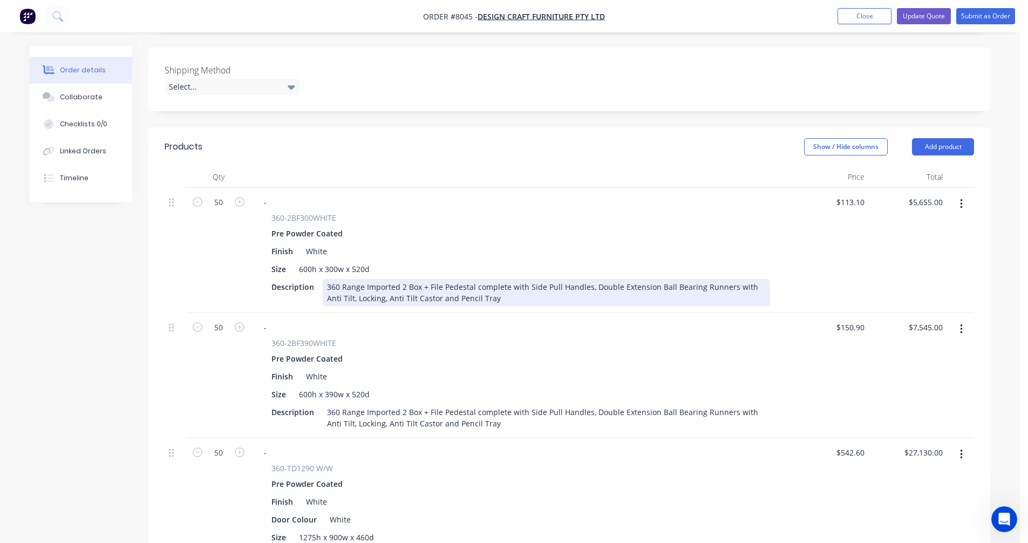
click at [717, 279] on div "360 Range Imported 2 Box + File Pedestal complete with Side Pull Handles, Doubl…" at bounding box center [546, 292] width 447 height 27
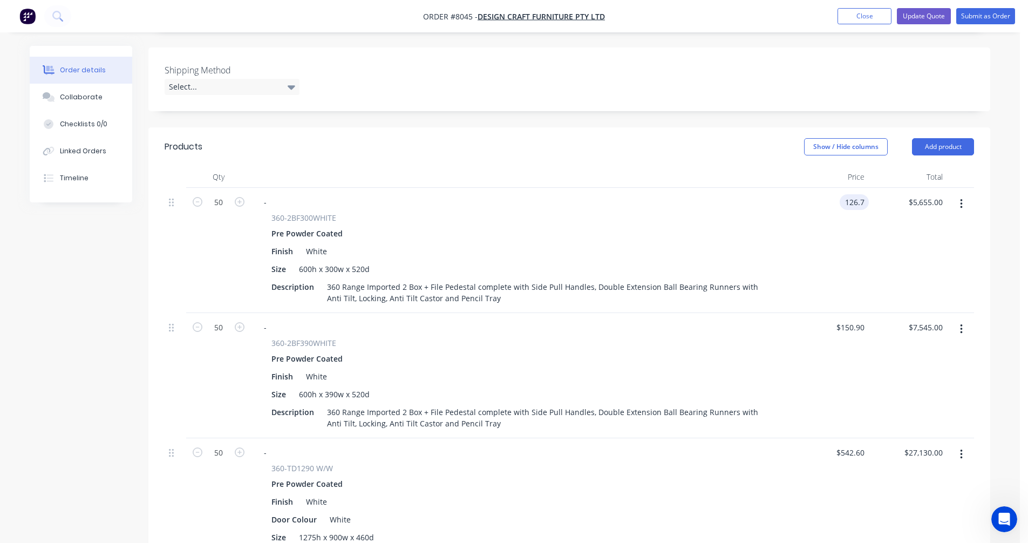
type input "$126.70"
type input "$6,335.00"
click at [960, 323] on icon "button" at bounding box center [961, 329] width 3 height 12
click at [892, 350] on div "Edit" at bounding box center [922, 358] width 83 height 16
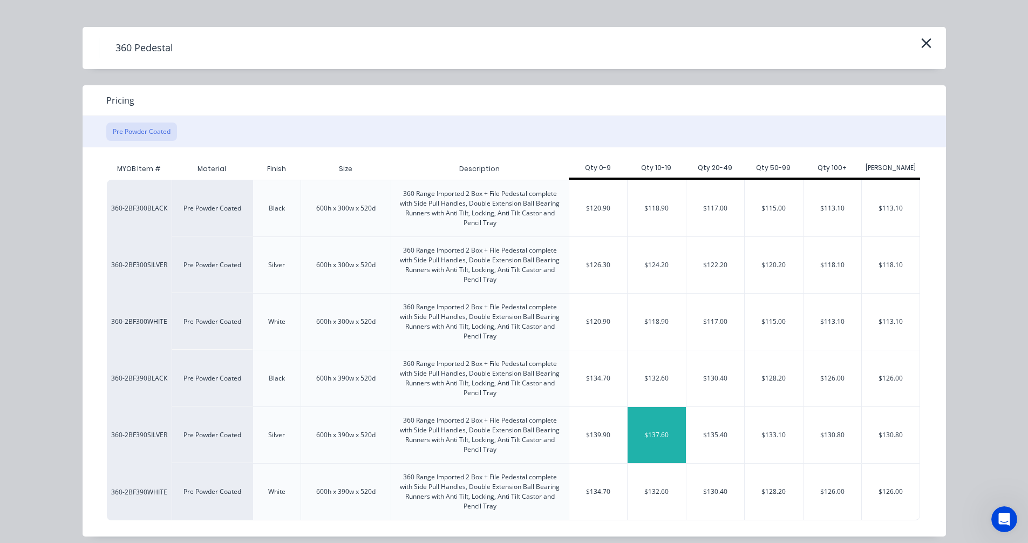
scroll to position [25, 0]
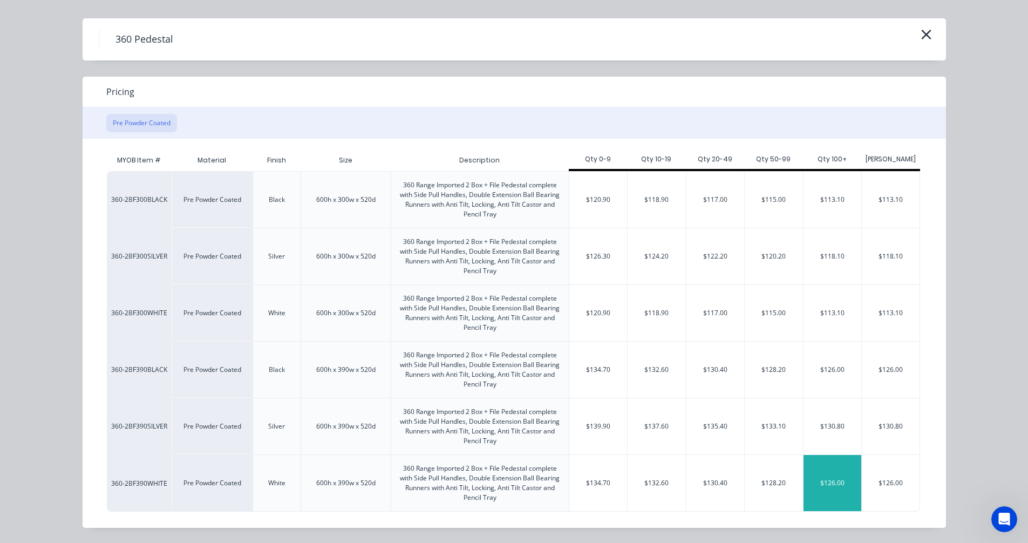
click at [835, 482] on div "$126.00" at bounding box center [832, 483] width 58 height 56
type input "$126.00"
type input "$6,300.00"
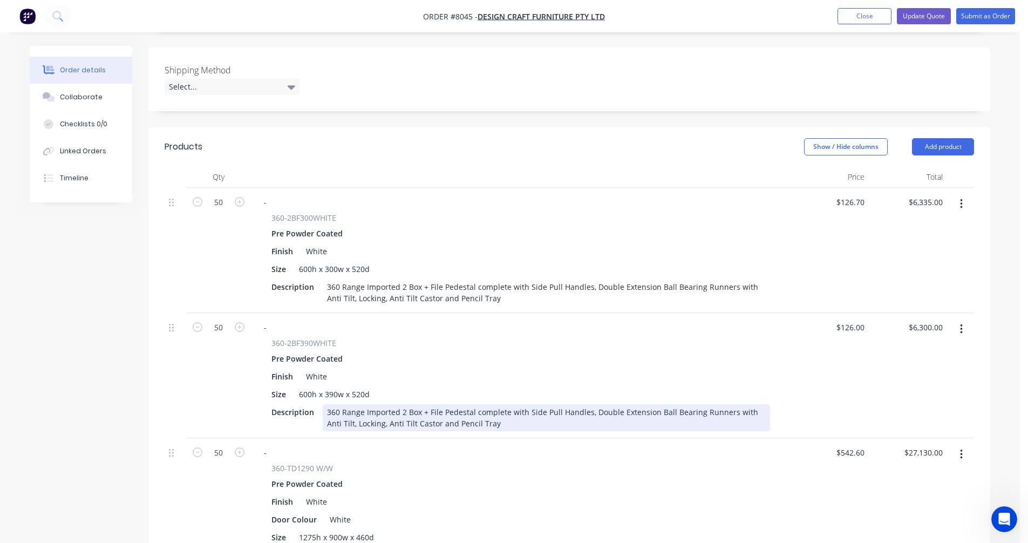
click at [733, 404] on div "360 Range Imported 2 Box + File Pedestal complete with Side Pull Handles, Doubl…" at bounding box center [546, 417] width 447 height 27
type input "$141.00"
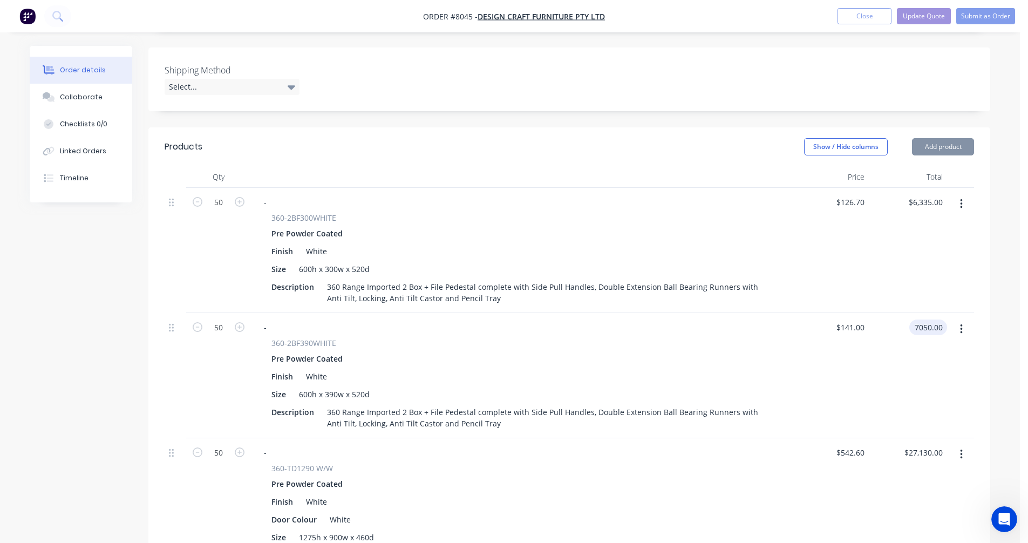
type input "$7,050.00"
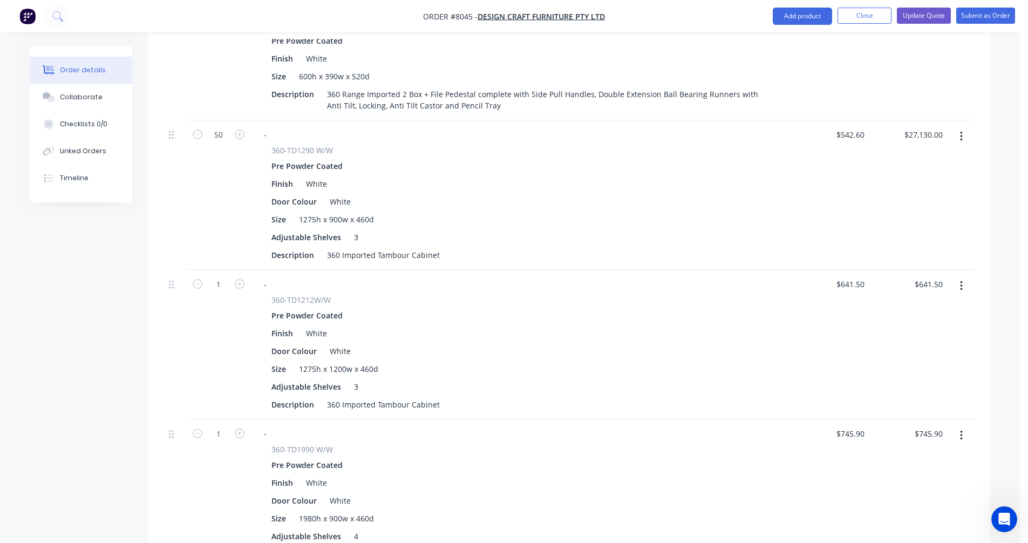
scroll to position [593, 0]
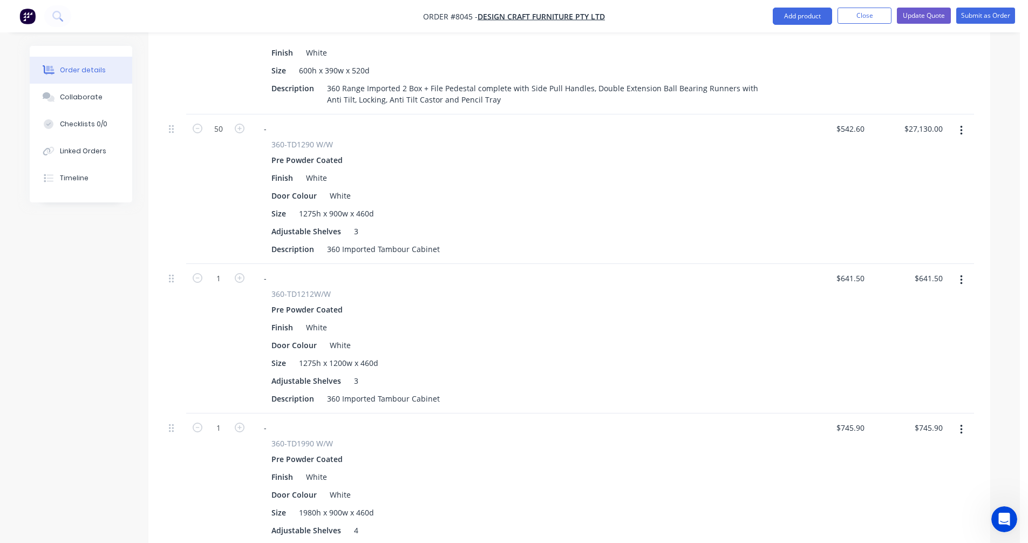
click at [961, 126] on icon "button" at bounding box center [961, 131] width 2 height 10
click at [899, 151] on div "Edit" at bounding box center [922, 159] width 83 height 16
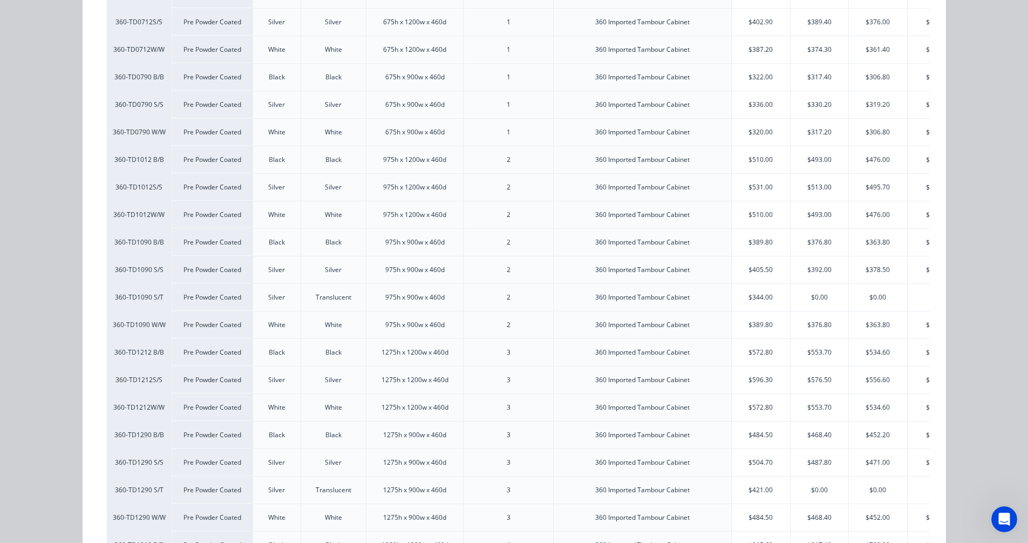
scroll to position [216, 0]
click at [867, 514] on div "$452.00" at bounding box center [878, 516] width 58 height 27
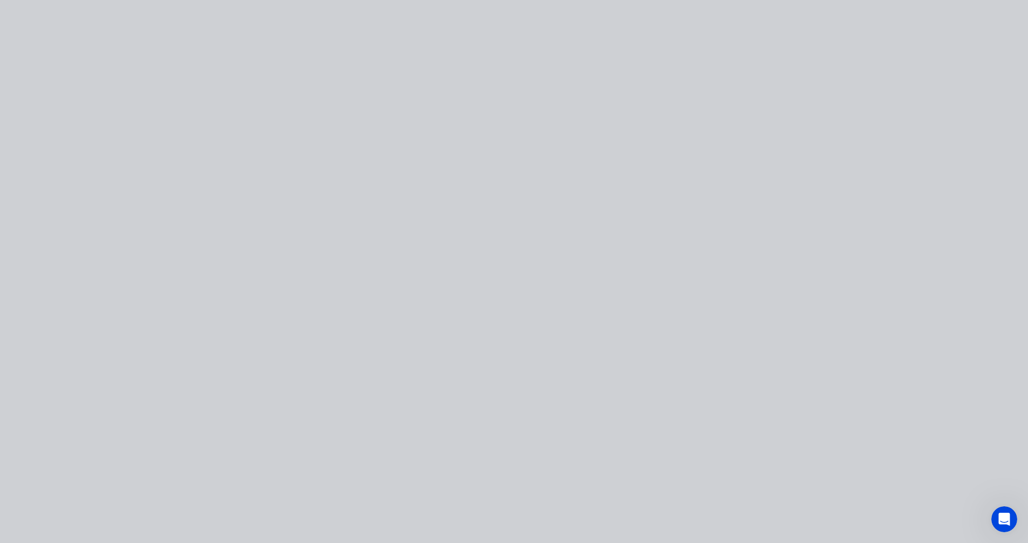
type input "$452.00"
type input "$22,600.00"
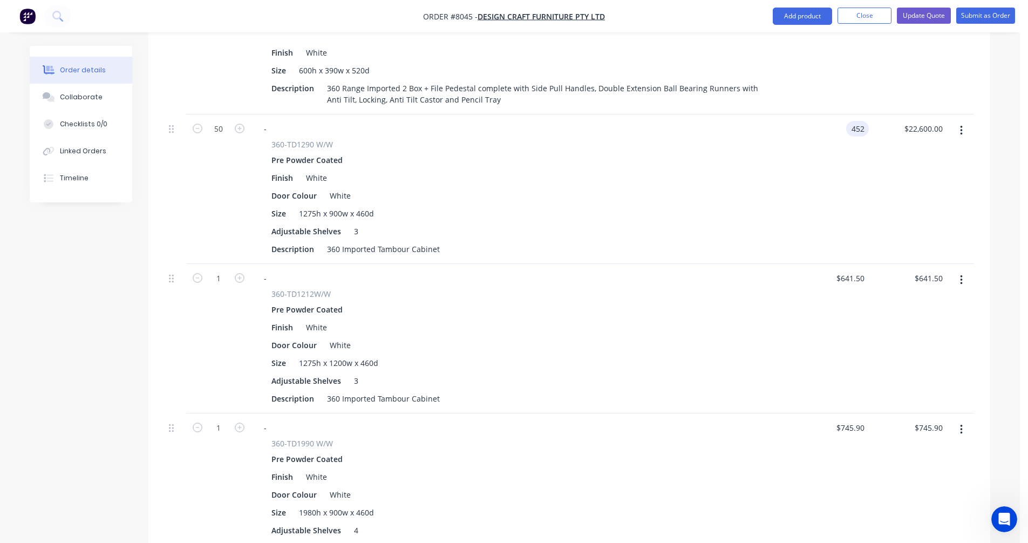
click at [857, 121] on input "452" at bounding box center [859, 129] width 18 height 16
type input "506.2"
type input "22600.00"
type input "$506.20"
type input "$25,310.00"
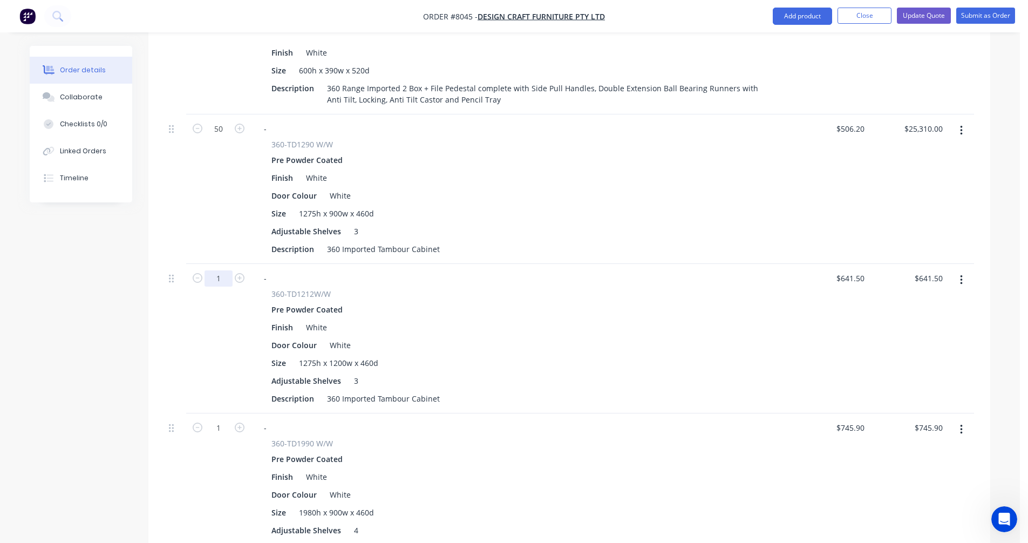
click at [220, 270] on input "1" at bounding box center [218, 278] width 28 height 16
type input "50"
type input "$32,075.00"
click at [960, 275] on icon "button" at bounding box center [961, 280] width 2 height 10
click at [898, 301] on div "Edit" at bounding box center [922, 309] width 83 height 16
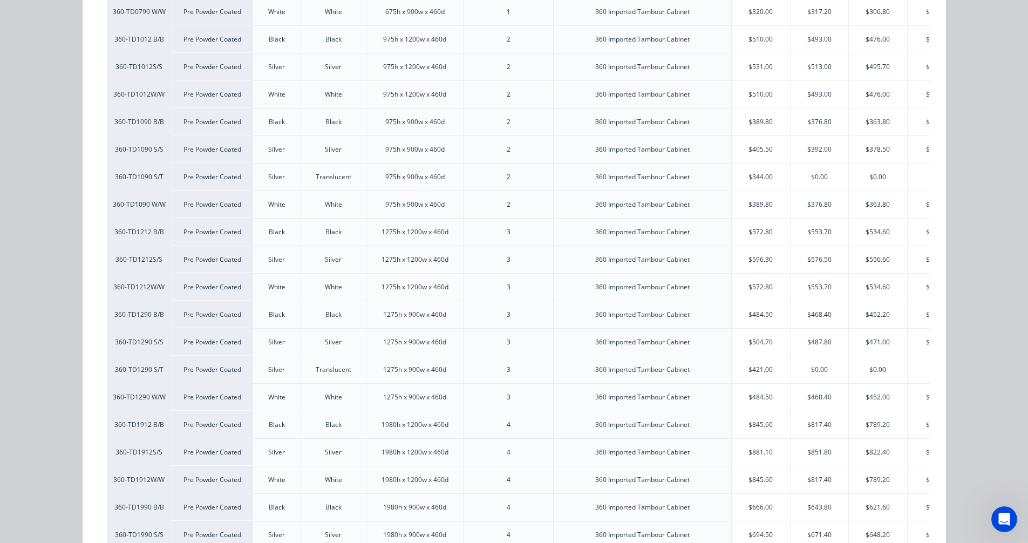
scroll to position [378, 0]
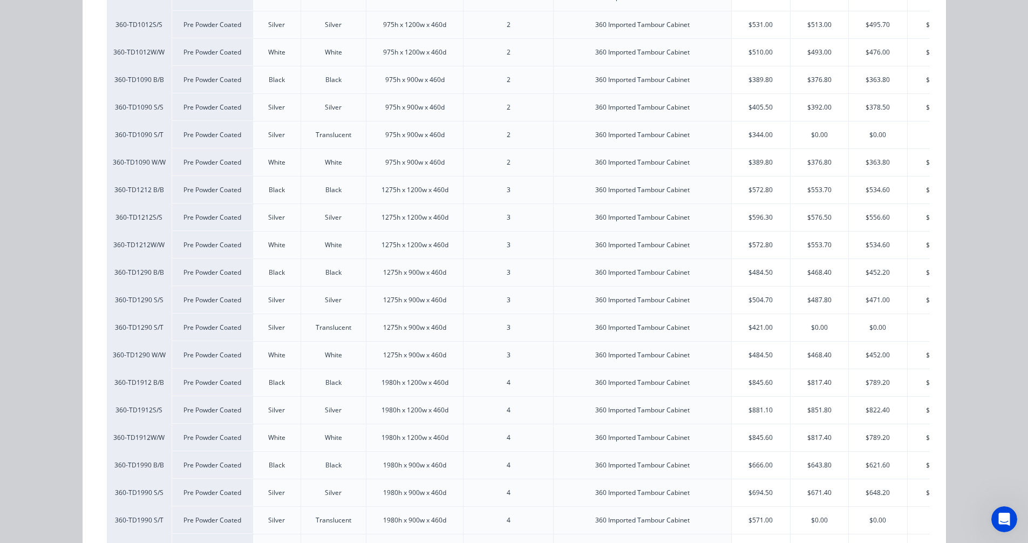
click at [873, 254] on div "$534.60" at bounding box center [878, 244] width 58 height 27
type input "$534.60"
type input "$26,730.00"
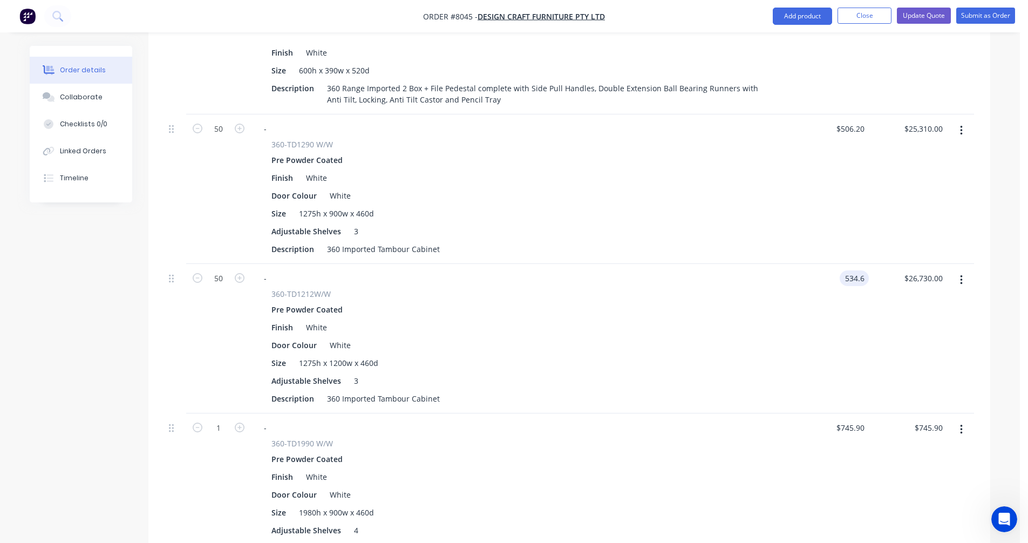
click at [852, 270] on input "534.6" at bounding box center [856, 278] width 25 height 16
type input "598.8"
type input "26730.00"
type input "$598.80"
type input "$29,940.00"
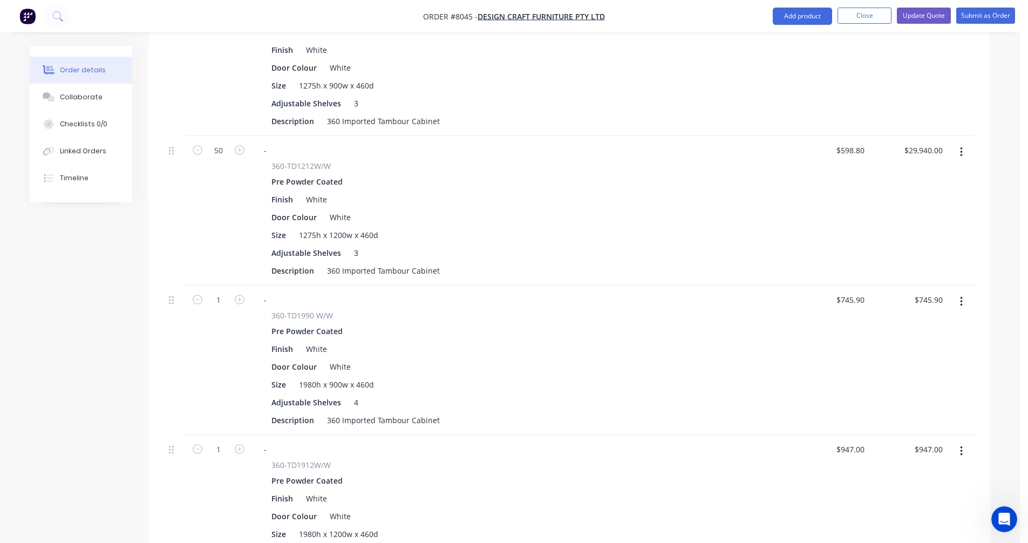
scroll to position [755, 0]
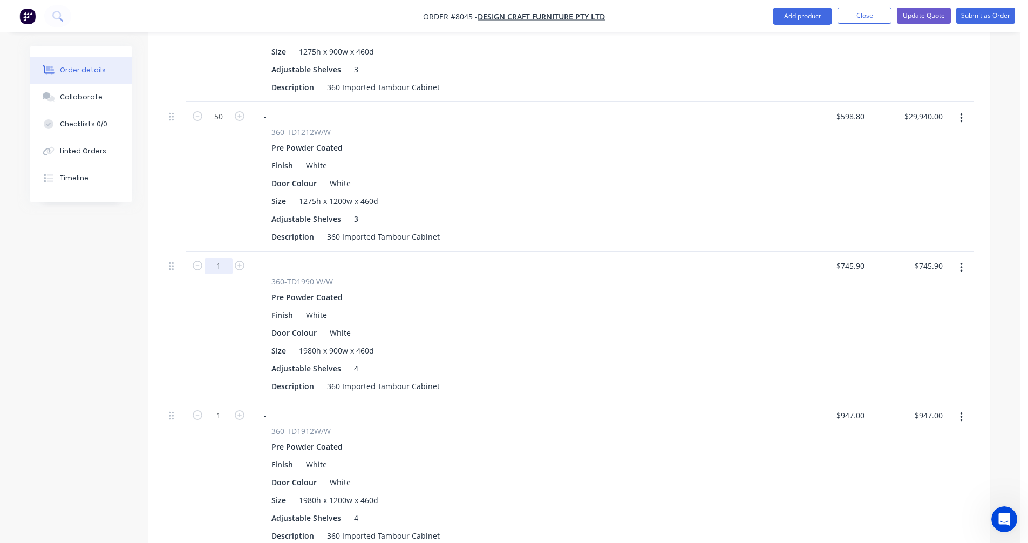
click at [222, 258] on input "1" at bounding box center [218, 266] width 28 height 16
type input "50"
type input "$37,295.00"
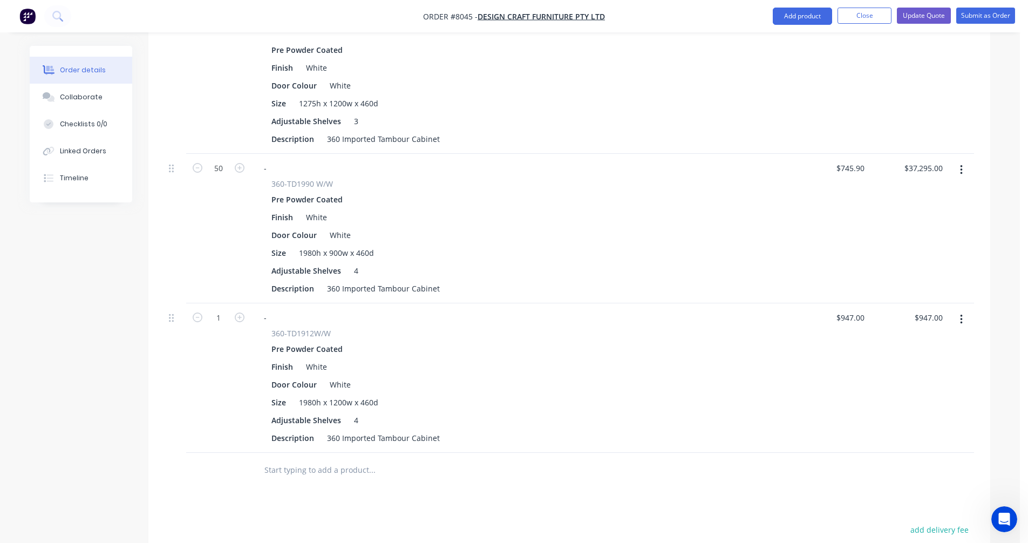
scroll to position [863, 0]
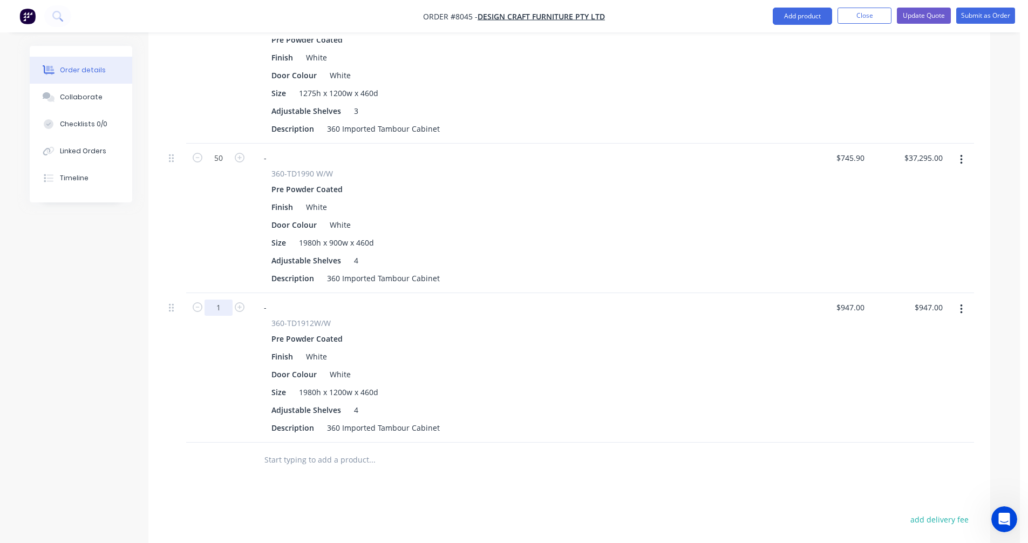
click at [224, 299] on input "1" at bounding box center [218, 307] width 28 height 16
type input "50"
type input "$47,350.00"
click at [962, 155] on icon "button" at bounding box center [961, 160] width 2 height 10
click at [899, 180] on div "Edit" at bounding box center [922, 188] width 83 height 16
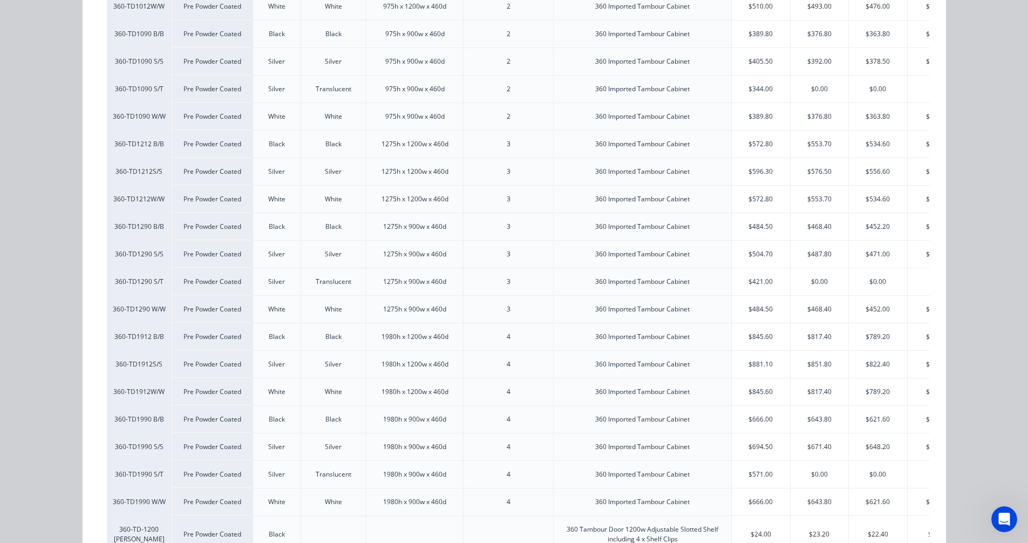
scroll to position [477, 0]
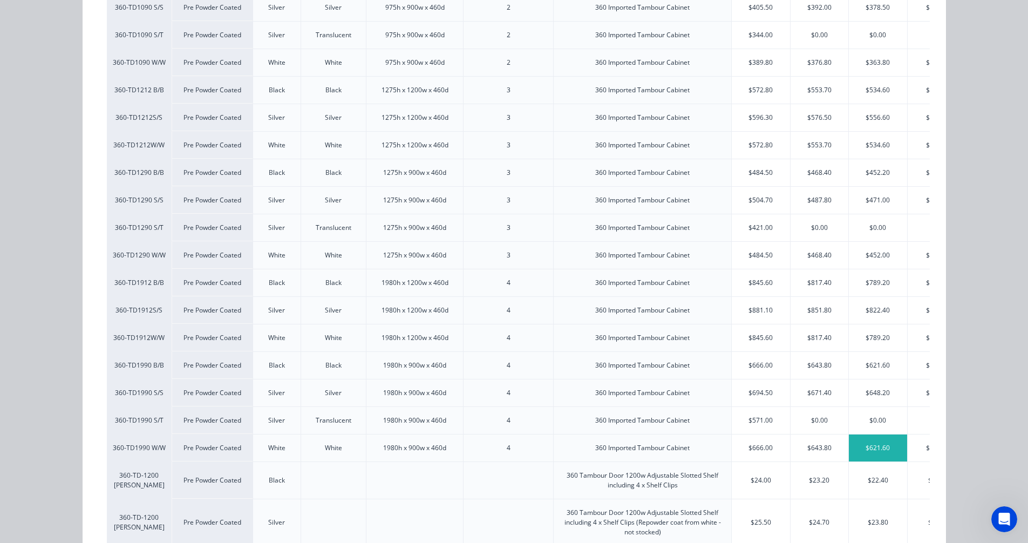
click at [871, 446] on div "$621.60" at bounding box center [878, 447] width 58 height 27
type input "$621.60"
type input "$31,080.00"
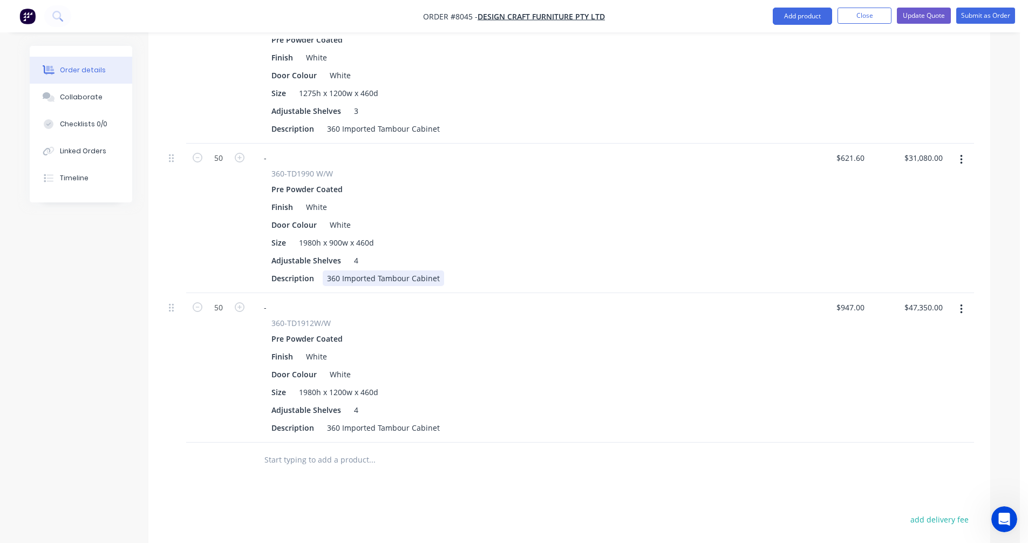
click at [409, 270] on div "360 Imported Tambour Cabinet" at bounding box center [383, 278] width 121 height 16
type input "$696.20"
type input "$34,810.00"
click at [961, 304] on icon "button" at bounding box center [961, 309] width 2 height 10
click at [902, 330] on div "Edit" at bounding box center [922, 338] width 83 height 16
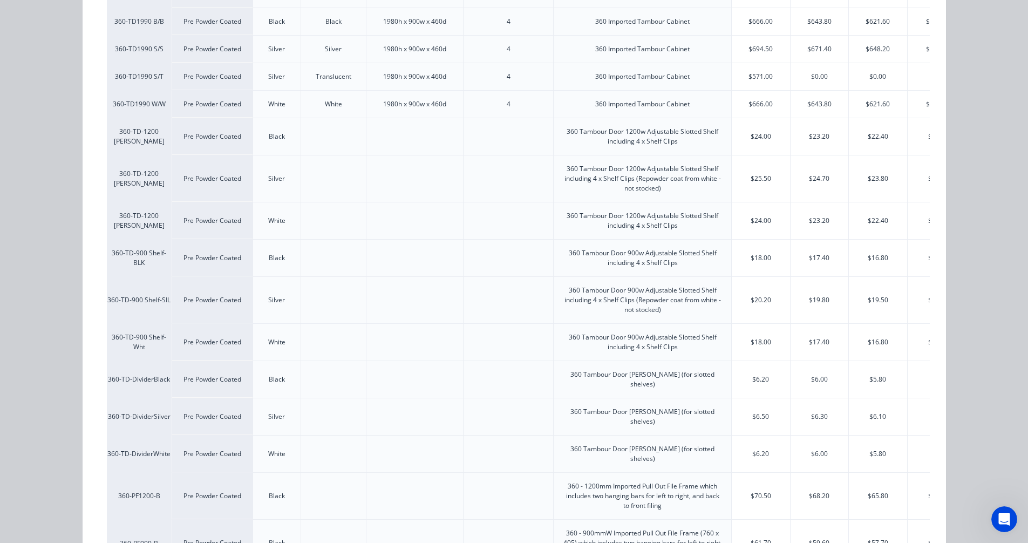
scroll to position [693, 0]
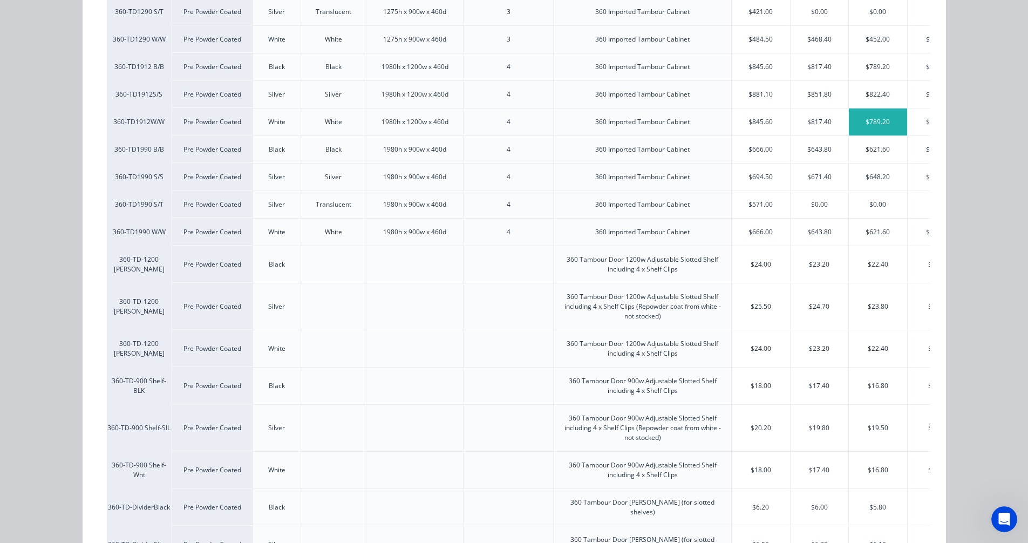
click at [868, 126] on div "$789.20" at bounding box center [878, 121] width 58 height 27
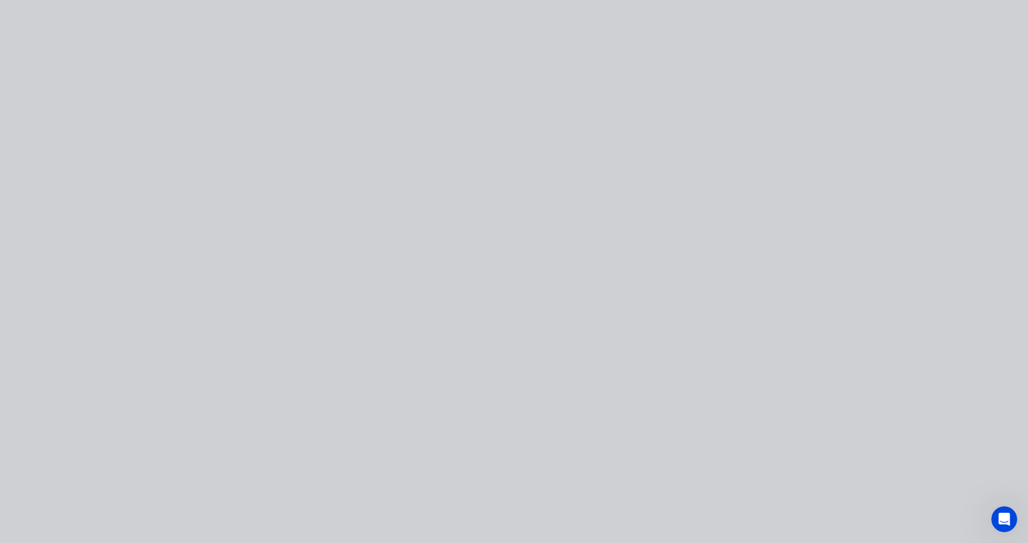
type input "$789.20"
type input "$39,460.00"
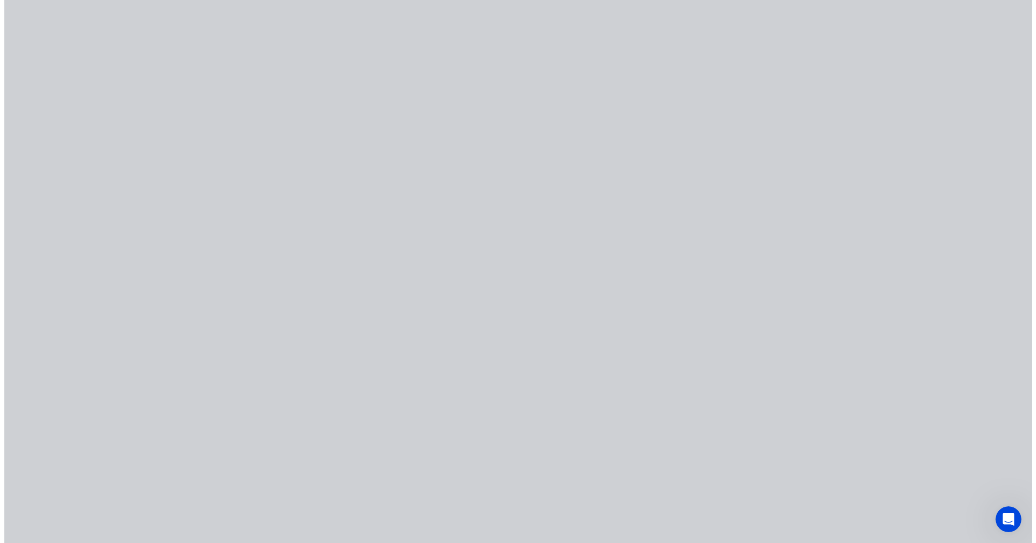
scroll to position [0, 0]
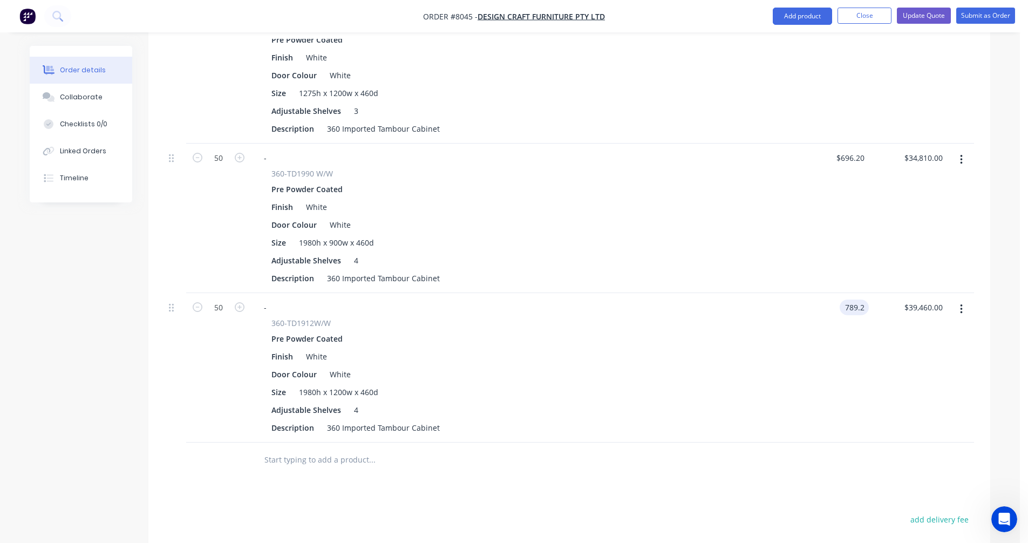
click at [848, 299] on input "789.2" at bounding box center [856, 307] width 25 height 16
type input "883.9"
type input "39460.00"
type input "$883.90"
type input "$44,195.00"
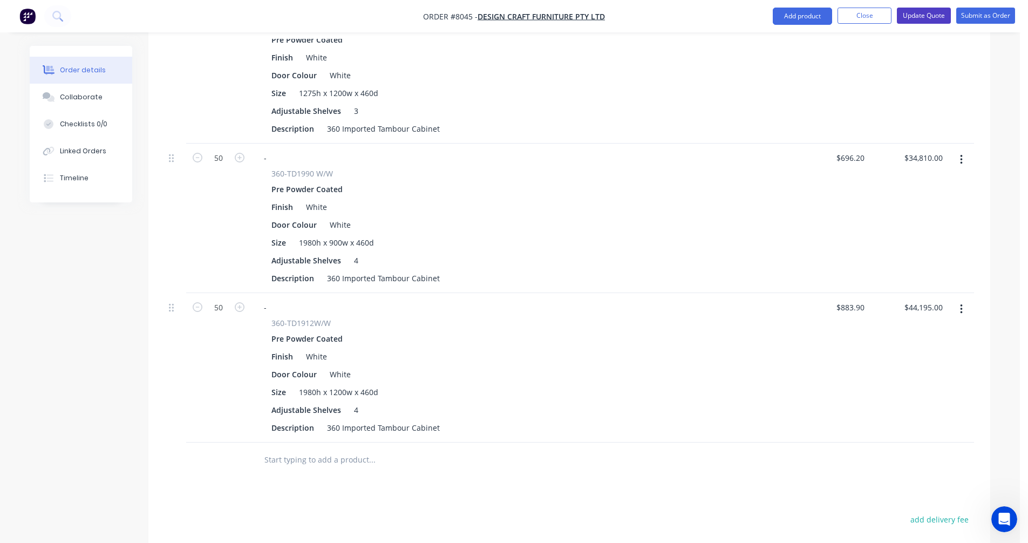
click at [914, 11] on button "Update Quote" at bounding box center [924, 16] width 54 height 16
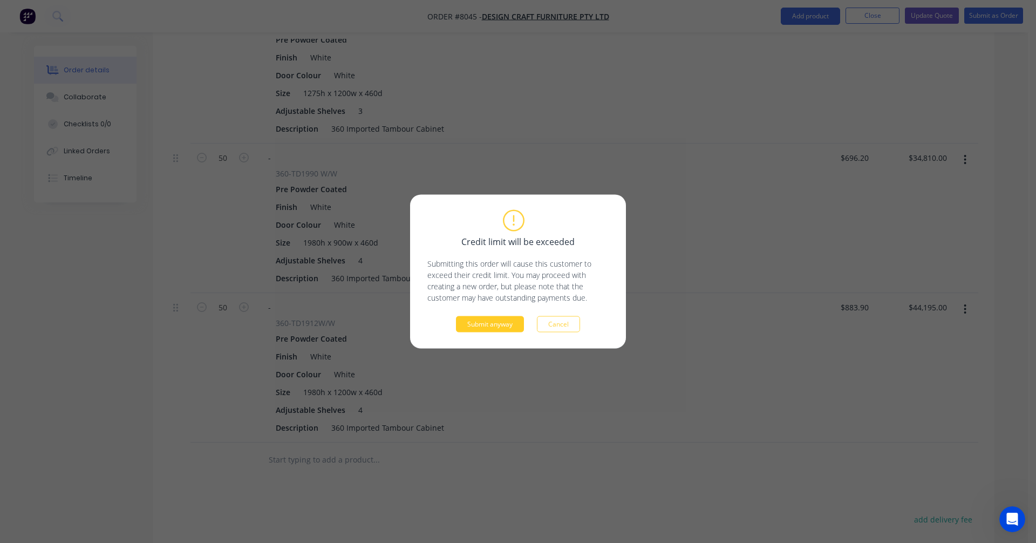
click at [492, 325] on button "Submit anyway" at bounding box center [490, 324] width 68 height 16
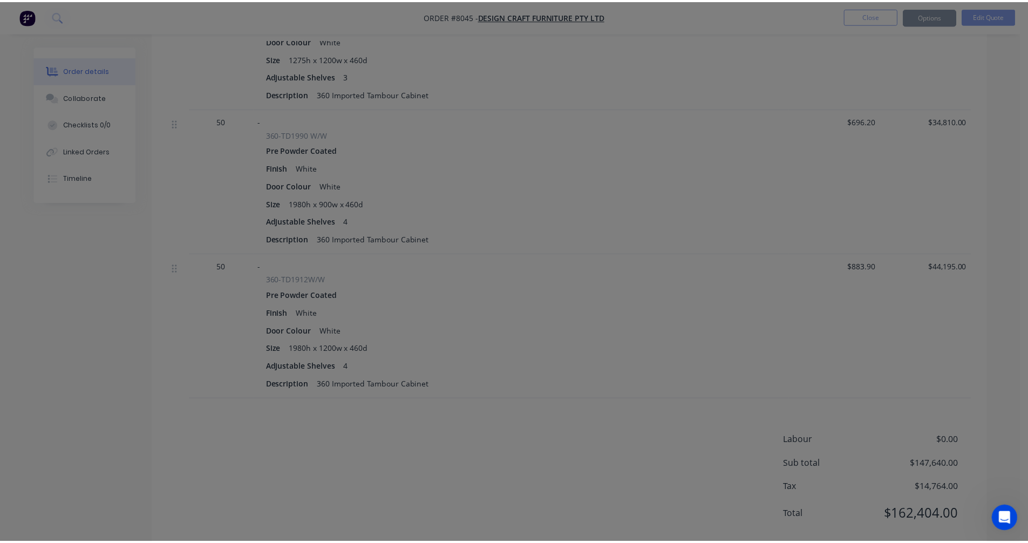
scroll to position [850, 0]
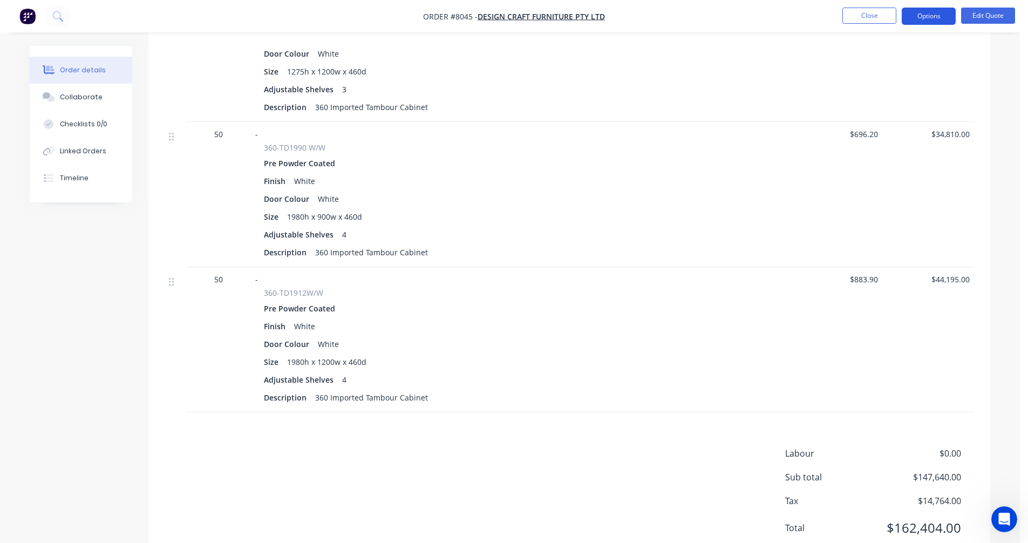
click at [923, 16] on button "Options" at bounding box center [929, 16] width 54 height 17
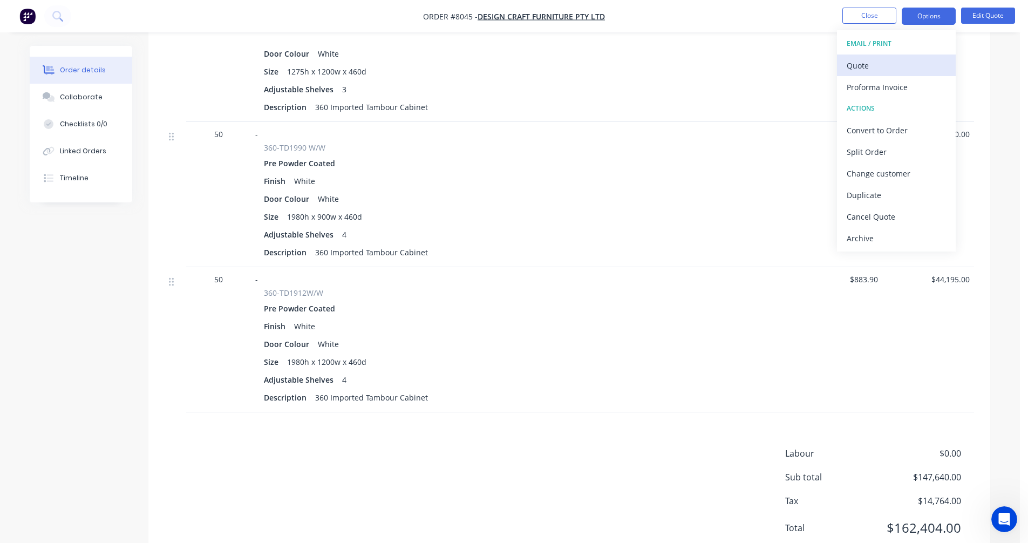
click at [869, 66] on div "Quote" at bounding box center [895, 66] width 99 height 16
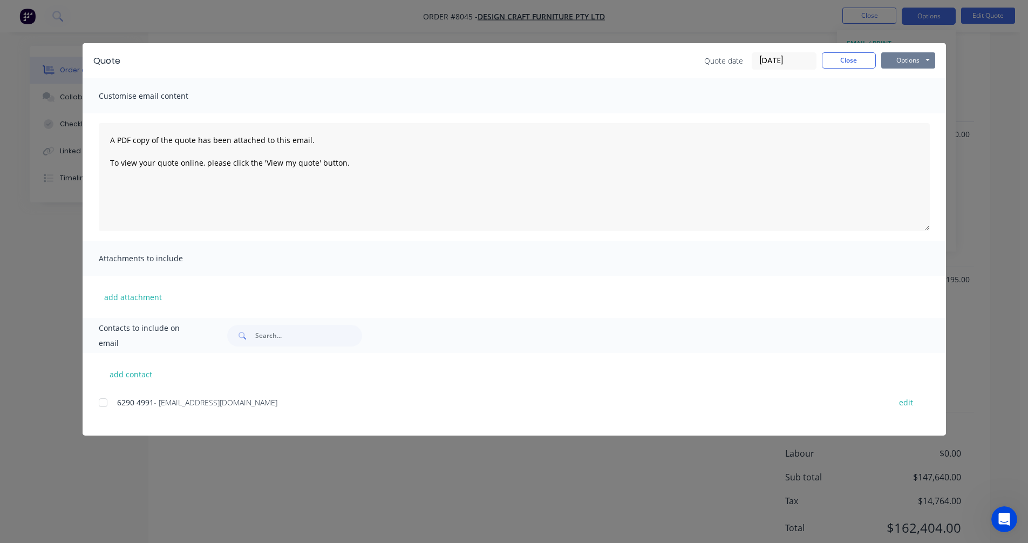
click at [914, 58] on button "Options" at bounding box center [908, 60] width 54 height 16
click at [917, 81] on button "Preview" at bounding box center [915, 80] width 69 height 18
click at [838, 64] on button "Close" at bounding box center [849, 60] width 54 height 16
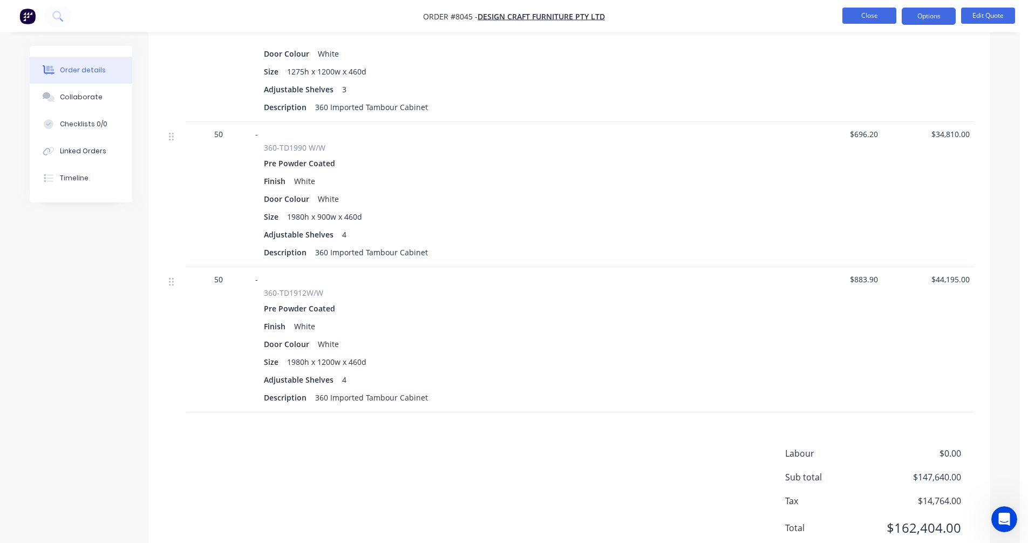
click at [859, 19] on button "Close" at bounding box center [869, 16] width 54 height 16
